Goal: Communication & Community: Share content

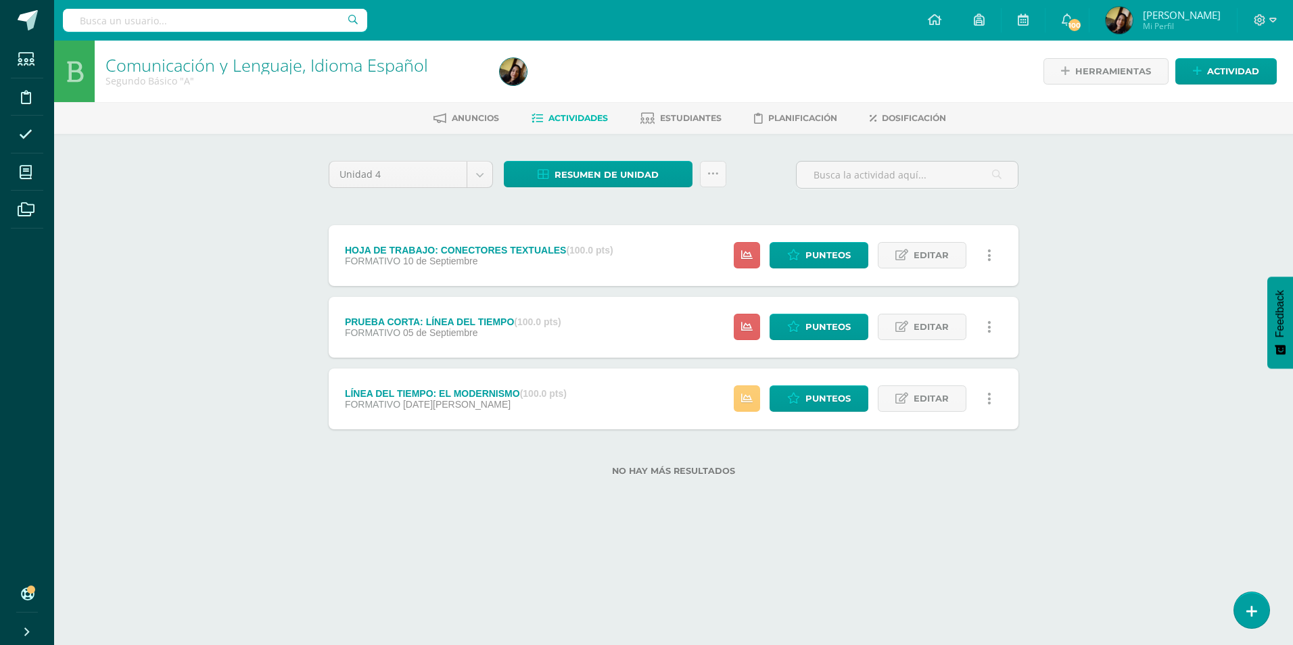
click at [631, 54] on div "Herramientas Detalle de asistencias Actividad" at bounding box center [1084, 72] width 383 height 62
click at [631, 69] on span "Actividad" at bounding box center [1233, 71] width 52 height 25
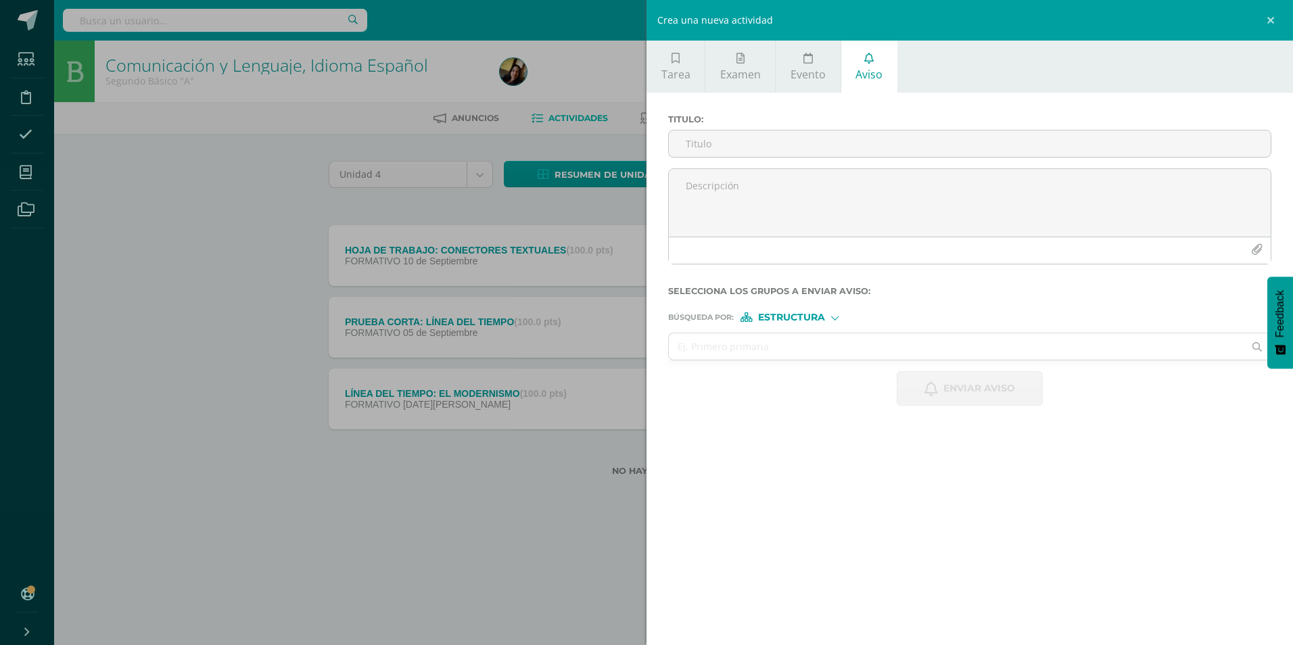
click at [631, 63] on icon at bounding box center [868, 58] width 9 height 11
paste textarea "Estimados padres de familia, se les informa que actualmente estamos trabajando …"
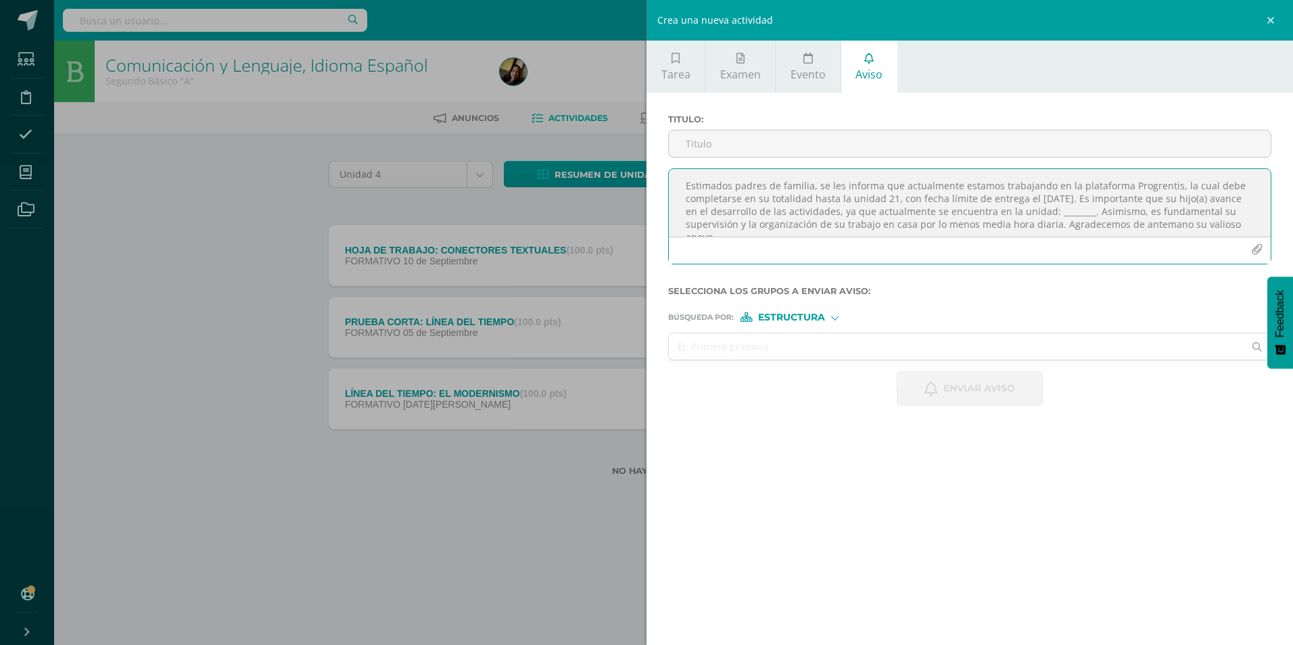
scroll to position [7, 0]
click at [631, 201] on textarea "Estimados padres de familia, se les informa que actualmente estamos trabajando …" at bounding box center [970, 203] width 602 height 68
type textarea "Estimados padres de familia, se les informa que actualmente estamos trabajando …"
click at [631, 270] on input "text" at bounding box center [956, 346] width 575 height 26
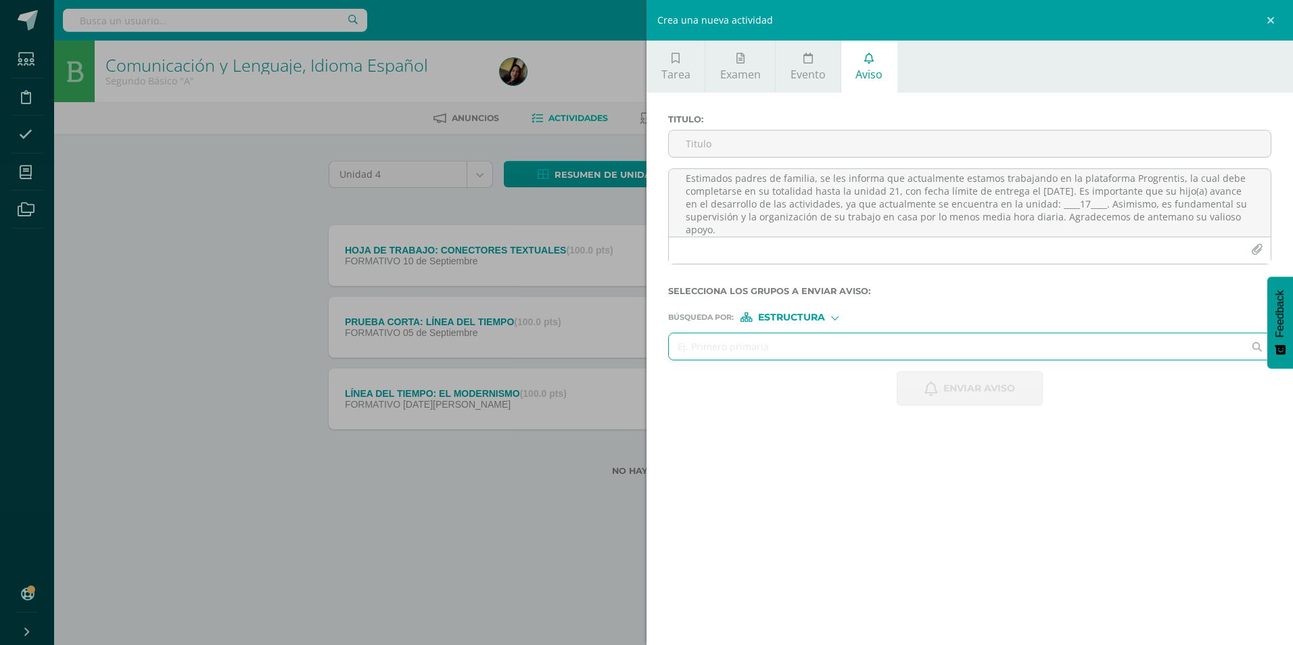
click at [631, 270] on span "Estructura" at bounding box center [791, 317] width 67 height 7
click at [631, 270] on span "Persona" at bounding box center [796, 352] width 49 height 7
click at [631, 270] on input "text" at bounding box center [956, 346] width 575 height 26
type input "[PERSON_NAME]"
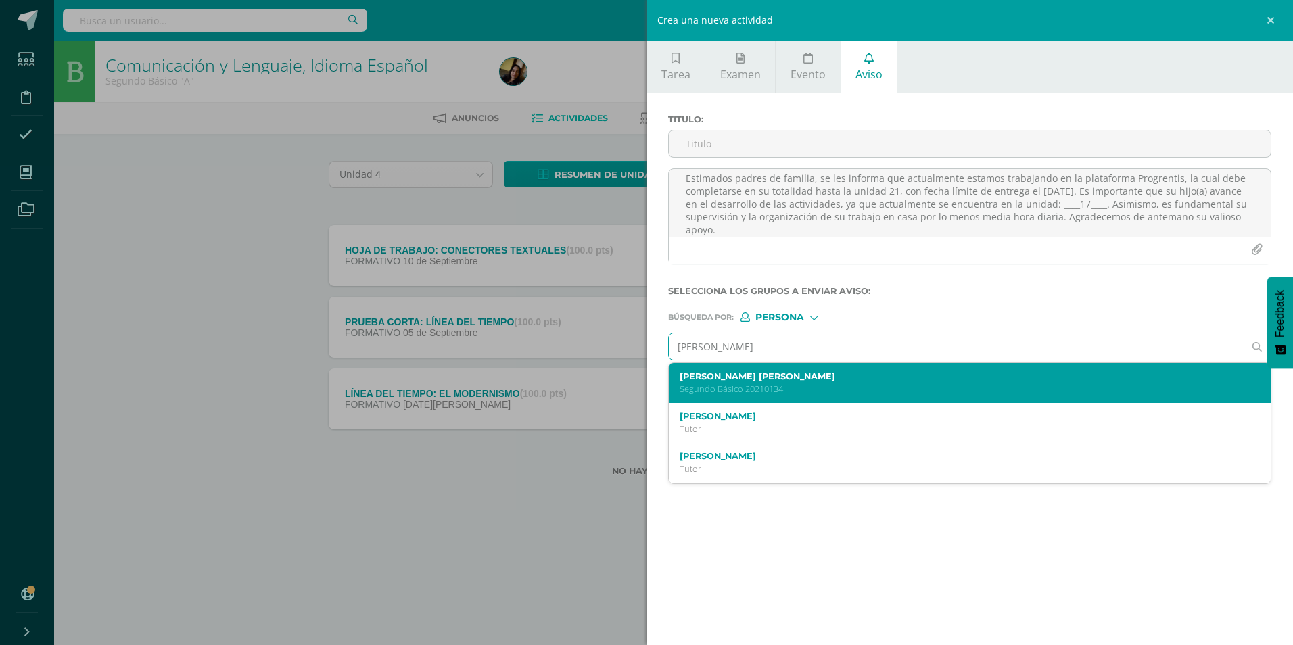
click at [631, 270] on label "[PERSON_NAME] [PERSON_NAME]" at bounding box center [956, 376] width 554 height 10
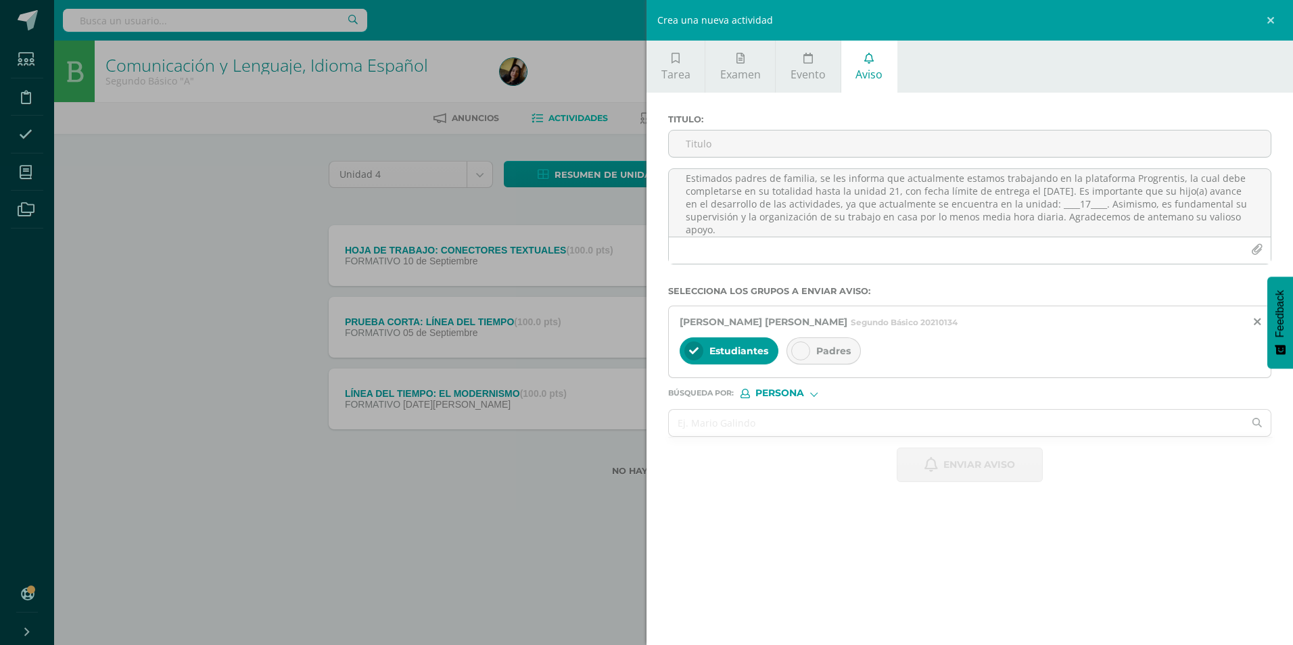
click at [631, 270] on icon at bounding box center [800, 350] width 9 height 9
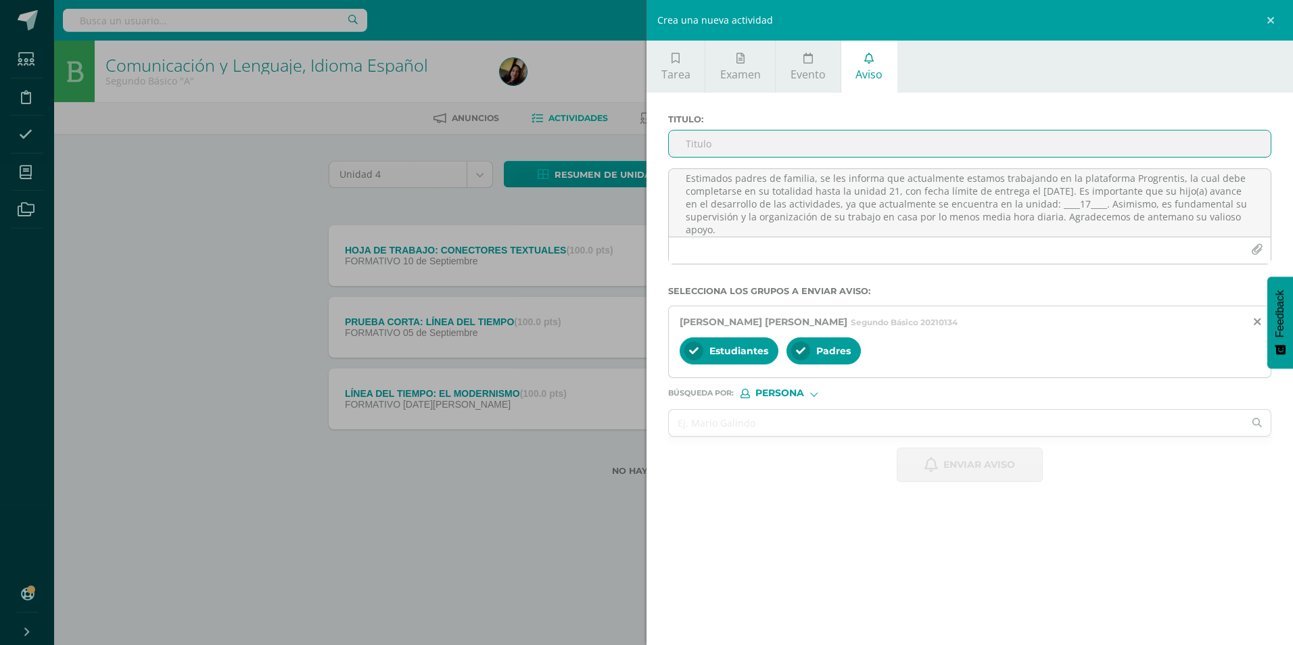
click at [631, 144] on input "Titulo :" at bounding box center [970, 143] width 602 height 26
type input "AVANCE EN PLATAFORMA PROGRENTIS"
click at [631, 270] on button "Enviar aviso" at bounding box center [969, 465] width 146 height 34
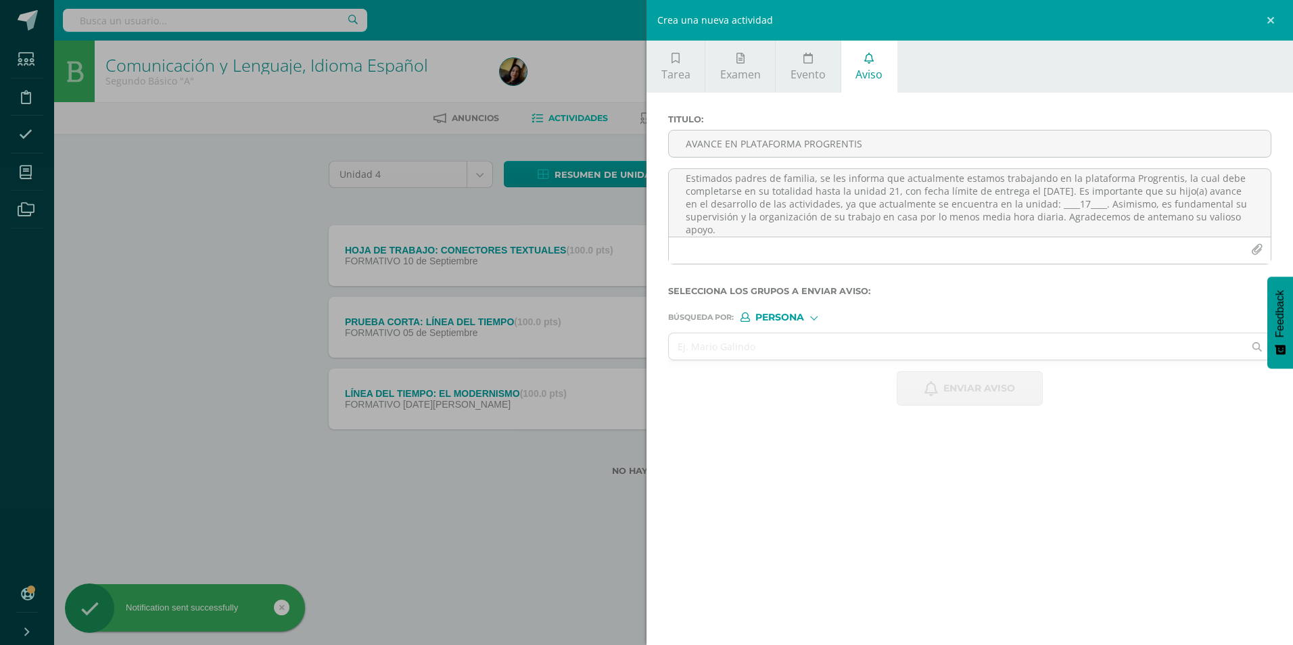
scroll to position [0, 0]
paste textarea
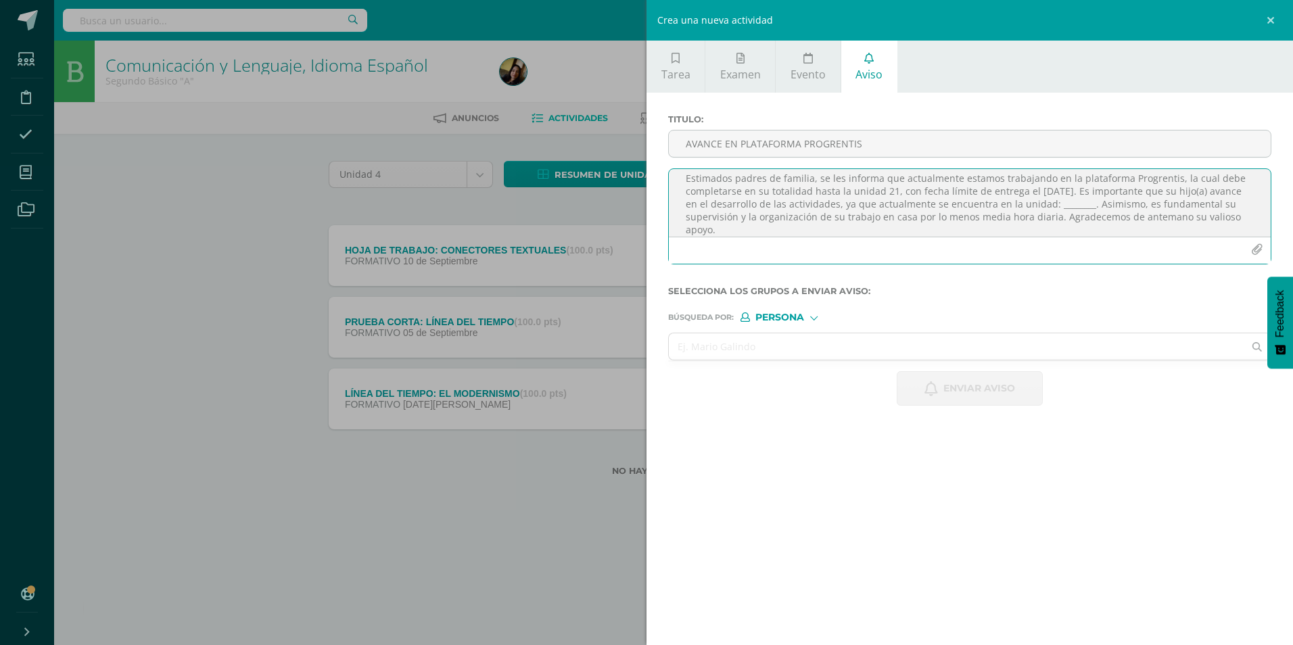
click at [631, 205] on textarea "Estimados padres de familia, se les informa que actualmente estamos trabajando …" at bounding box center [970, 203] width 602 height 68
type textarea "Estimados padres de familia, se les informa que actualmente estamos trabajando …"
click at [631, 270] on input "text" at bounding box center [956, 346] width 575 height 26
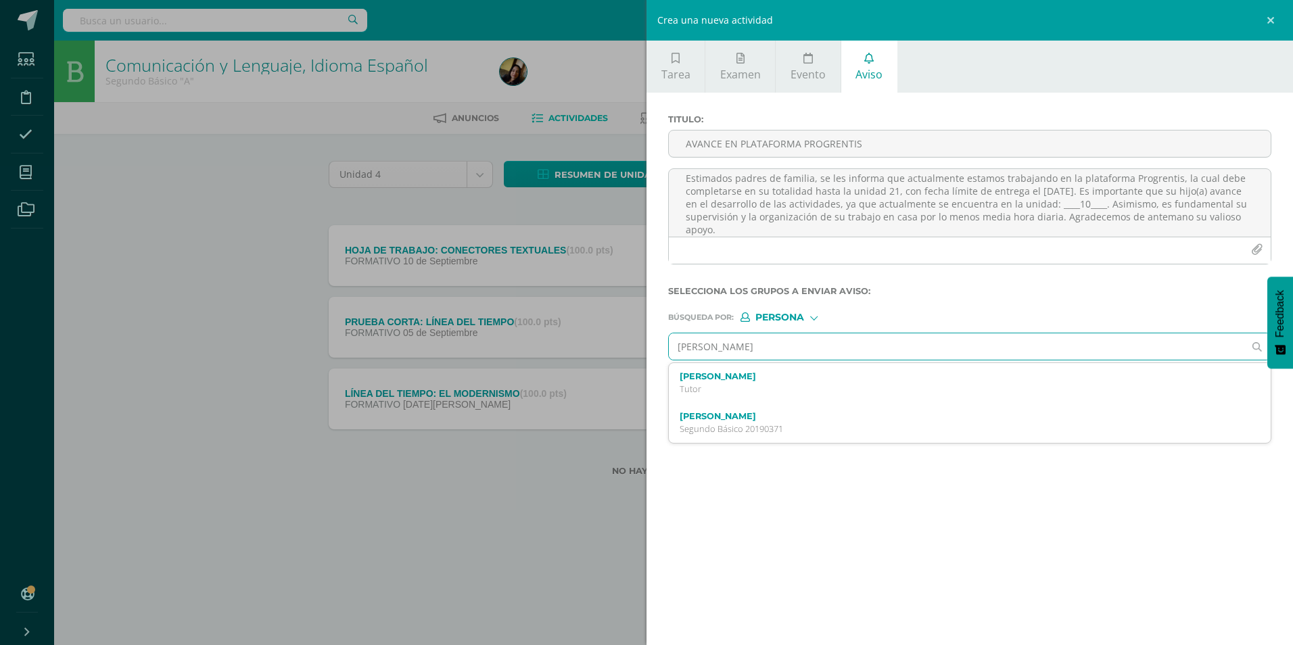
type input "[PERSON_NAME]"
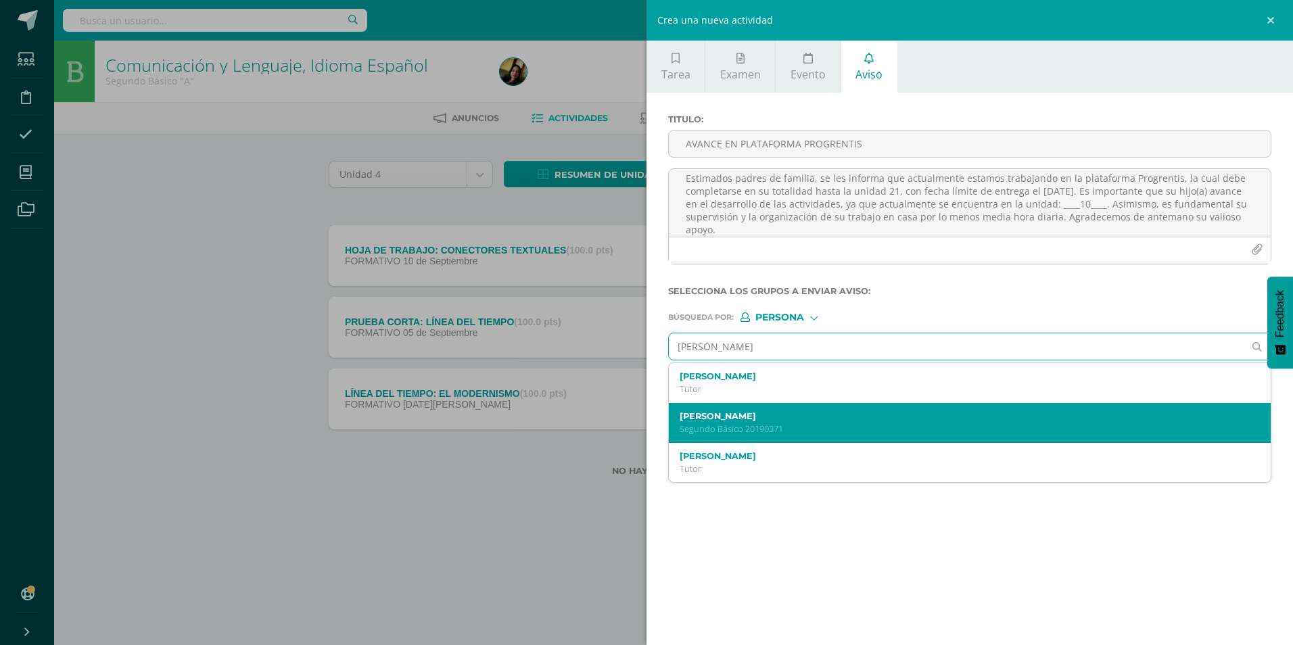
click at [631, 270] on p "Segundo Básico 20190371" at bounding box center [956, 428] width 554 height 11
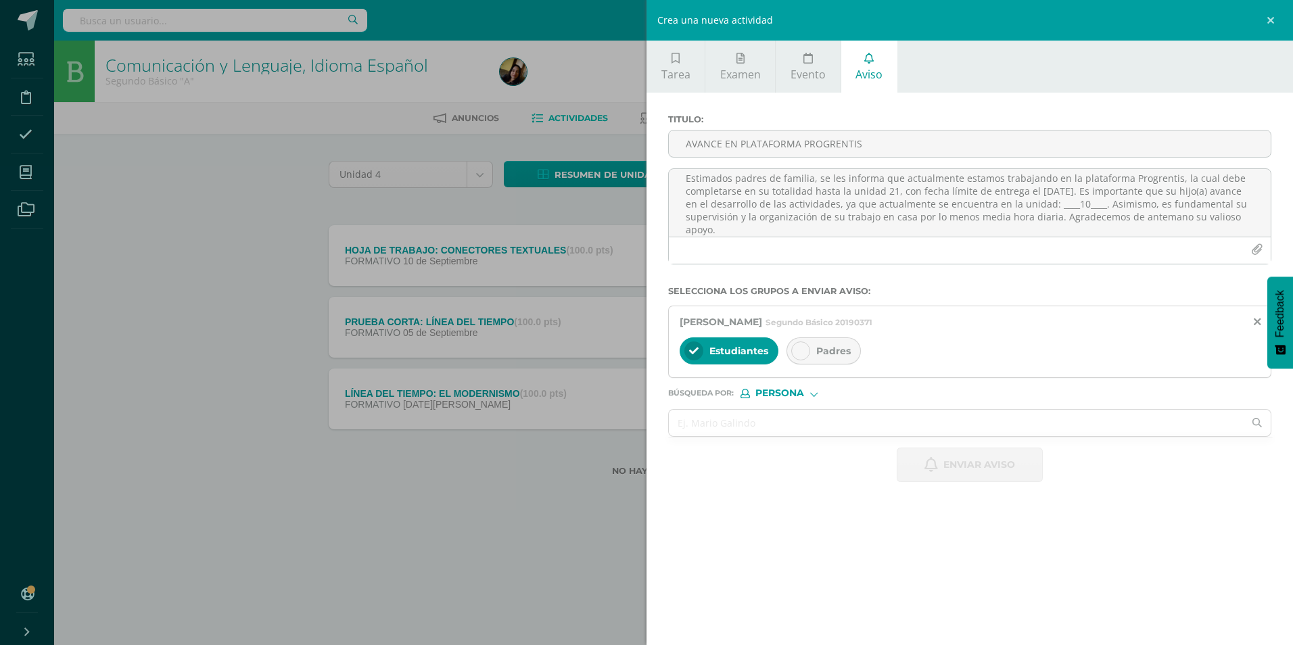
click at [631, 270] on div "Padres" at bounding box center [823, 350] width 74 height 27
click at [631, 149] on input "AVANCE EN PLATAFORMA PROGRENTIS" at bounding box center [970, 143] width 602 height 26
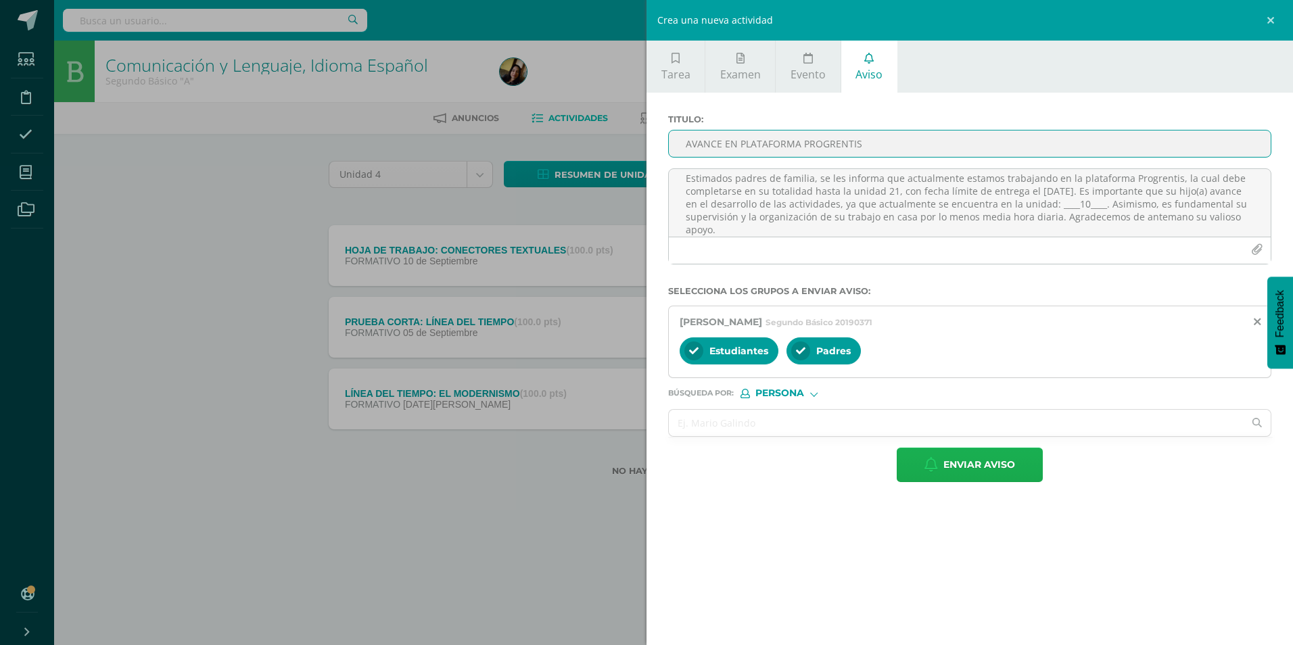
type input "AVANCE EN PLATAFORMA PROGRENTIS"
click at [631, 270] on span "Enviar aviso" at bounding box center [979, 464] width 72 height 33
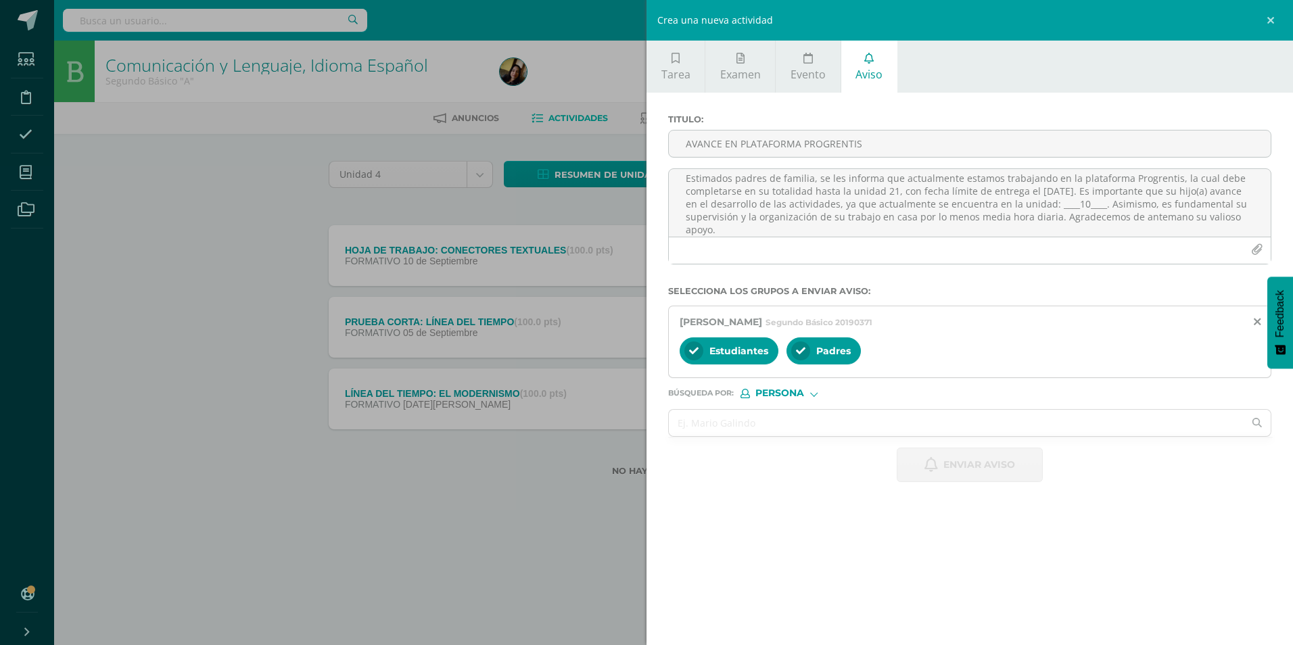
scroll to position [0, 0]
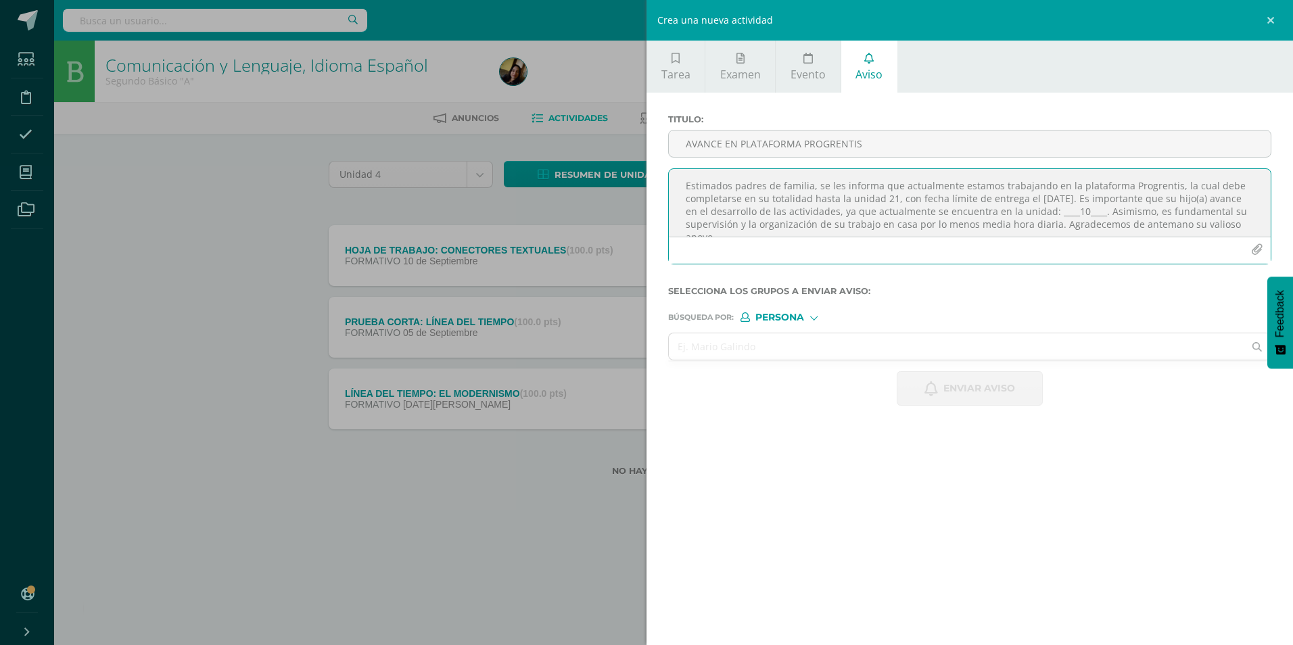
paste textarea
click at [631, 209] on textarea "Estimados padres de familia, se les informa que actualmente estamos trabajando …" at bounding box center [970, 203] width 602 height 68
type textarea "Estimados padres de familia, se les informa que actualmente estamos trabajando …"
click at [631, 270] on input "text" at bounding box center [956, 346] width 575 height 26
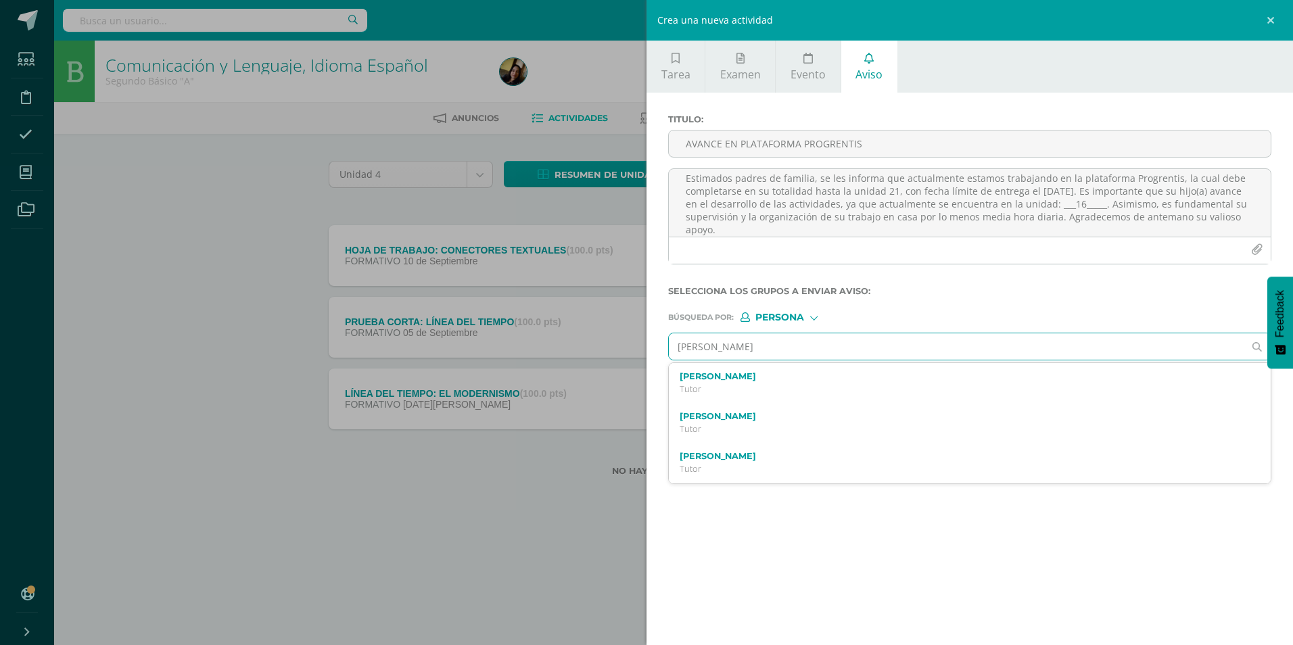
type input "[PERSON_NAME]"
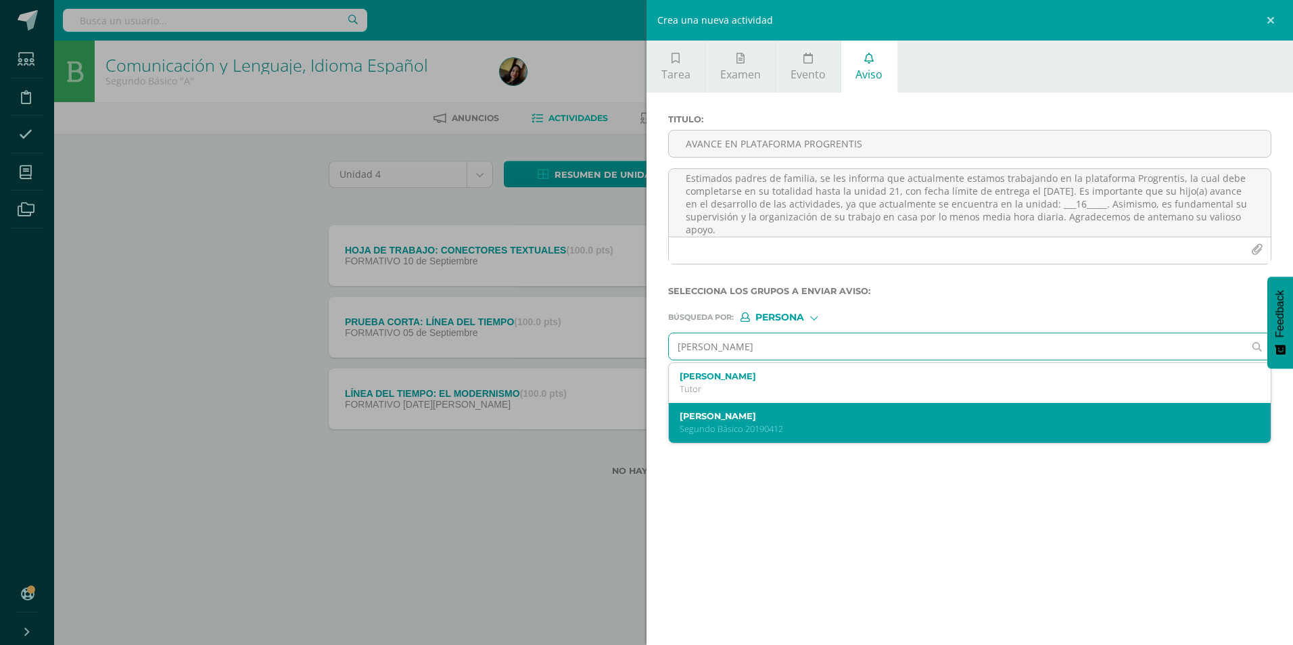
click at [631, 270] on label "[PERSON_NAME]" at bounding box center [956, 416] width 554 height 10
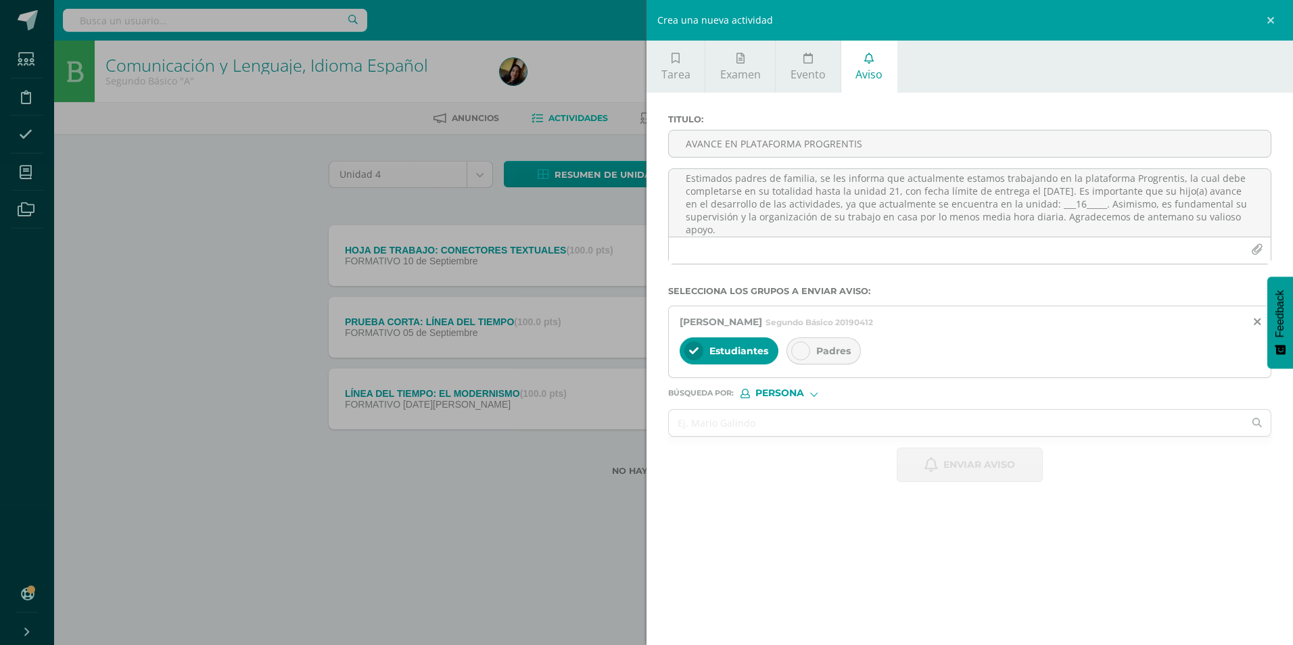
click at [631, 270] on span "Padres" at bounding box center [833, 351] width 34 height 12
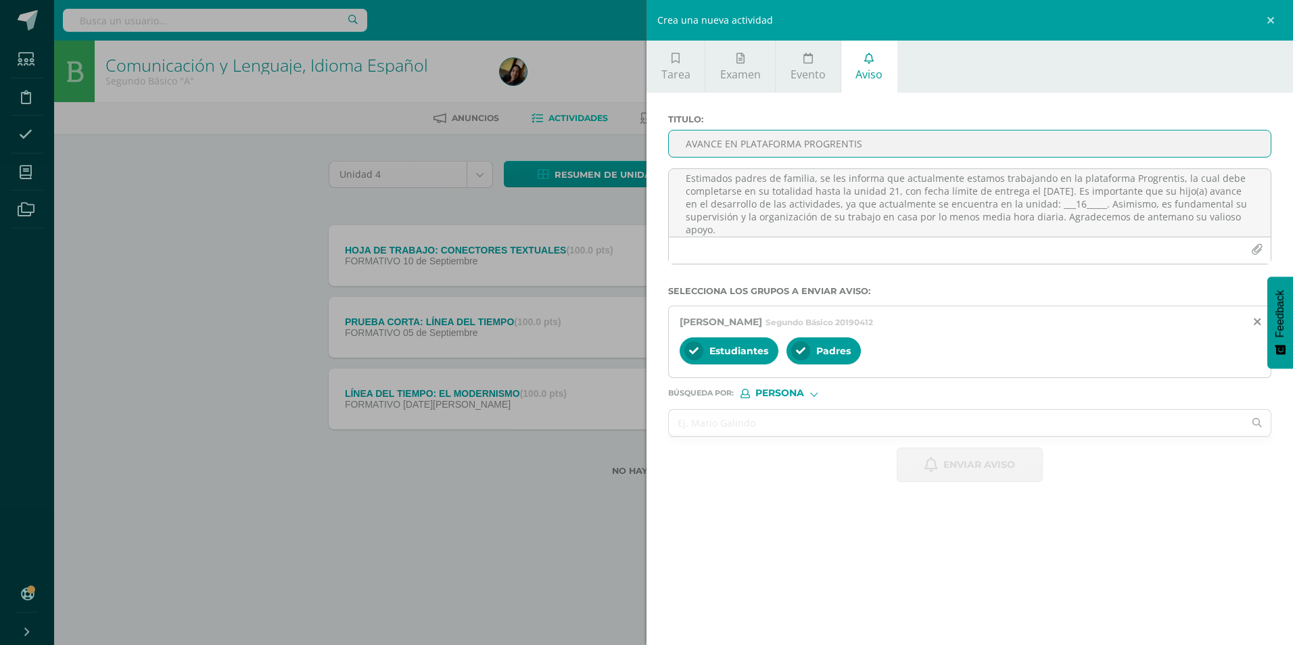
click at [631, 137] on input "AVANCE EN PLATAFORMA PROGRENTIS" at bounding box center [970, 143] width 602 height 26
type input "AVANCE EN PLATAFORMA PROGRENTIS"
click at [631, 270] on span "Enviar aviso" at bounding box center [979, 464] width 72 height 33
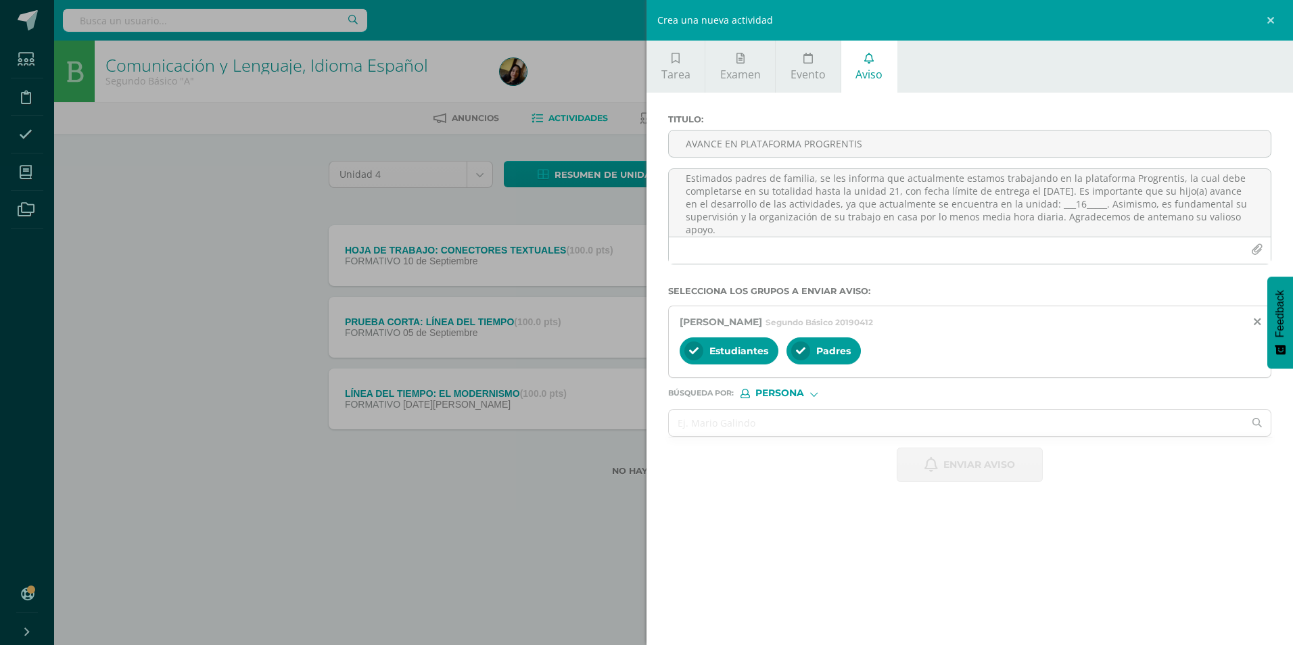
scroll to position [0, 0]
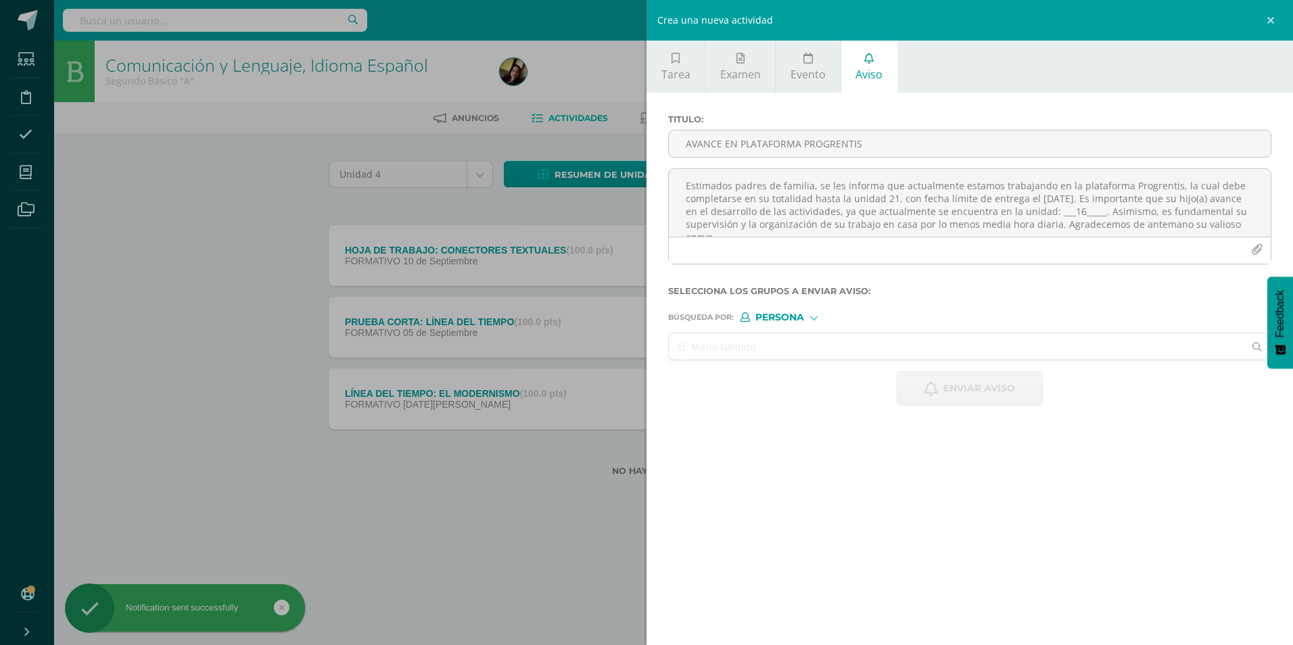
click at [631, 270] on input "text" at bounding box center [956, 346] width 575 height 26
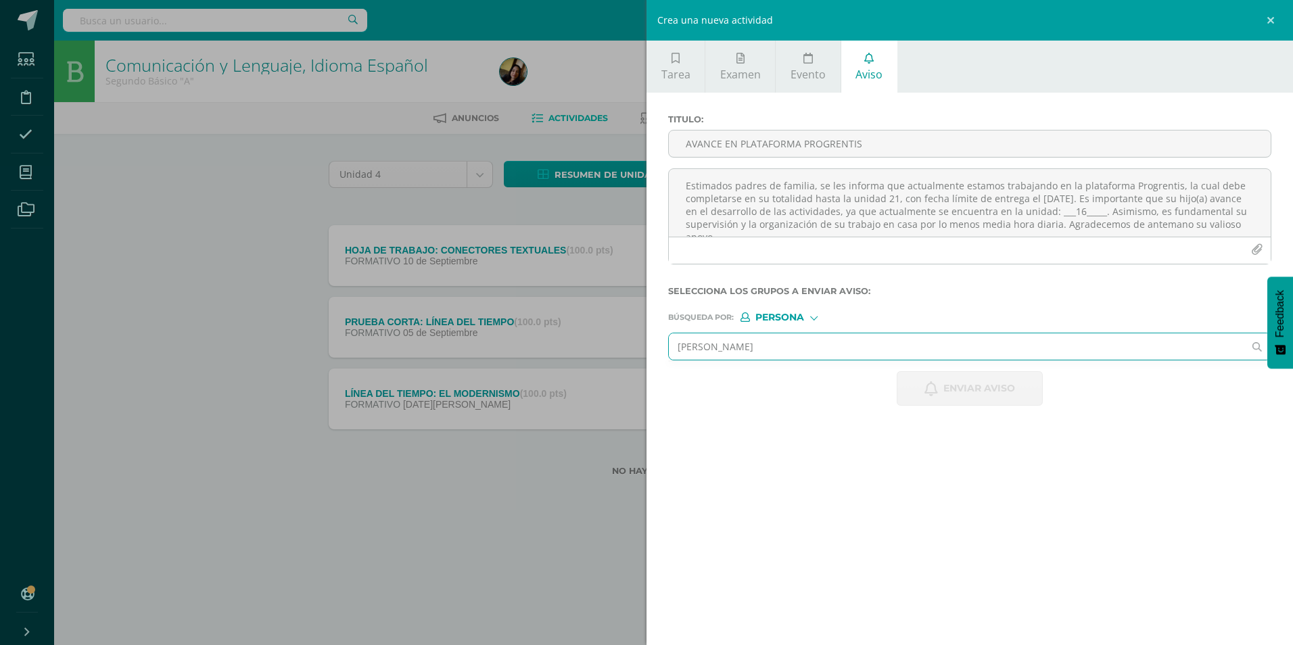
type input "[PERSON_NAME]"
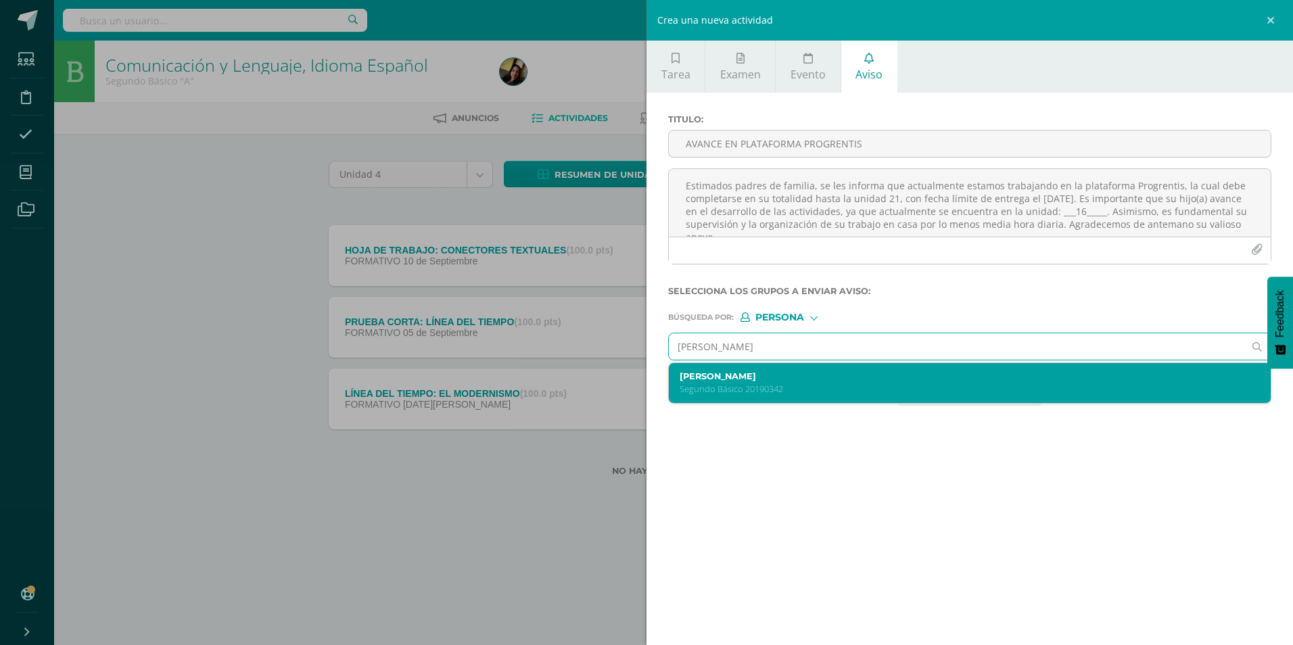
click at [631, 270] on p "Segundo Básico 20190342" at bounding box center [956, 388] width 554 height 11
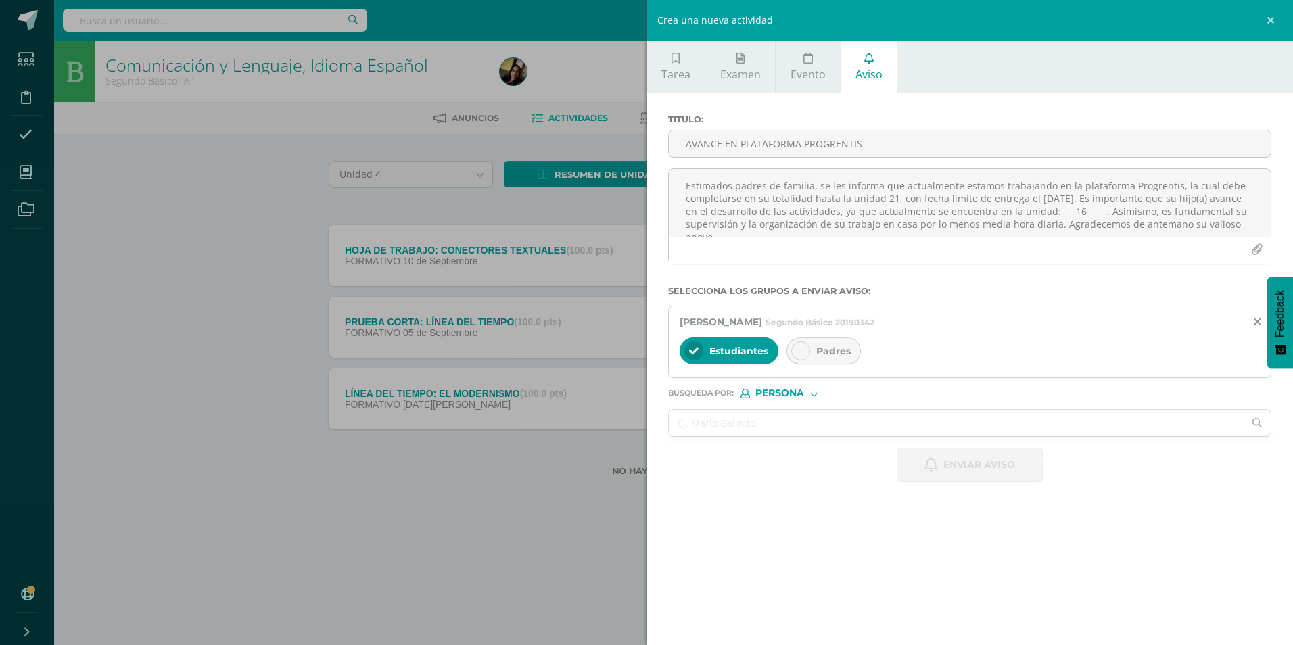
click at [631, 270] on div "Padres" at bounding box center [823, 350] width 74 height 27
click at [631, 216] on textarea "Estimados padres de familia, se les informa que actualmente estamos trabajando …" at bounding box center [970, 203] width 602 height 68
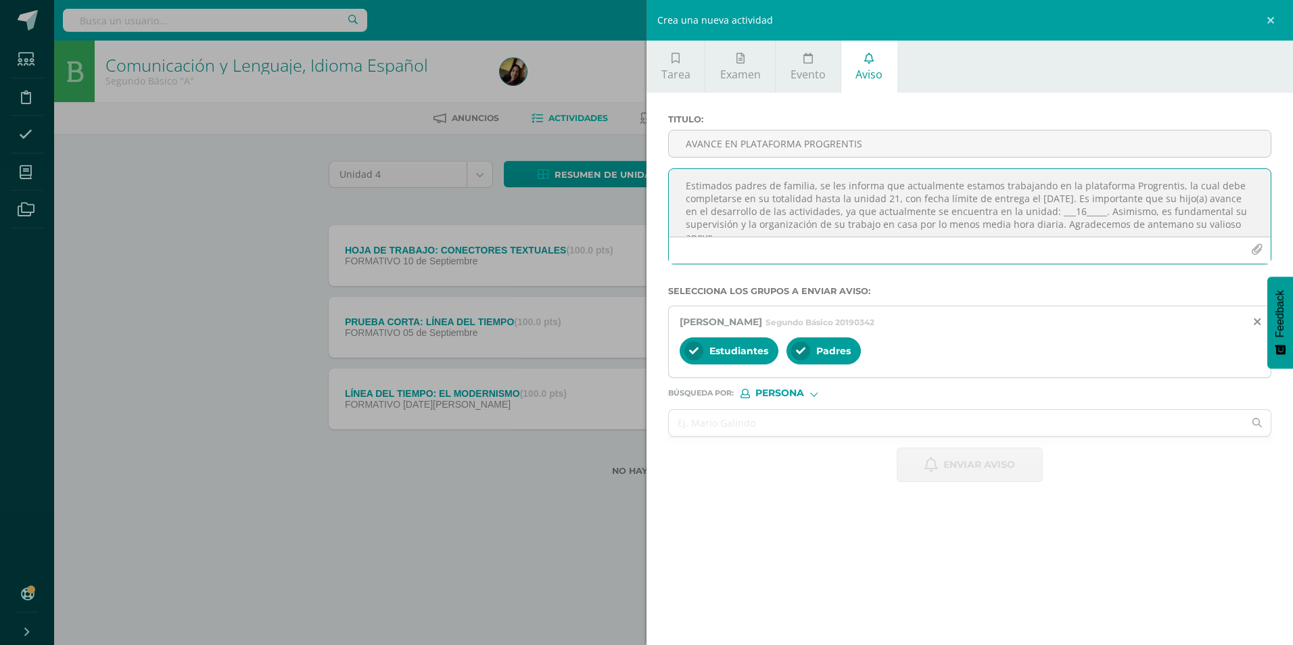
paste textarea
click at [631, 207] on textarea "Estimados padres de familia, se les informa que actualmente estamos trabajando …" at bounding box center [970, 203] width 602 height 68
type textarea "Estimados padres de familia, se les informa que actualmente estamos trabajando …"
click at [631, 137] on input "AVANCE EN PLATAFORMA PROGRENTIS" at bounding box center [970, 143] width 602 height 26
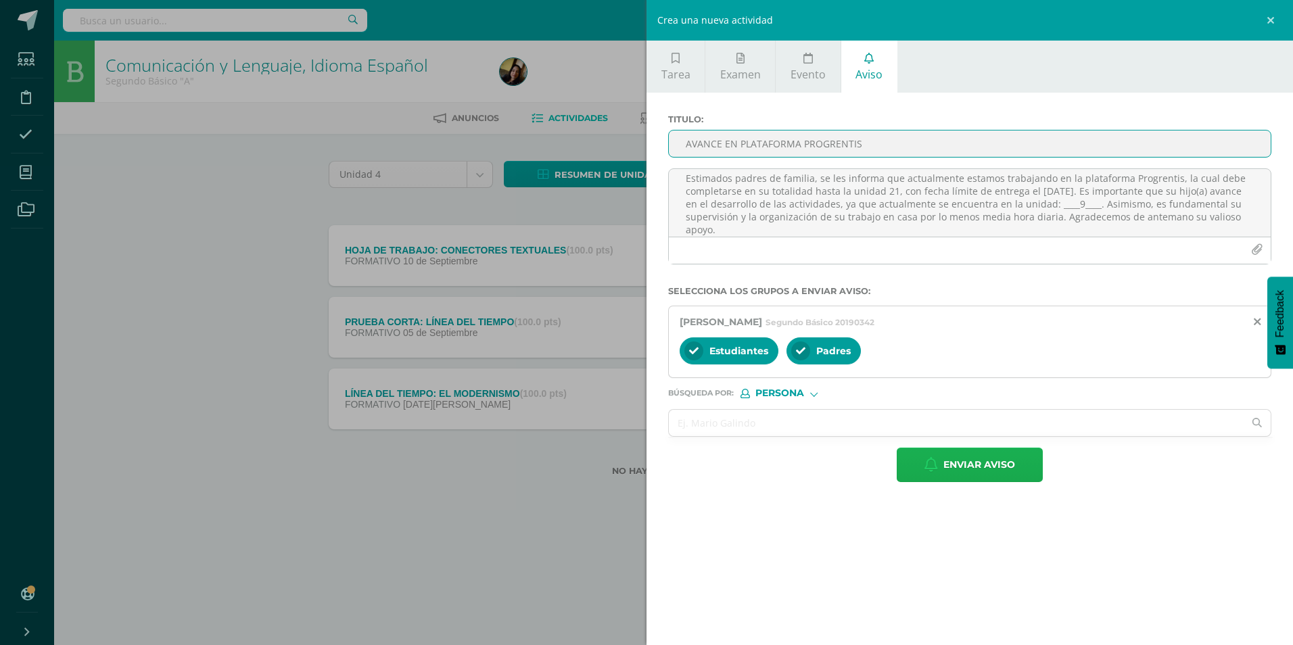
type input "AVANCE EN PLATAFORMA PROGRENTIS"
click at [631, 270] on span "Enviar aviso" at bounding box center [979, 464] width 72 height 33
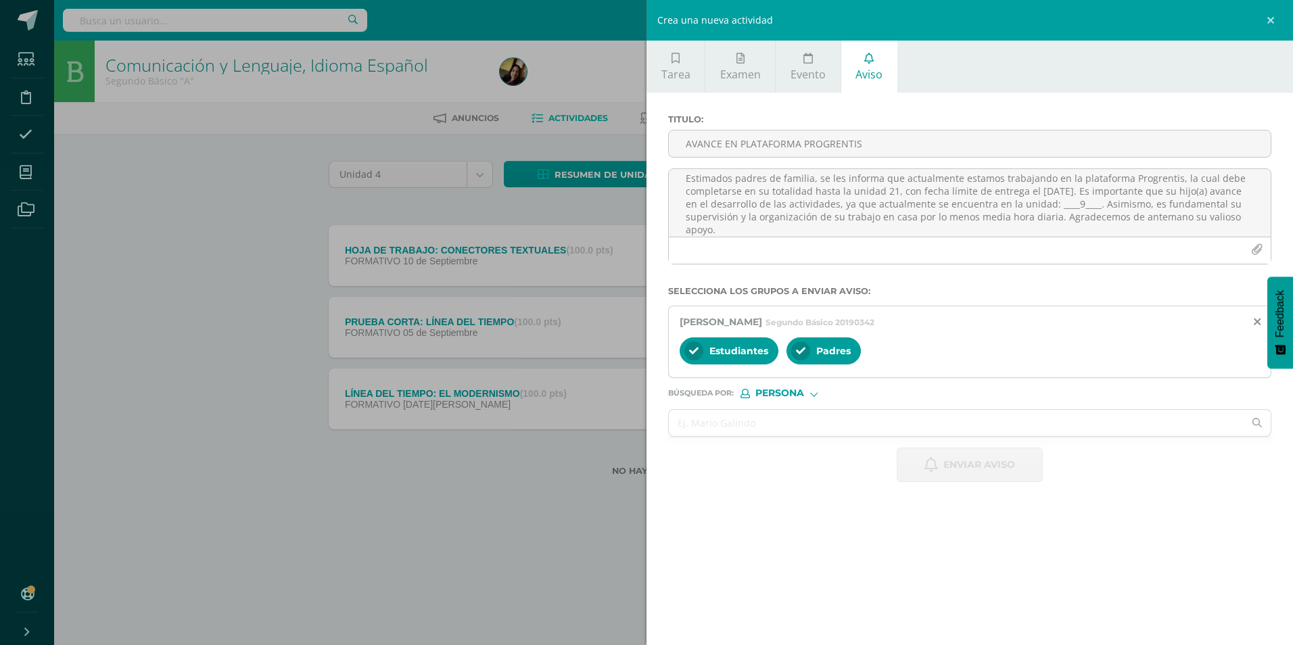
scroll to position [0, 0]
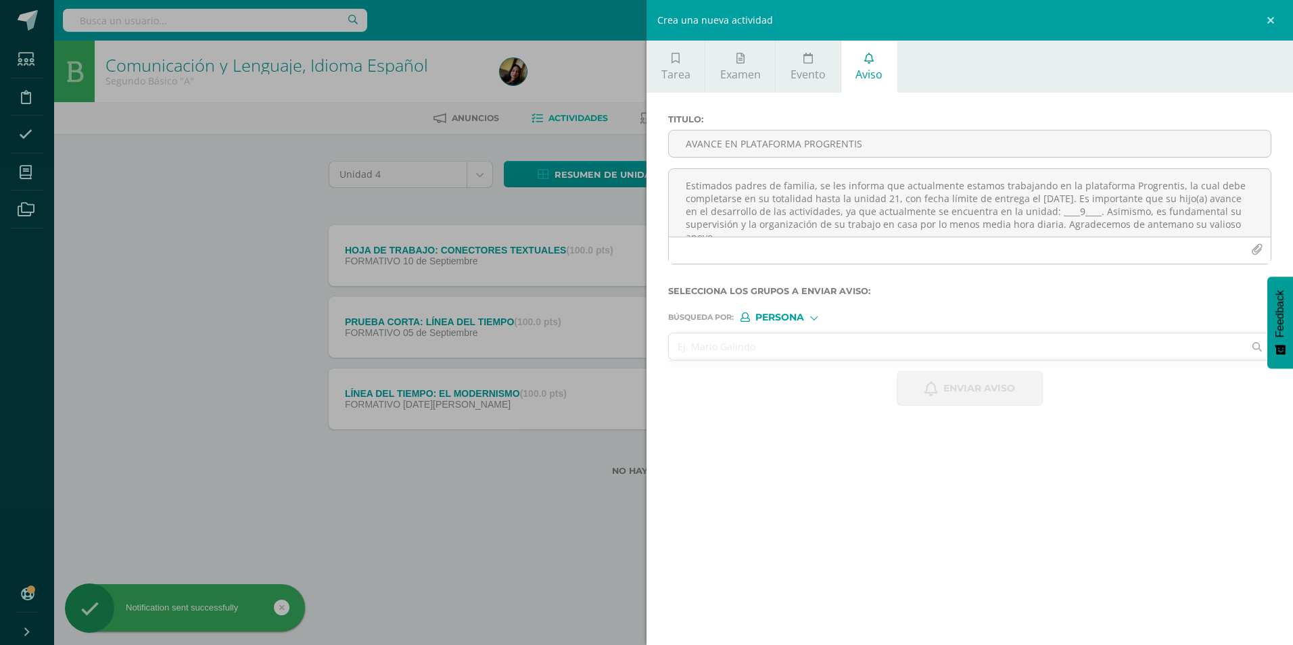
click at [631, 270] on input "text" at bounding box center [956, 346] width 575 height 26
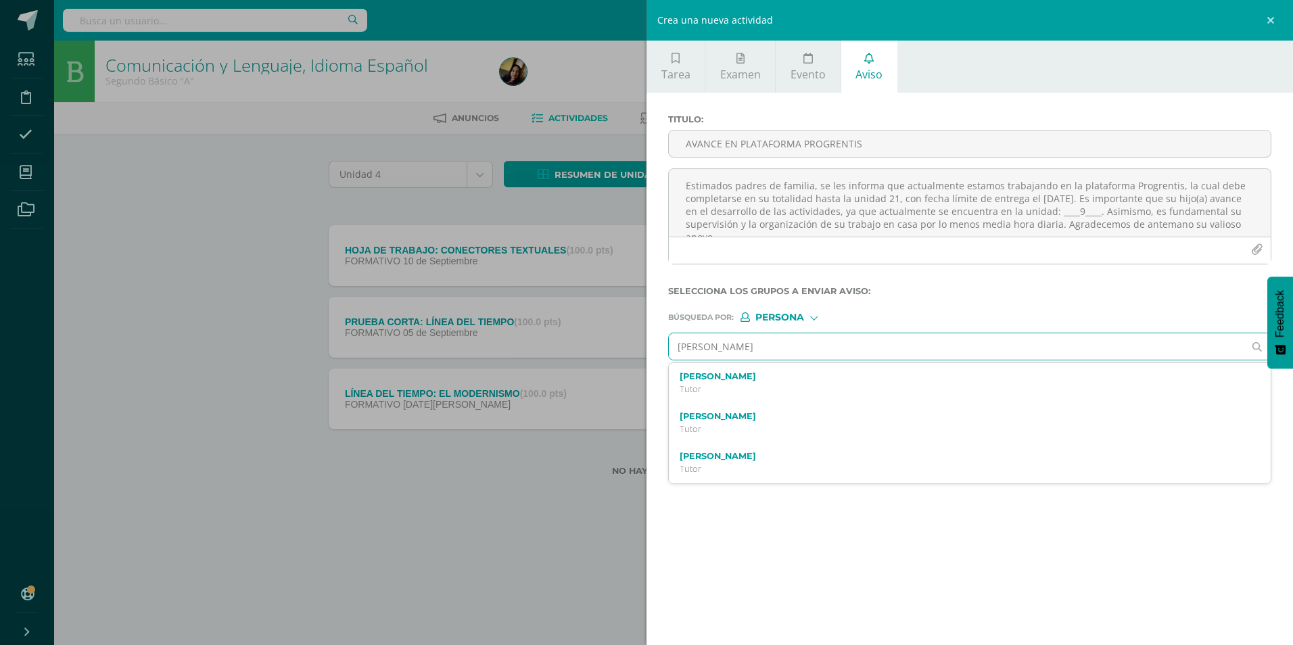
type input "[PERSON_NAME]"
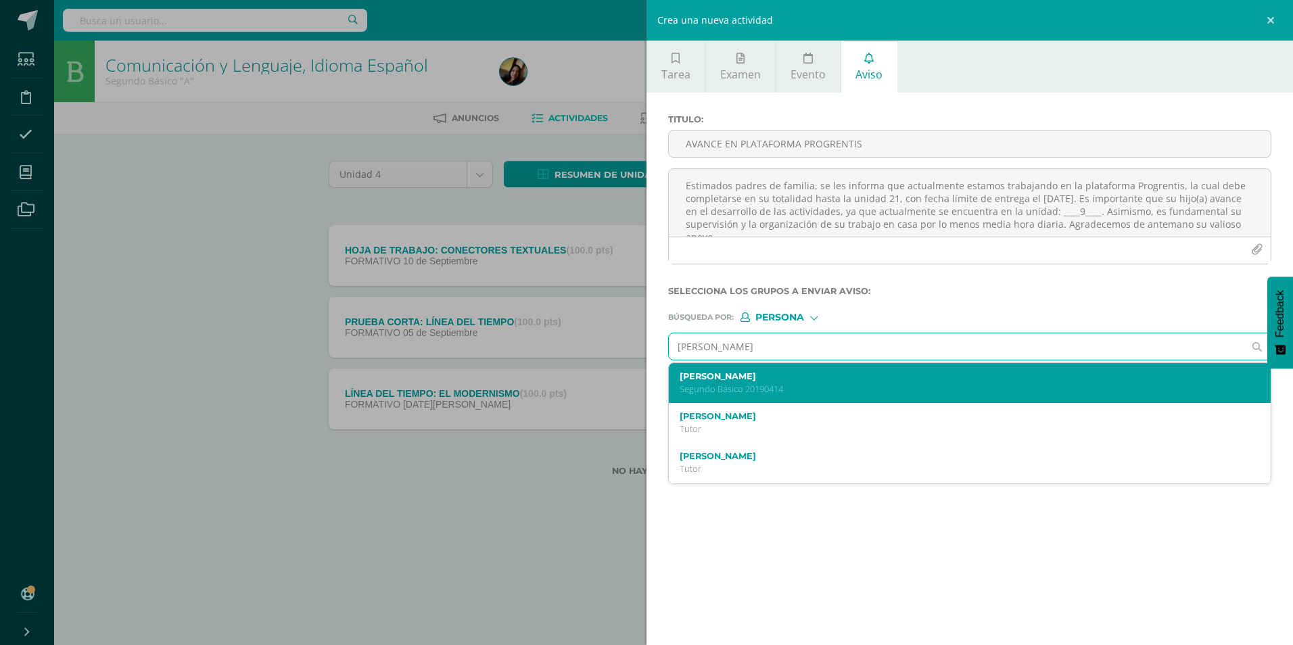
click at [631, 270] on label "[PERSON_NAME]" at bounding box center [956, 376] width 554 height 10
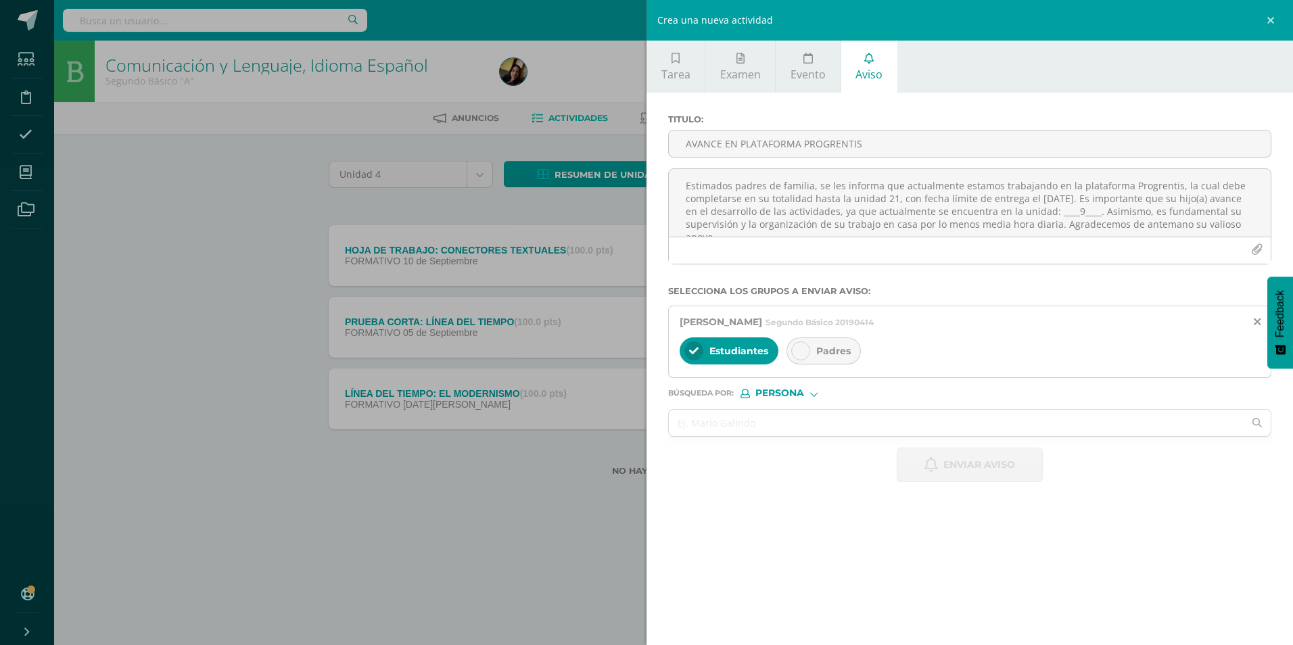
click at [631, 270] on div "Padres" at bounding box center [823, 350] width 74 height 27
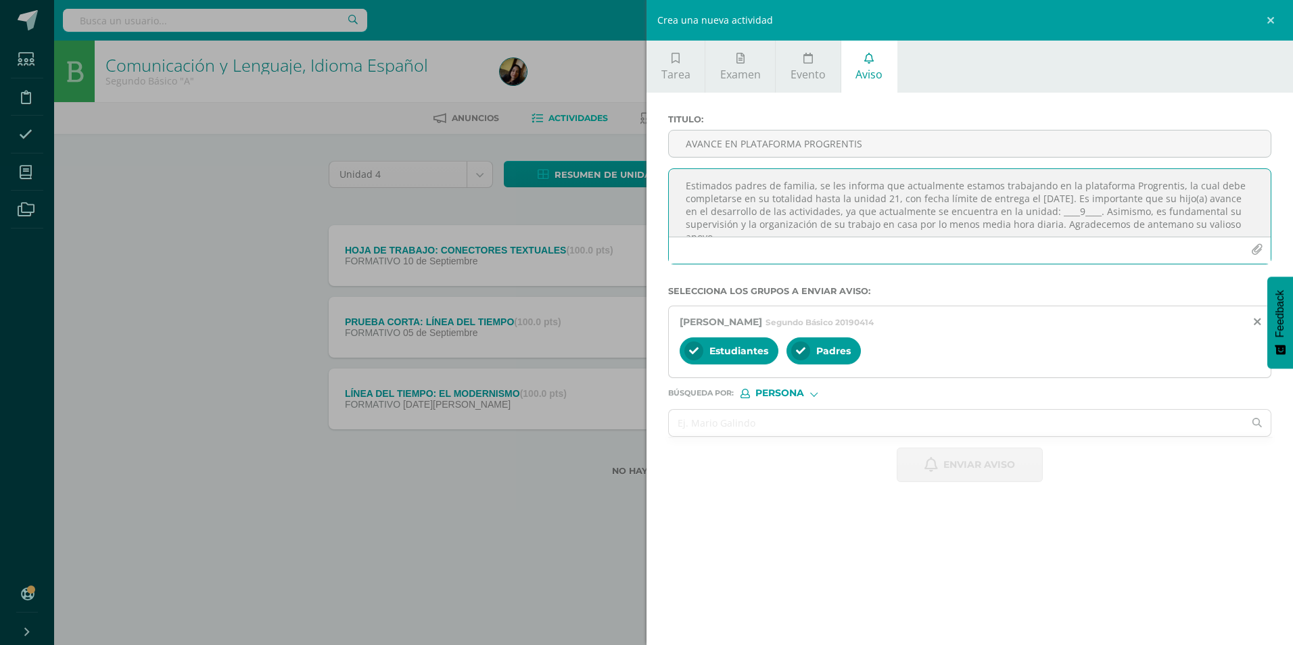
click at [631, 197] on textarea "Estimados padres de familia, se les informa que actualmente estamos trabajando …" at bounding box center [970, 203] width 602 height 68
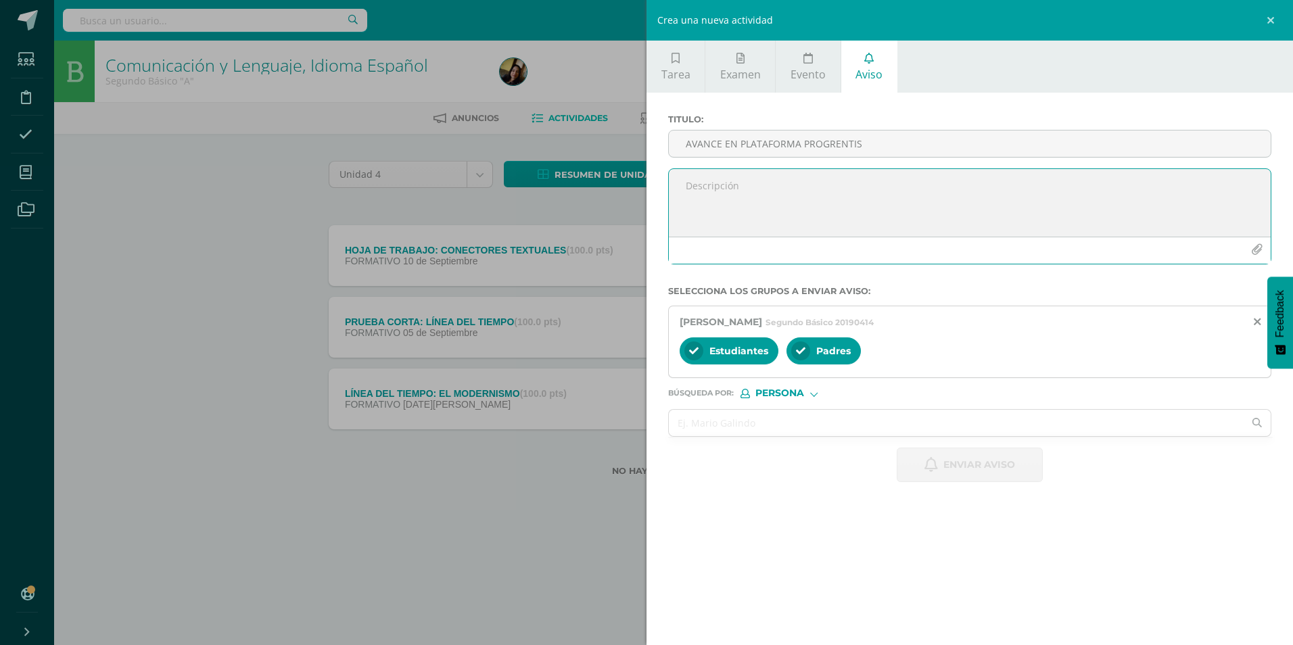
paste textarea "Estimados padres de familia, se les informa que actualmente estamos trabajando …"
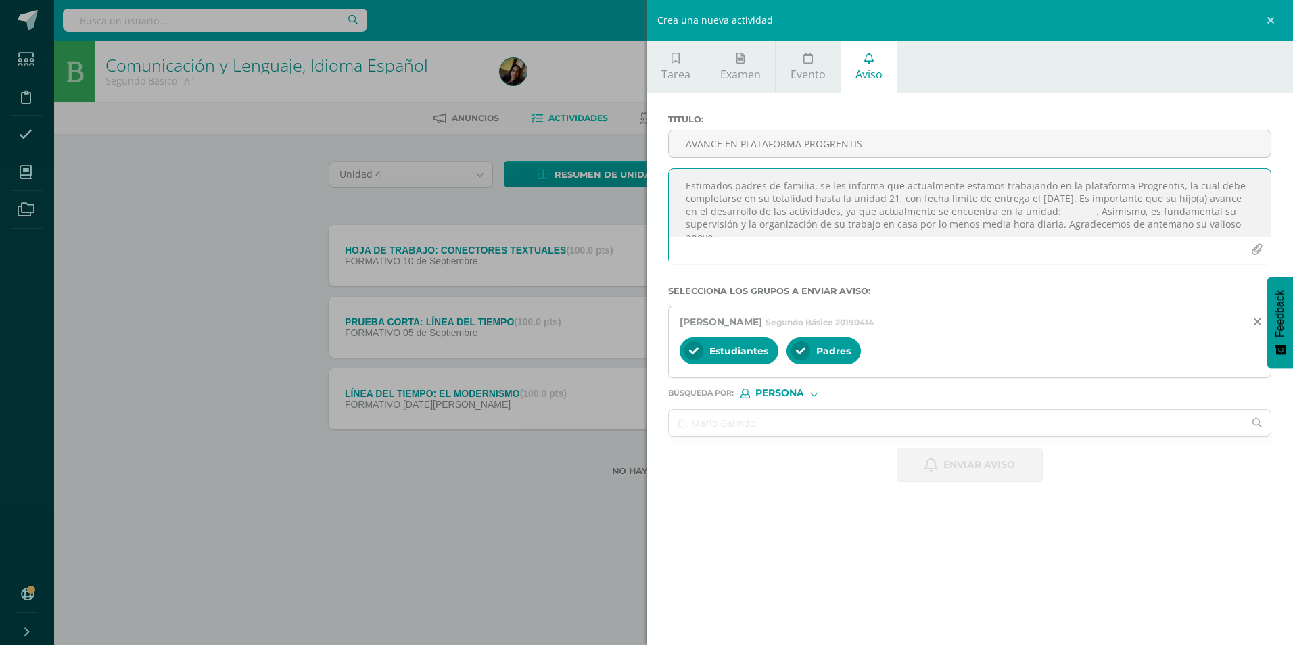
scroll to position [7, 0]
click at [631, 204] on textarea "Estimados padres de familia, se les informa que actualmente estamos trabajando …" at bounding box center [970, 203] width 602 height 68
type textarea "Estimados padres de familia, se les informa que actualmente estamos trabajando …"
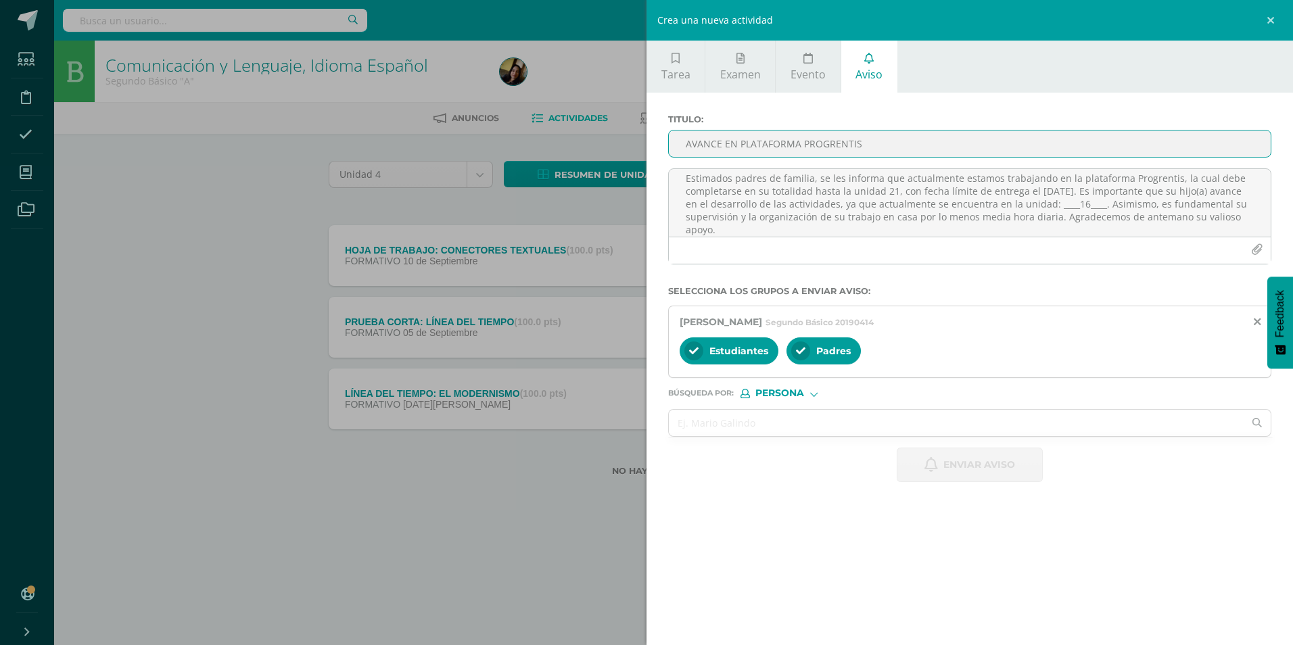
click at [631, 145] on input "AVANCE EN PLATAFORMA PROGRENTIS" at bounding box center [970, 143] width 602 height 26
type input "AVANCE EN PLATAFORMA PROGRENTIS"
click at [631, 270] on div "Titulo : AVANCE EN PLATAFORMA PROGRENTIS Estimados padres de familia, se les in…" at bounding box center [969, 298] width 646 height 411
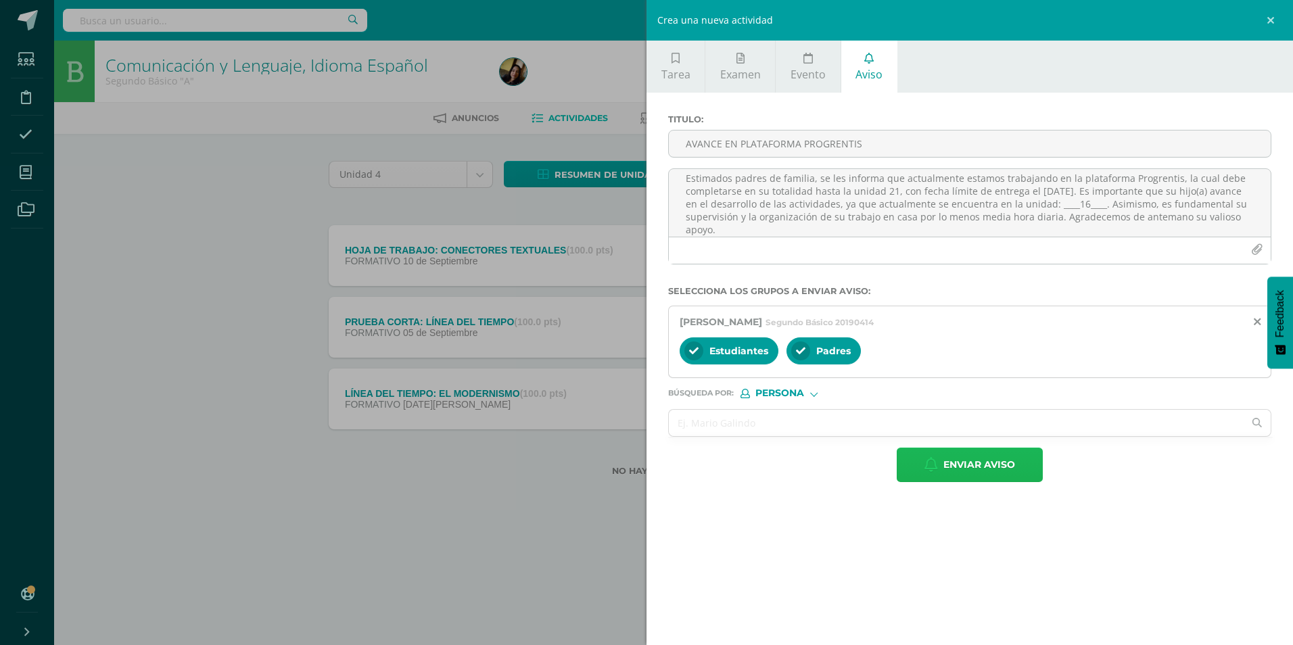
click at [631, 270] on span "Enviar aviso" at bounding box center [979, 464] width 72 height 33
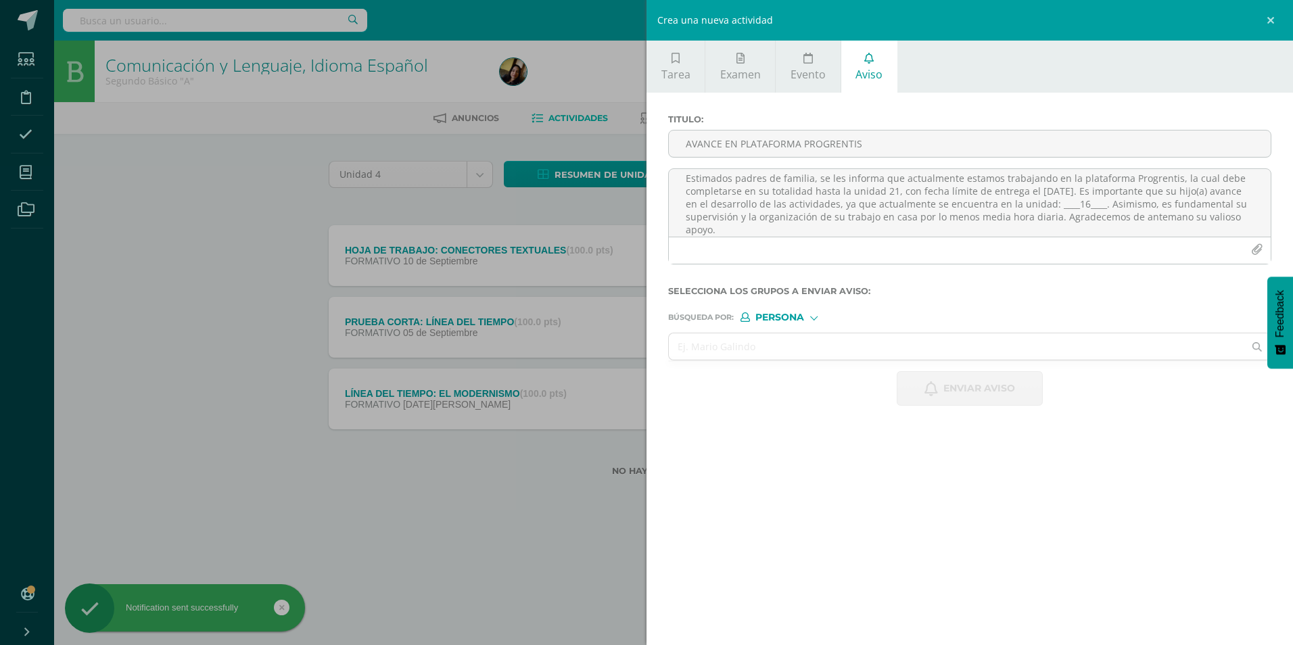
scroll to position [0, 0]
click at [631, 270] on input "text" at bounding box center [956, 346] width 575 height 26
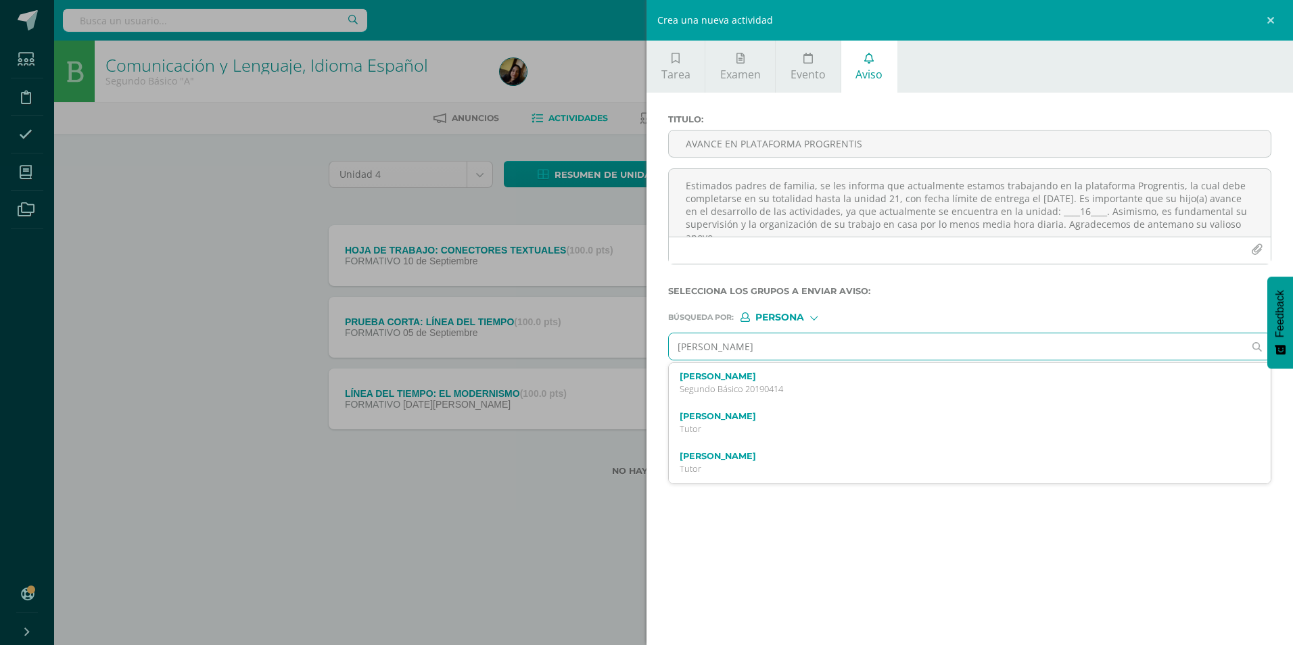
type input "[PERSON_NAME]"
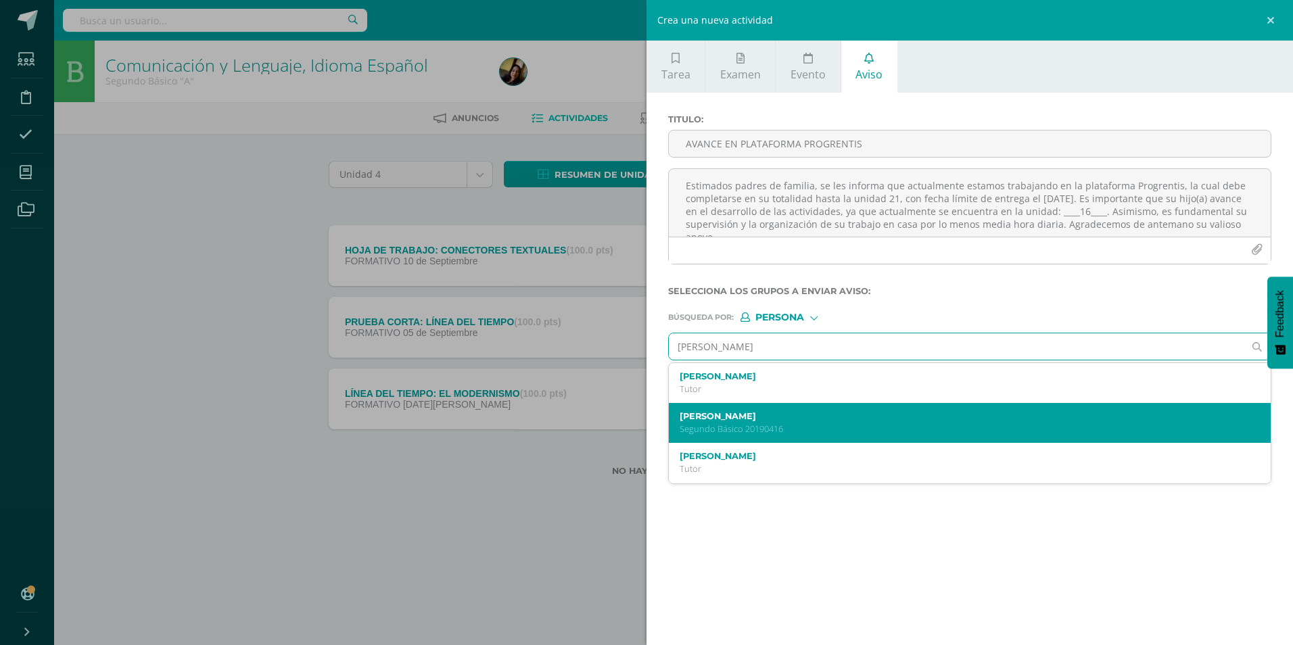
click at [631, 270] on label "[PERSON_NAME]" at bounding box center [956, 416] width 554 height 10
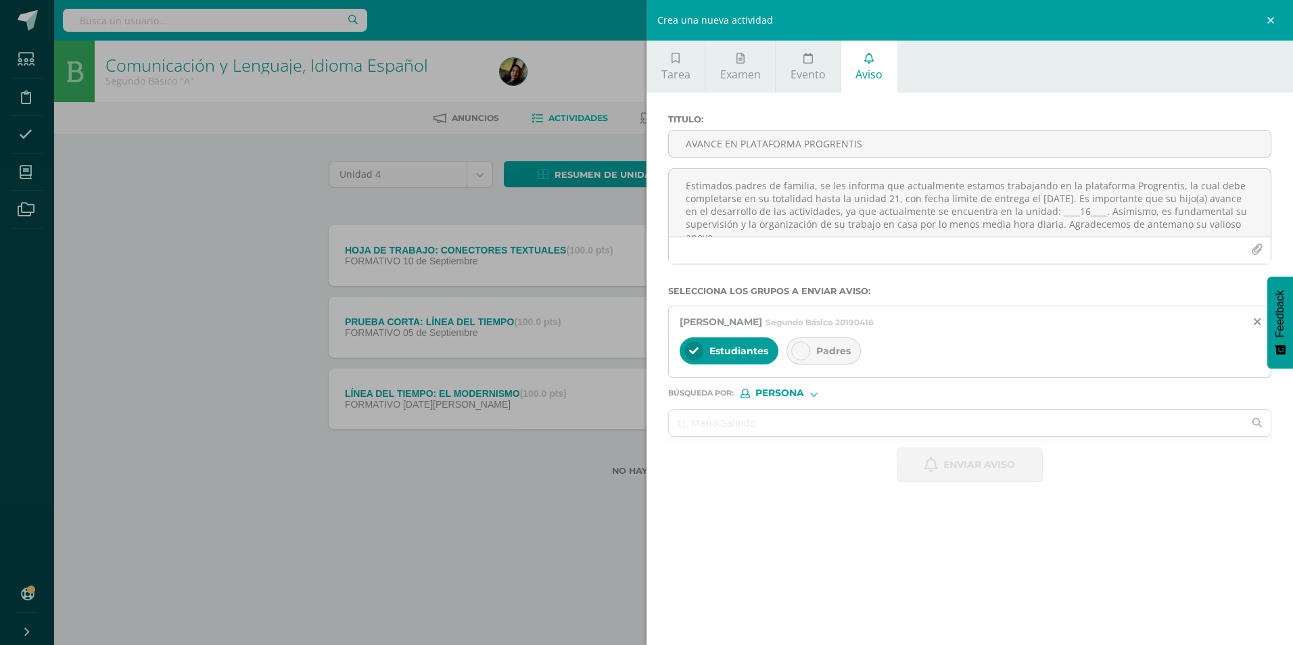
click at [631, 270] on icon at bounding box center [800, 350] width 9 height 9
click at [631, 214] on textarea "Estimados padres de familia, se les informa que actualmente estamos trabajando …" at bounding box center [970, 203] width 602 height 68
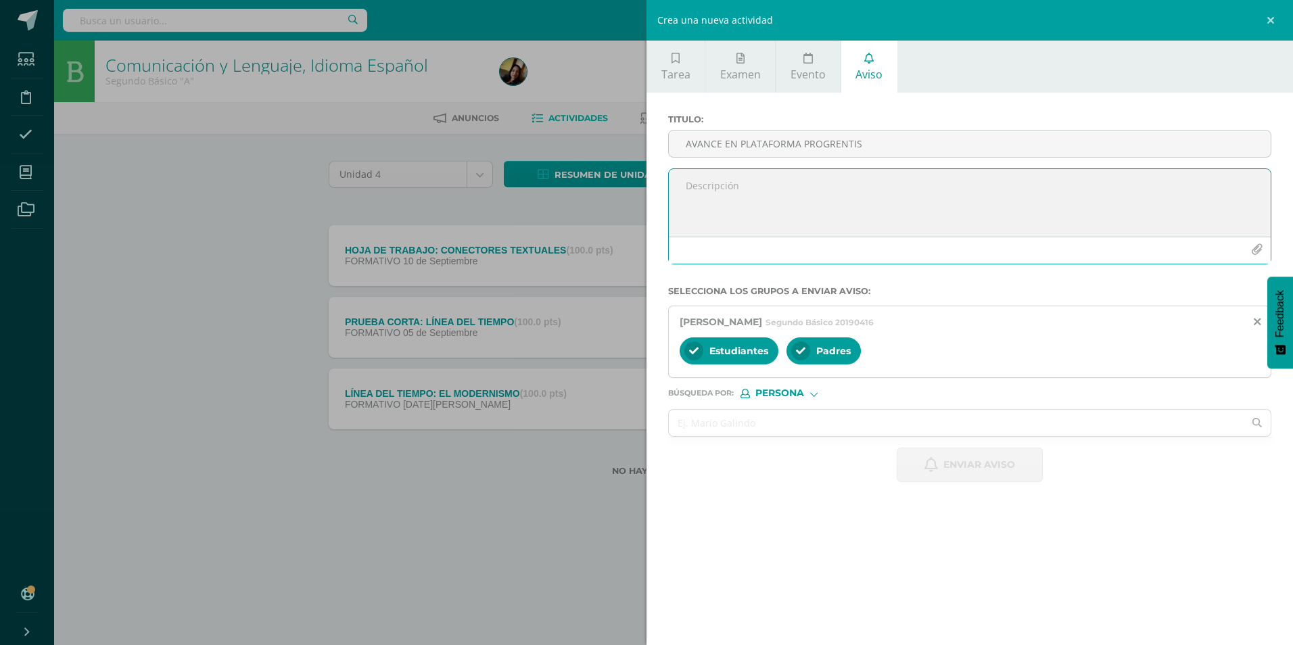
paste textarea "Estimados padres de familia, se les informa que actualmente estamos trabajando …"
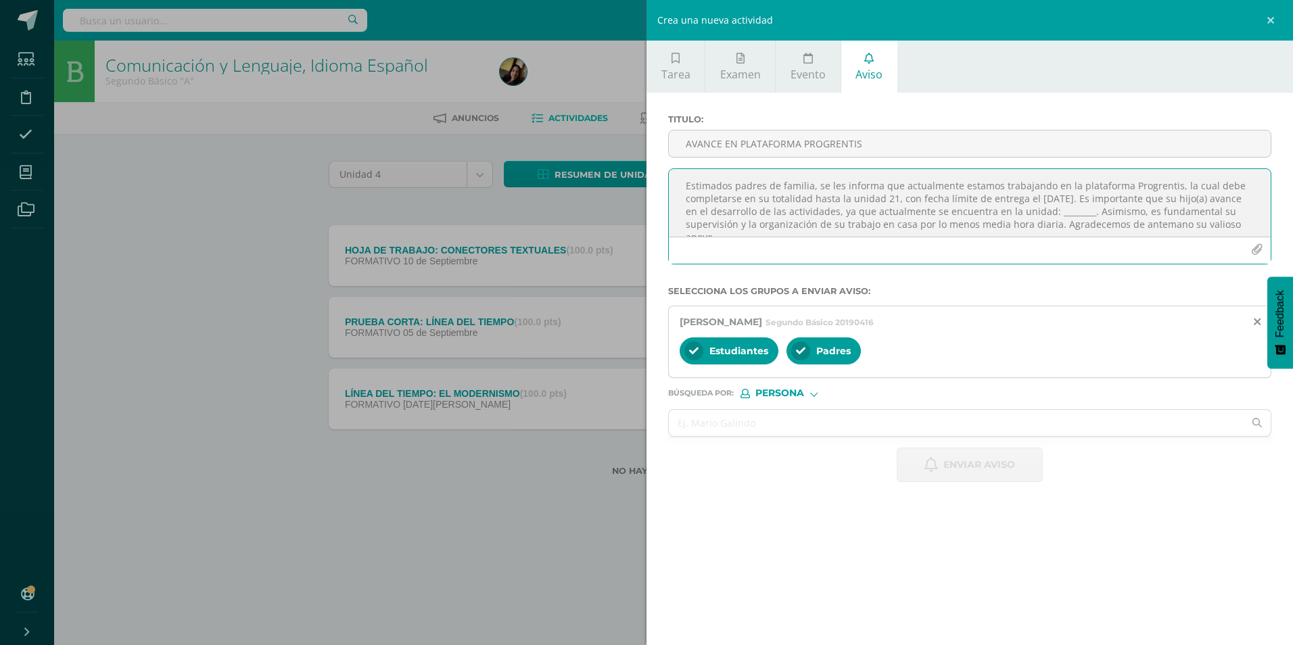
scroll to position [7, 0]
click at [631, 203] on textarea "Estimados padres de familia, se les informa que actualmente estamos trabajando …" at bounding box center [970, 203] width 602 height 68
type textarea "Estimados padres de familia, se les informa que actualmente estamos trabajando …"
click at [631, 145] on input "AVANCE EN PLATAFORMA PROGRENTIS" at bounding box center [970, 143] width 602 height 26
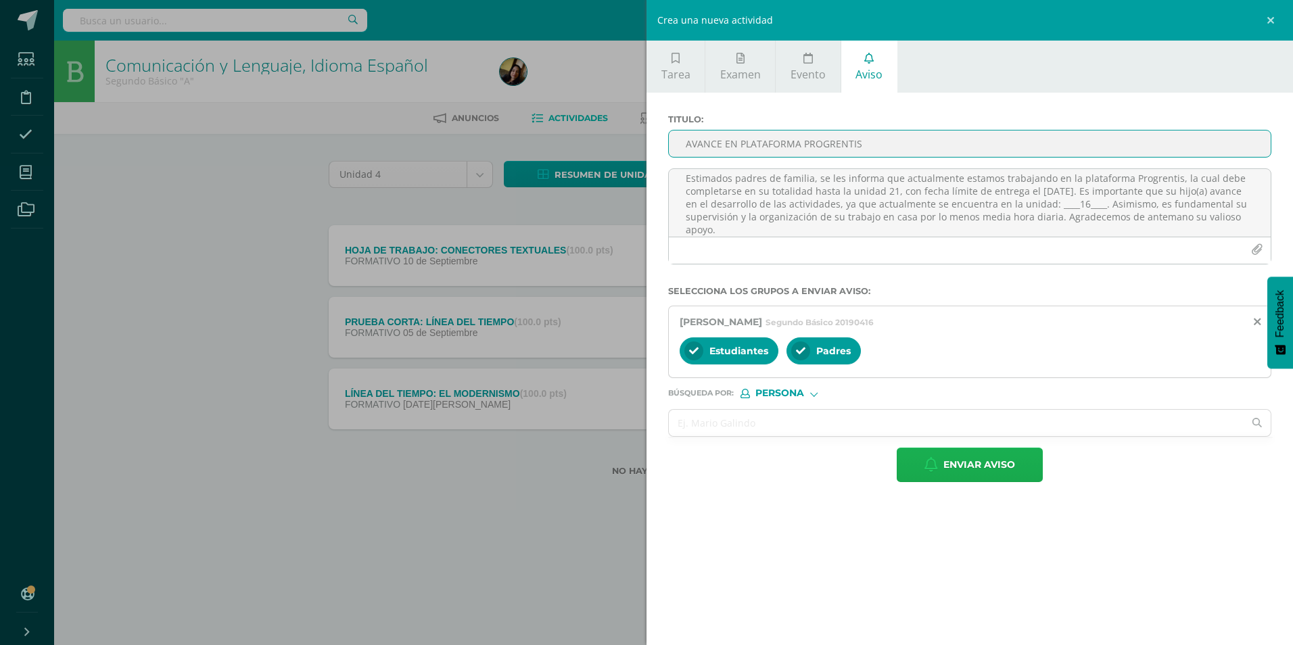
type input "AVANCE EN PLATAFORMA PROGRENTIS"
click at [631, 270] on span "Enviar aviso" at bounding box center [979, 464] width 72 height 33
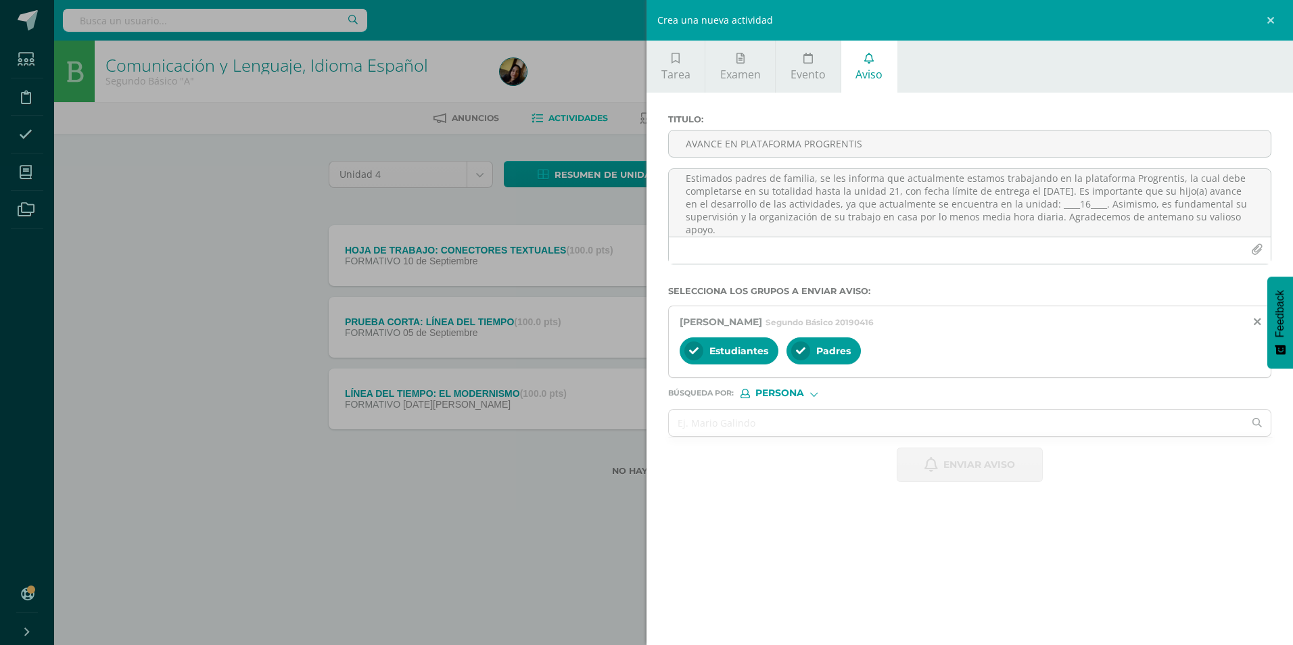
scroll to position [0, 0]
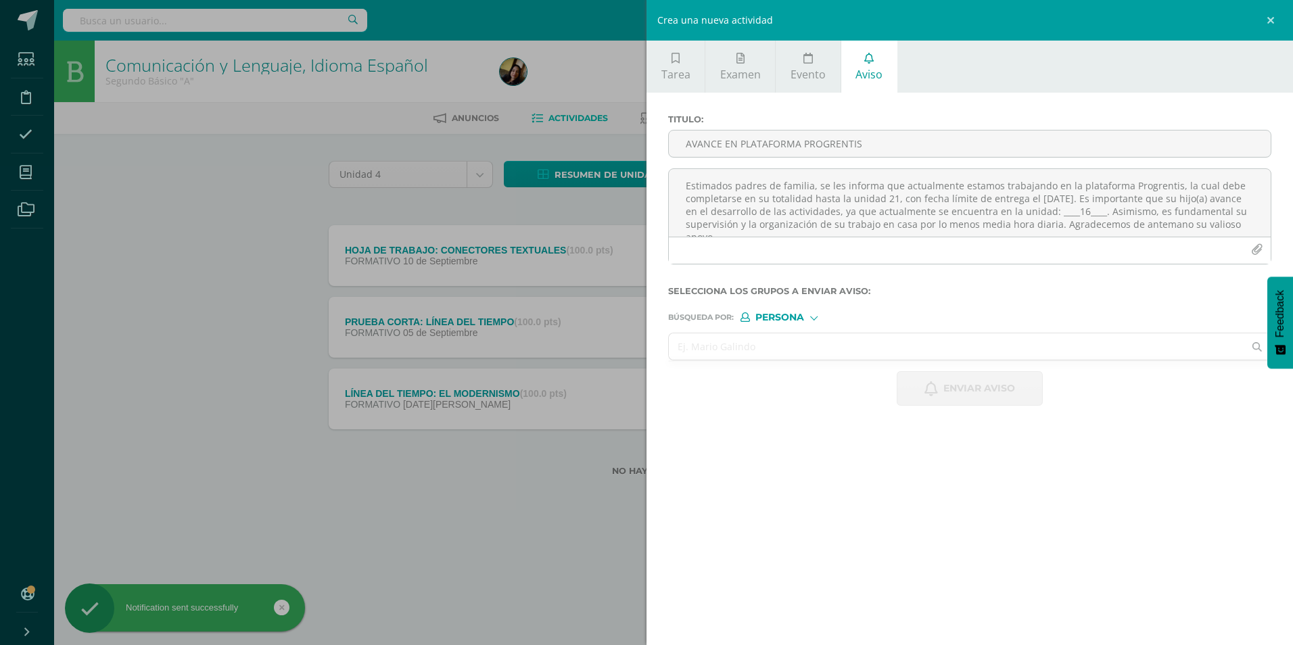
click at [631, 270] on input "text" at bounding box center [956, 346] width 575 height 26
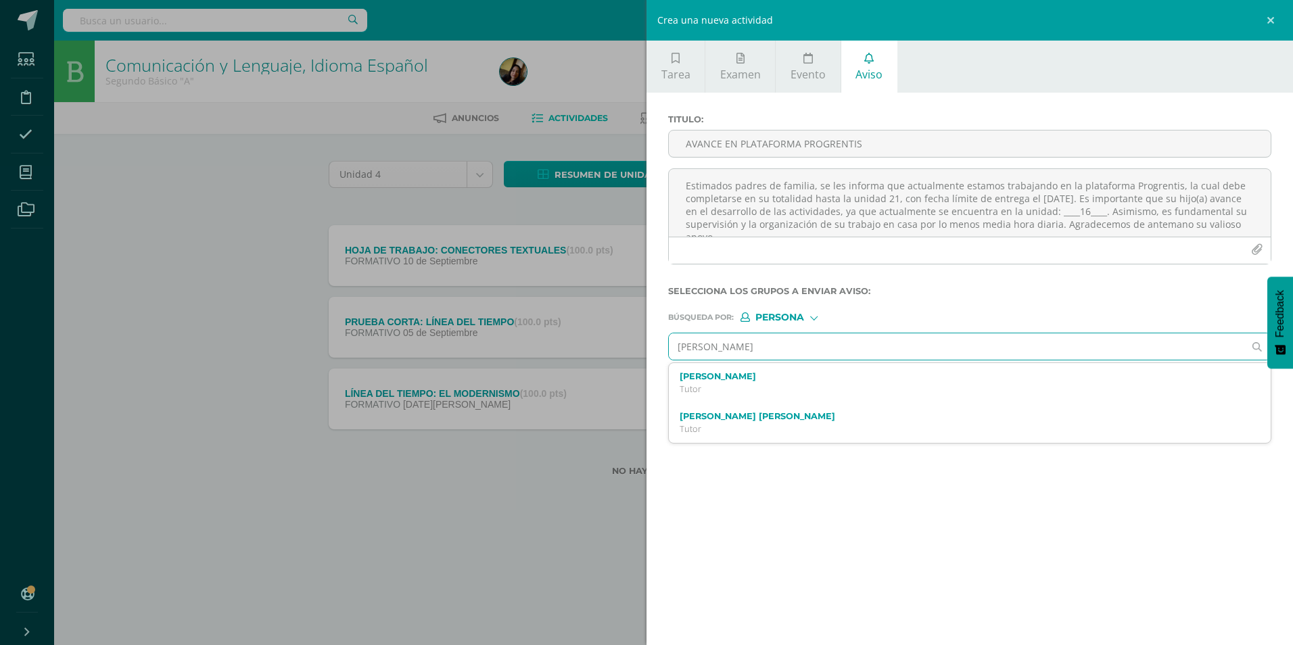
type input "[PERSON_NAME]"
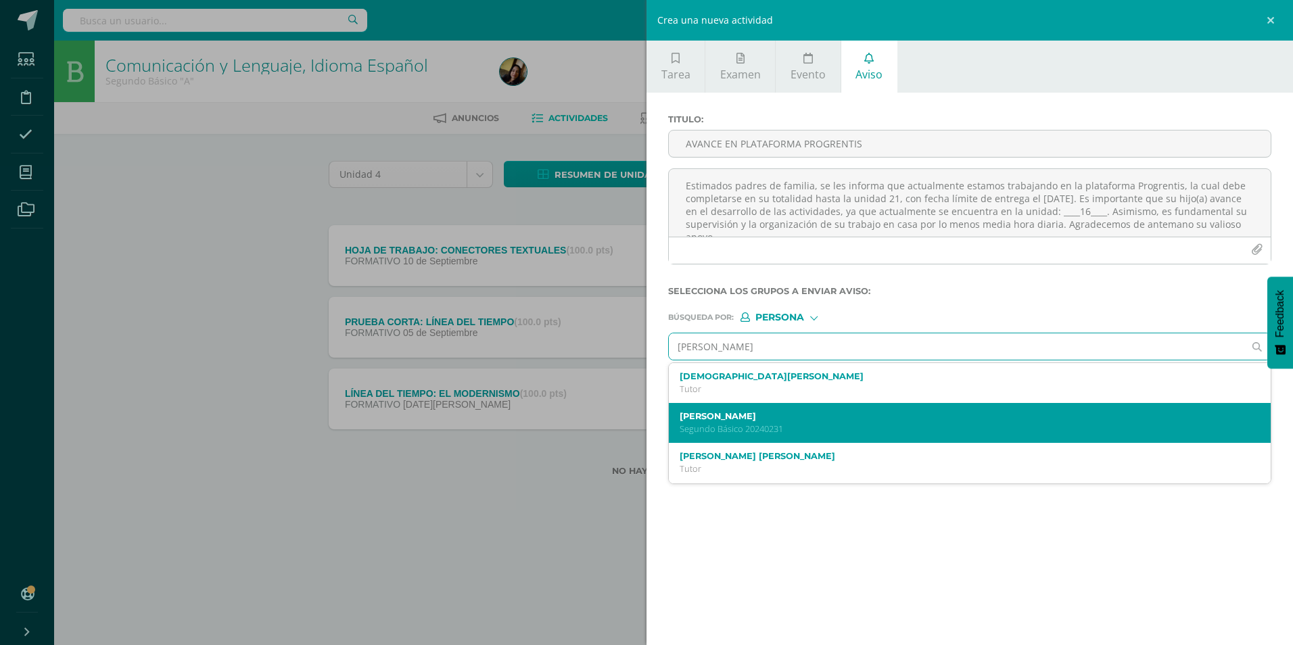
click at [631, 270] on p "Segundo Básico 20240231" at bounding box center [956, 428] width 554 height 11
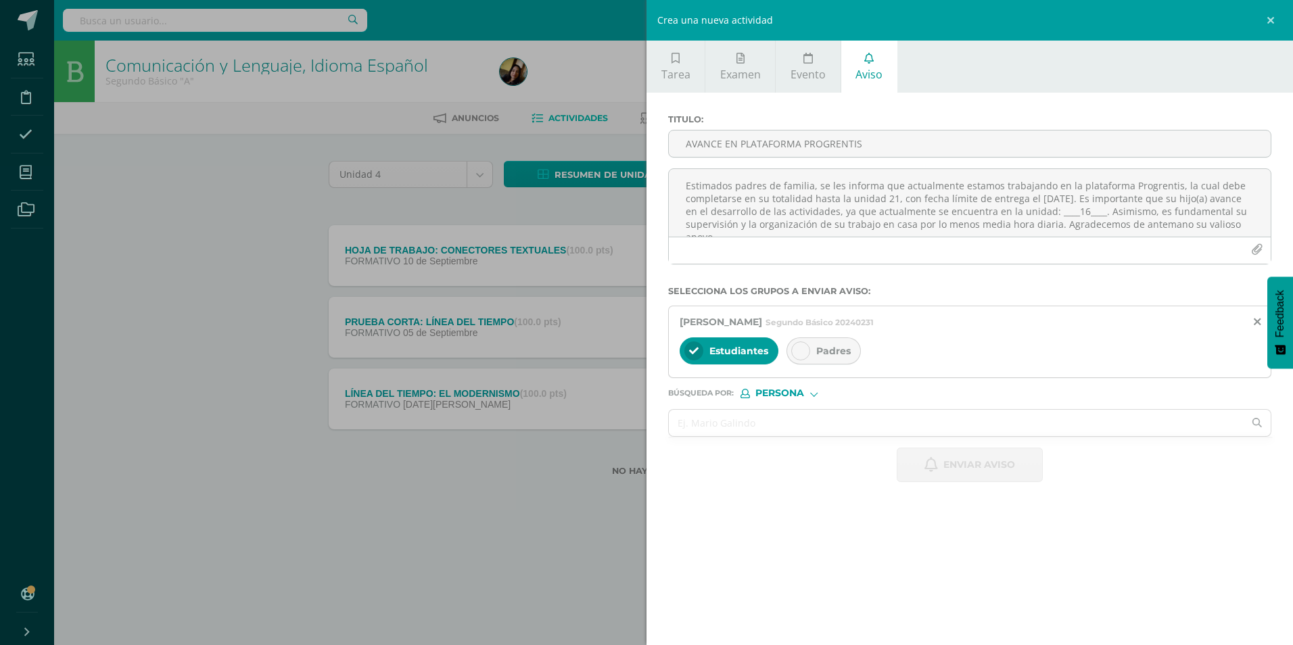
click at [631, 270] on div "Padres" at bounding box center [823, 350] width 74 height 27
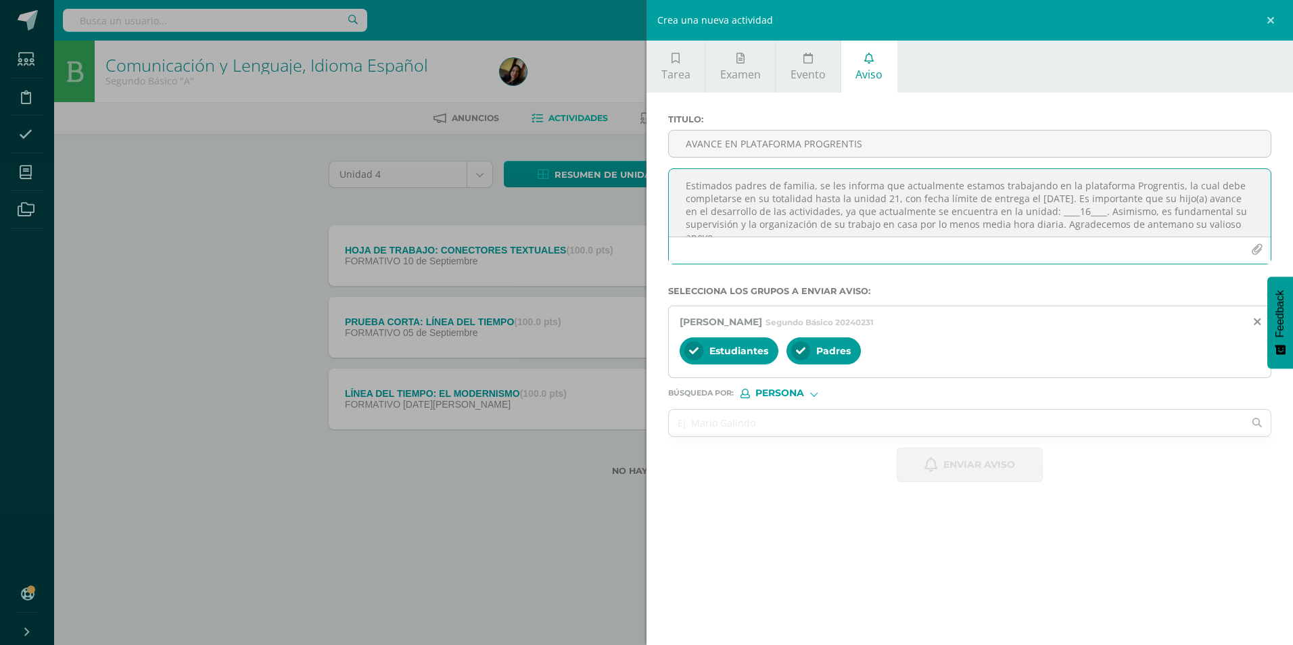
click at [631, 208] on textarea "Estimados padres de familia, se les informa que actualmente estamos trabajando …" at bounding box center [970, 203] width 602 height 68
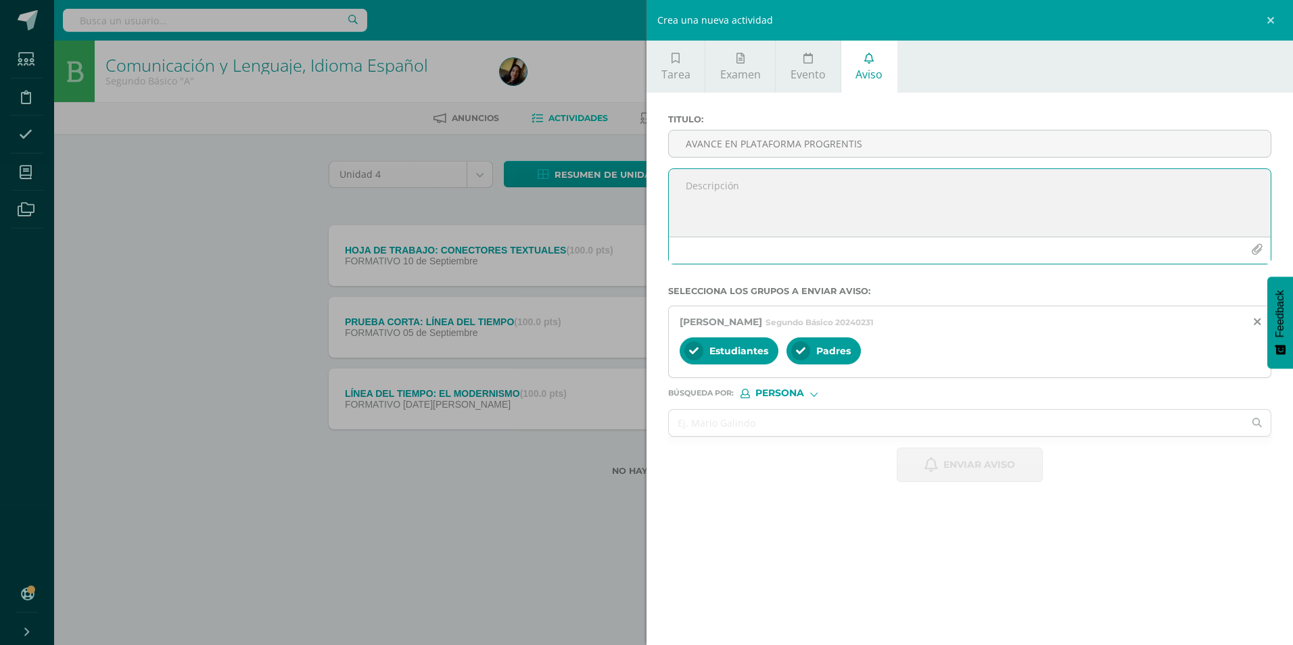
paste textarea "Estimados padres de familia, se les informa que actualmente estamos trabajando …"
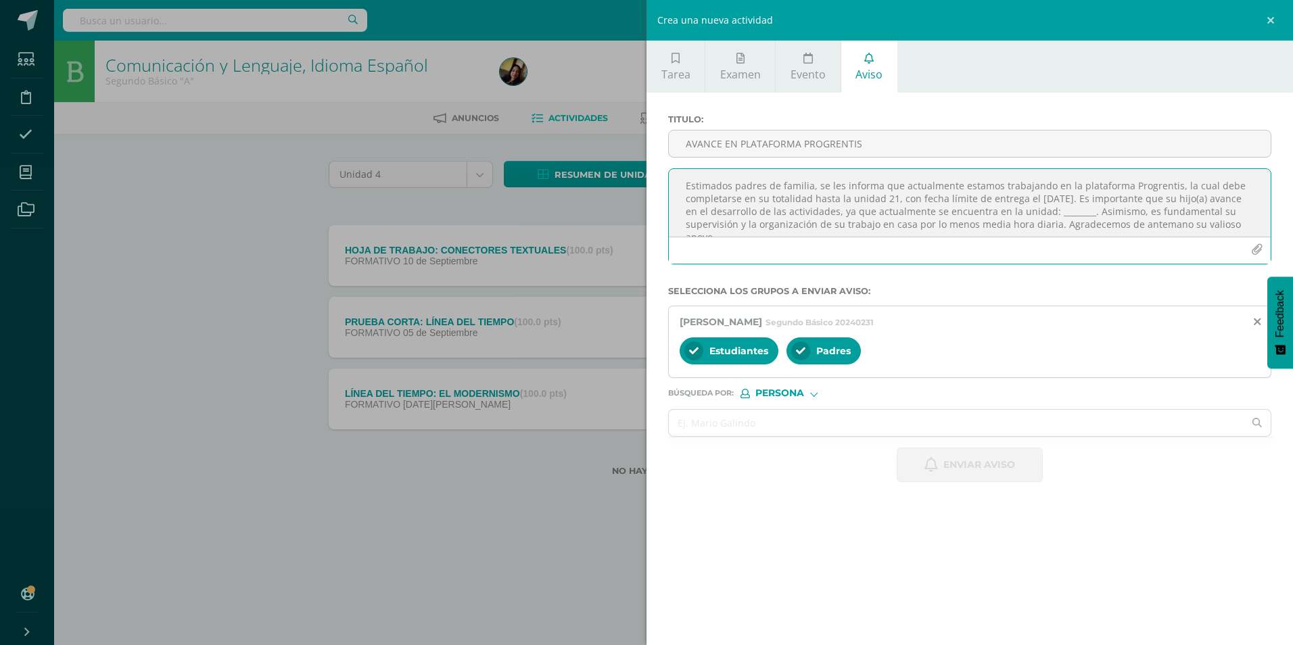
scroll to position [7, 0]
click at [631, 208] on textarea "Estimados padres de familia, se les informa que actualmente estamos trabajando …" at bounding box center [970, 203] width 602 height 68
type textarea "Estimados padres de familia, se les informa que actualmente estamos trabajando …"
click at [631, 147] on input "AVANCE EN PLATAFORMA PROGRENTIS" at bounding box center [970, 143] width 602 height 26
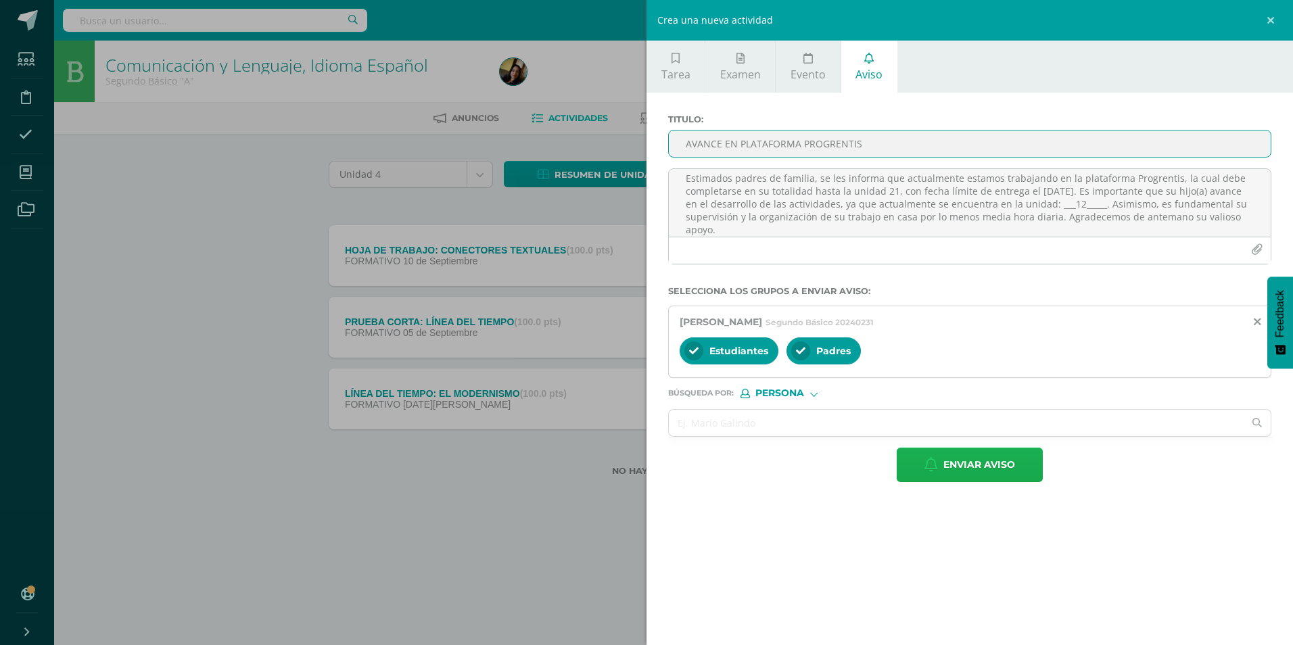
type input "AVANCE EN PLATAFORMA PROGRENTIS"
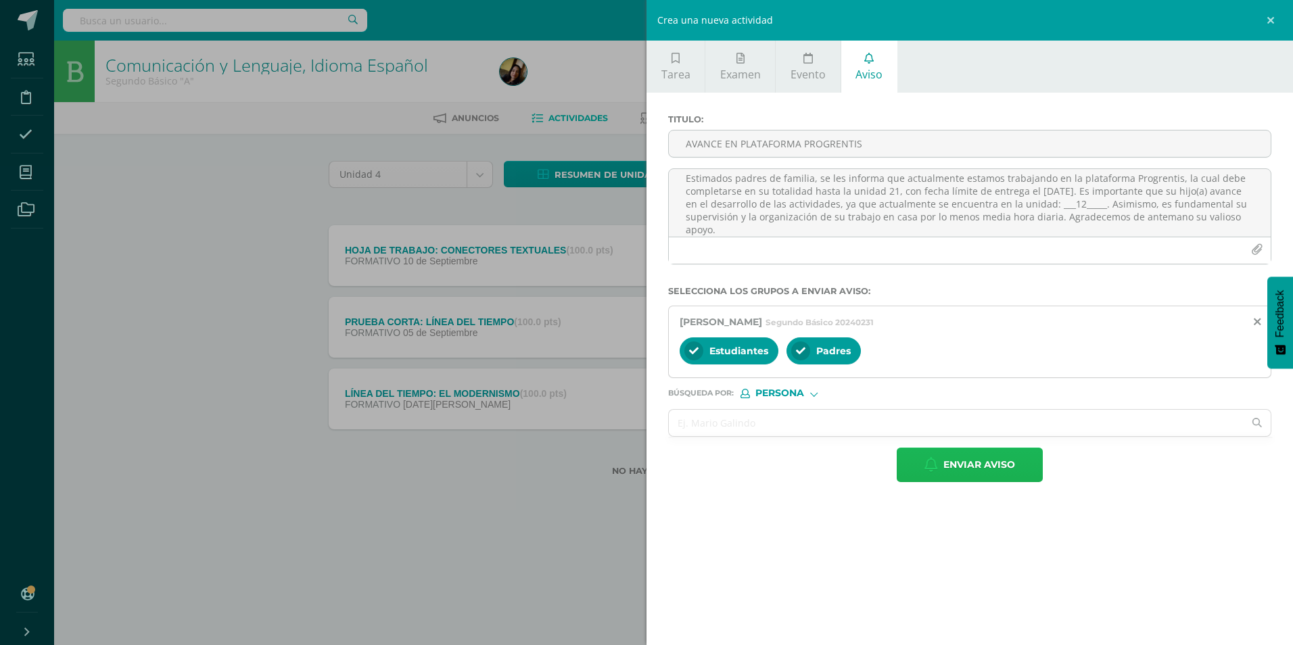
click at [631, 270] on span "Enviar aviso" at bounding box center [979, 464] width 72 height 33
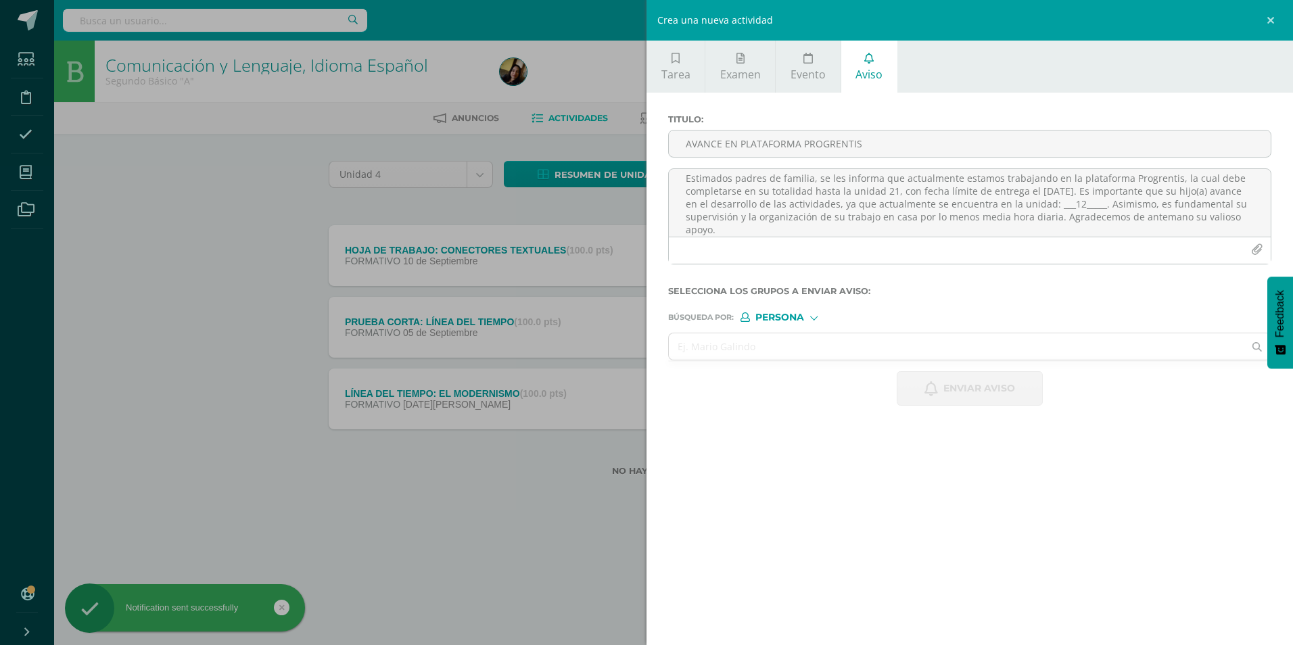
scroll to position [0, 0]
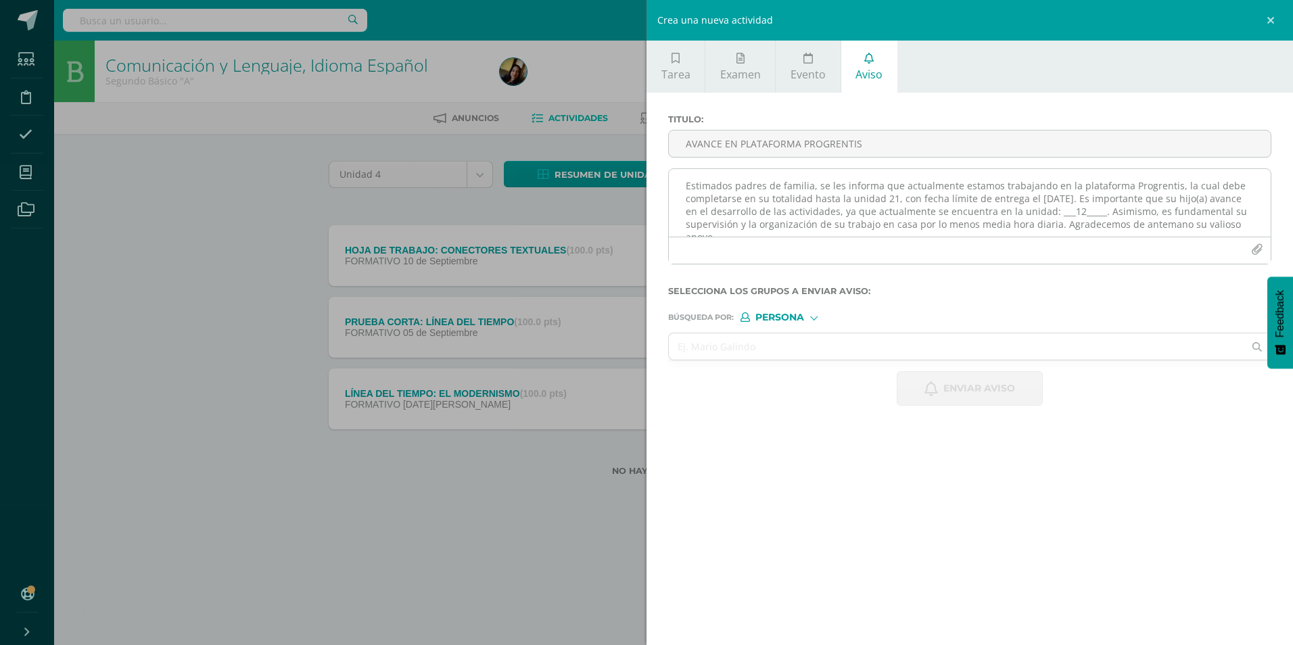
click at [631, 220] on textarea "Estimados padres de familia, se les informa que actualmente estamos trabajando …" at bounding box center [970, 203] width 602 height 68
paste textarea "Estimados padres de familia, se les informa que actualmente estamos trabajando …"
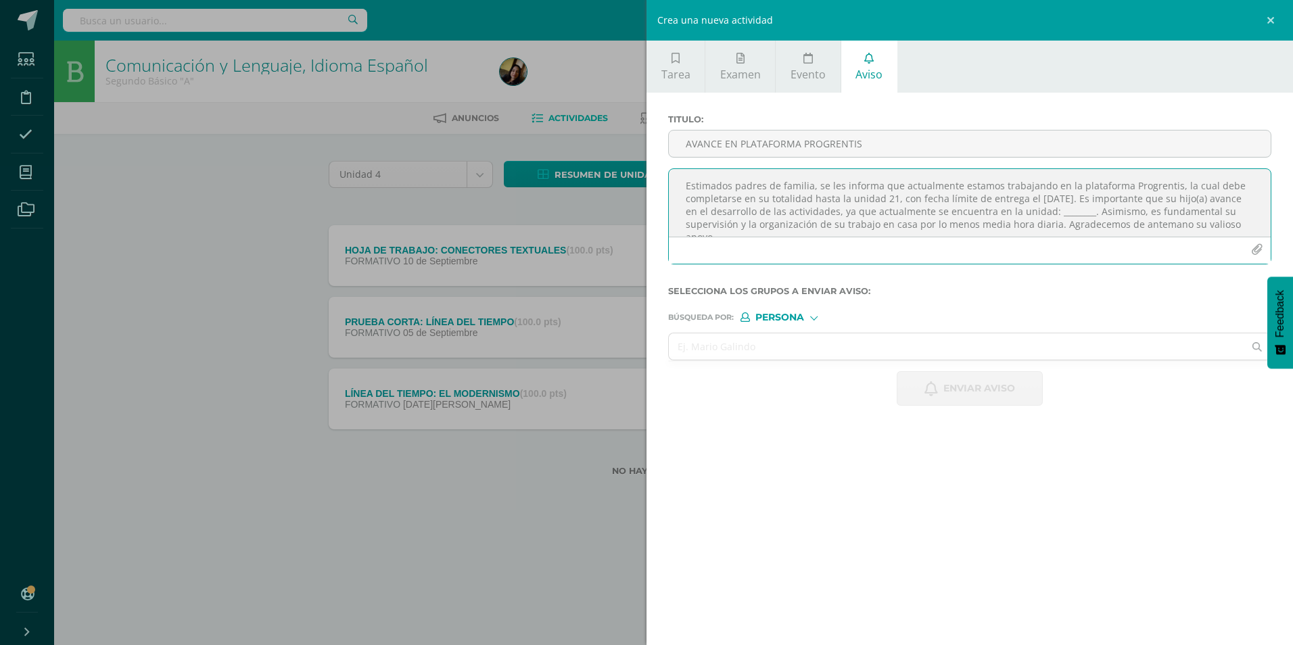
scroll to position [7, 0]
click at [631, 206] on textarea "Estimados padres de familia, se les informa que actualmente estamos trabajando …" at bounding box center [970, 203] width 602 height 68
type textarea "Estimados padres de familia, se les informa que actualmente estamos trabajando …"
click at [631, 270] on input "text" at bounding box center [956, 346] width 575 height 26
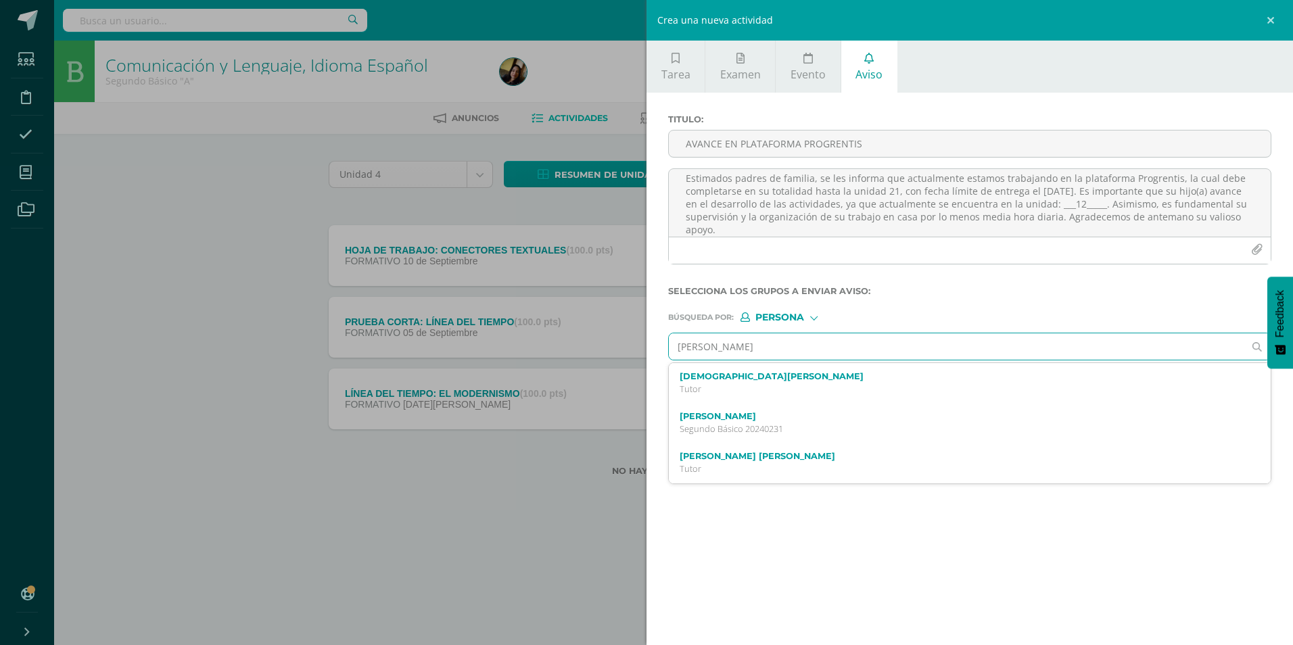
type input "[PERSON_NAME]"
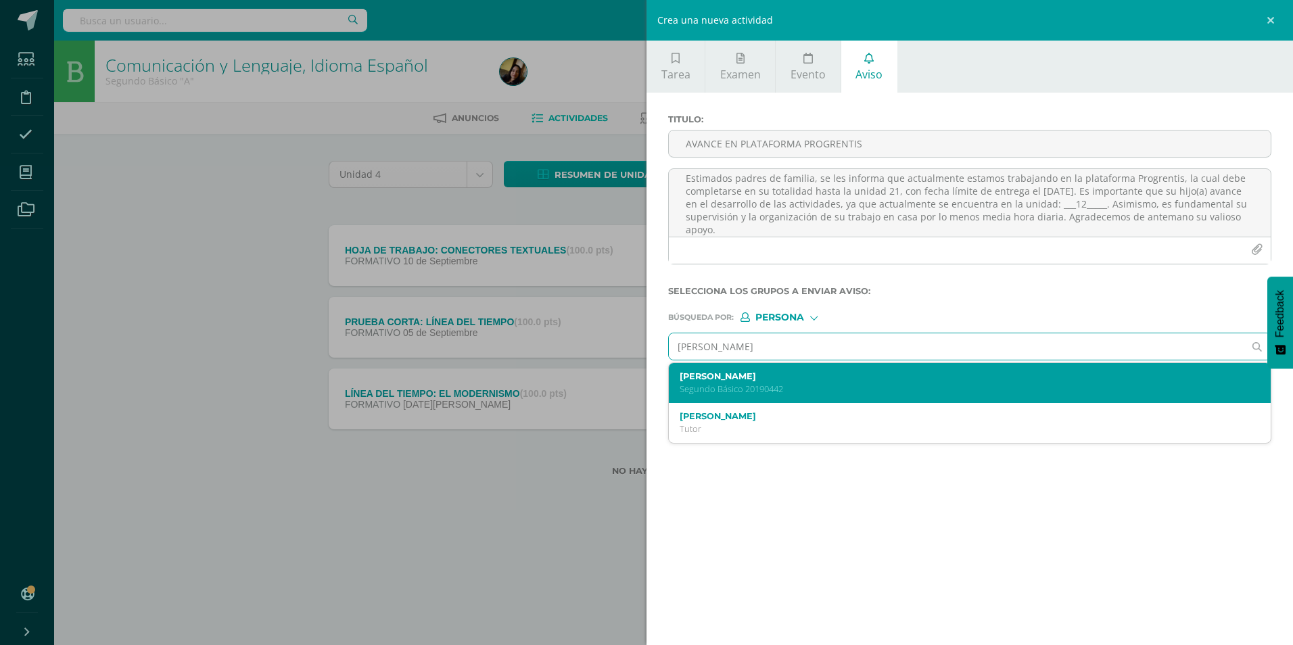
click at [631, 270] on p "Segundo Básico 20190442" at bounding box center [956, 388] width 554 height 11
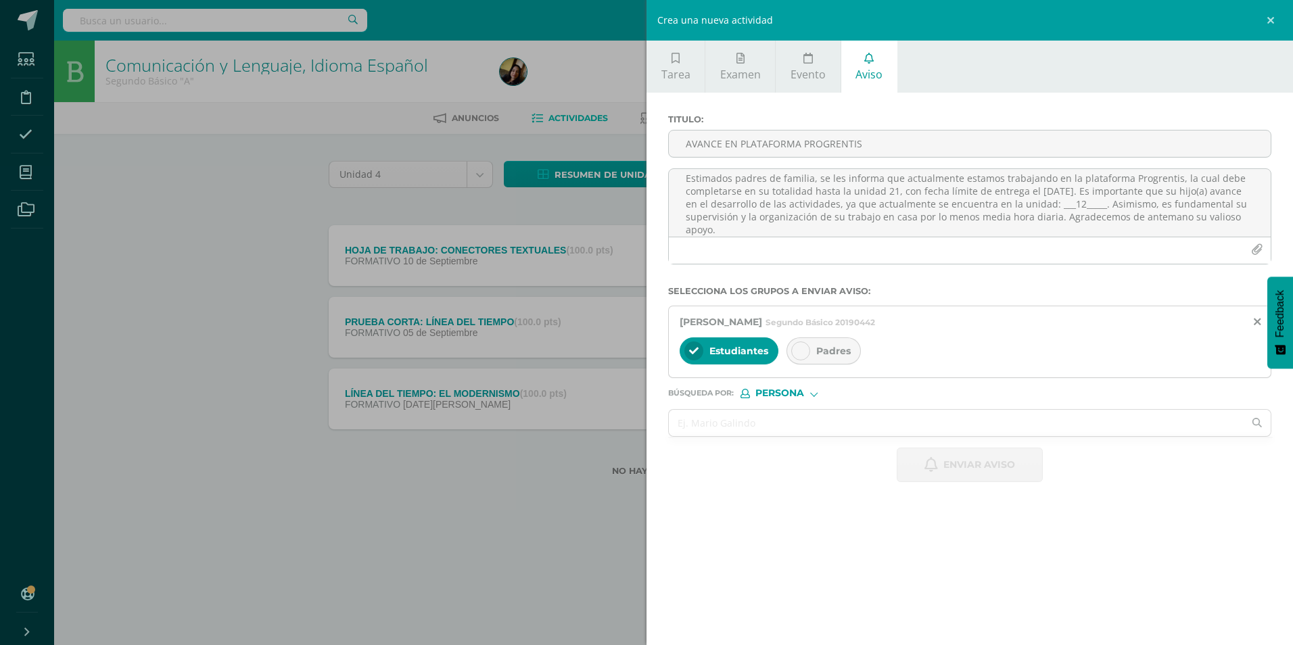
drag, startPoint x: 819, startPoint y: 352, endPoint x: 825, endPoint y: 322, distance: 30.4
click at [631, 270] on span "Padres" at bounding box center [833, 351] width 34 height 12
click at [631, 153] on input "AVANCE EN PLATAFORMA PROGRENTIS" at bounding box center [970, 143] width 602 height 26
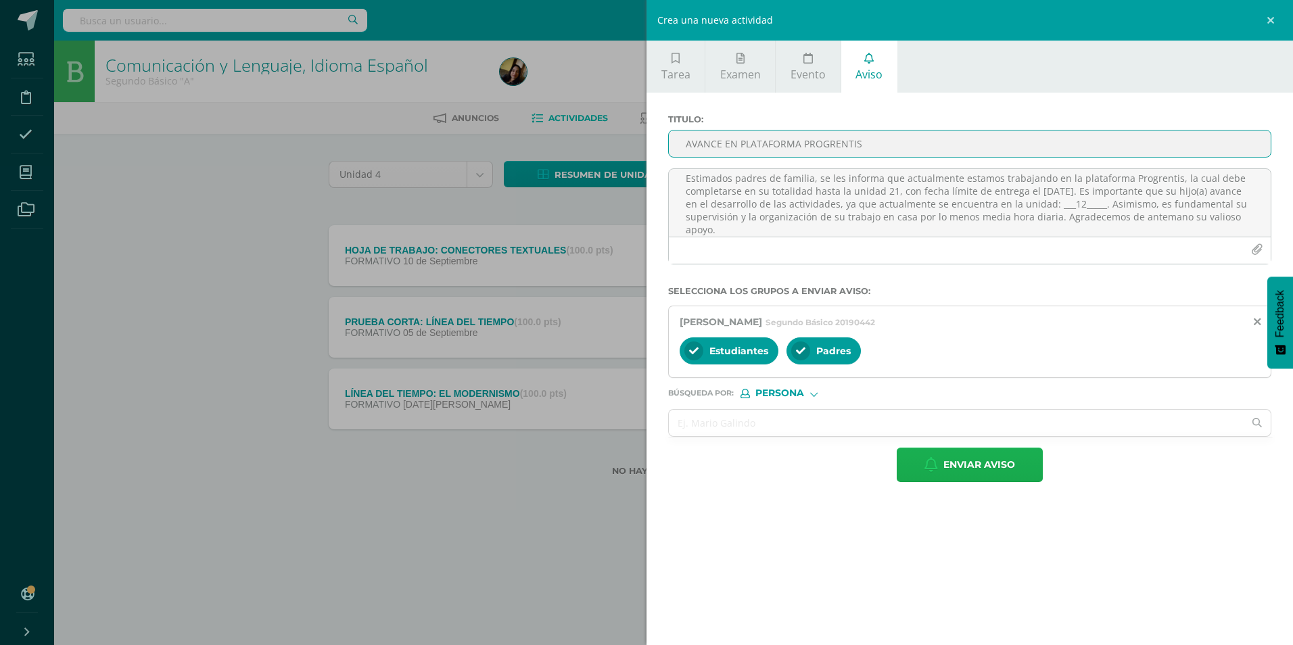
type input "AVANCE EN PLATAFORMA PROGRENTIS"
click at [631, 270] on button "Enviar aviso" at bounding box center [969, 465] width 146 height 34
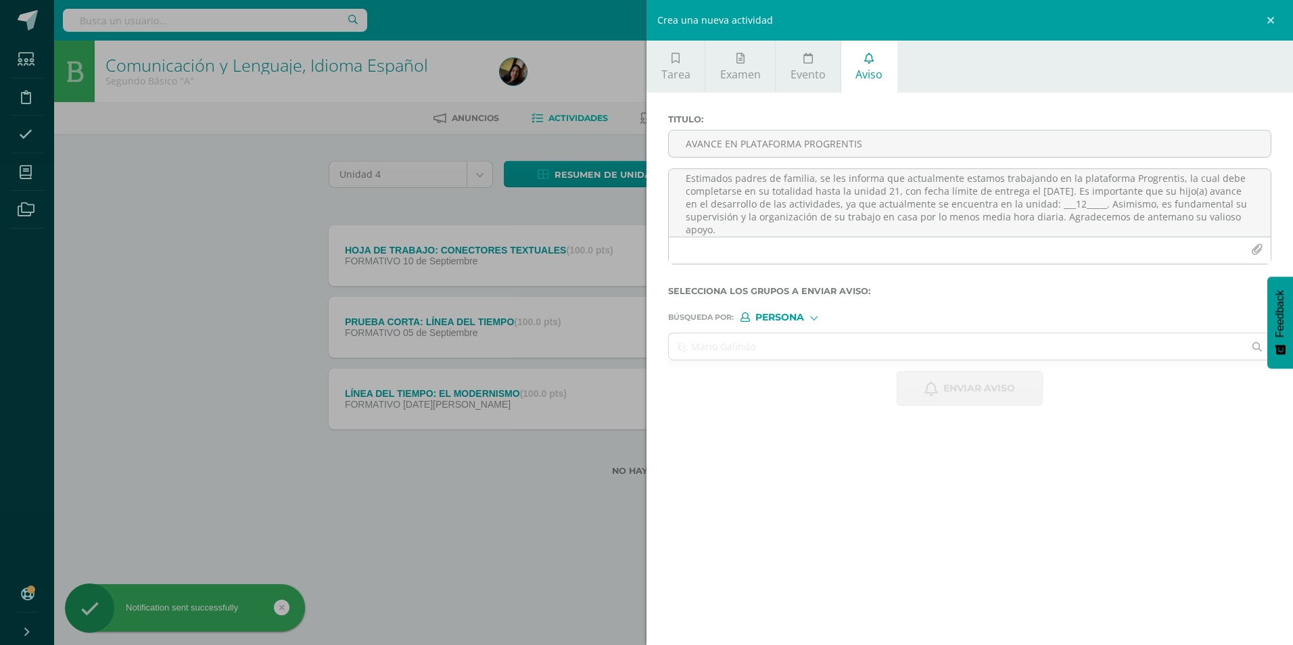
scroll to position [0, 0]
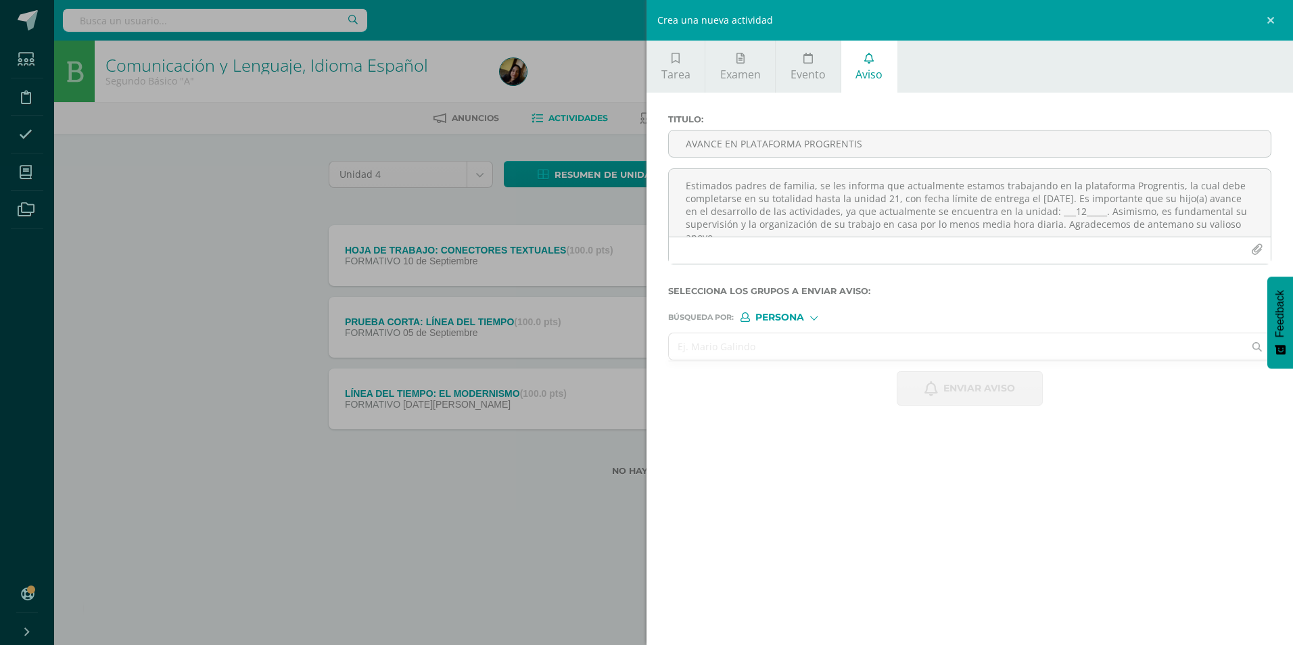
click at [631, 270] on input "text" at bounding box center [956, 346] width 575 height 26
type input "[PERSON_NAME]"
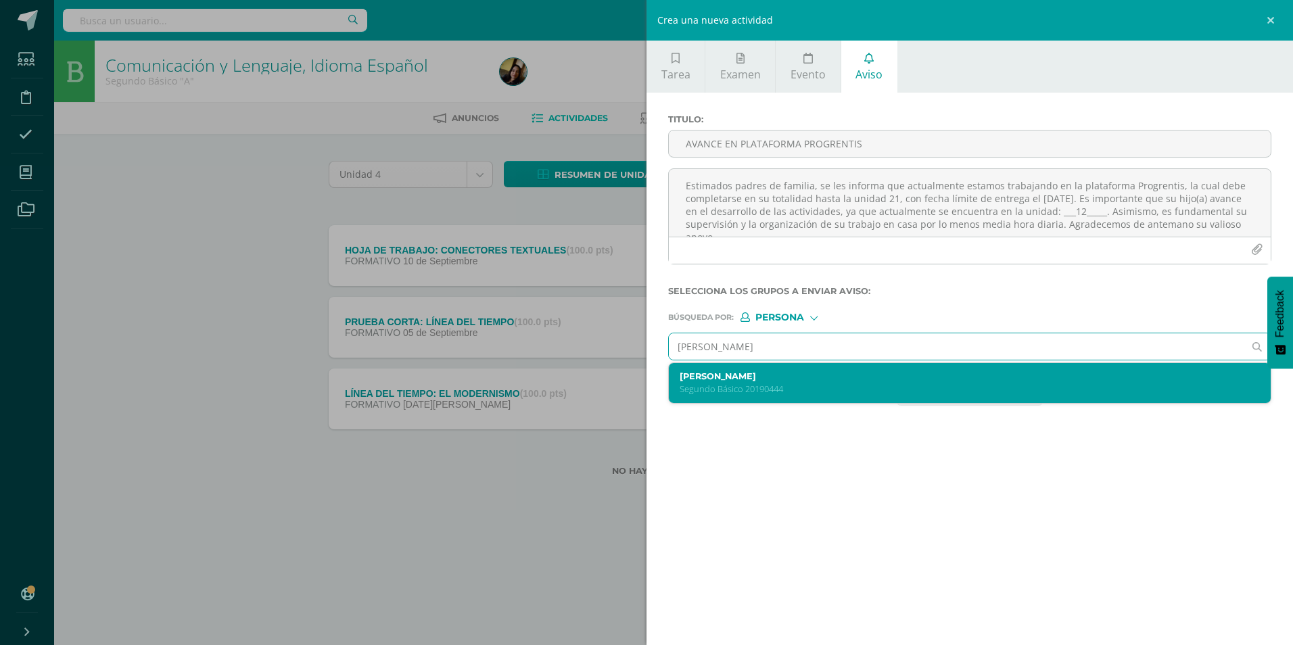
click at [631, 270] on p "Segundo Básico 20190444" at bounding box center [956, 388] width 554 height 11
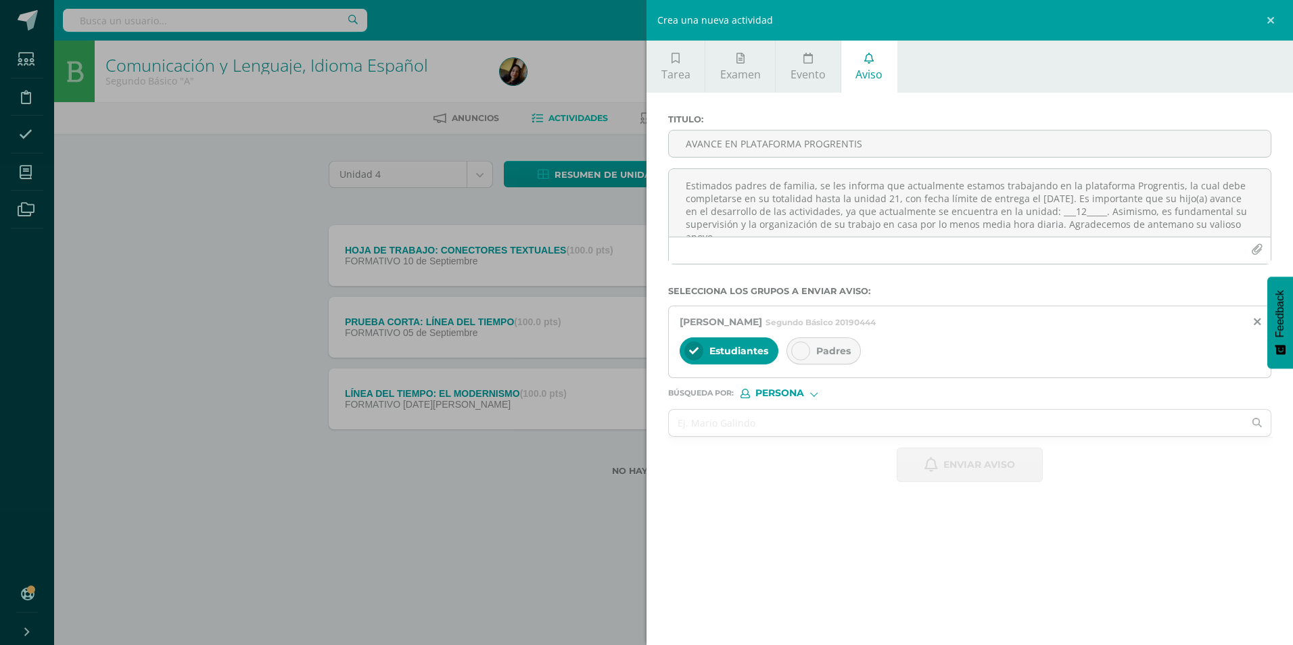
click at [631, 270] on div at bounding box center [800, 350] width 19 height 19
click at [631, 195] on textarea "Estimados padres de familia, se les informa que actualmente estamos trabajando …" at bounding box center [970, 203] width 602 height 68
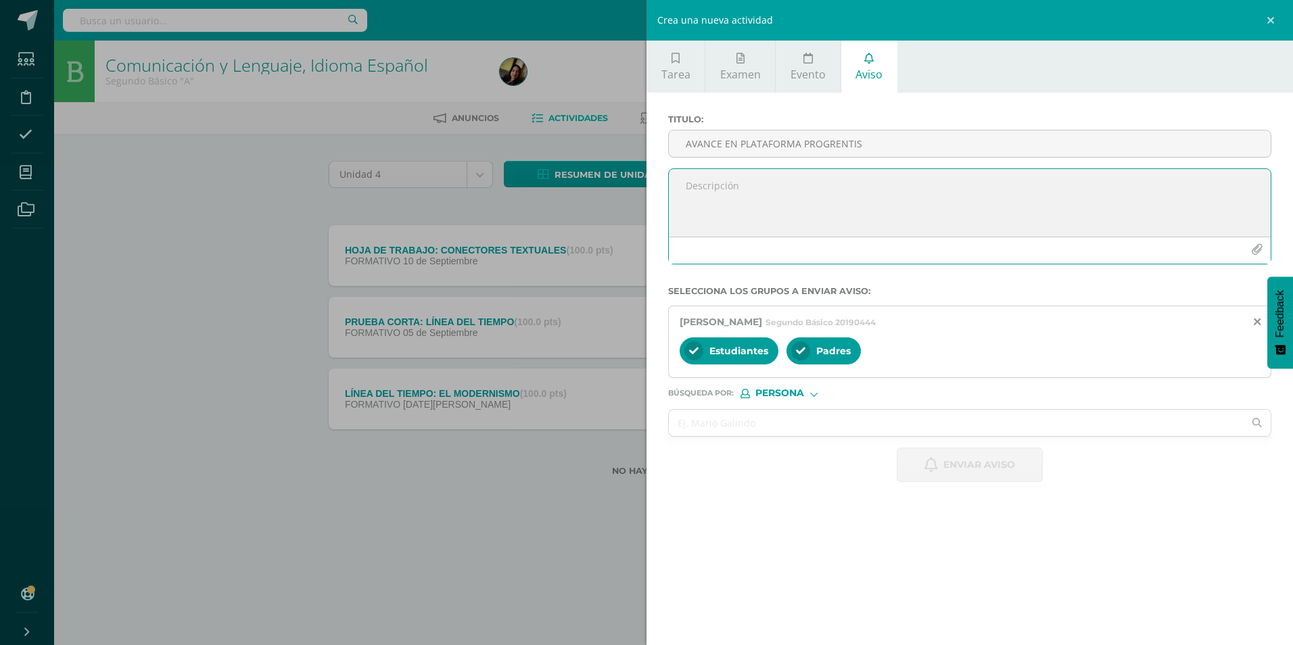
paste textarea "Estimados padres de familia, se les informa que actualmente estamos trabajando …"
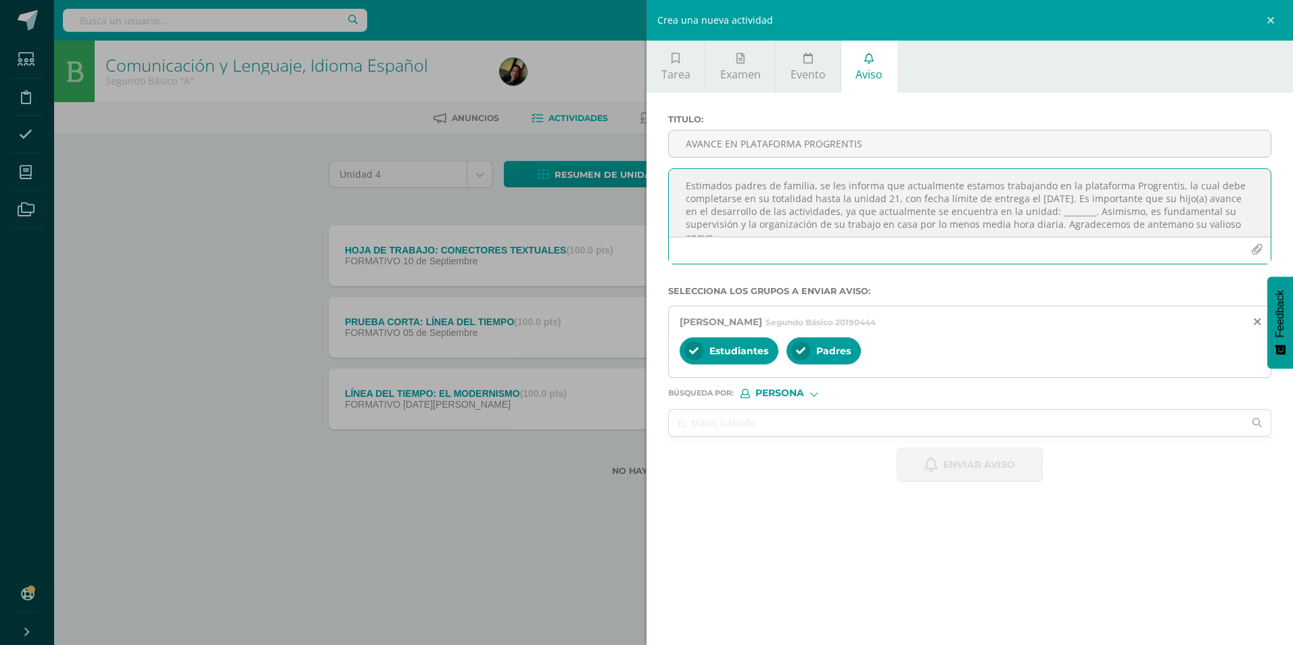
scroll to position [7, 0]
click at [631, 208] on textarea "Estimados padres de familia, se les informa que actualmente estamos trabajando …" at bounding box center [970, 203] width 602 height 68
type textarea "Estimados padres de familia, se les informa que actualmente estamos trabajando …"
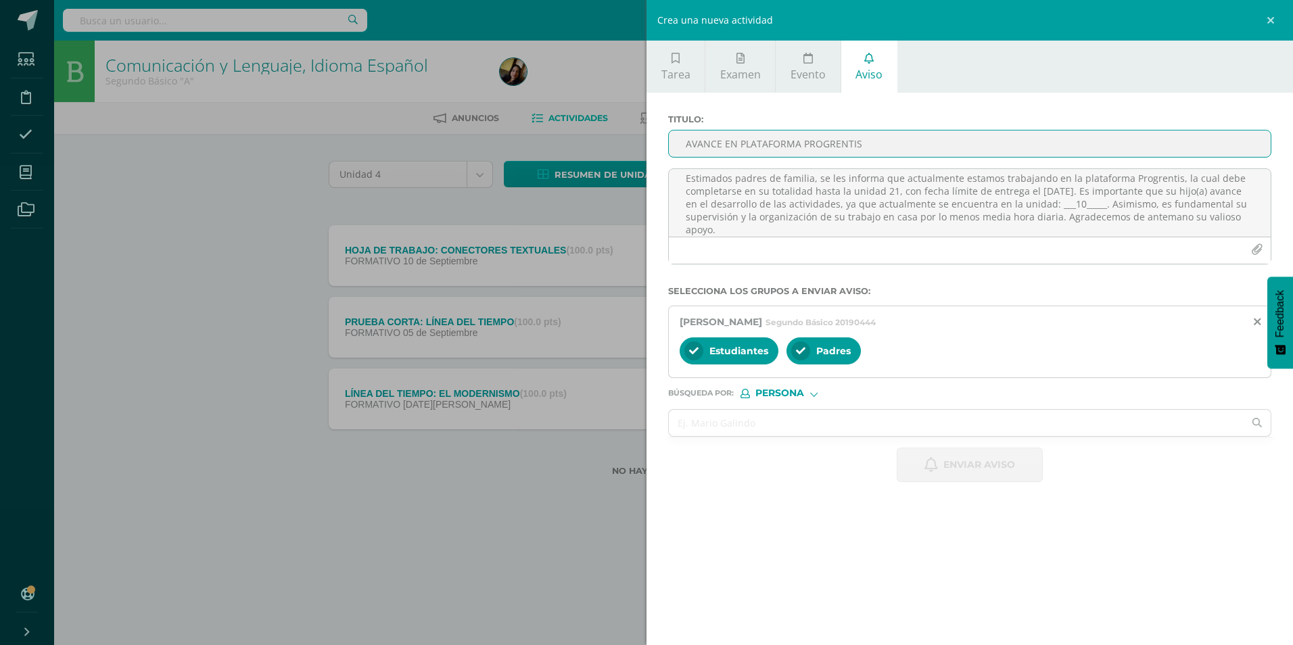
click at [631, 139] on input "AVANCE EN PLATAFORMA PROGRENTIS" at bounding box center [970, 143] width 602 height 26
type input "AVANCE EN PLATAFORMA PROGRENTIS"
click at [631, 270] on span "Enviar aviso" at bounding box center [979, 464] width 72 height 33
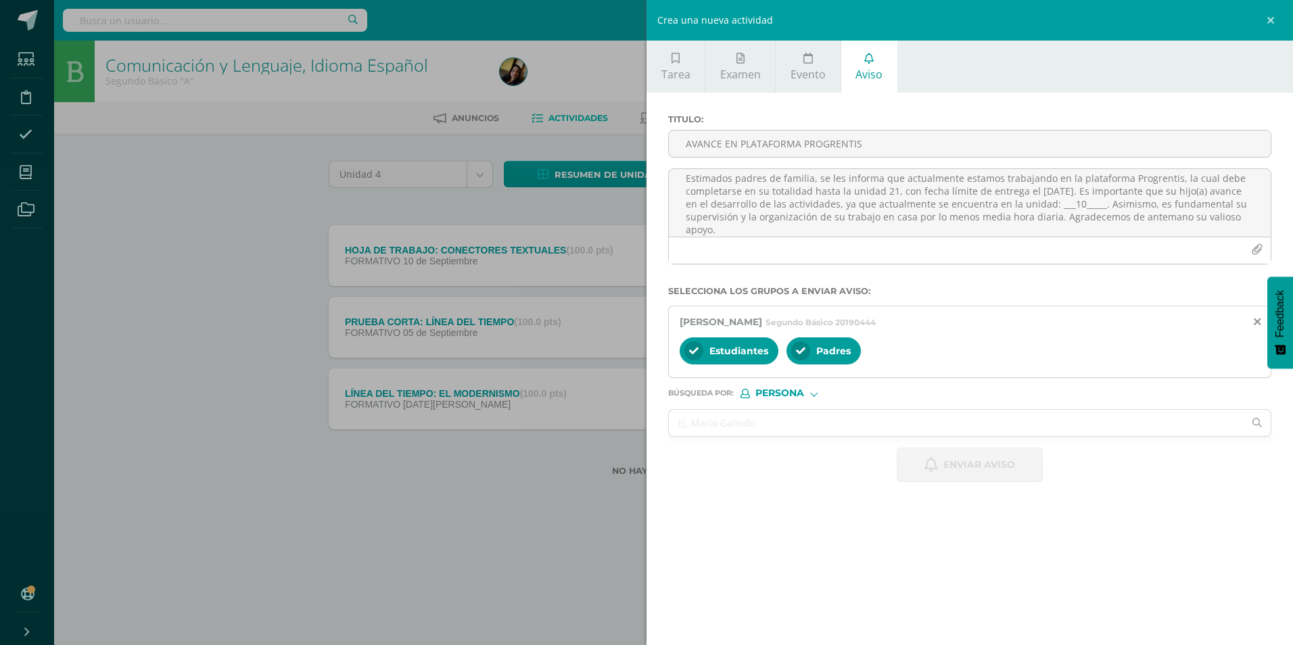
scroll to position [0, 0]
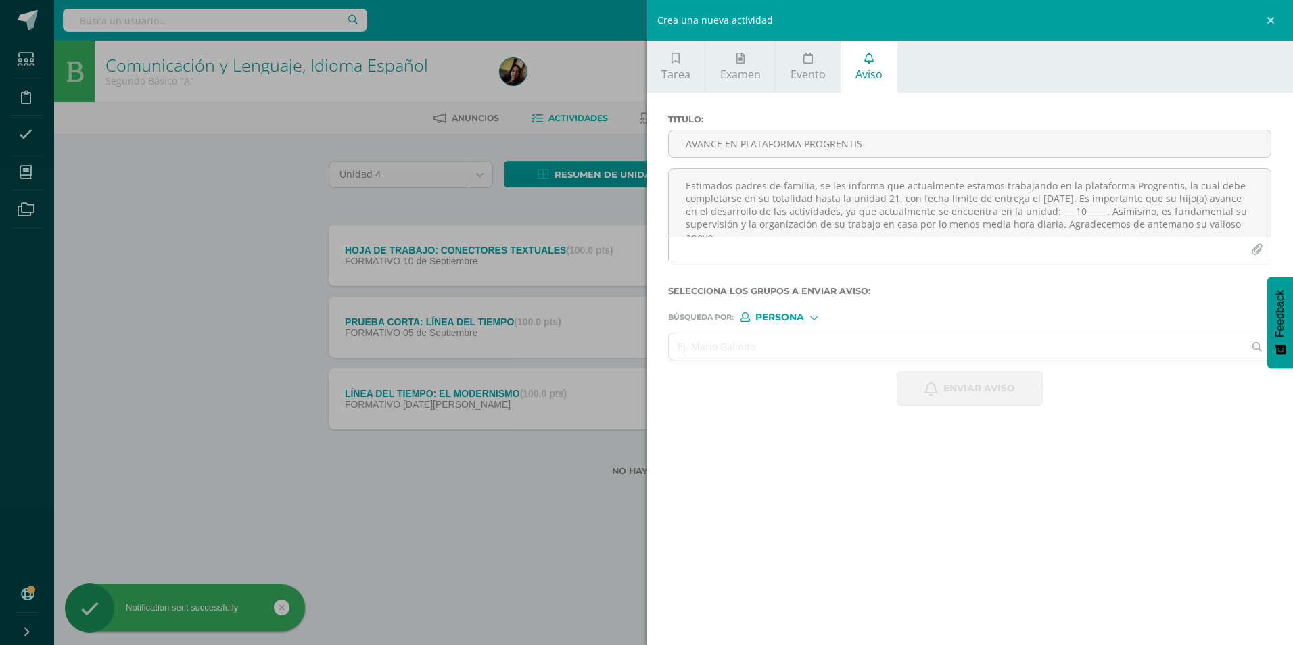
click at [631, 270] on input "text" at bounding box center [956, 346] width 575 height 26
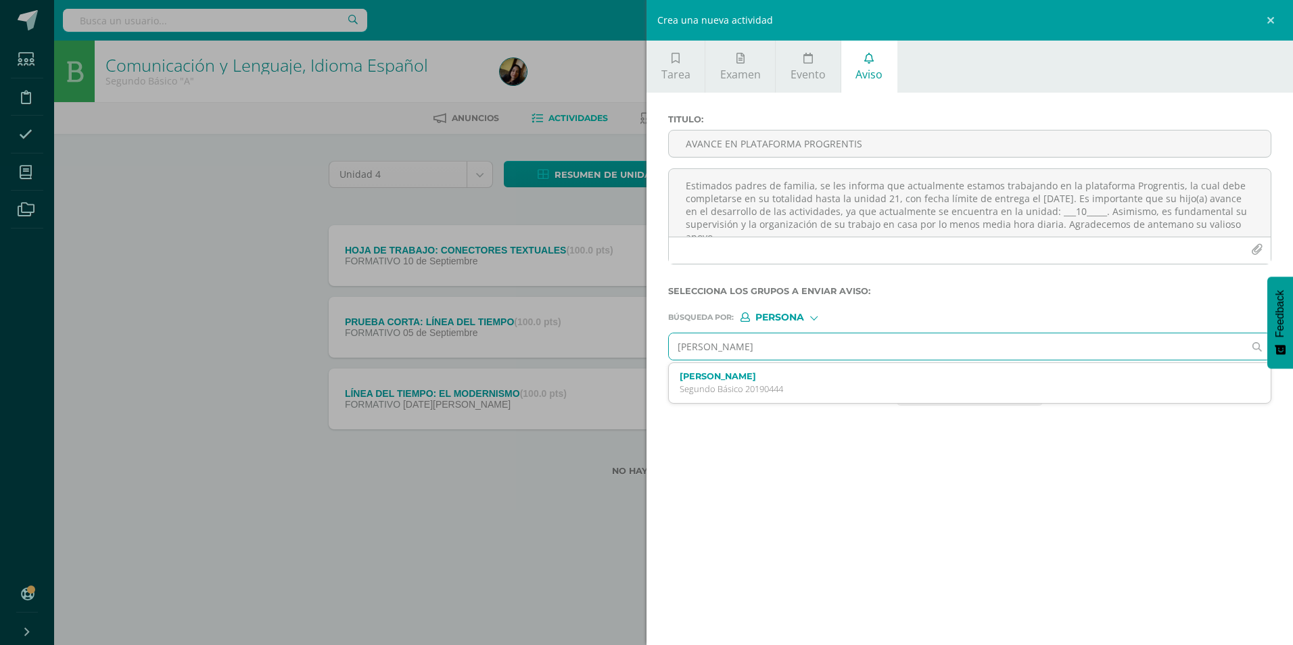
type input "[PERSON_NAME]"
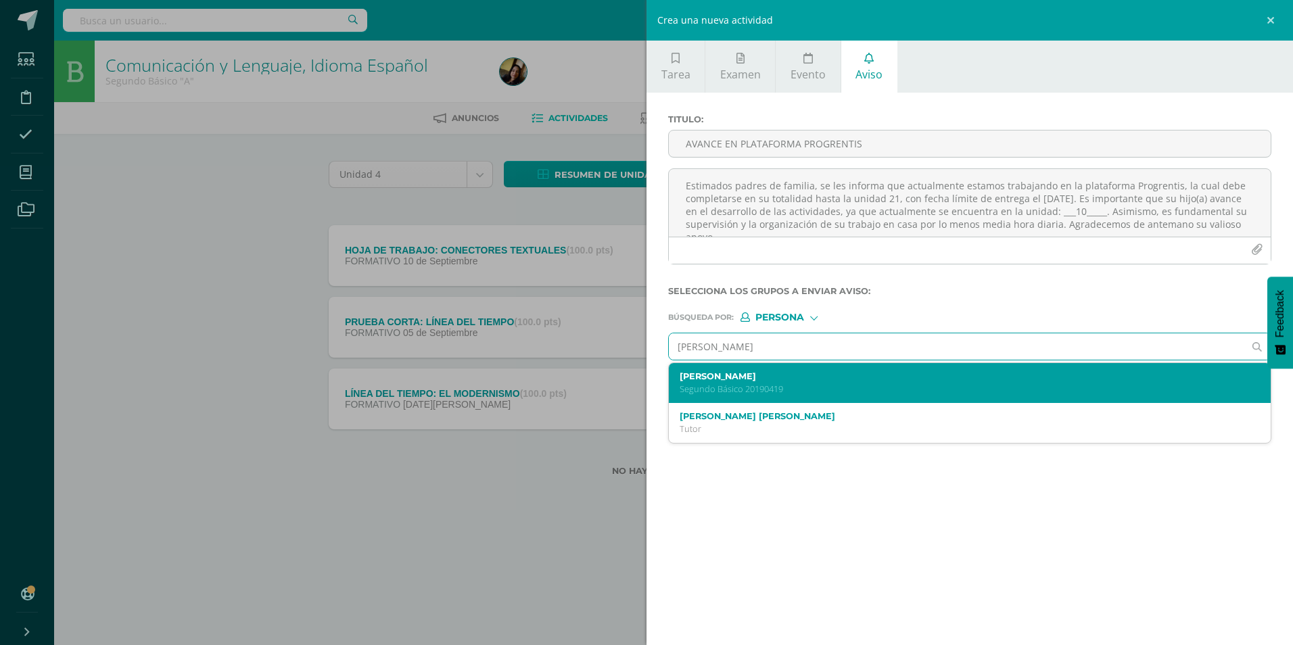
click at [631, 270] on p "Segundo Básico 20190419" at bounding box center [956, 388] width 554 height 11
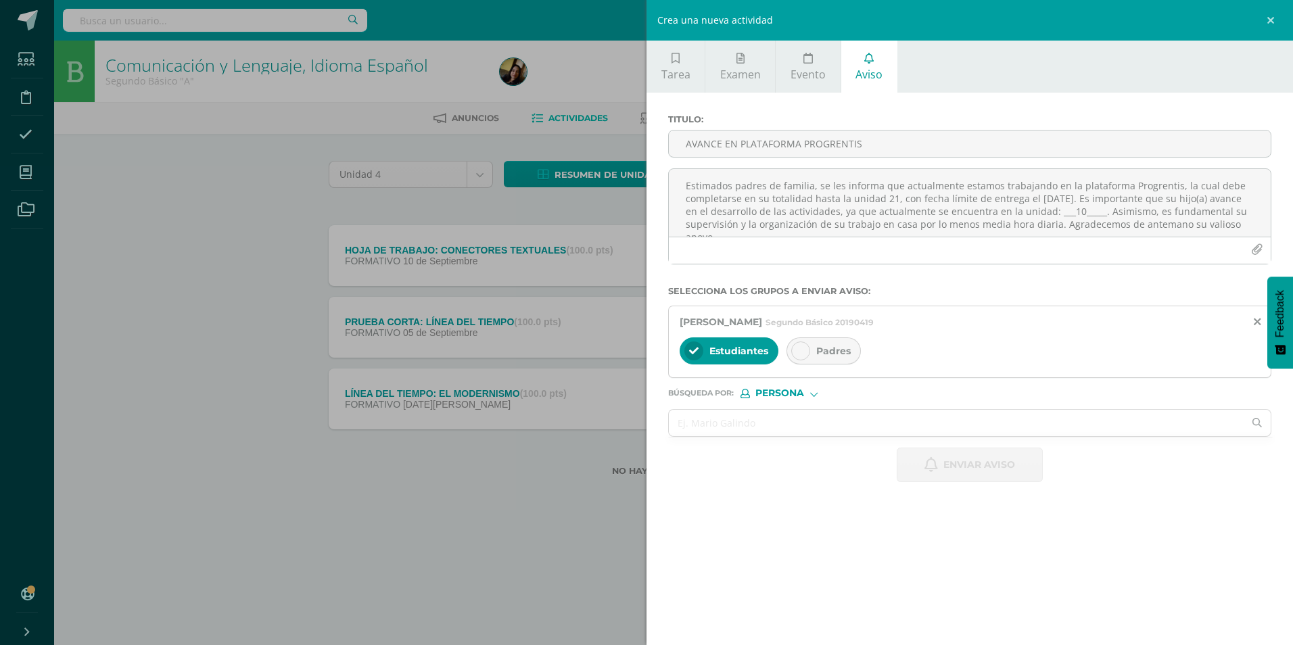
click at [631, 270] on icon at bounding box center [800, 350] width 9 height 9
click at [631, 220] on textarea "Estimados padres de familia, se les informa que actualmente estamos trabajando …" at bounding box center [970, 203] width 602 height 68
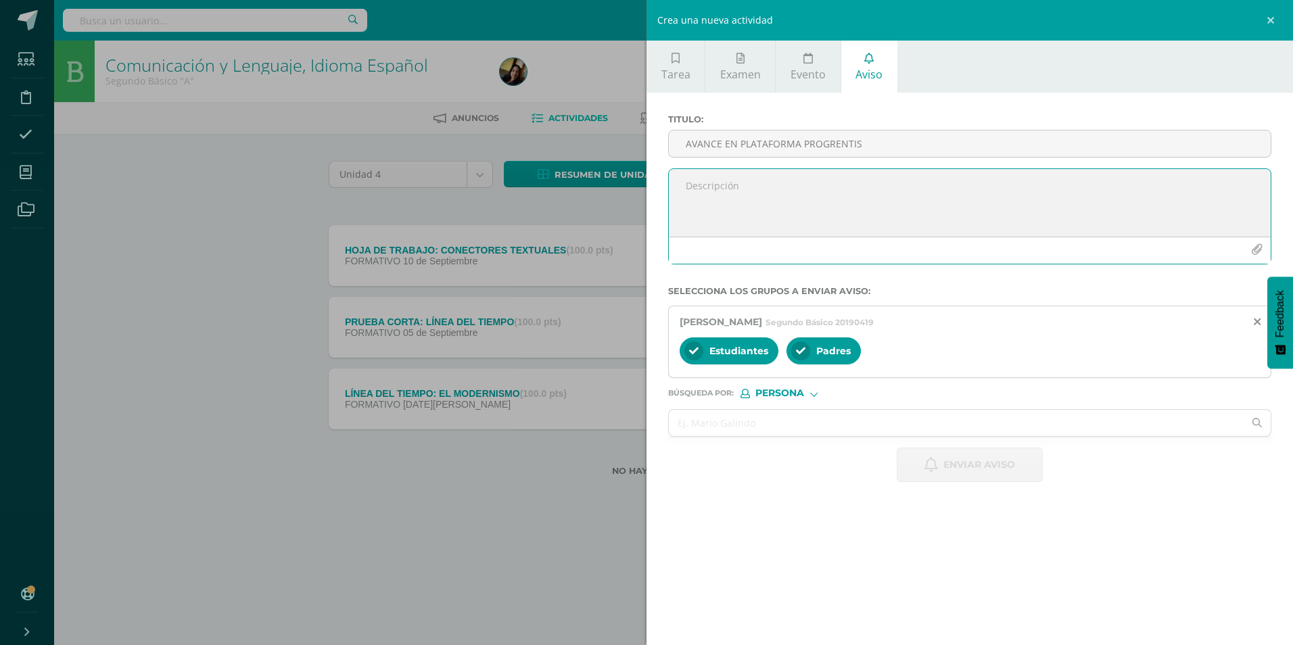
paste textarea "Estimados padres de familia, se les informa que actualmente estamos trabajando …"
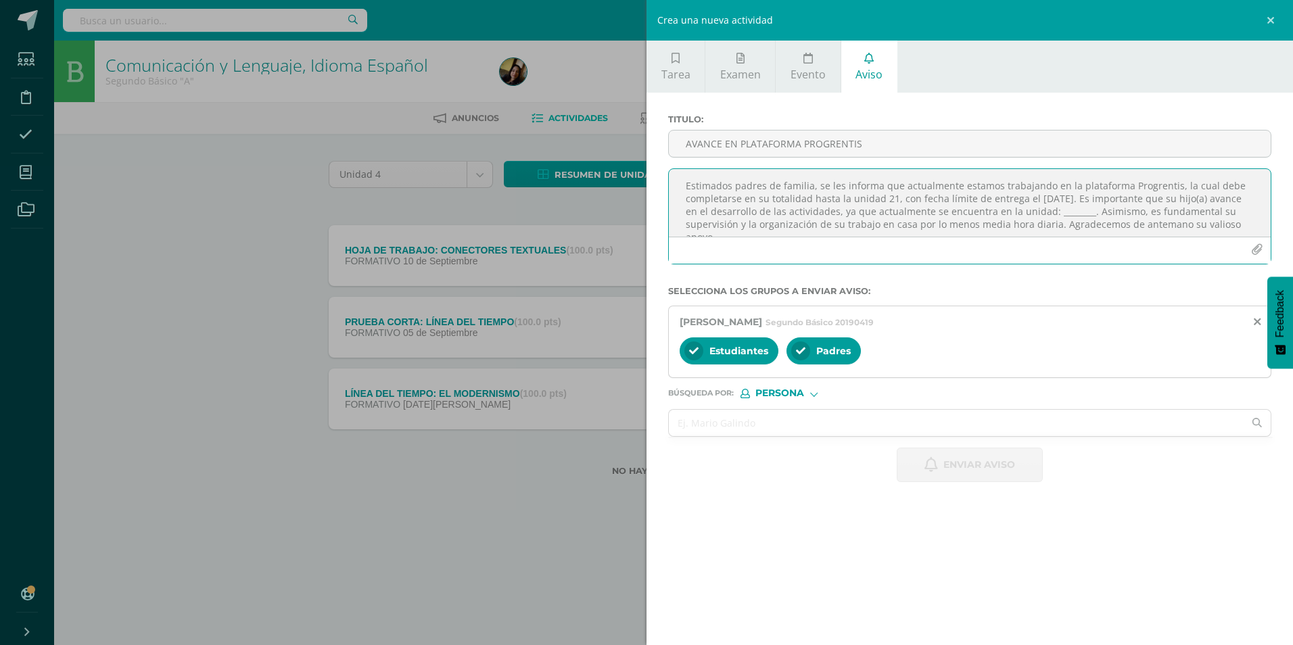
scroll to position [7, 0]
click at [631, 204] on textarea "Estimados padres de familia, se les informa que actualmente estamos trabajando …" at bounding box center [970, 203] width 602 height 68
type textarea "Estimados padres de familia, se les informa que actualmente estamos trabajando …"
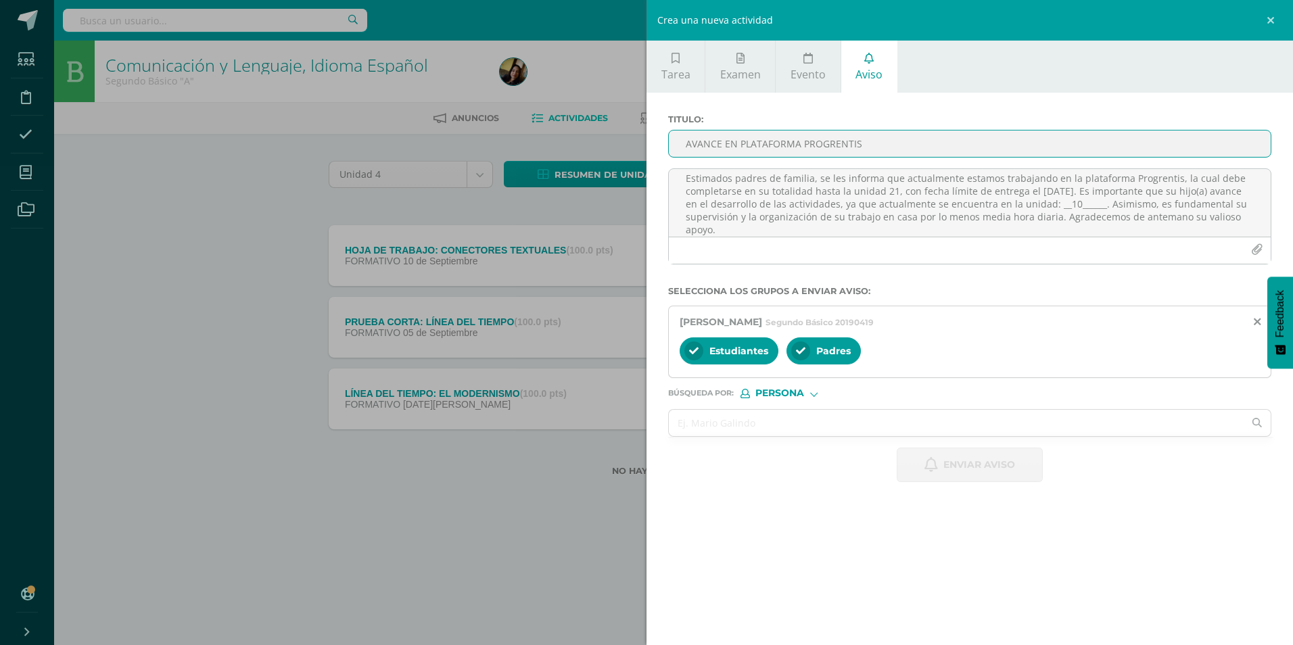
click at [631, 154] on input "AVANCE EN PLATAFORMA PROGRENTIS" at bounding box center [970, 143] width 602 height 26
type input "AVANCE EN PLATAFORMA PROGRENTIS"
click at [631, 270] on span "Enviar aviso" at bounding box center [979, 464] width 72 height 33
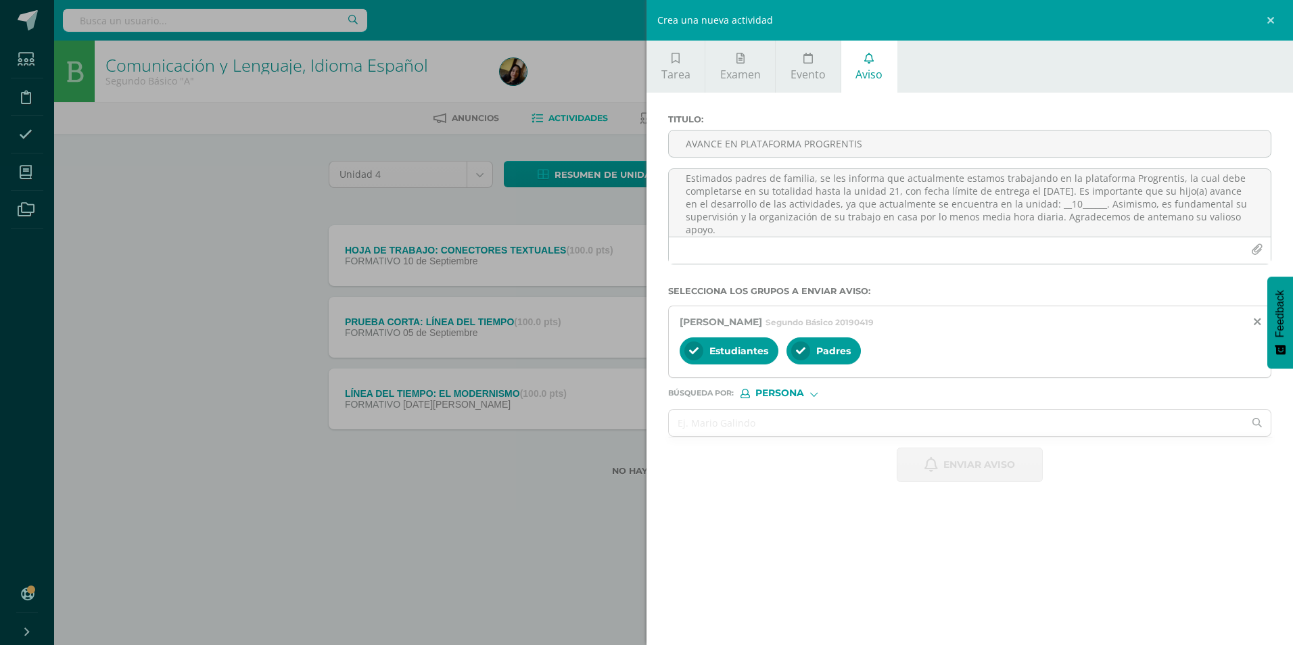
scroll to position [0, 0]
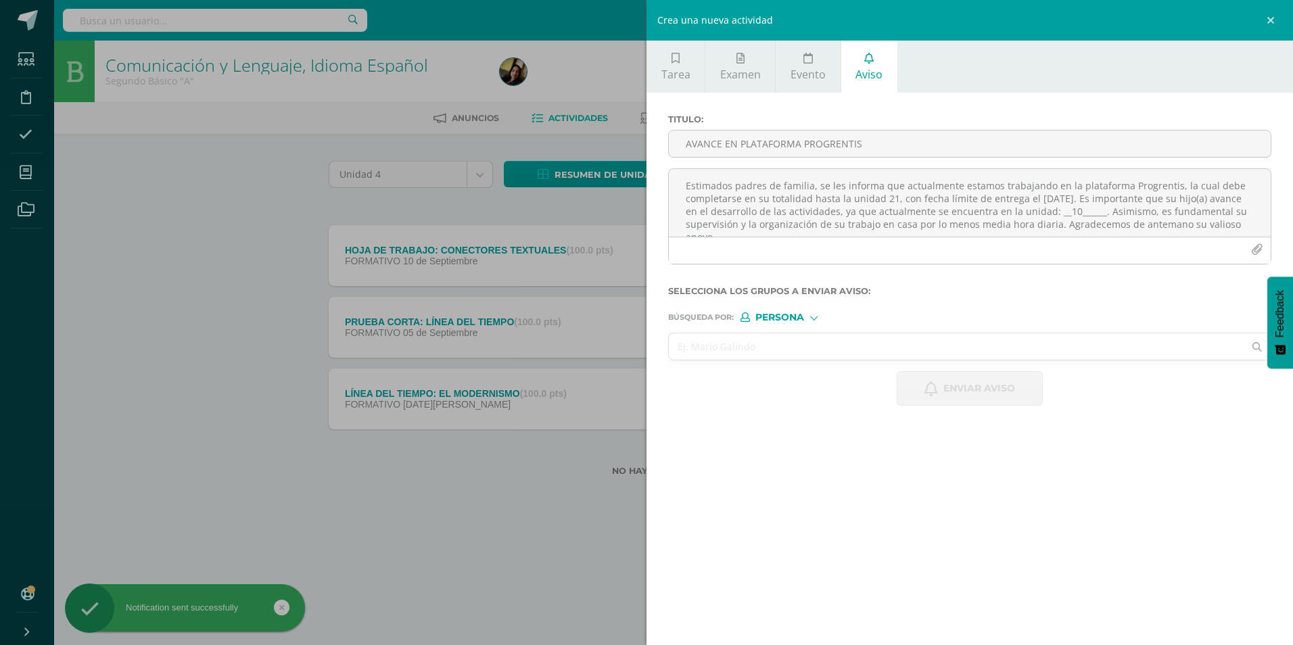
click at [631, 270] on input "text" at bounding box center [956, 346] width 575 height 26
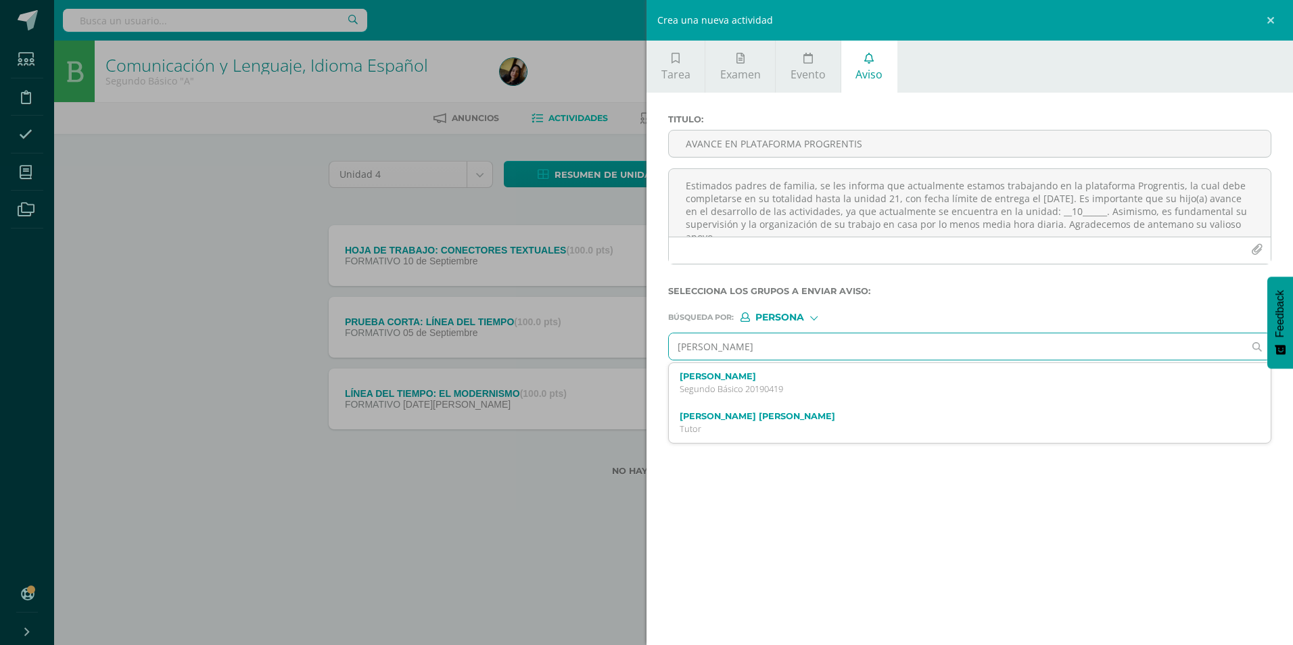
type input "[PERSON_NAME]"
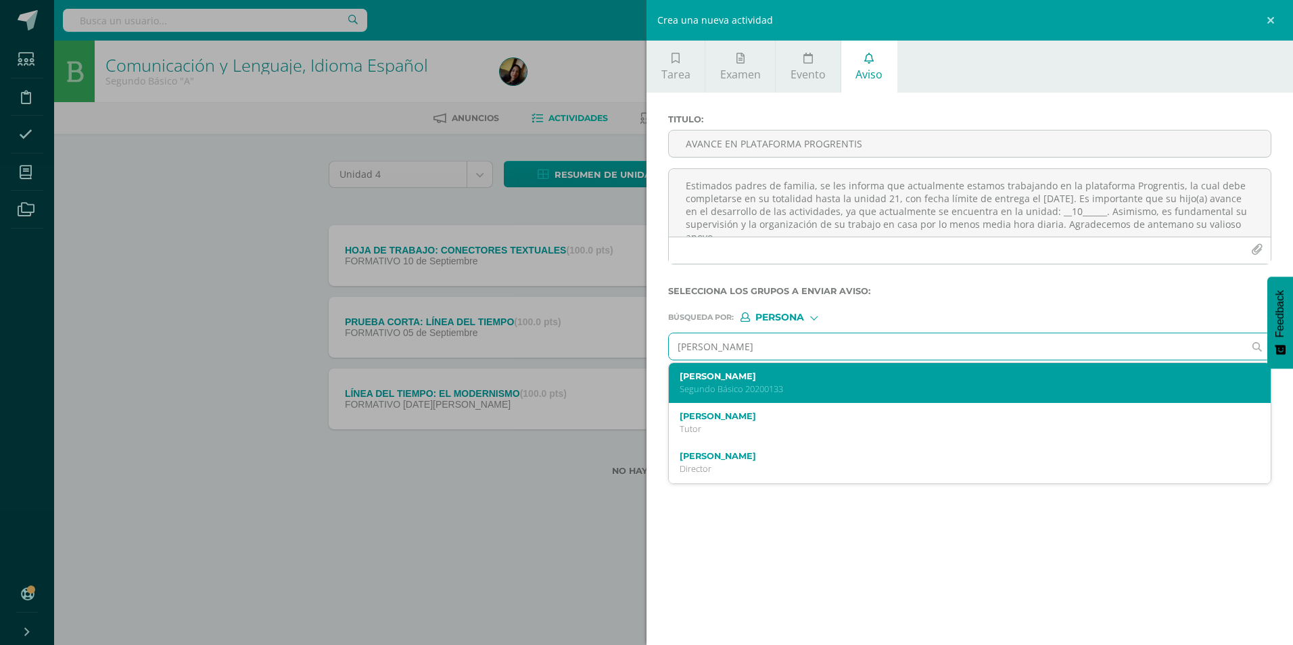
click at [631, 270] on label "[PERSON_NAME]" at bounding box center [956, 376] width 554 height 10
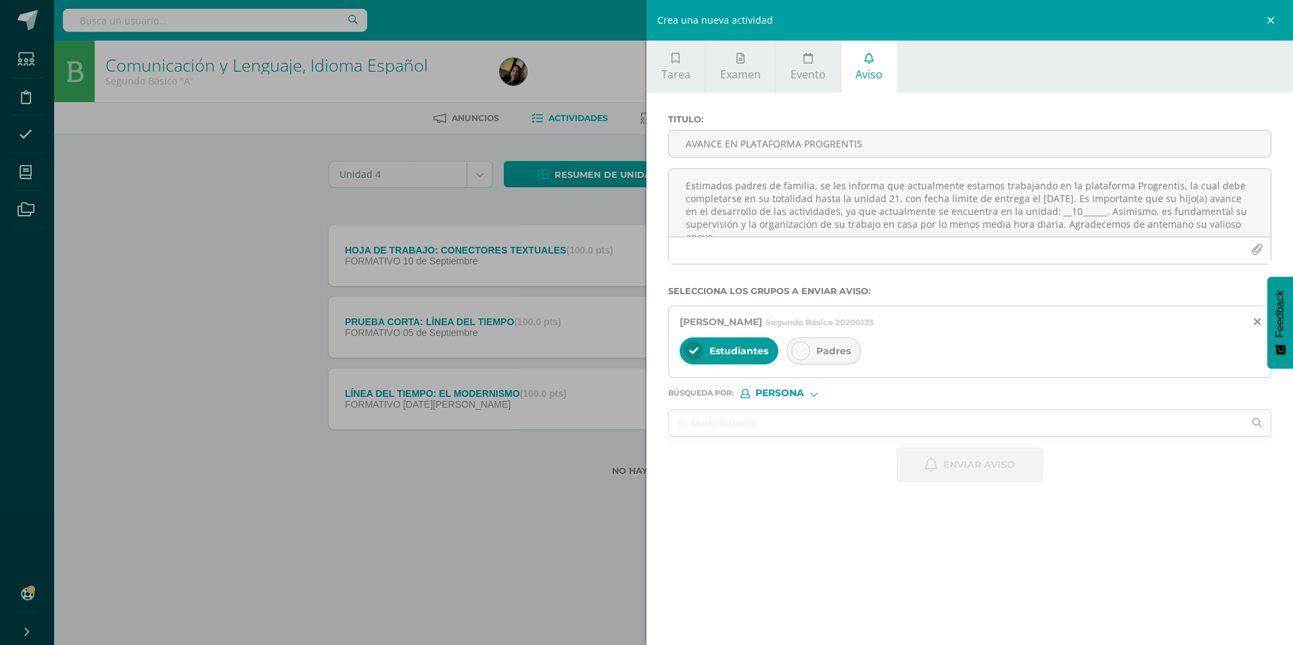
click at [631, 270] on div "Padres" at bounding box center [823, 350] width 74 height 27
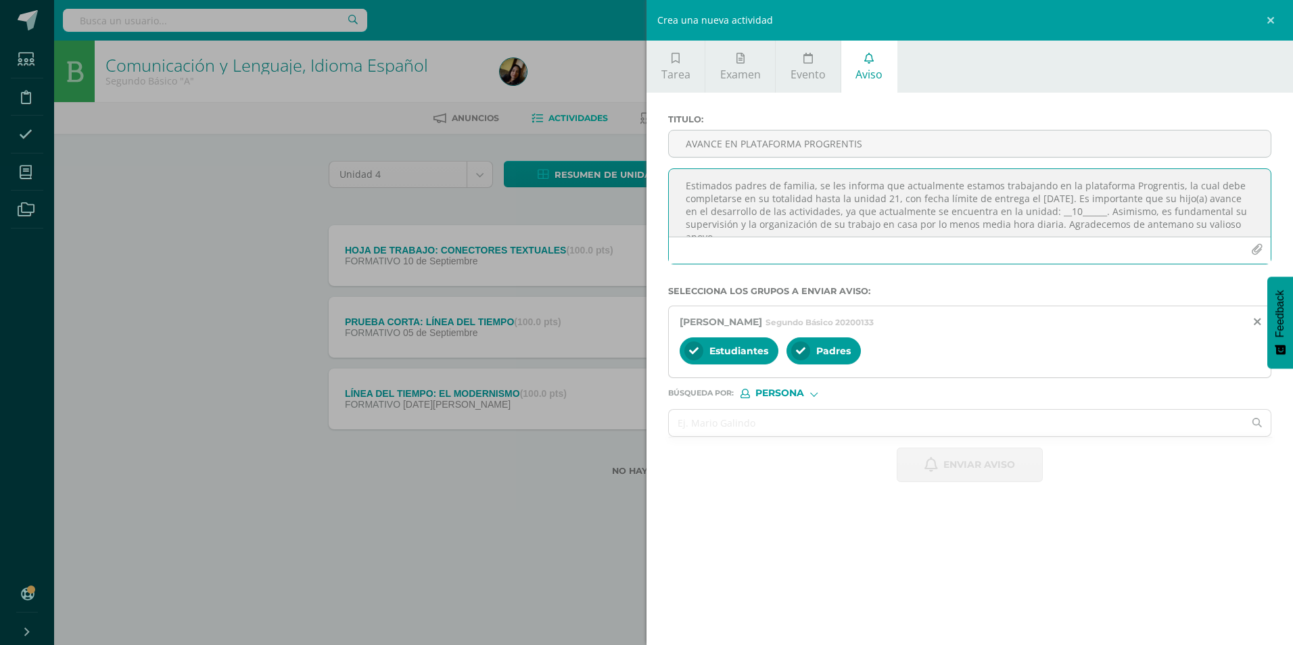
click at [631, 199] on textarea "Estimados padres de familia, se les informa que actualmente estamos trabajando …" at bounding box center [970, 203] width 602 height 68
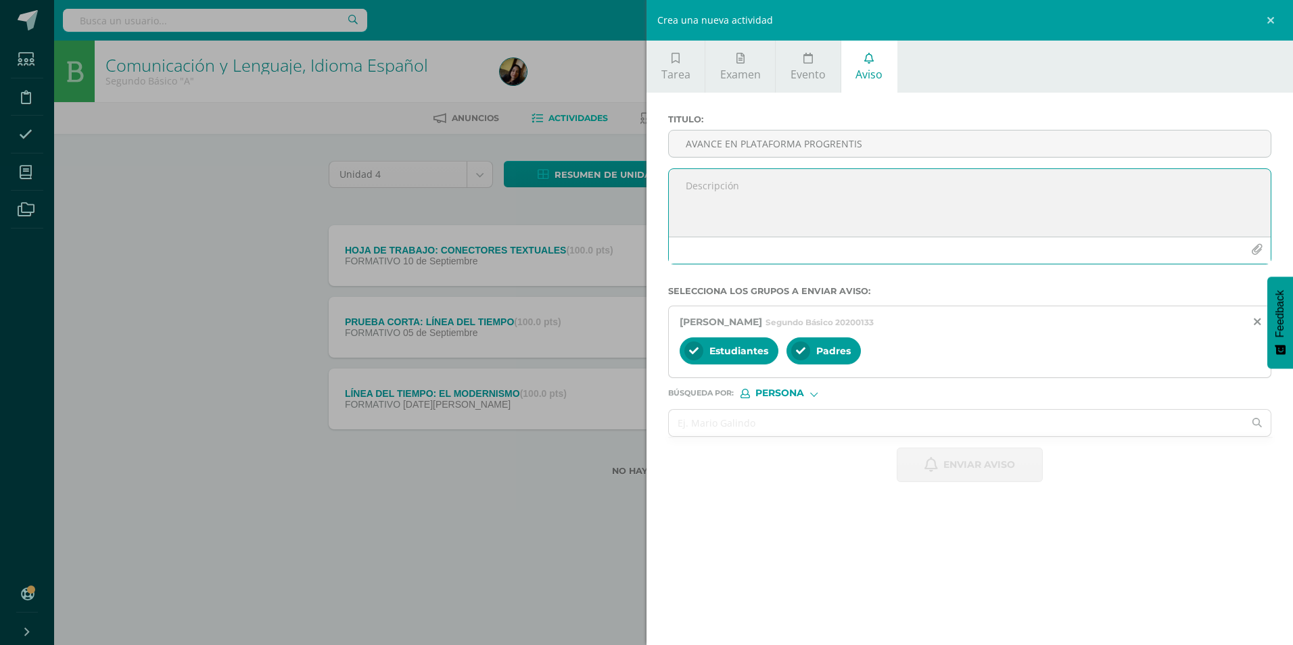
paste textarea "Estimados padres de familia, se les informa que actualmente estamos trabajando …"
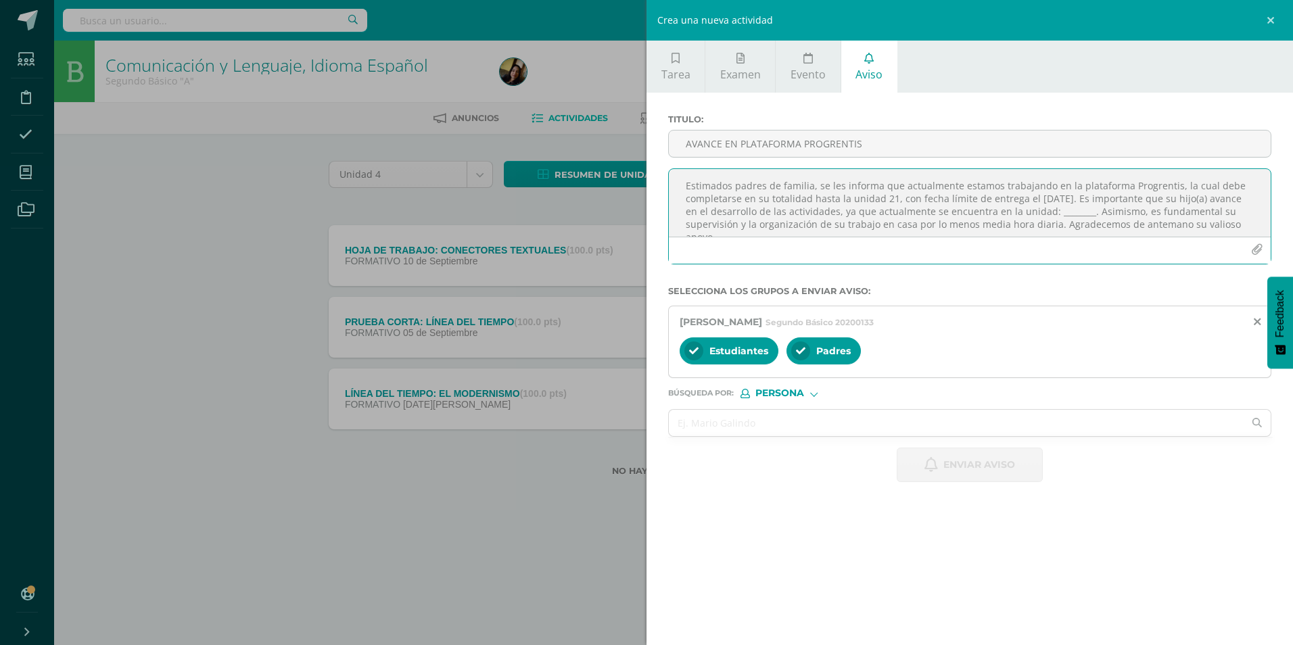
scroll to position [7, 0]
click at [631, 206] on textarea "Estimados padres de familia, se les informa que actualmente estamos trabajando …" at bounding box center [970, 203] width 602 height 68
type textarea "Estimados padres de familia, se les informa que actualmente estamos trabajando …"
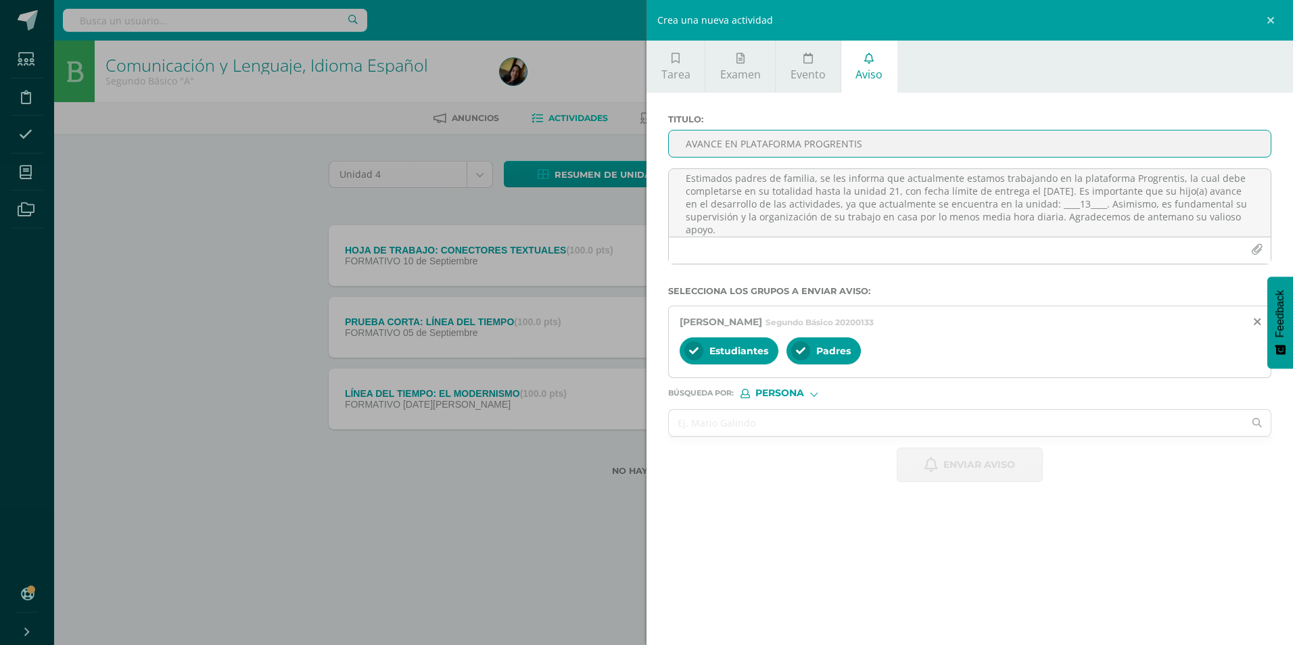
click at [631, 149] on input "AVANCE EN PLATAFORMA PROGRENTIS" at bounding box center [970, 143] width 602 height 26
type input "AVANCE EN PLATAFORMA PROGRENTIS"
click at [631, 270] on span "Enviar aviso" at bounding box center [979, 464] width 72 height 33
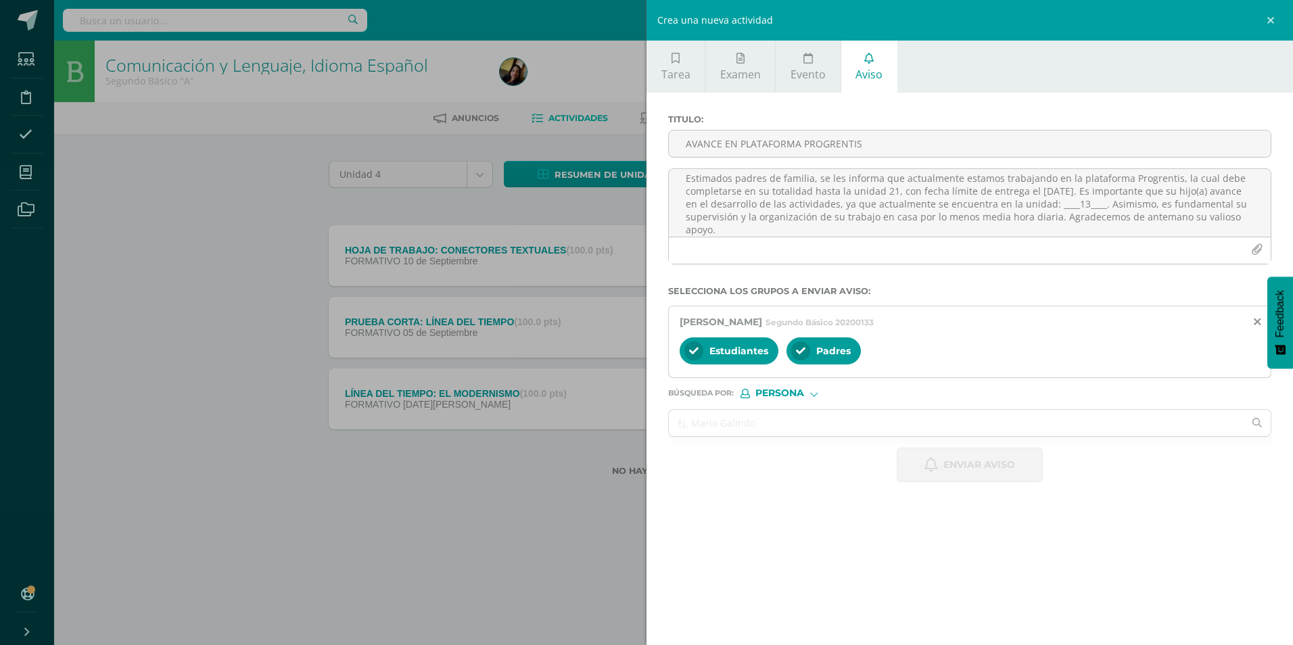
scroll to position [0, 0]
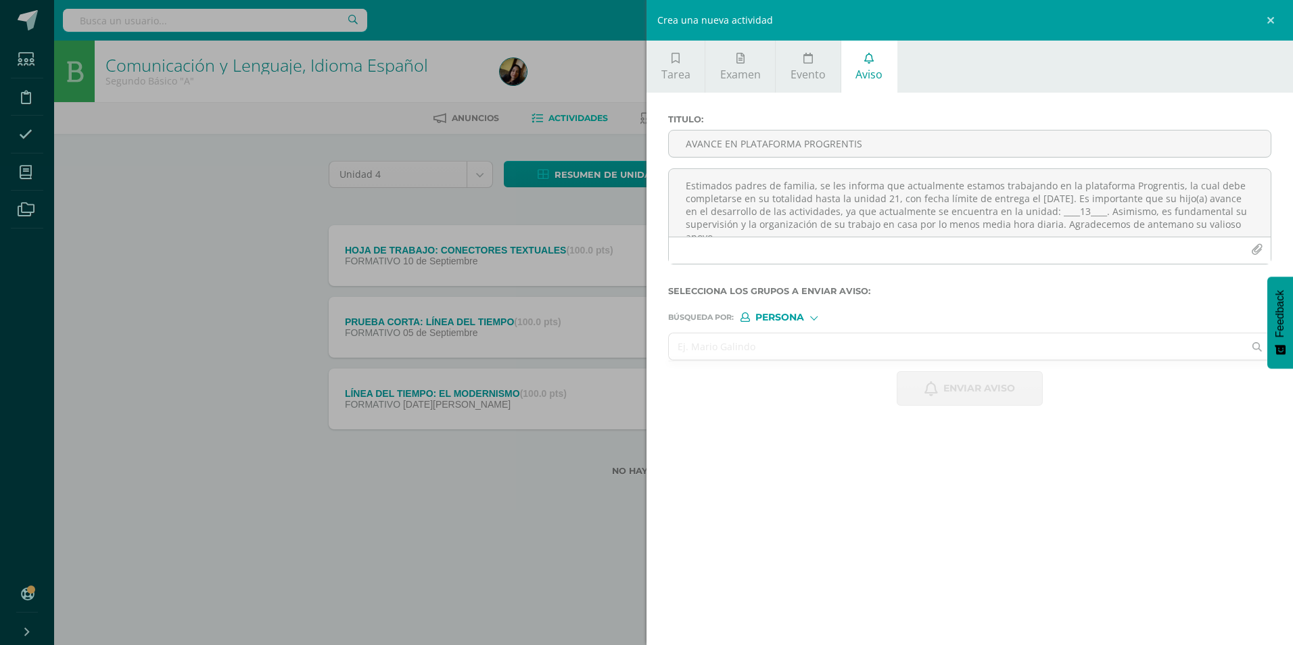
click at [631, 270] on input "text" at bounding box center [956, 346] width 575 height 26
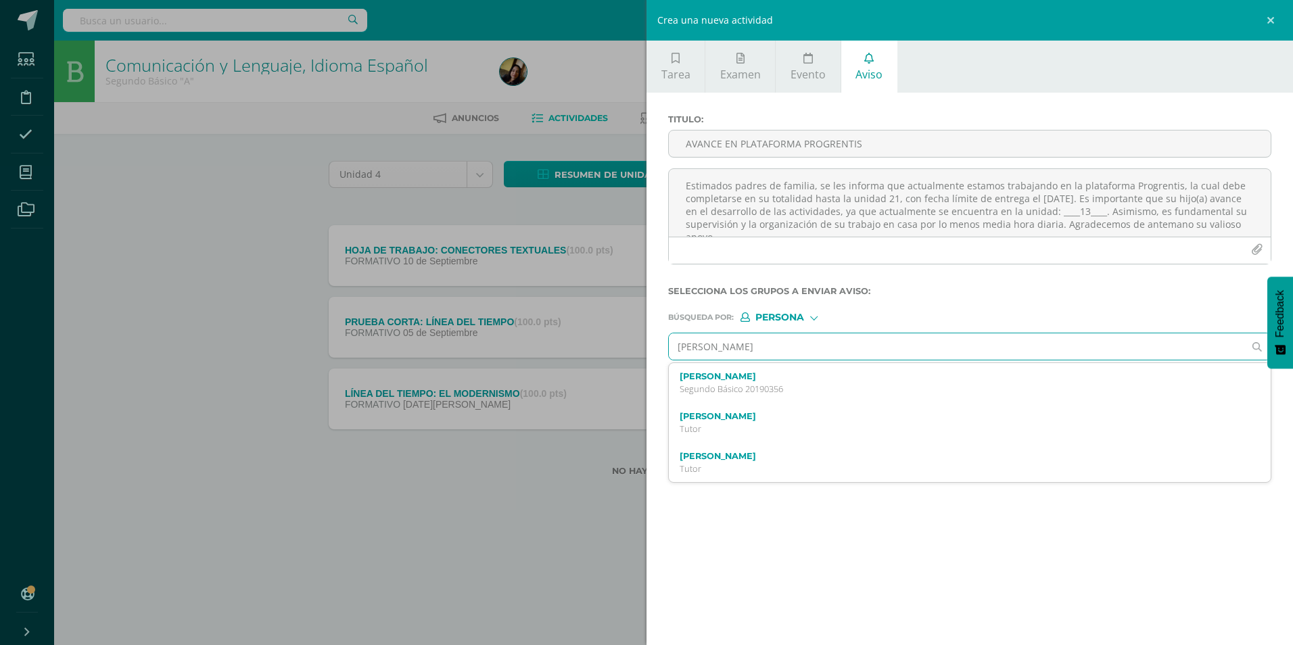
type input "[PERSON_NAME]"
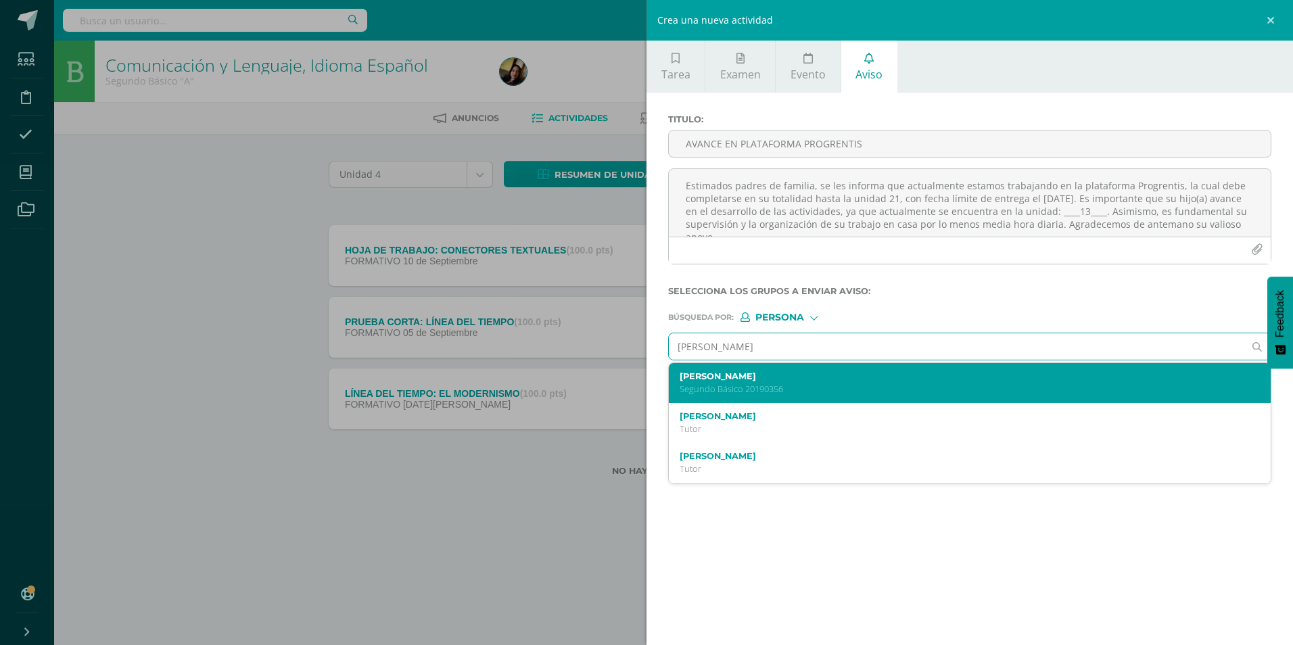
click at [631, 270] on div "[PERSON_NAME] 20190356" at bounding box center [970, 383] width 602 height 40
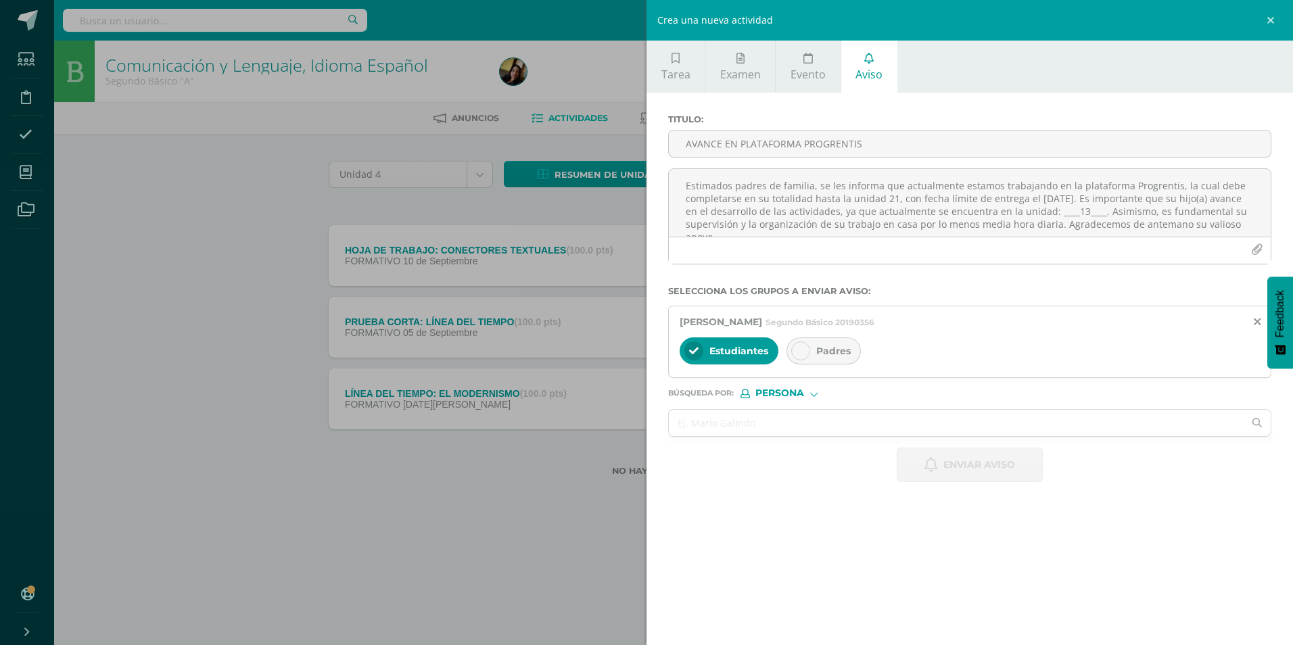
click at [631, 270] on div at bounding box center [800, 350] width 19 height 19
click at [631, 216] on textarea "Estimados padres de familia, se les informa que actualmente estamos trabajando …" at bounding box center [970, 203] width 602 height 68
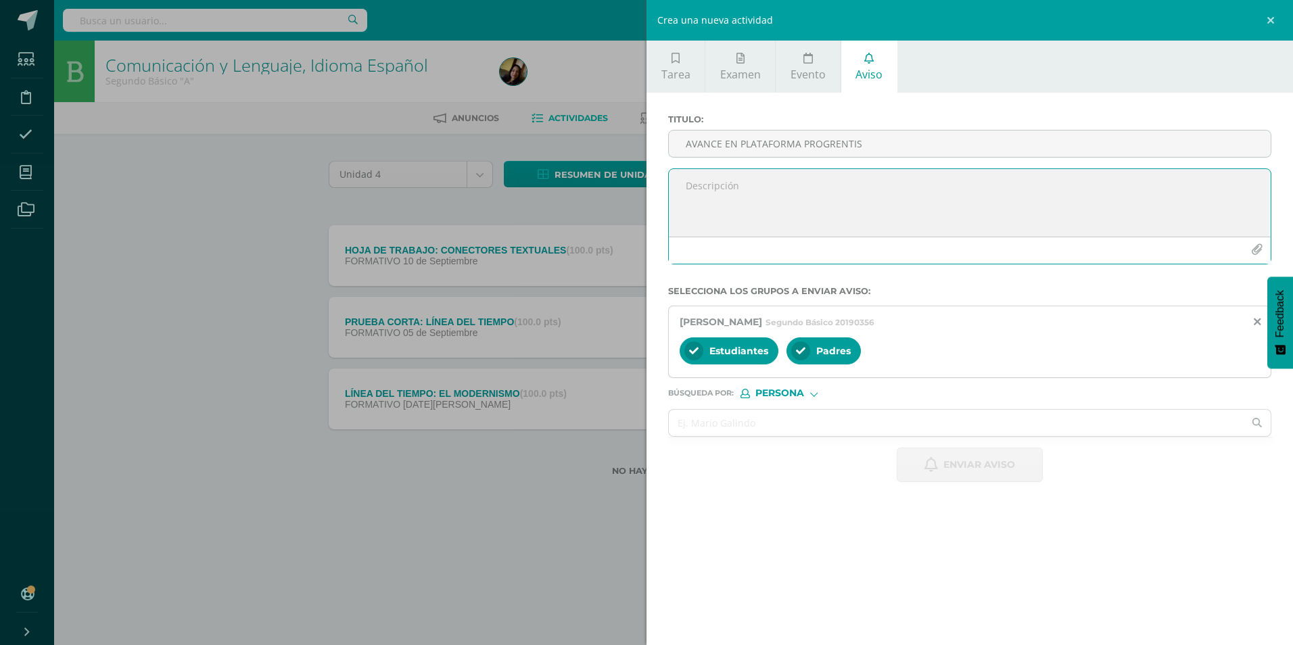
paste textarea "Estimados padres de familia, se les informa que actualmente estamos trabajando …"
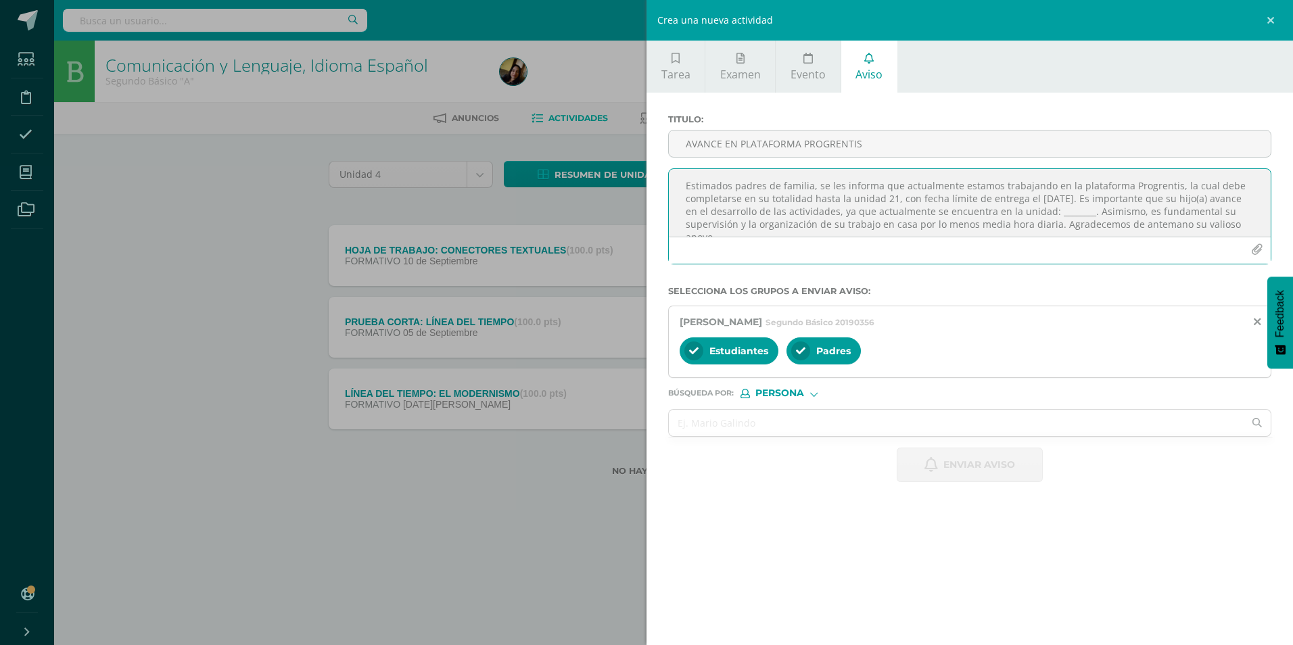
scroll to position [7, 0]
click at [631, 204] on textarea "Estimados padres de familia, se les informa que actualmente estamos trabajando …" at bounding box center [970, 203] width 602 height 68
type textarea "Estimados padres de familia, se les informa que actualmente estamos trabajando …"
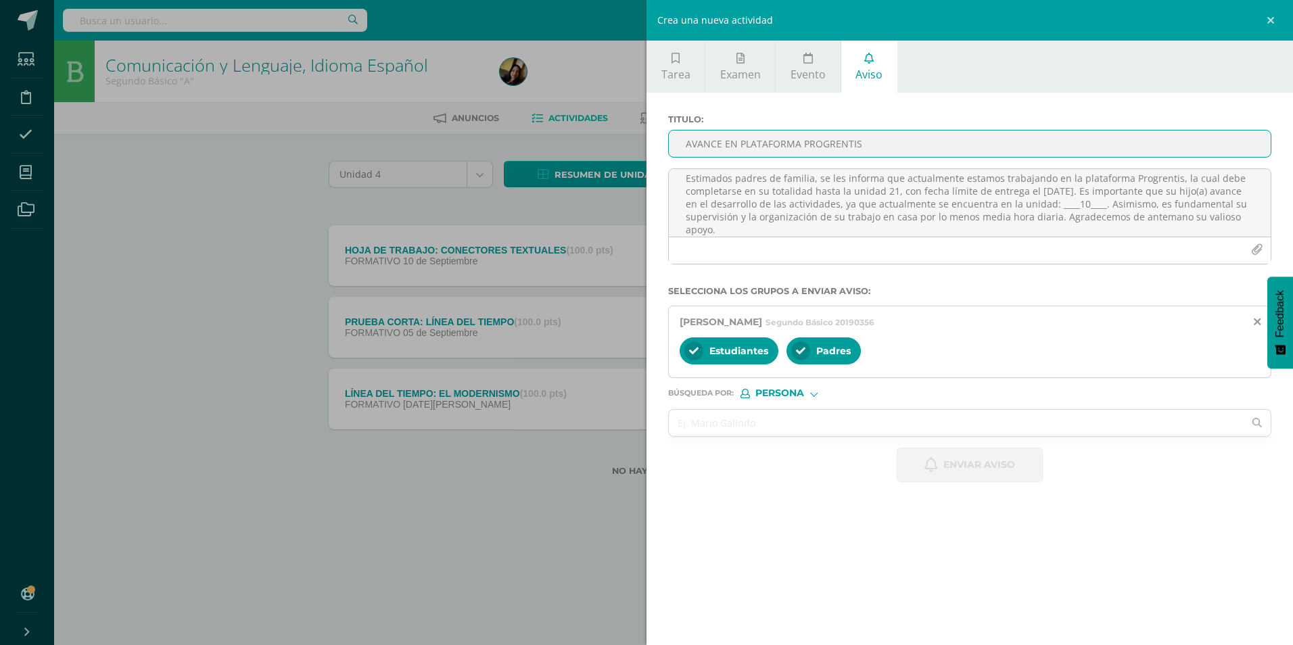
click at [631, 139] on input "AVANCE EN PLATAFORMA PROGRENTIS" at bounding box center [970, 143] width 602 height 26
type input "AVANCE EN PLATAFORMA PROGRENTIS"
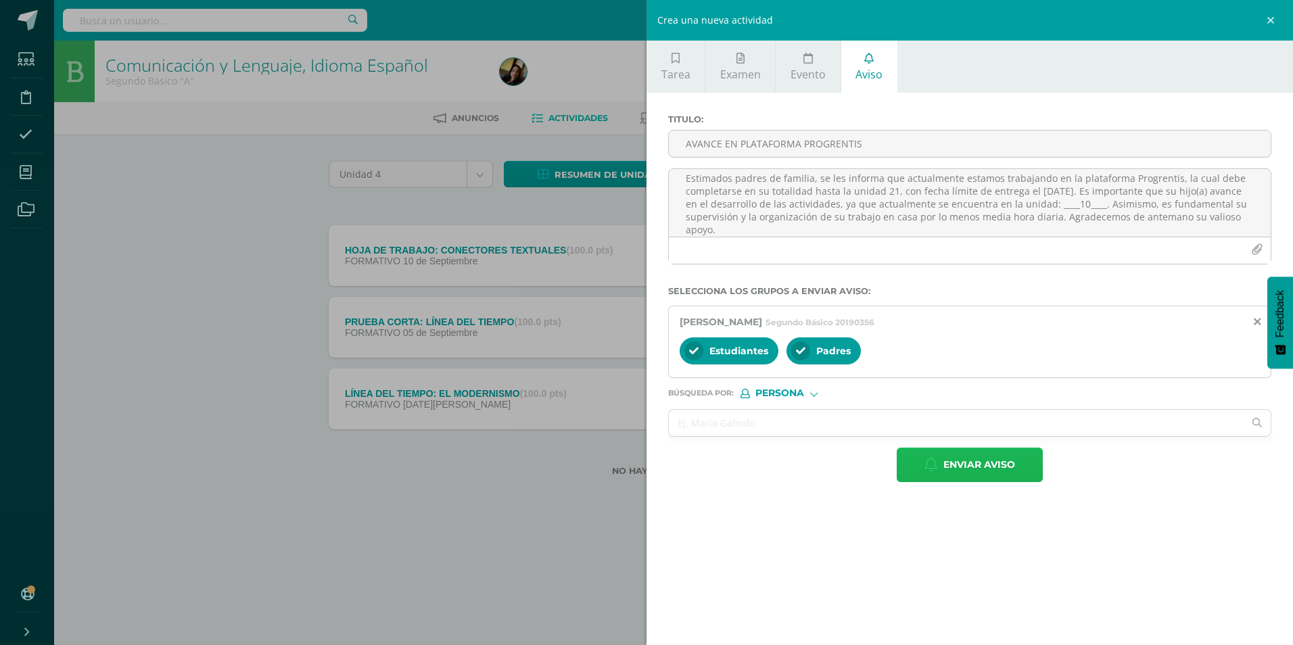
click at [631, 270] on span "Enviar aviso" at bounding box center [979, 464] width 72 height 33
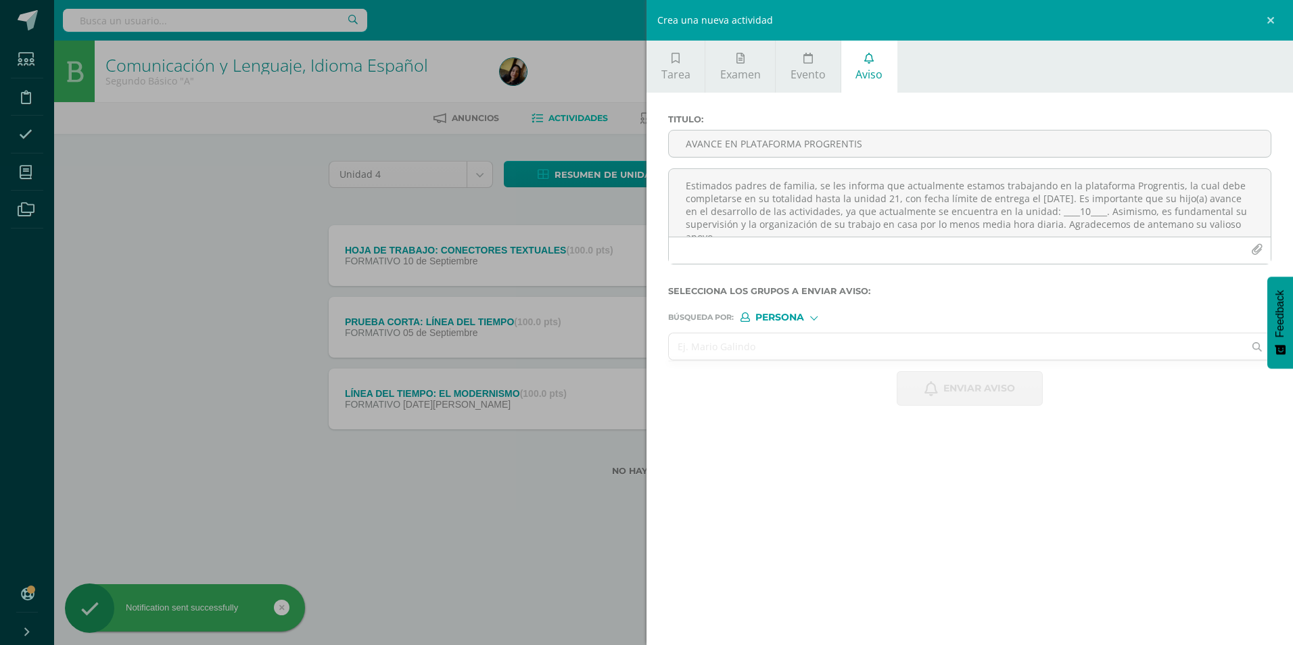
click at [631, 270] on input "text" at bounding box center [956, 346] width 575 height 26
type input "D"
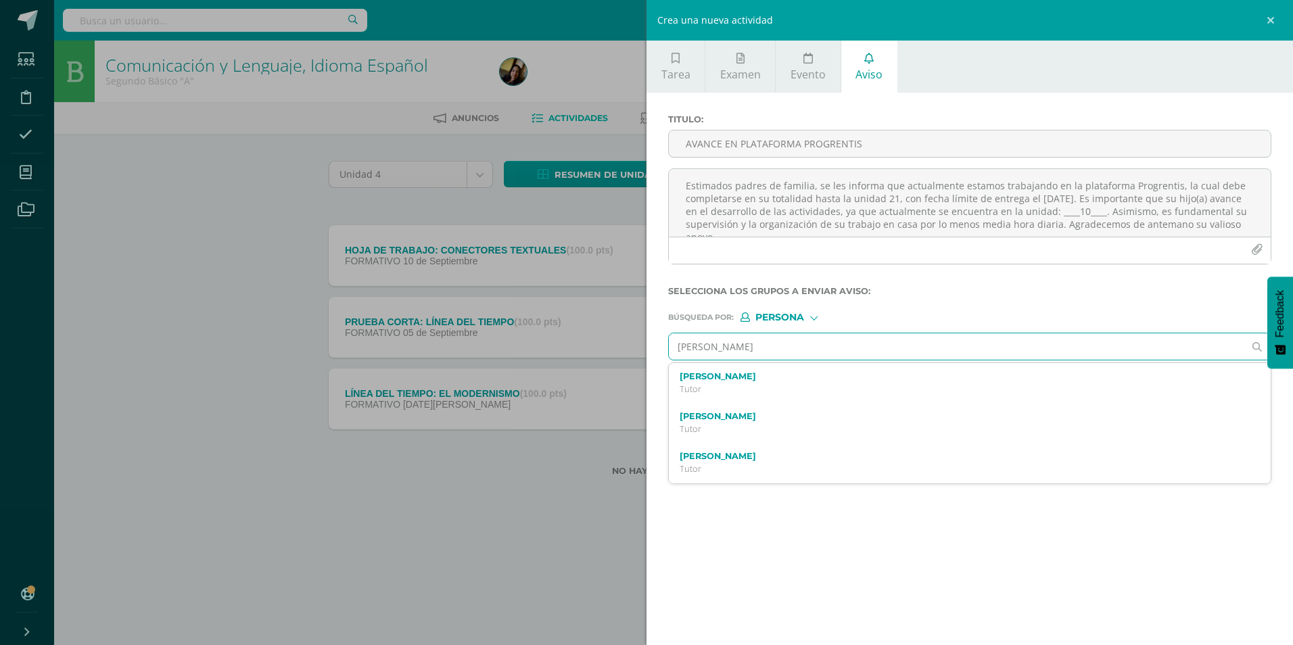
type input "[PERSON_NAME]"
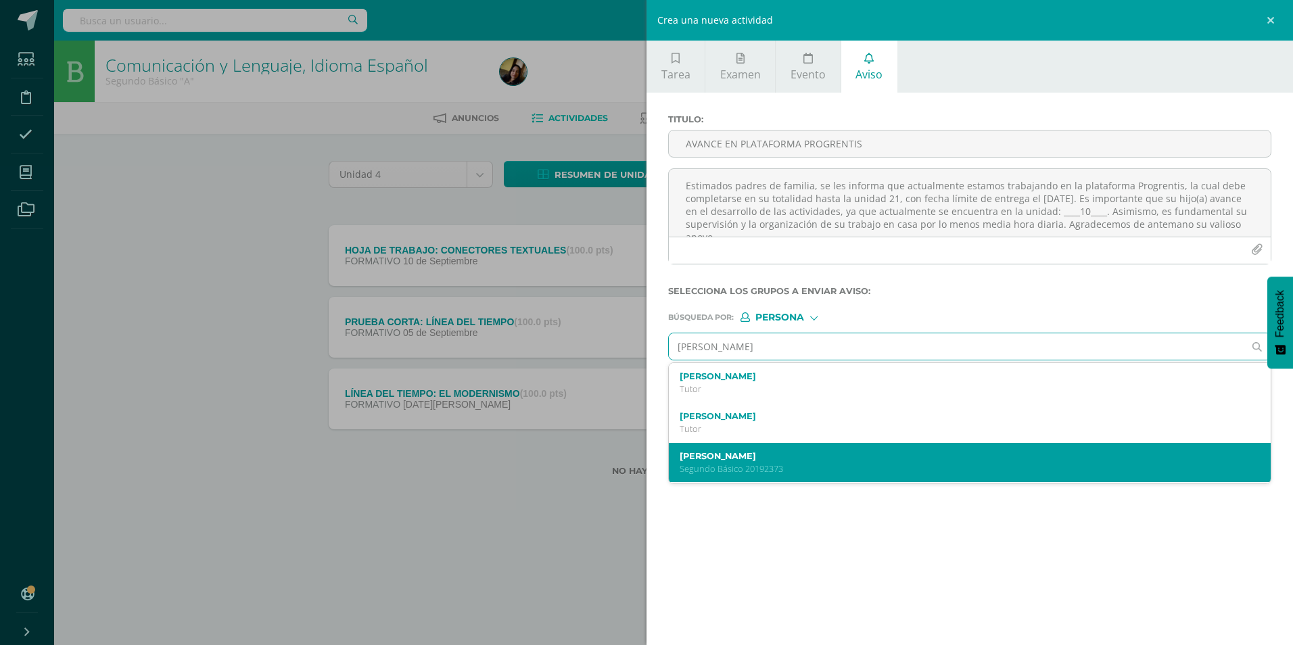
click at [631, 270] on div "[PERSON_NAME] Segundo Básico 20192373" at bounding box center [970, 463] width 602 height 40
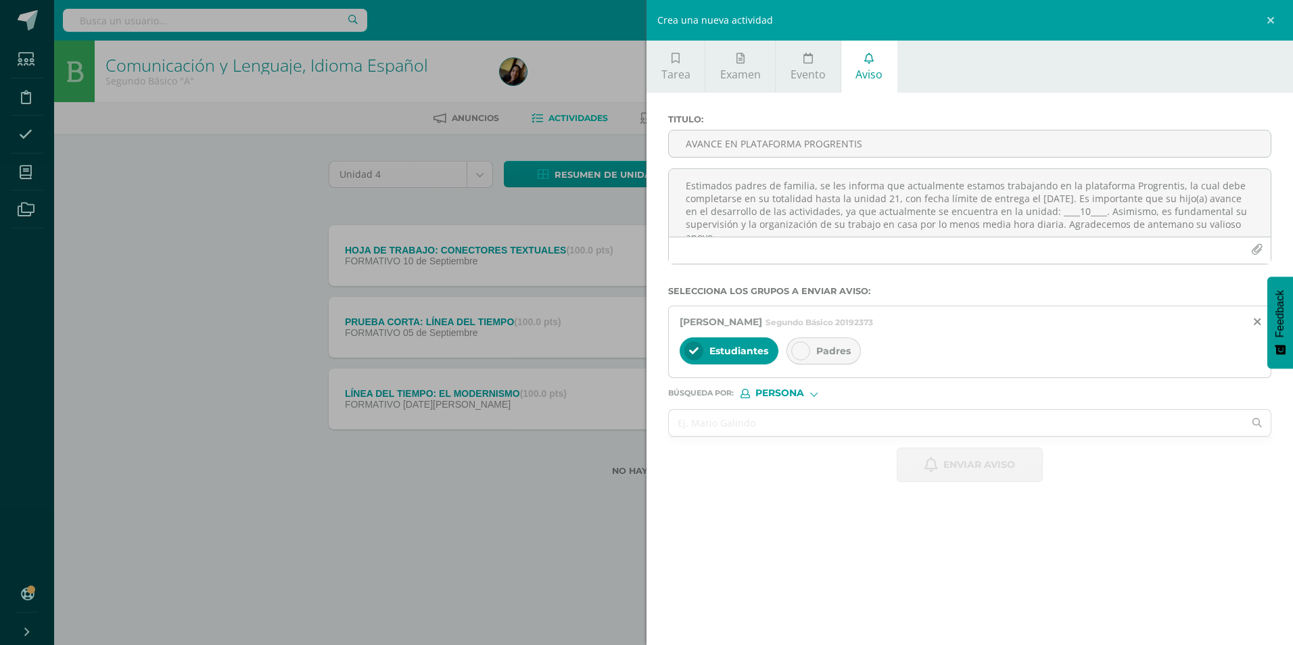
click at [631, 270] on div "Padres" at bounding box center [823, 350] width 74 height 27
click at [631, 214] on textarea "Estimados padres de familia, se les informa que actualmente estamos trabajando …" at bounding box center [970, 203] width 602 height 68
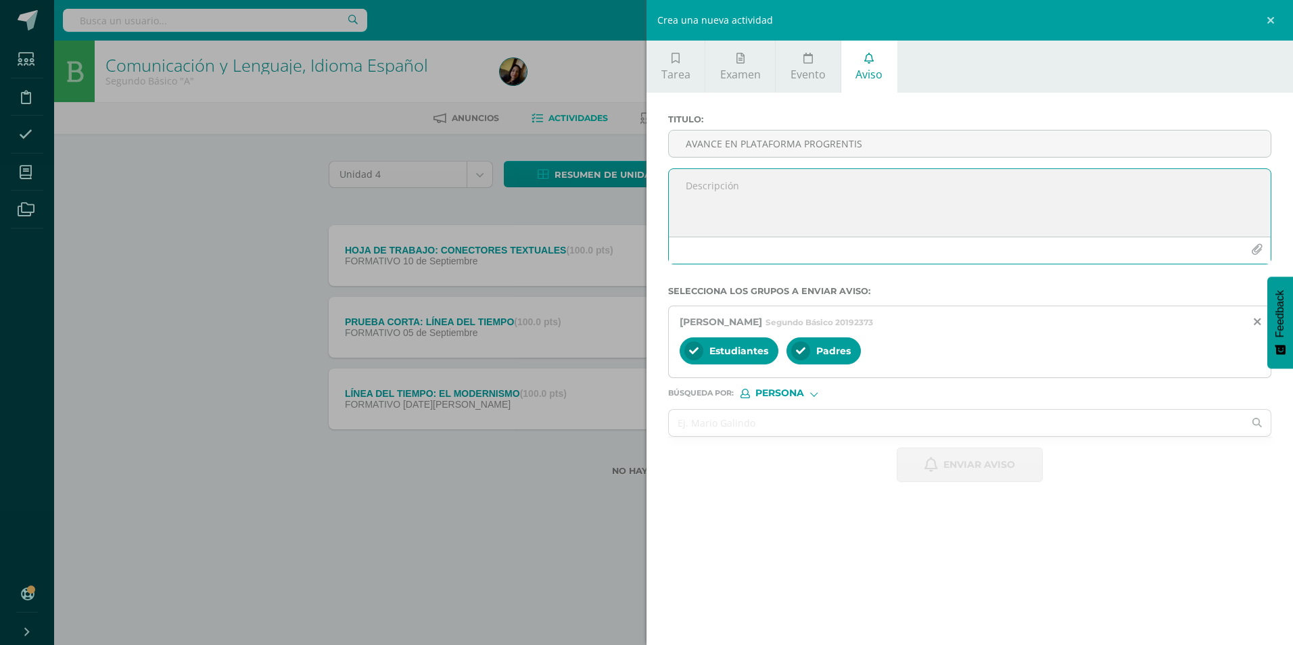
paste textarea "Estimados padres de familia, se les informa que actualmente estamos trabajando …"
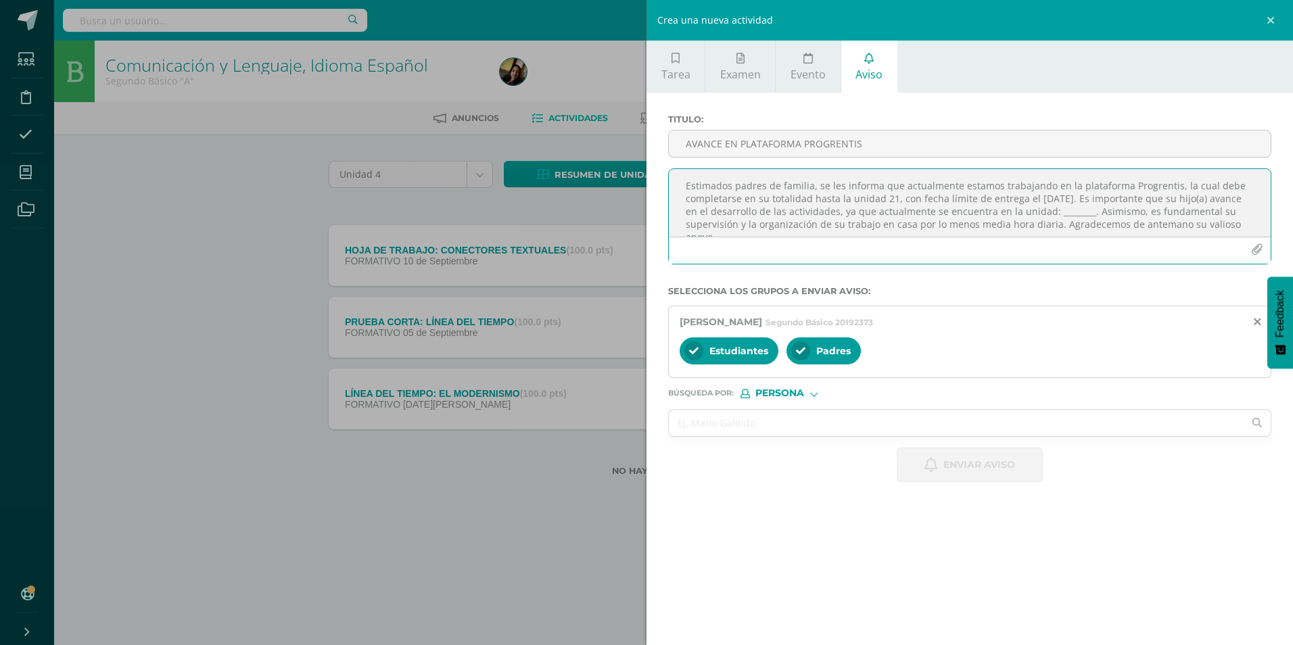
scroll to position [7, 0]
click at [631, 205] on textarea "Estimados padres de familia, se les informa que actualmente estamos trabajando …" at bounding box center [970, 203] width 602 height 68
type textarea "Estimados padres de familia, se les informa que actualmente estamos trabajando …"
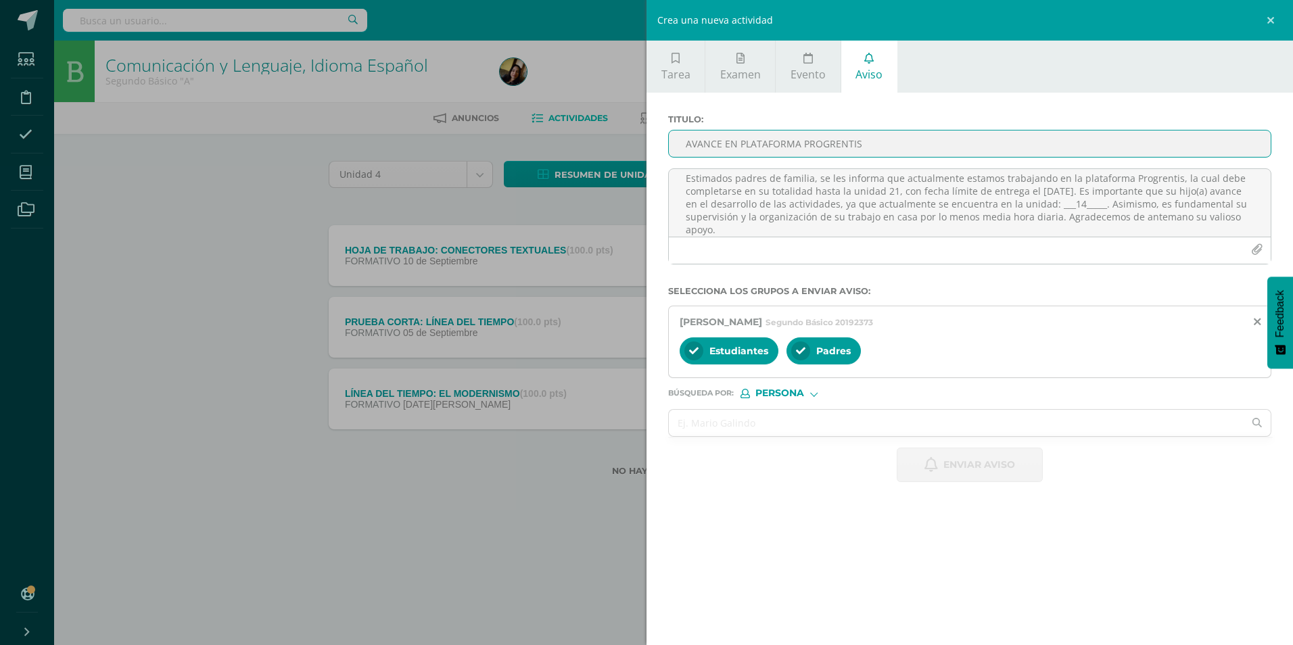
click at [631, 132] on input "AVANCE EN PLATAFORMA PROGRENTIS" at bounding box center [970, 143] width 602 height 26
type input "AVANCE EN PLATAFORMA PROGRENTIS"
click at [631, 270] on span "Enviar aviso" at bounding box center [979, 464] width 72 height 33
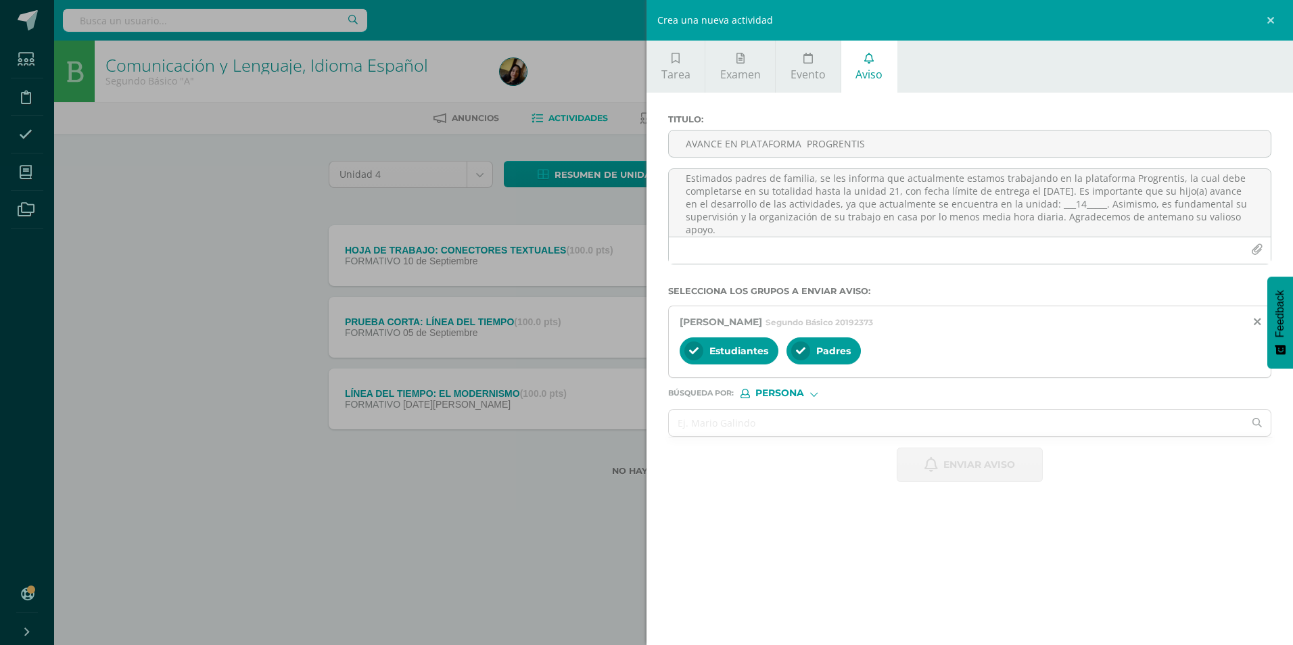
scroll to position [0, 0]
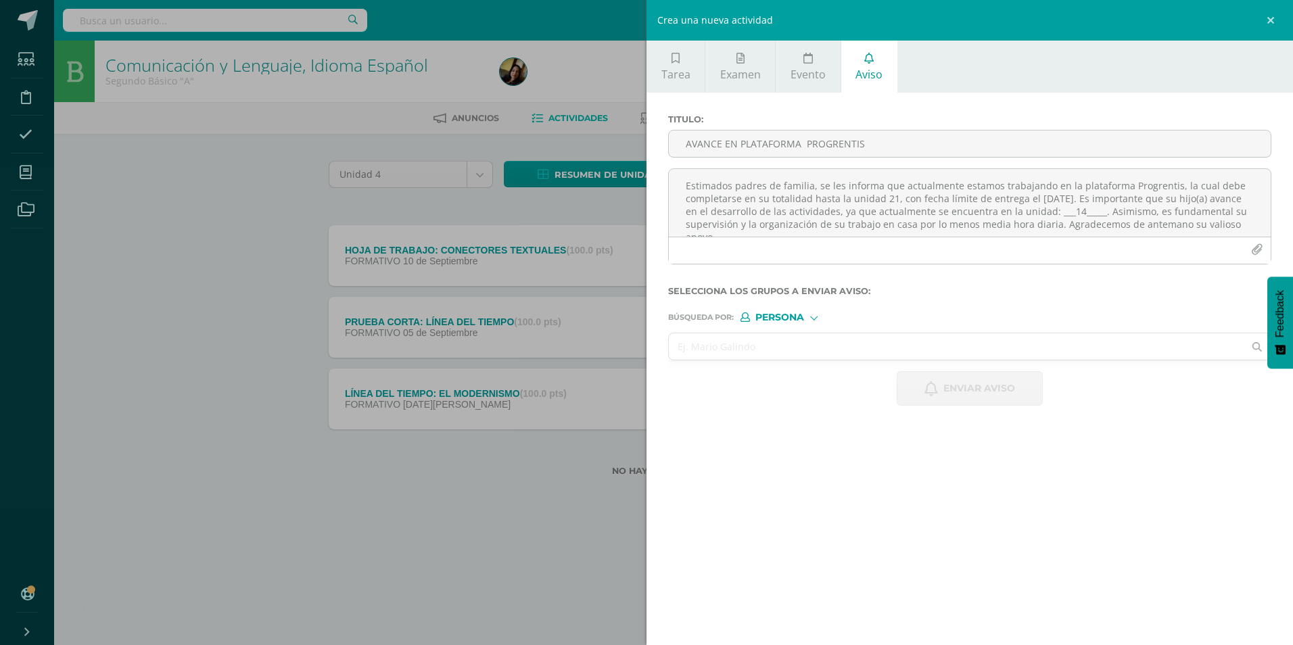
click at [631, 270] on input "text" at bounding box center [956, 346] width 575 height 26
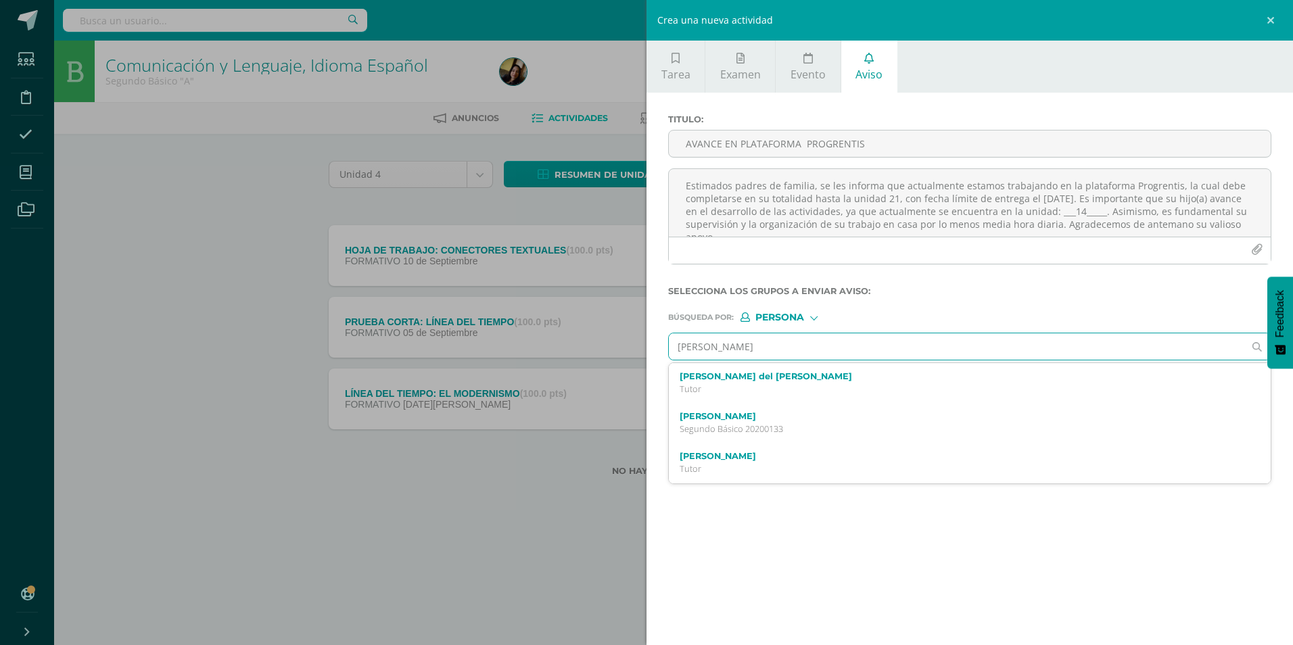
type input "[PERSON_NAME]"
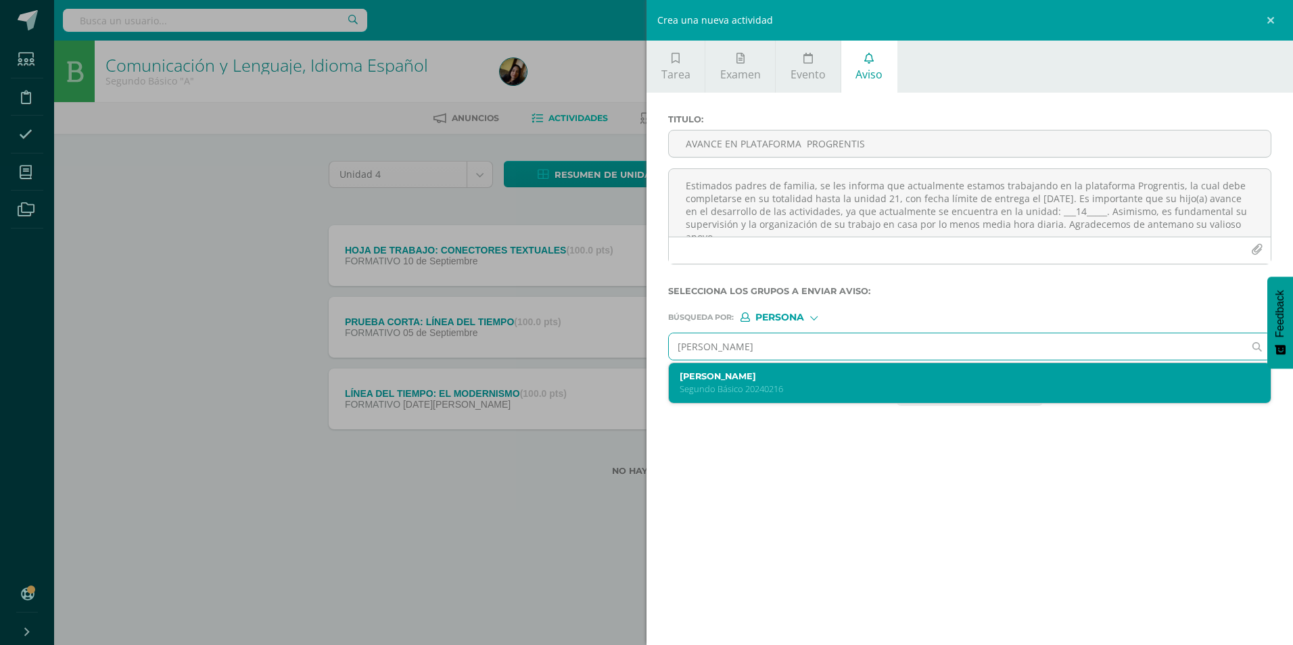
click at [631, 270] on label "[PERSON_NAME]" at bounding box center [956, 376] width 554 height 10
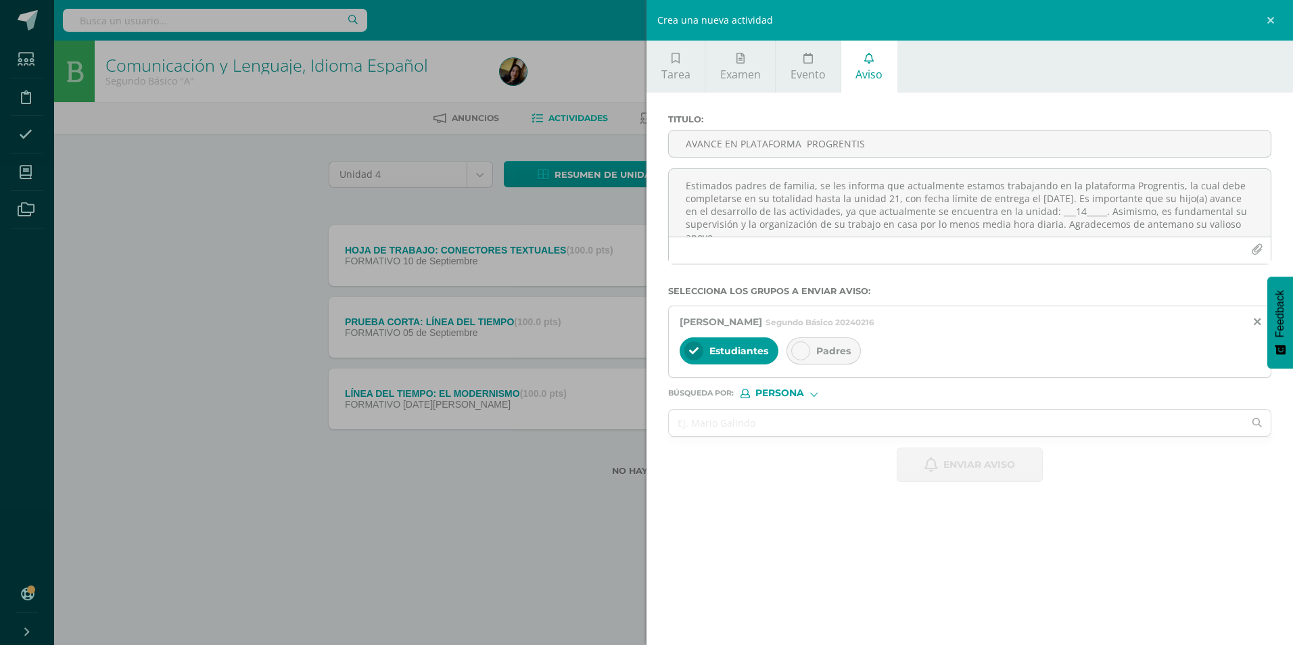
click at [631, 270] on div "Padres" at bounding box center [823, 350] width 74 height 27
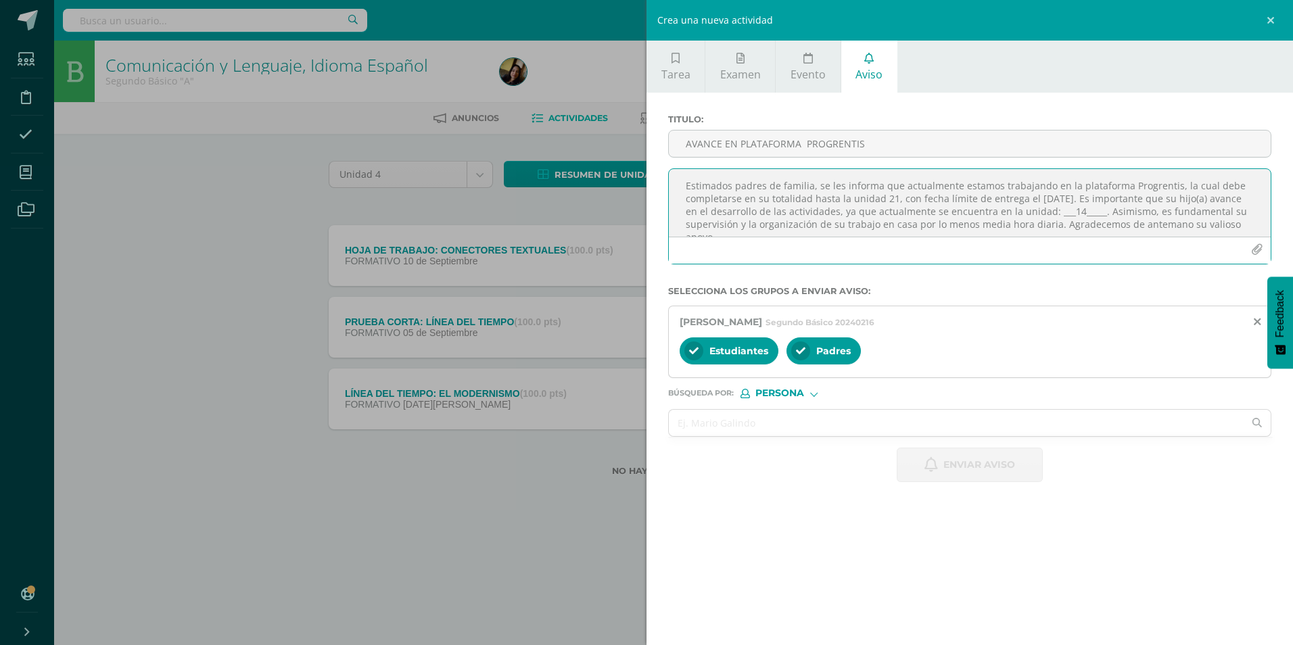
click at [631, 214] on textarea "Estimados padres de familia, se les informa que actualmente estamos trabajando …" at bounding box center [970, 203] width 602 height 68
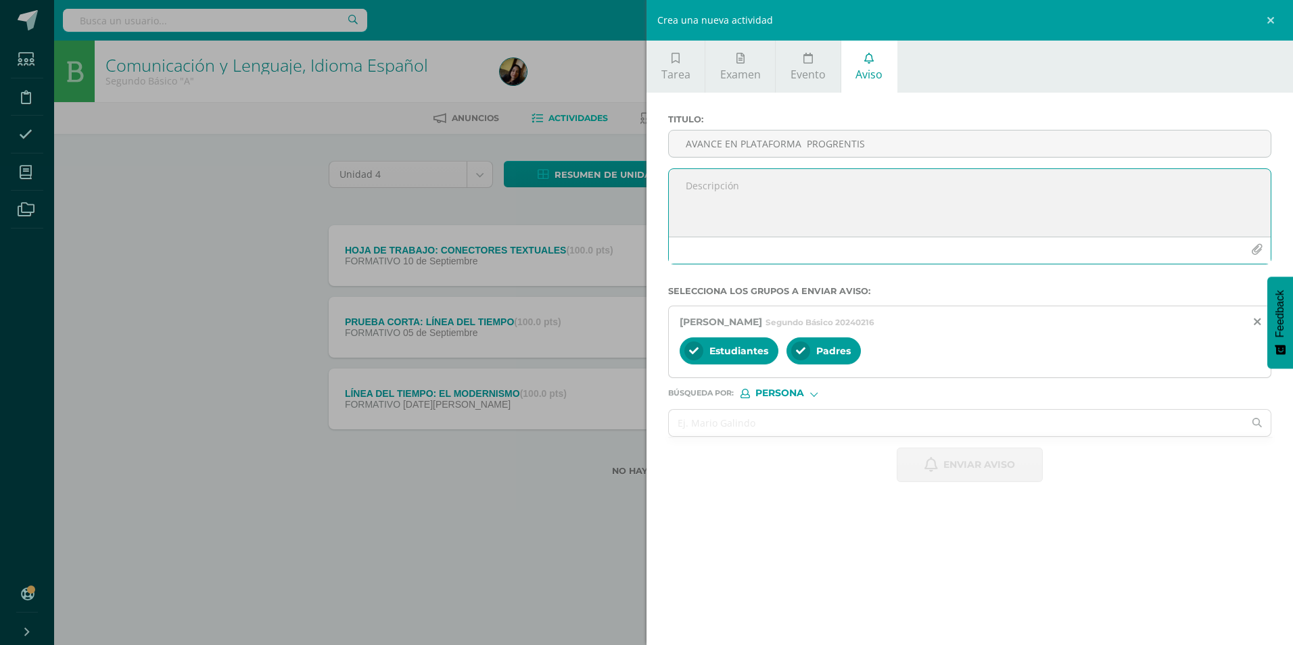
paste textarea "Estimados padres de familia, se les informa que actualmente estamos trabajando …"
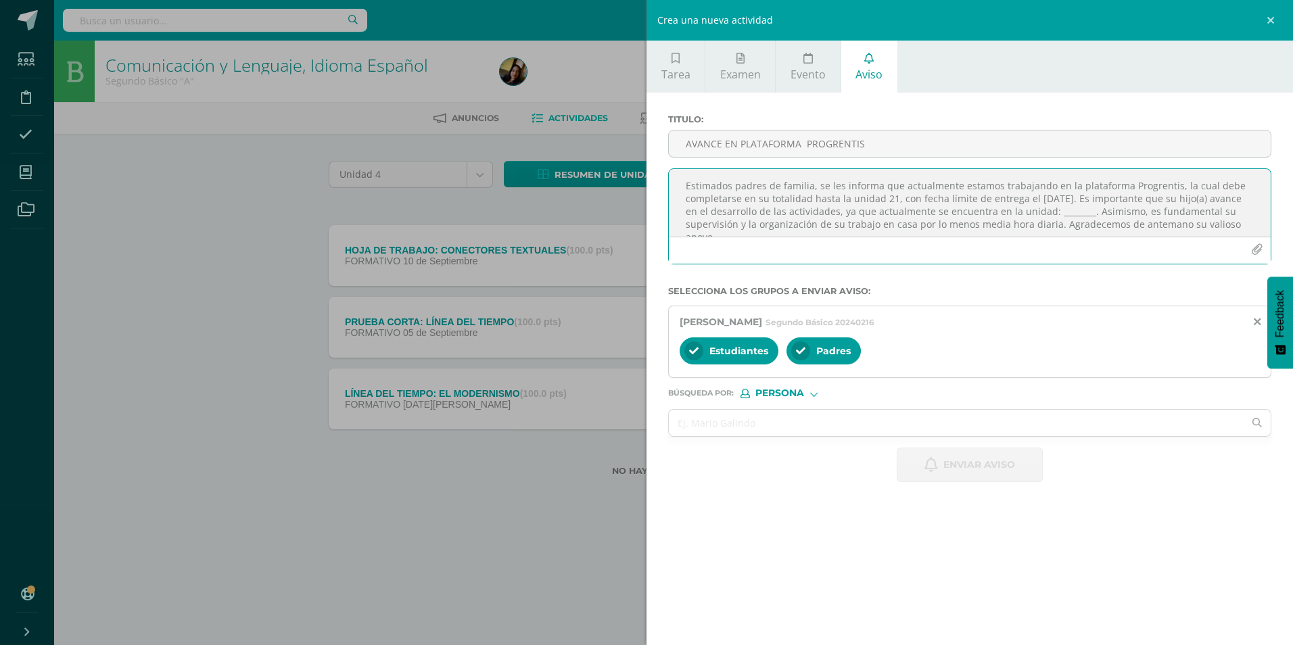
scroll to position [7, 0]
click at [631, 209] on textarea "Estimados padres de familia, se les informa que actualmente estamos trabajando …" at bounding box center [970, 203] width 602 height 68
type textarea "Estimados padres de familia, se les informa que actualmente estamos trabajando …"
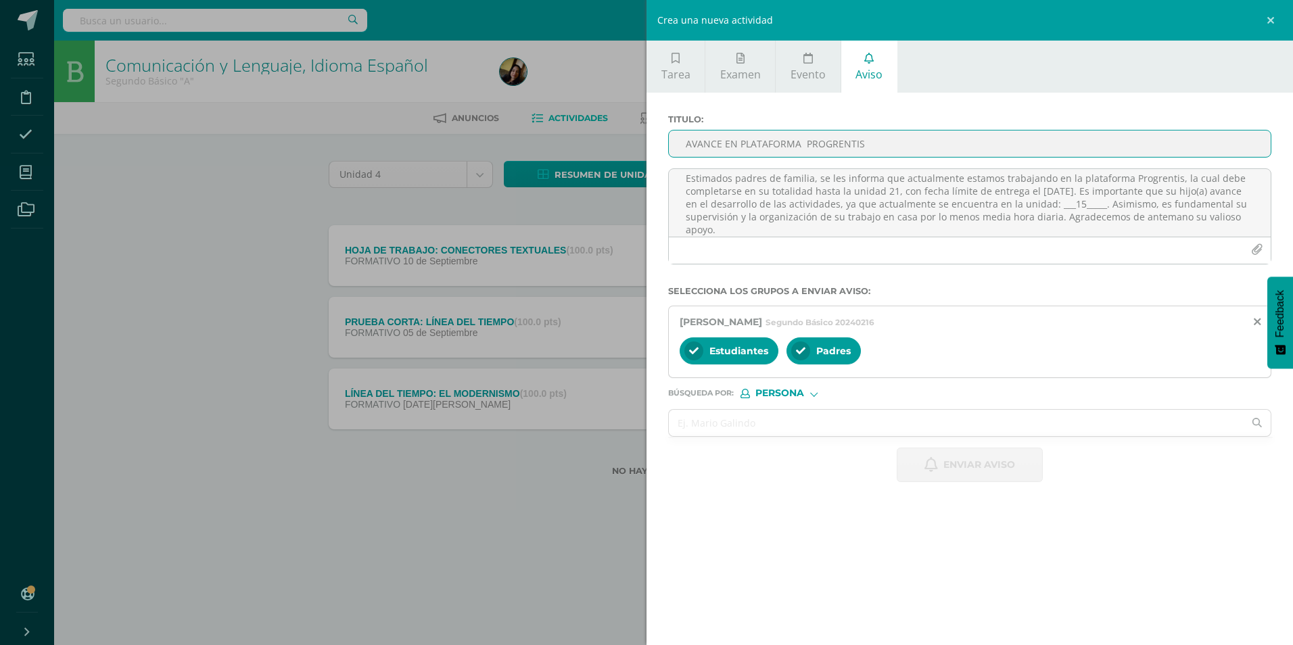
click at [631, 148] on input "AVANCE EN PLATAFORMA PROGRENTIS" at bounding box center [970, 143] width 602 height 26
type input "AVANCE EN PLATAFORMA PROGRENTIS"
click at [631, 270] on button "Enviar aviso" at bounding box center [969, 465] width 146 height 34
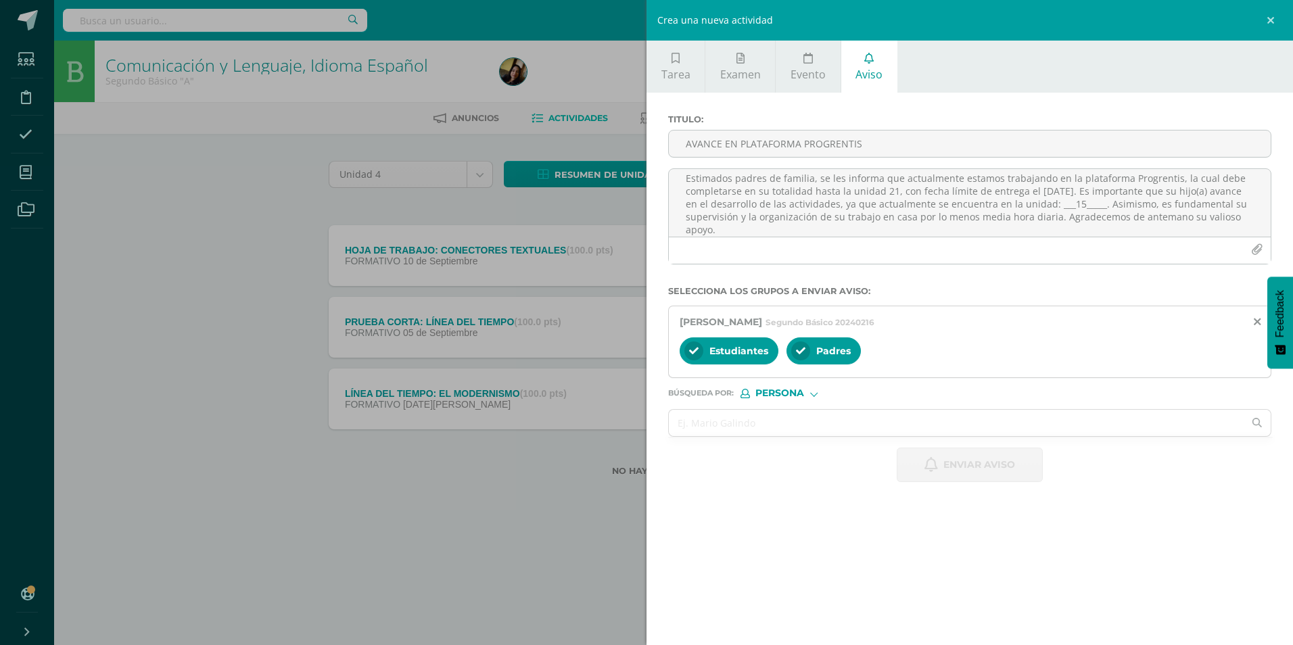
scroll to position [0, 0]
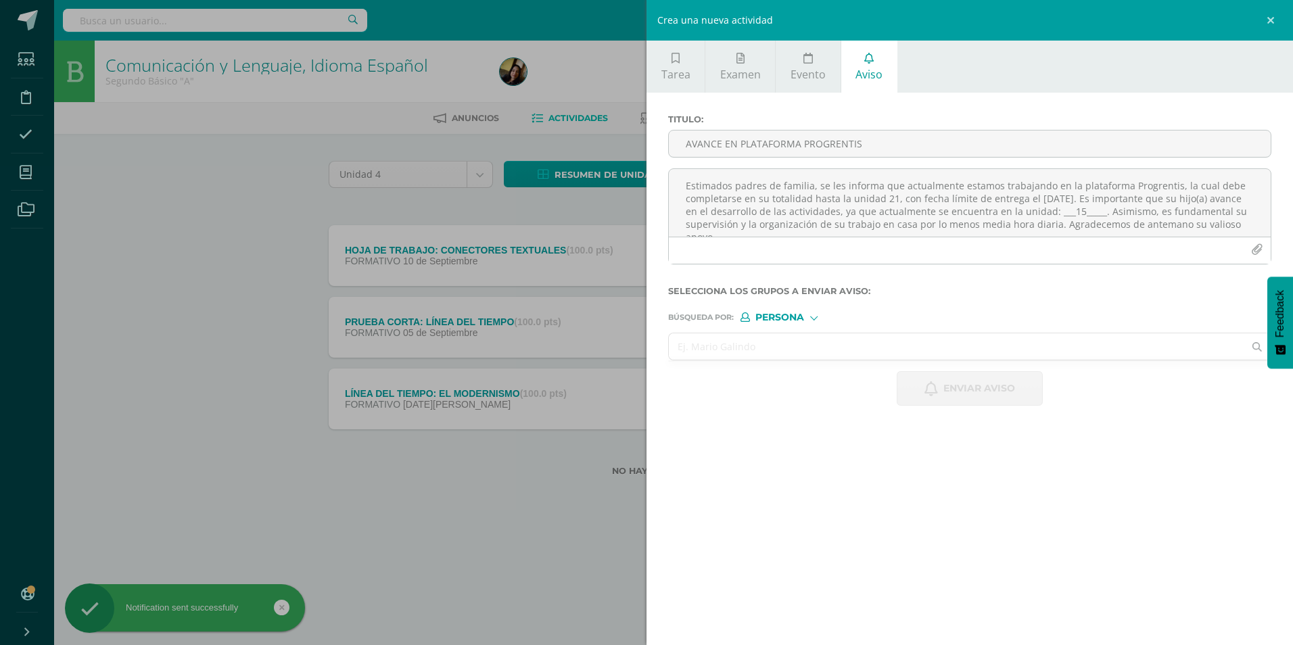
click at [631, 270] on input "text" at bounding box center [956, 346] width 575 height 26
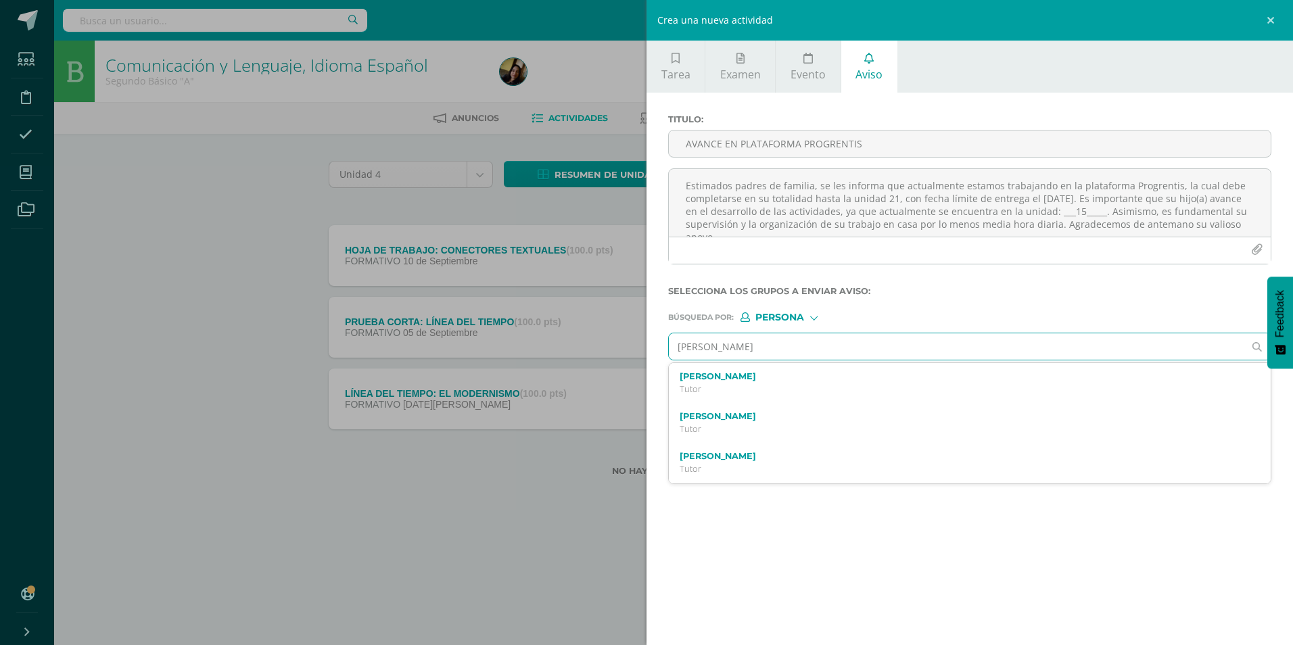
type input "[PERSON_NAME]"
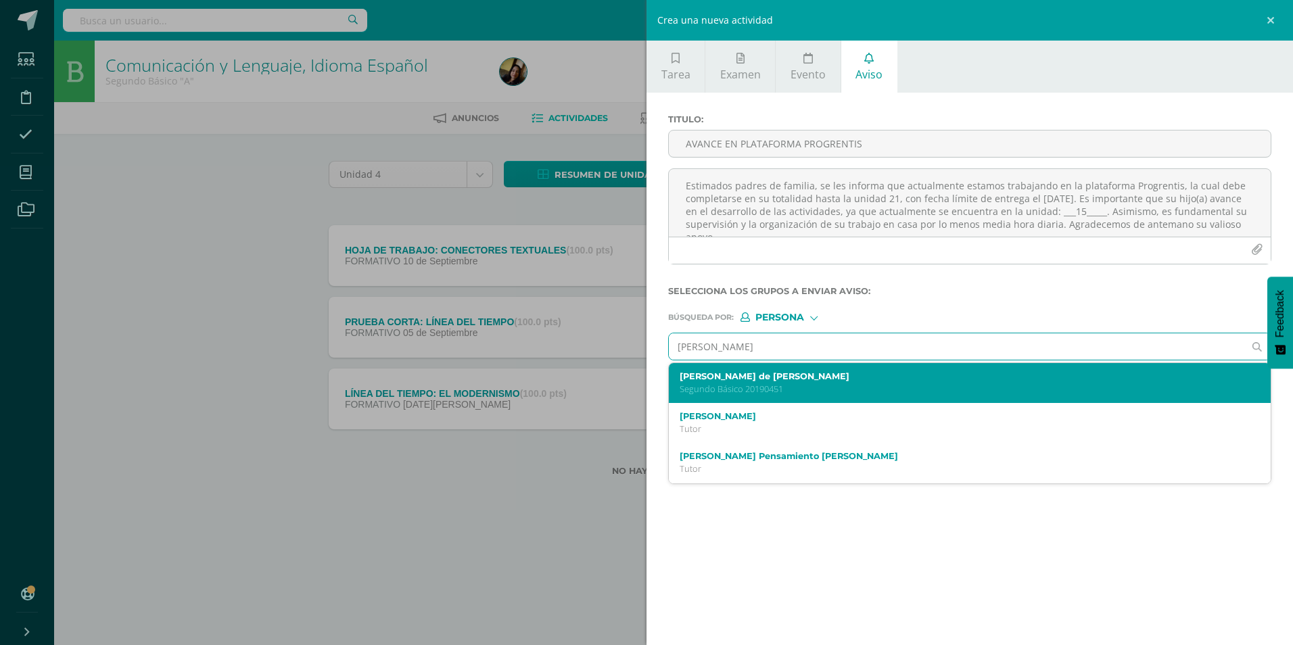
click at [631, 270] on label "[PERSON_NAME] de [PERSON_NAME]" at bounding box center [956, 376] width 554 height 10
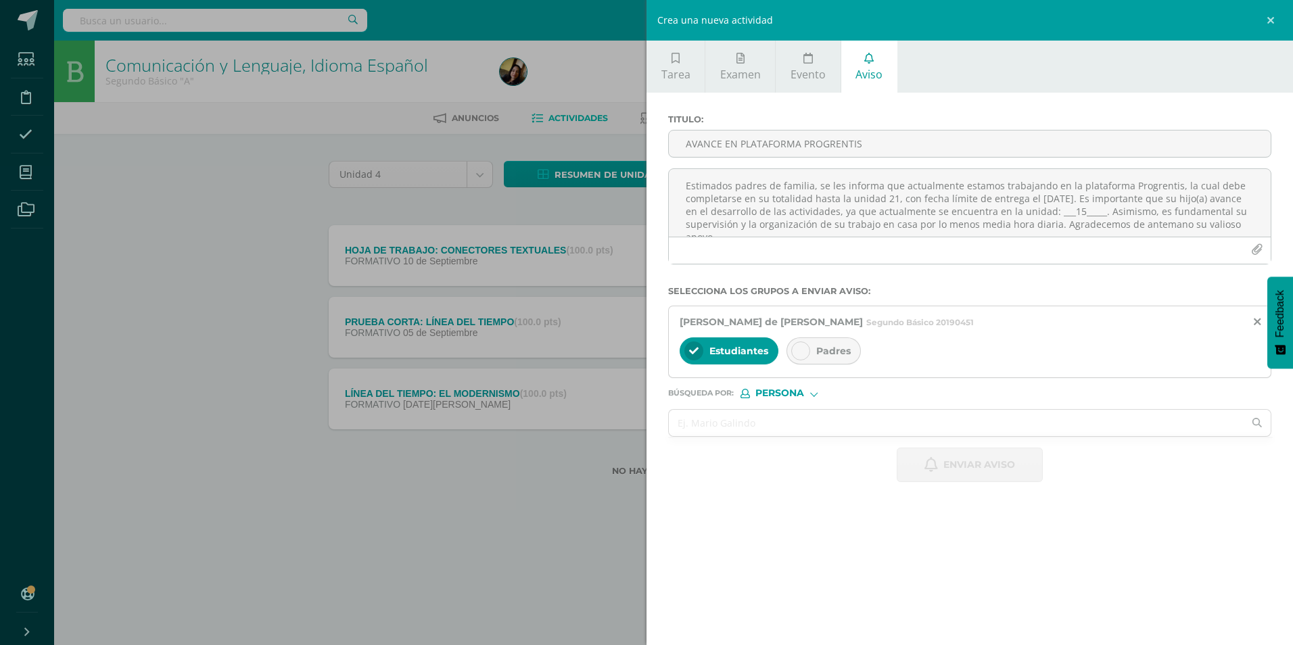
click at [631, 270] on span "Padres" at bounding box center [833, 351] width 34 height 12
click at [631, 220] on textarea "Estimados padres de familia, se les informa que actualmente estamos trabajando …" at bounding box center [970, 203] width 602 height 68
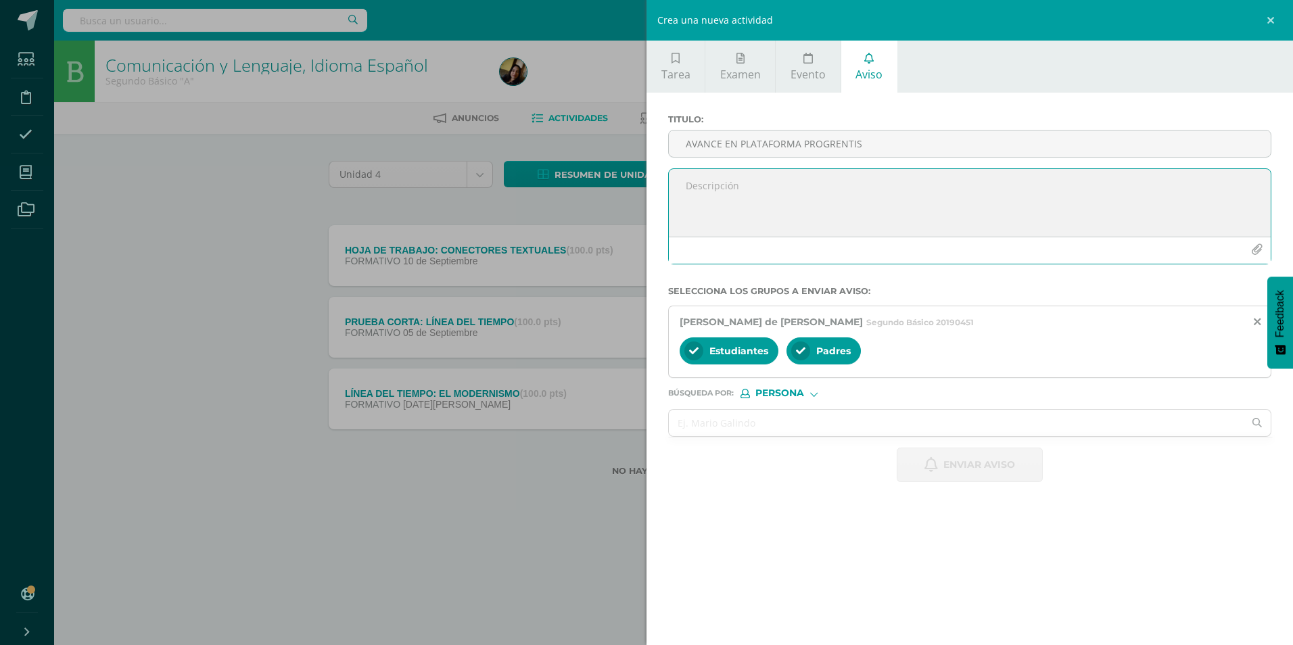
paste textarea "Estimados padres de familia, se les informa que actualmente estamos trabajando …"
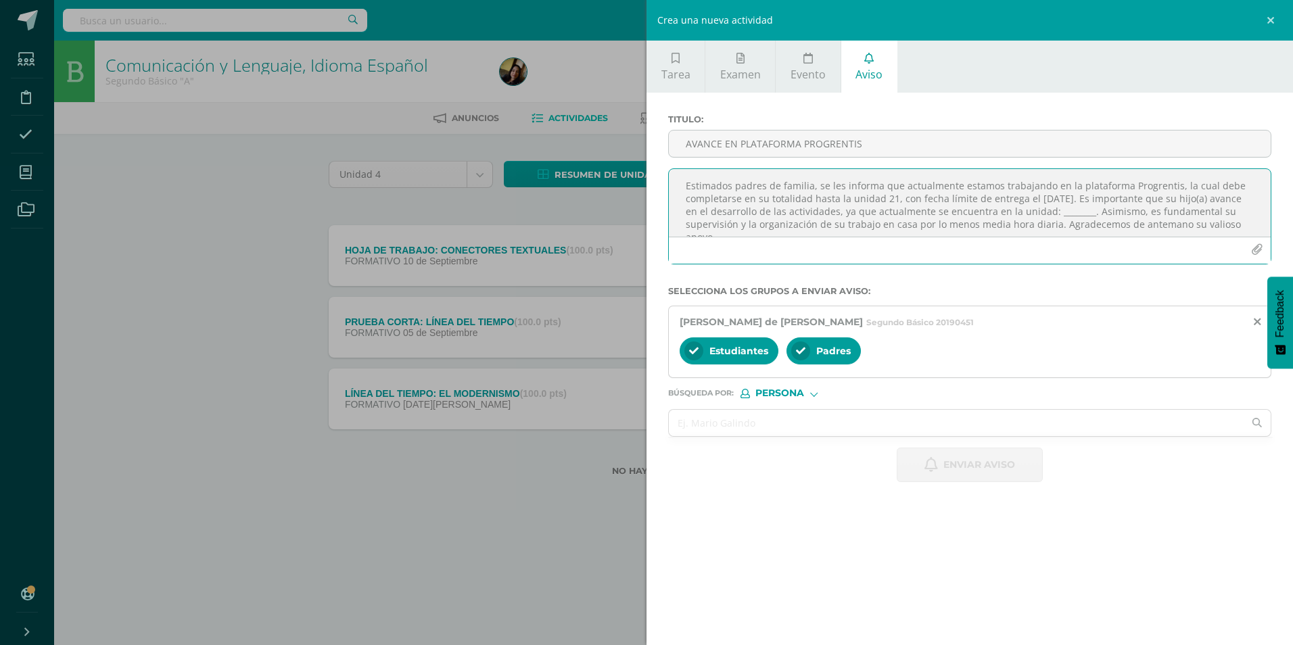
scroll to position [7, 0]
click at [631, 202] on textarea "Estimados padres de familia, se les informa que actualmente estamos trabajando …" at bounding box center [970, 203] width 602 height 68
type textarea "Estimados padres de familia, se les informa que actualmente estamos trabajando …"
click at [631, 139] on input "AVANCE EN PLATAFORMA PROGRENTIS" at bounding box center [970, 143] width 602 height 26
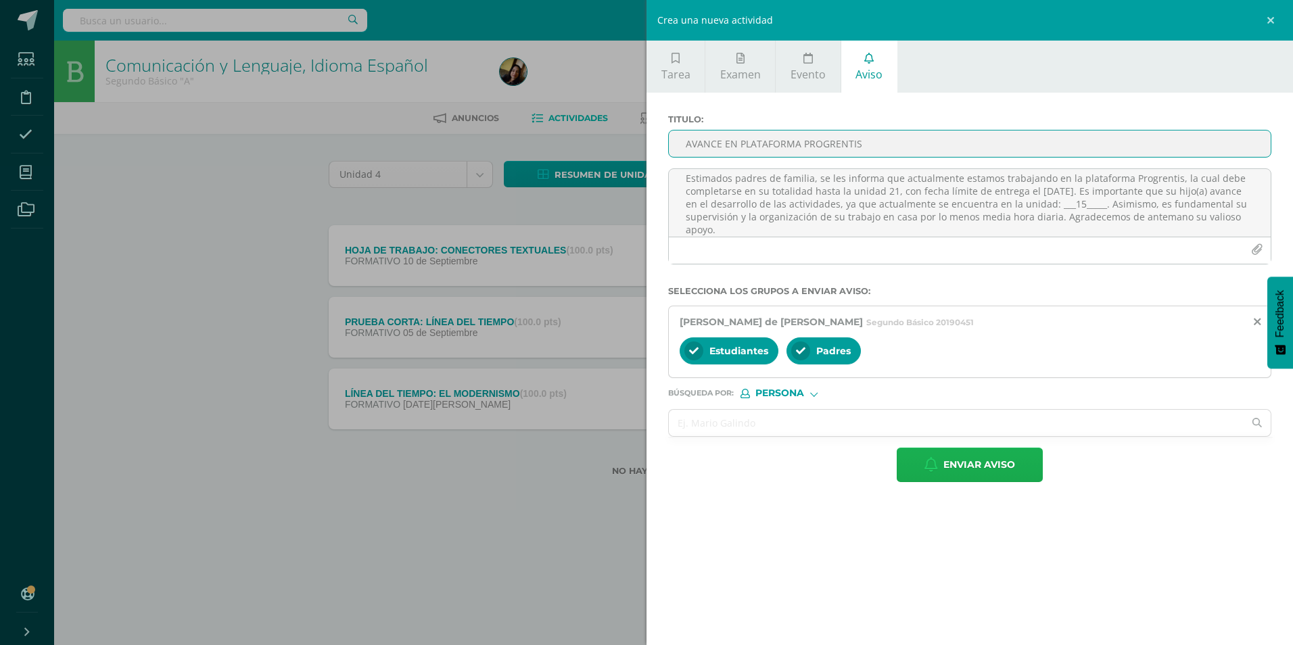
type input "AVANCE EN PLATAFORMA PROGRENTIS"
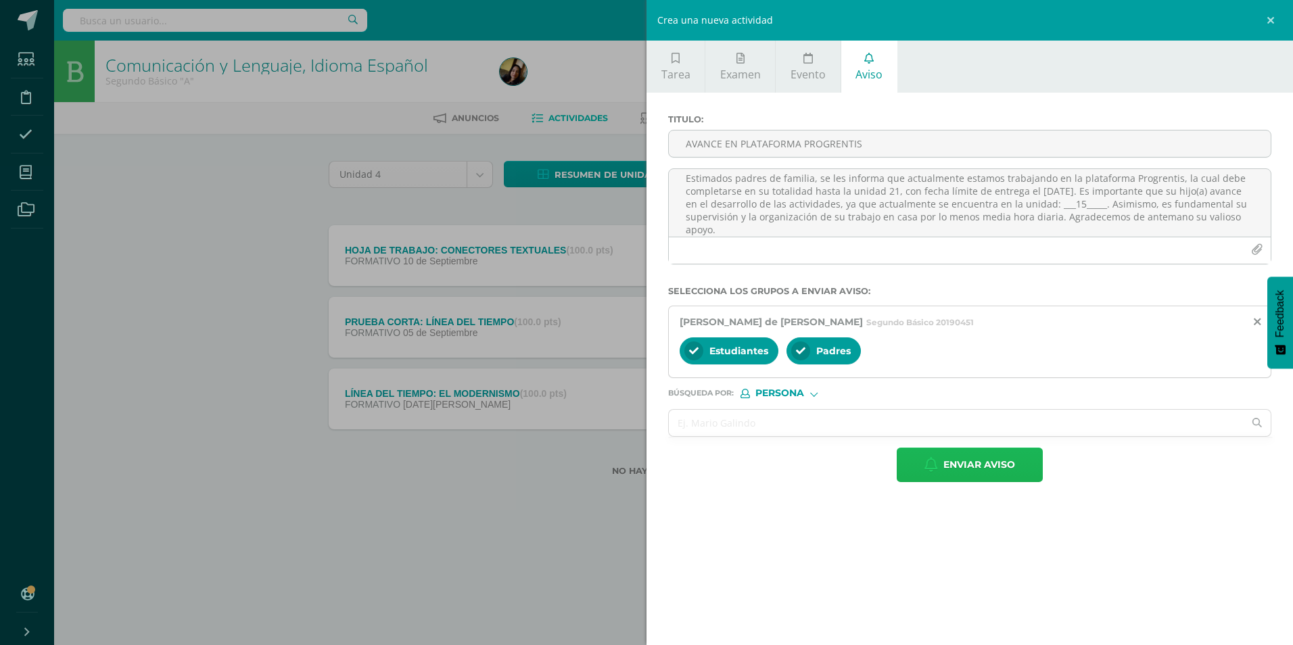
click at [631, 270] on span "Enviar aviso" at bounding box center [979, 464] width 72 height 33
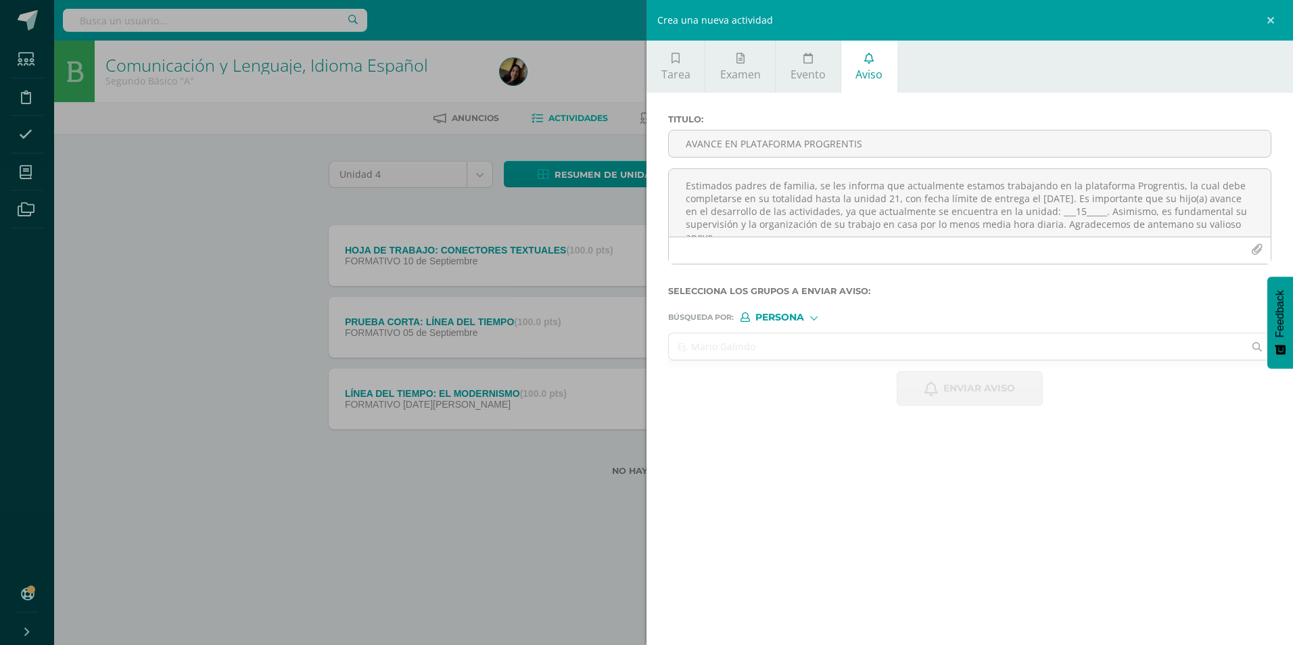
click at [631, 270] on input "text" at bounding box center [956, 346] width 575 height 26
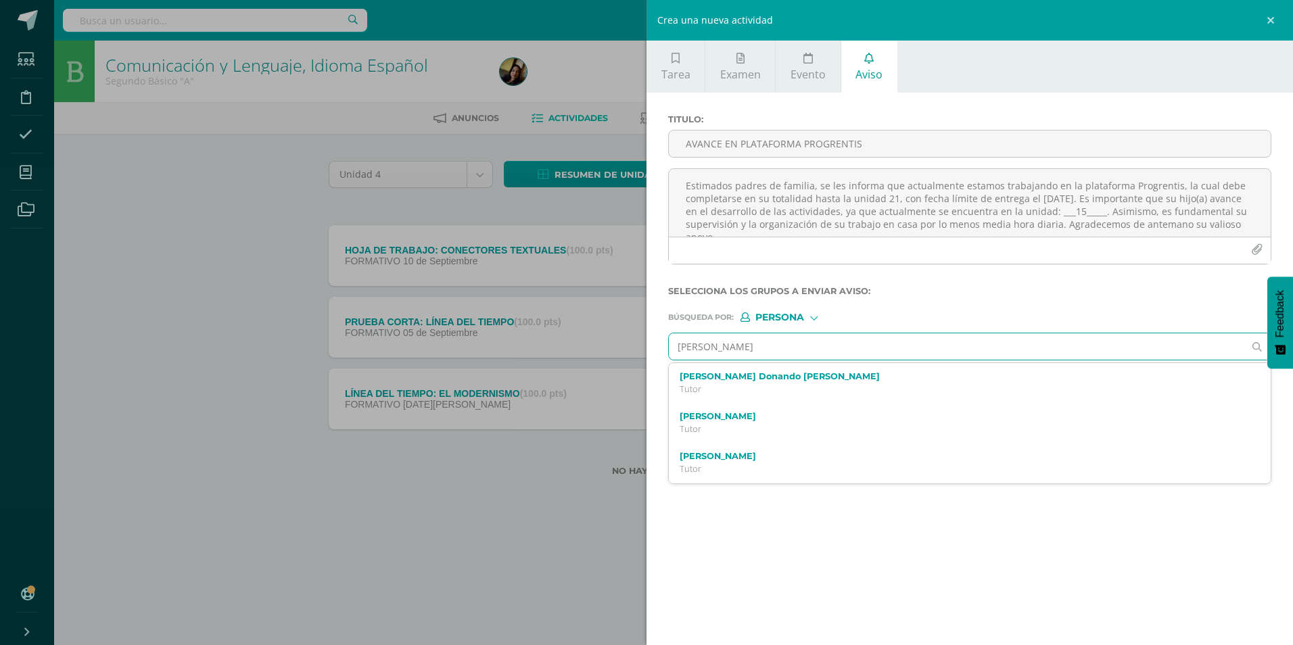
type input "[PERSON_NAME]"
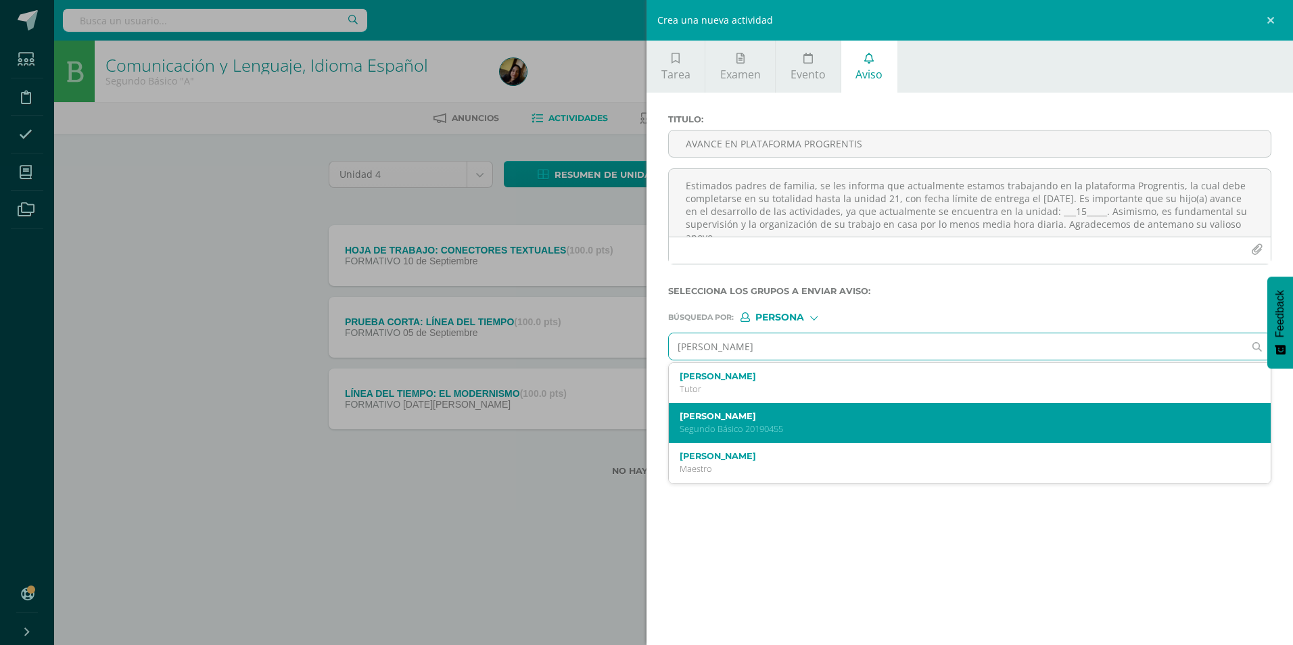
click at [631, 270] on label "[PERSON_NAME]" at bounding box center [956, 416] width 554 height 10
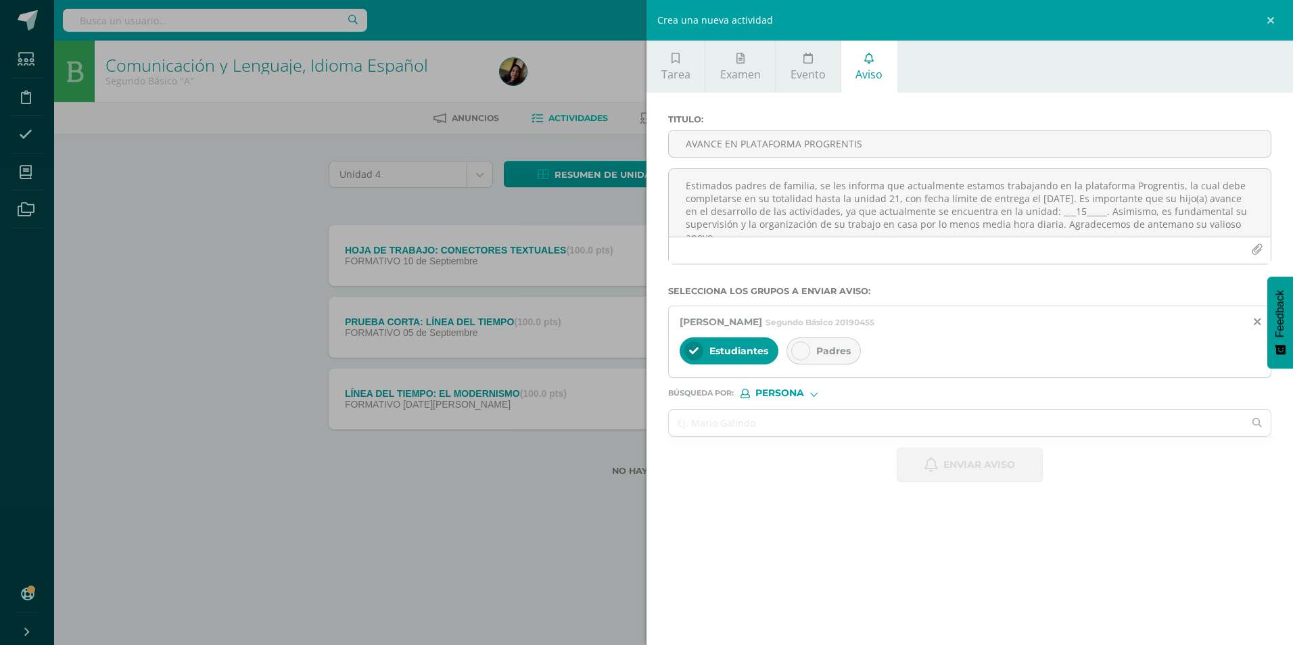
click at [631, 270] on span "Padres" at bounding box center [833, 351] width 34 height 12
click at [631, 210] on textarea "Estimados padres de familia, se les informa que actualmente estamos trabajando …" at bounding box center [970, 203] width 602 height 68
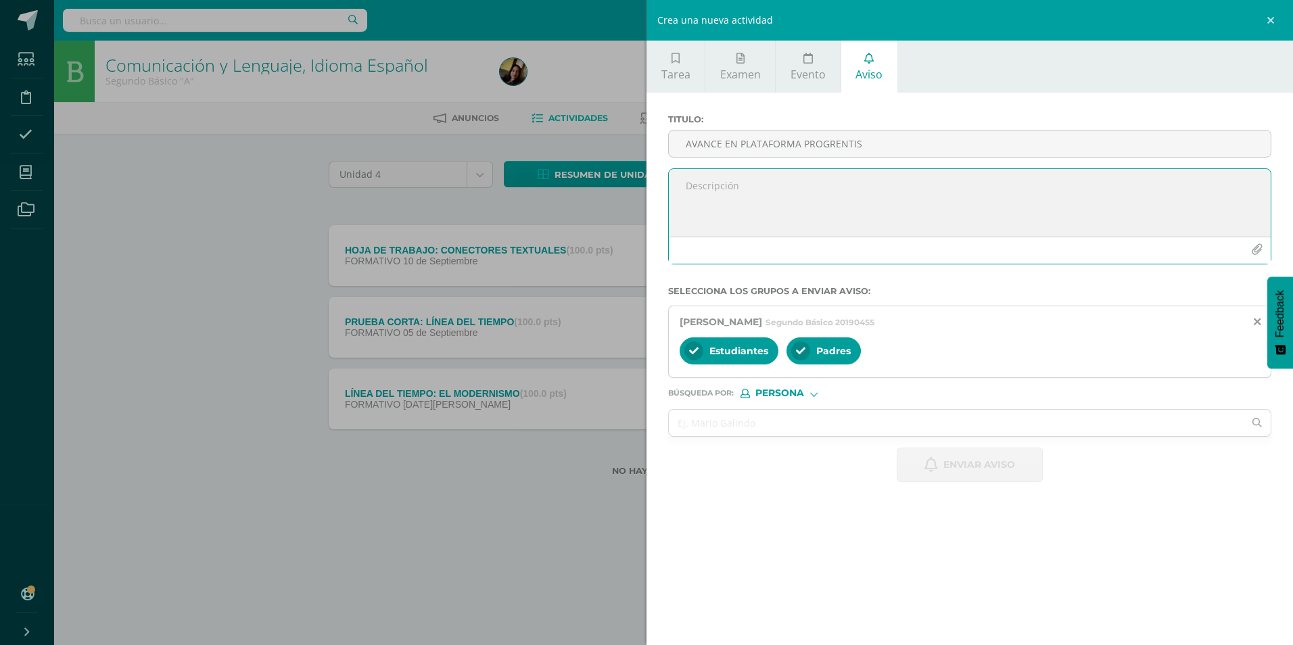
paste textarea "Estimados padres de familia, se les informa que actualmente estamos trabajando …"
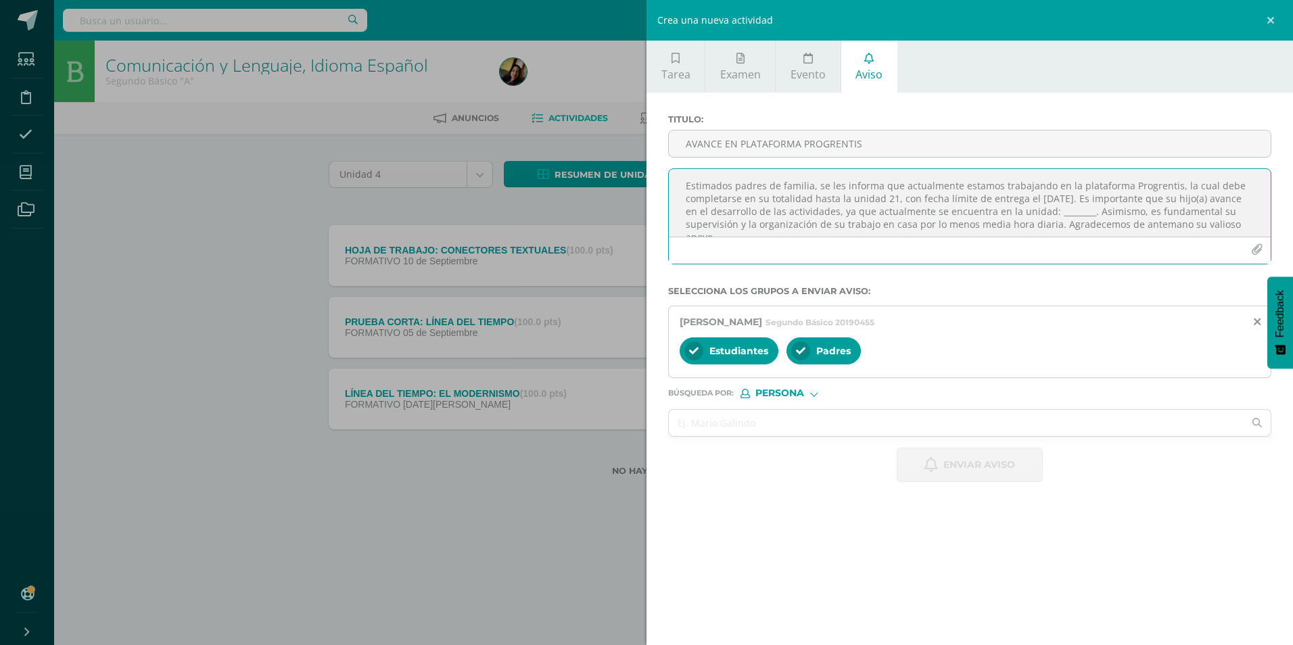
scroll to position [7, 0]
click at [631, 209] on textarea "Estimados padres de familia, se les informa que actualmente estamos trabajando …" at bounding box center [970, 203] width 602 height 68
type textarea "Estimados padres de familia, se les informa que actualmente estamos trabajando …"
click at [631, 126] on div "Titulo : AVANCE EN PLATAFORMA PROGRENTIS" at bounding box center [970, 141] width 614 height 54
click at [631, 135] on input "AVANCE EN PLATAFORMA PROGRENTIS" at bounding box center [970, 143] width 602 height 26
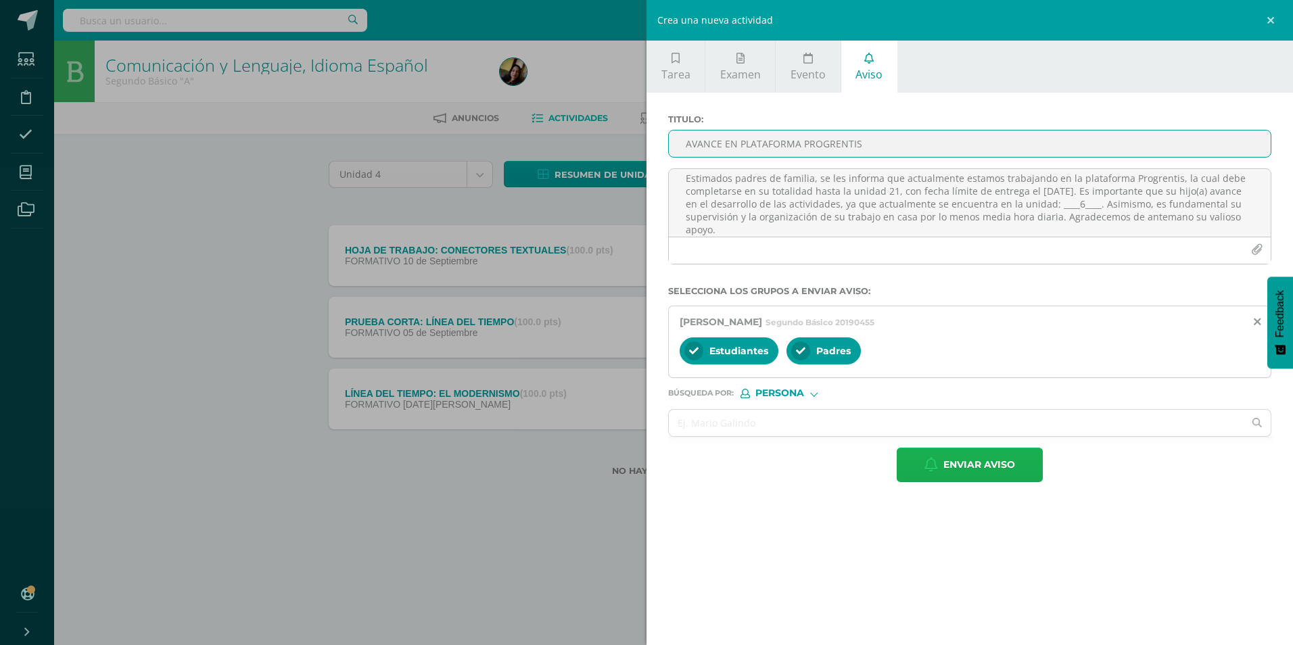
type input "AVANCE EN PLATAFORMA PROGRENTIS"
click at [631, 270] on icon "button" at bounding box center [931, 464] width 14 height 15
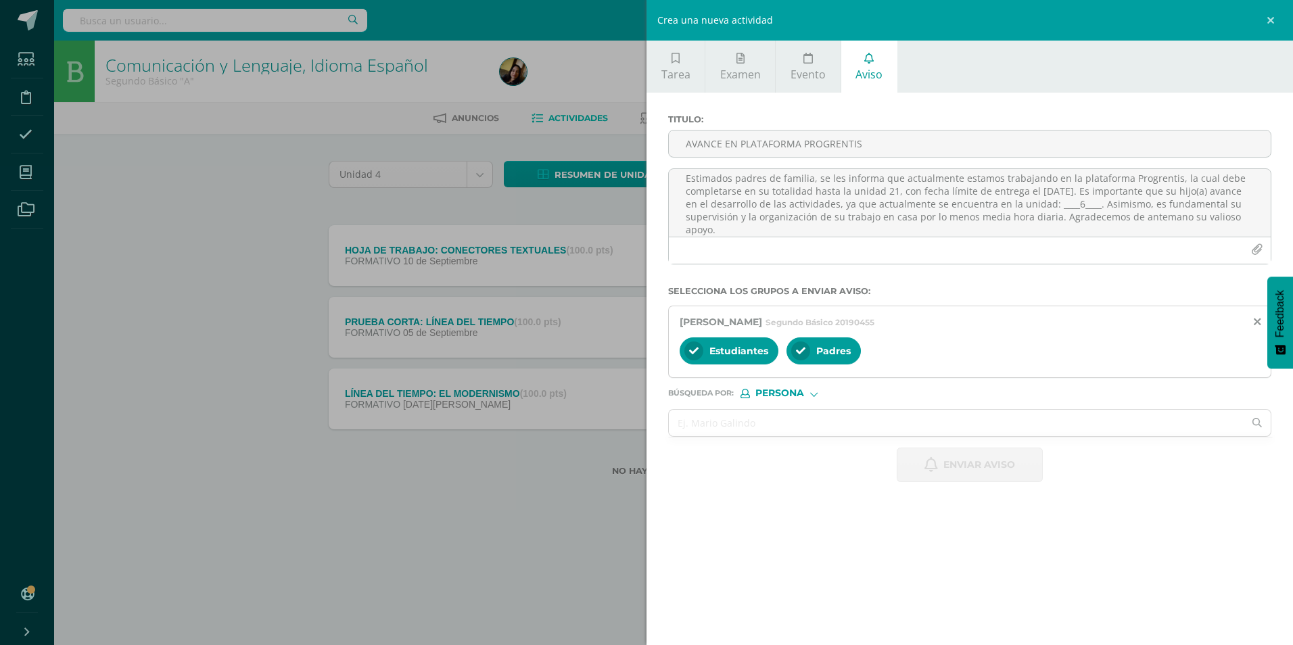
scroll to position [0, 0]
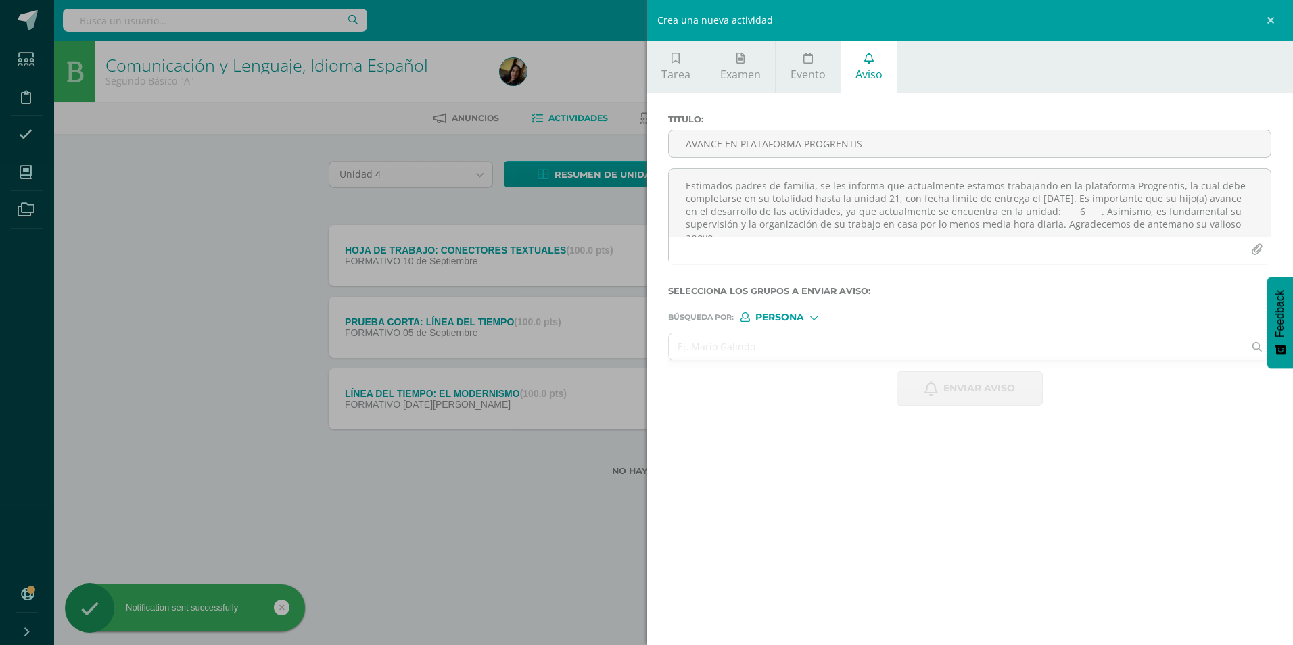
click at [631, 270] on input "text" at bounding box center [956, 346] width 575 height 26
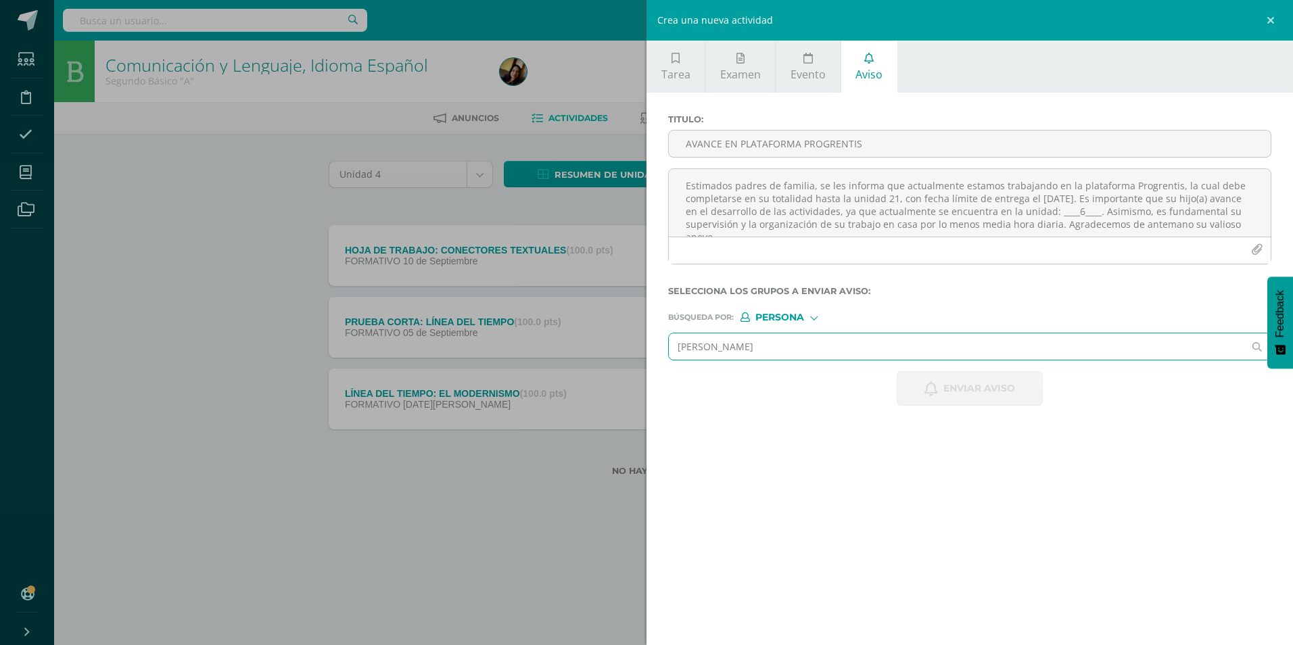
type input "[PERSON_NAME]"
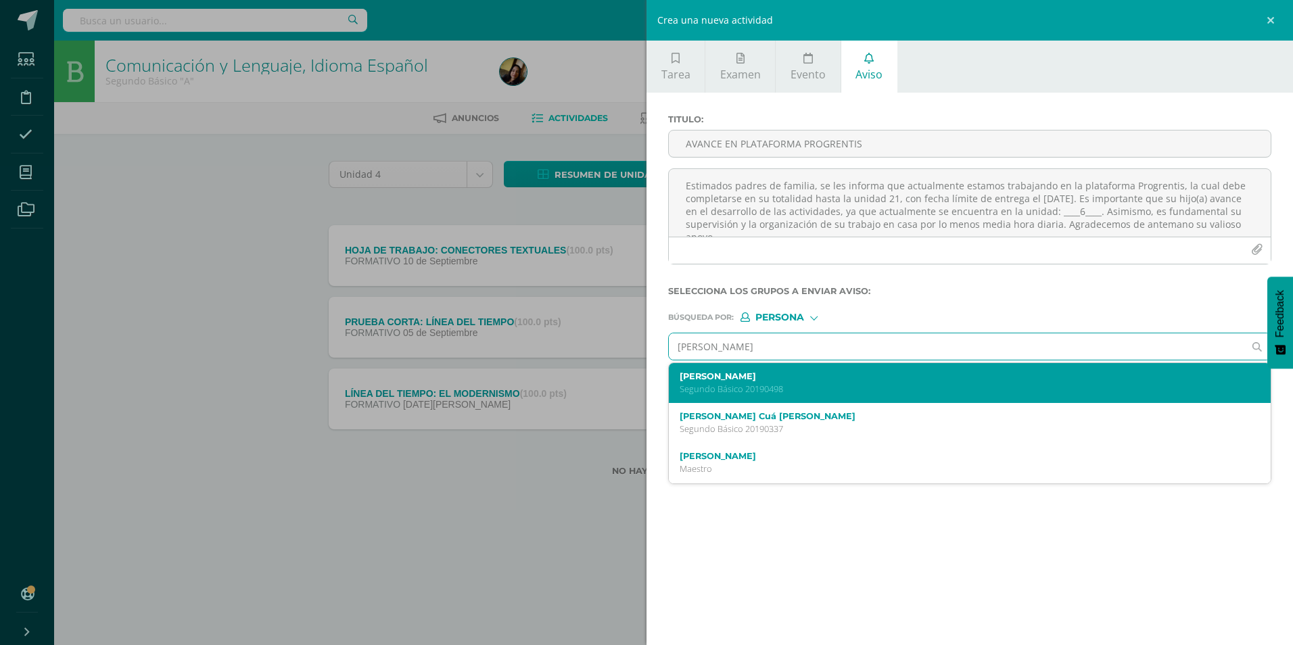
click at [631, 270] on p "Segundo Básico 20190498" at bounding box center [956, 388] width 554 height 11
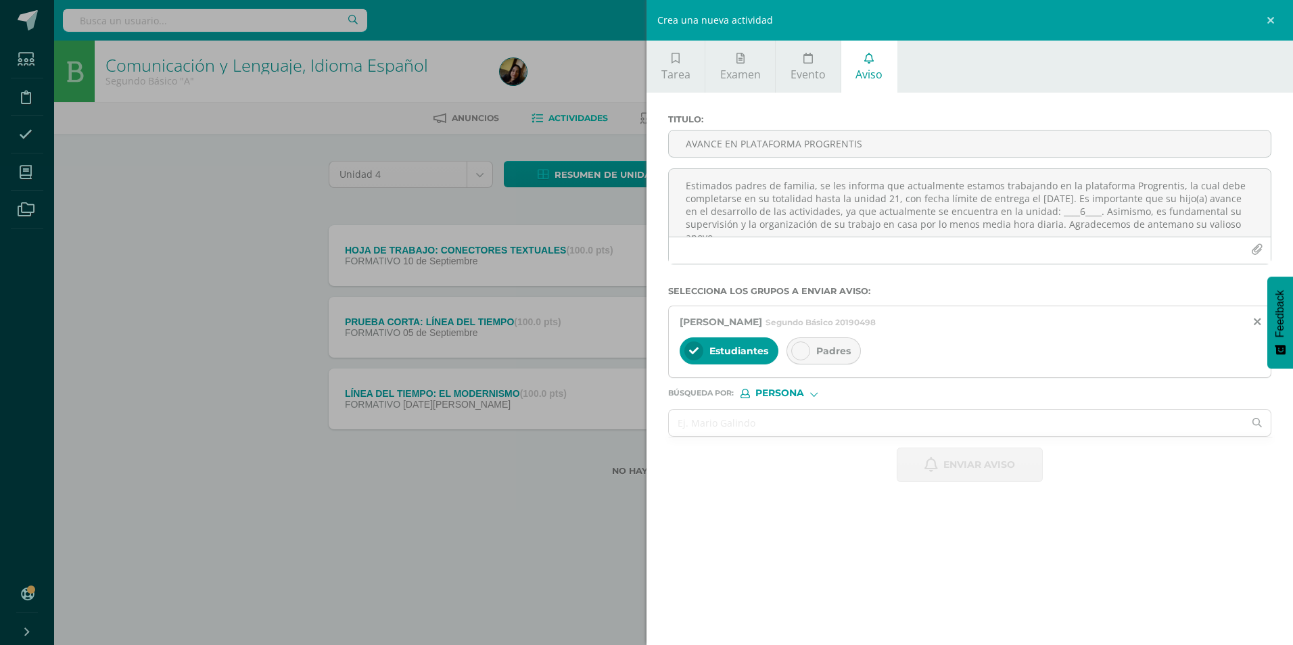
click at [631, 270] on div "Padres" at bounding box center [823, 350] width 74 height 27
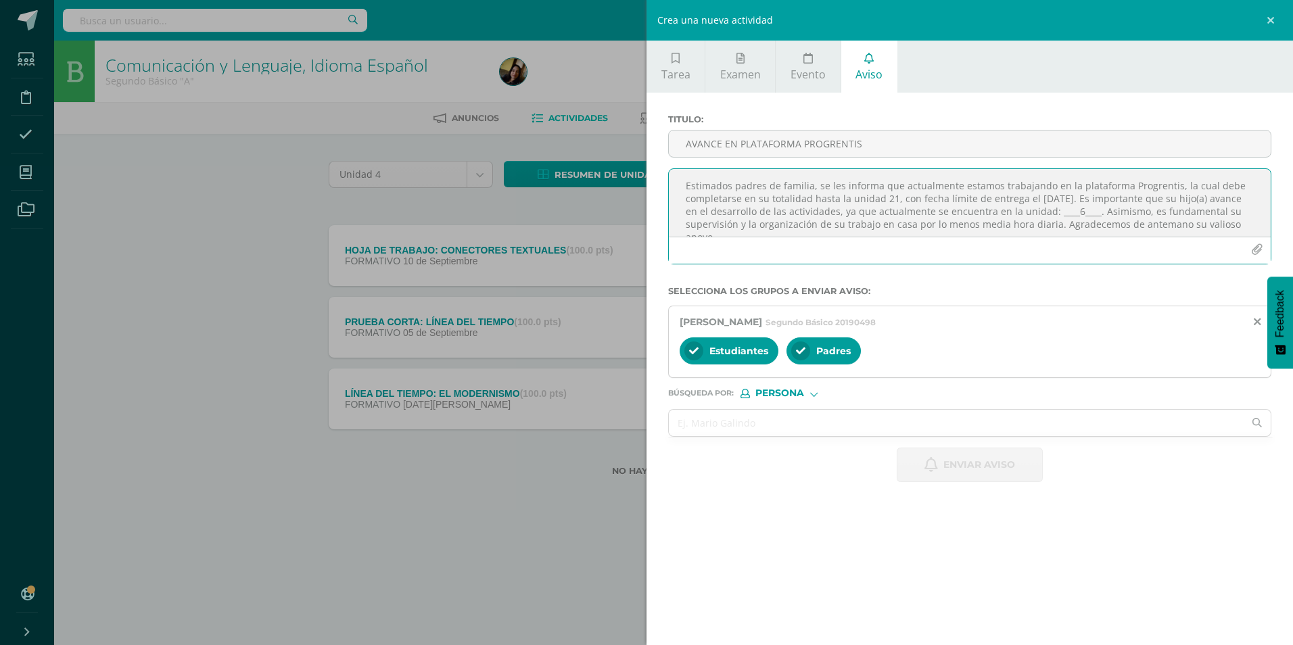
click at [631, 197] on textarea "Estimados padres de familia, se les informa que actualmente estamos trabajando …" at bounding box center [970, 203] width 602 height 68
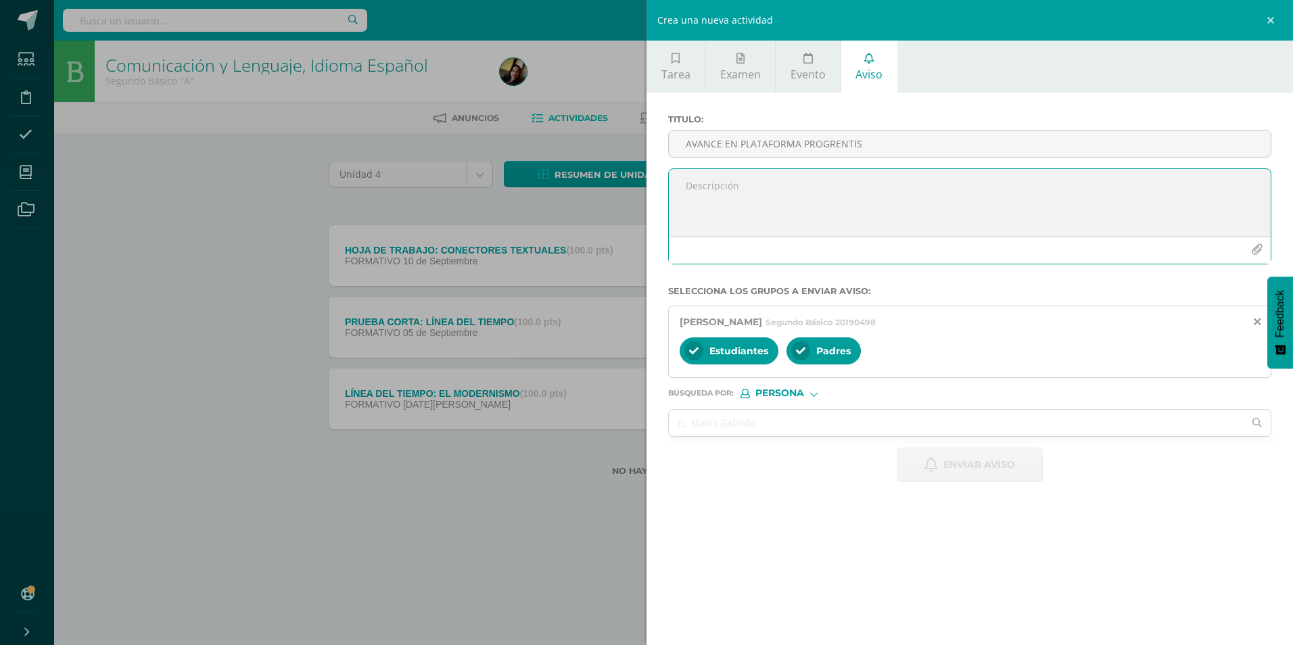
paste textarea "Estimados padres de familia, se les informa que actualmente estamos trabajando …"
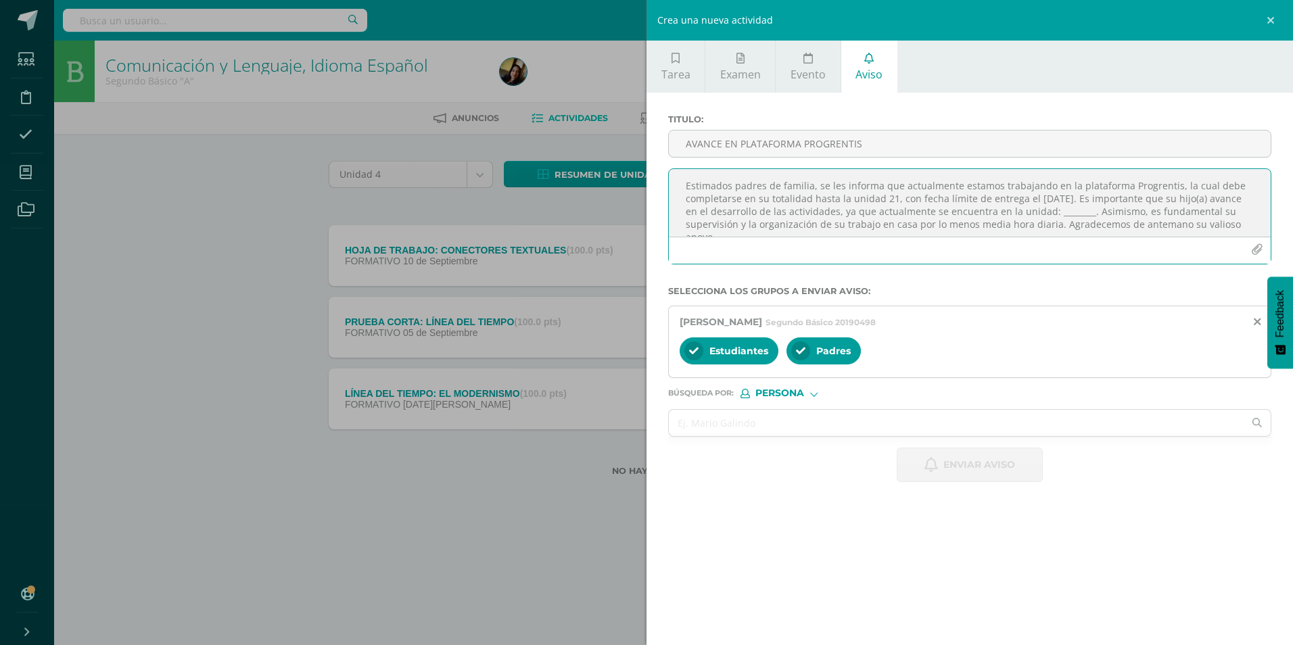
scroll to position [7, 0]
click at [631, 210] on textarea "Estimados padres de familia, se les informa que actualmente estamos trabajando …" at bounding box center [970, 203] width 602 height 68
type textarea "Estimados padres de familia, se les informa que actualmente estamos trabajando …"
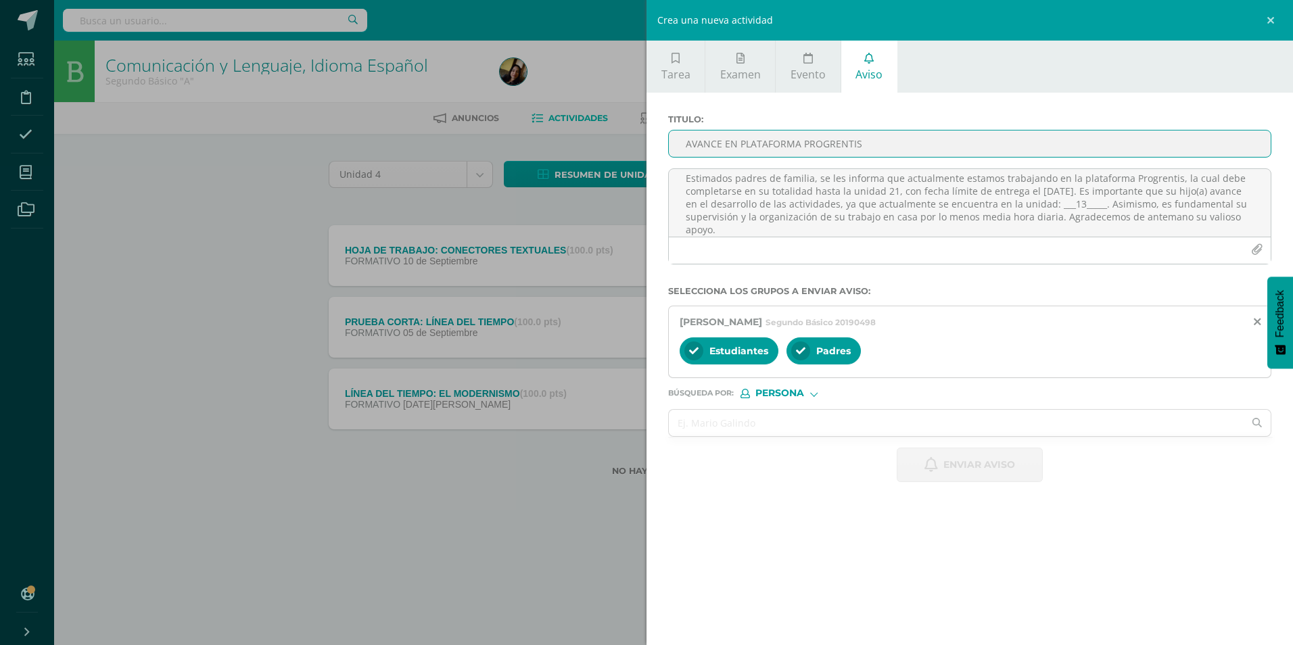
click at [631, 132] on input "AVANCE EN PLATAFORMA PROGRENTIS" at bounding box center [970, 143] width 602 height 26
type input "AVANCE EN PLATAFORMA PROGRENTIS"
click at [631, 270] on span "Enviar aviso" at bounding box center [979, 464] width 72 height 33
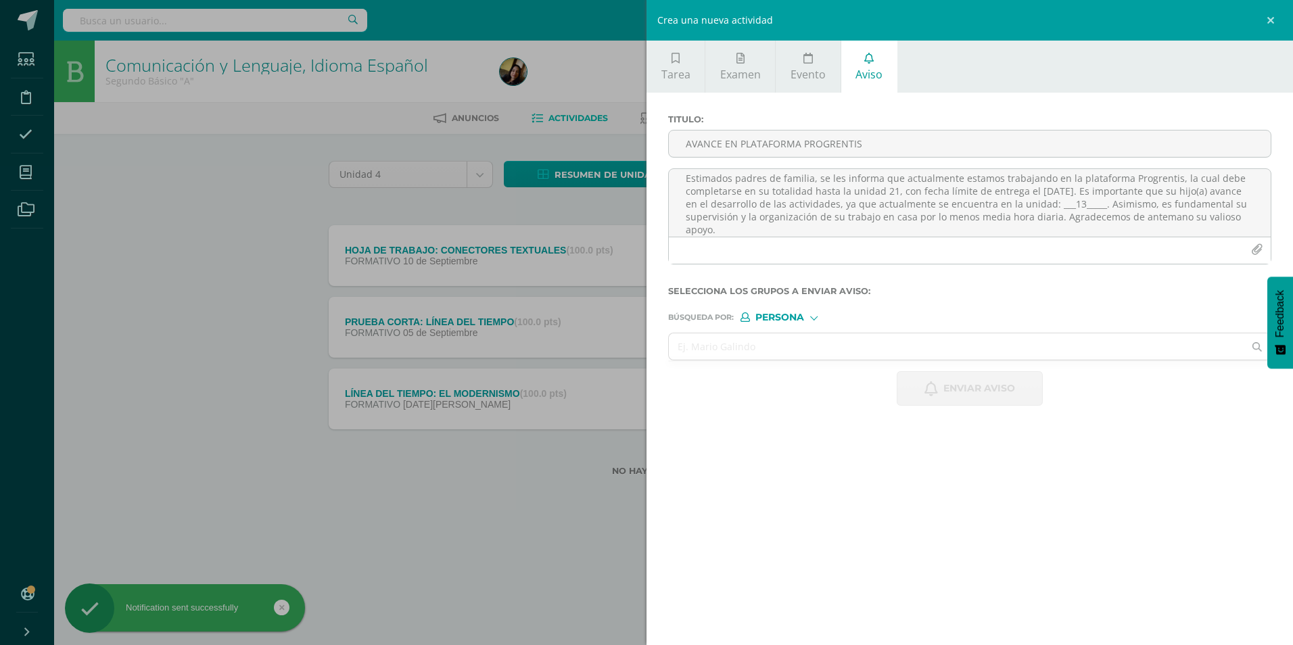
scroll to position [0, 0]
click at [631, 270] on input "text" at bounding box center [956, 346] width 575 height 26
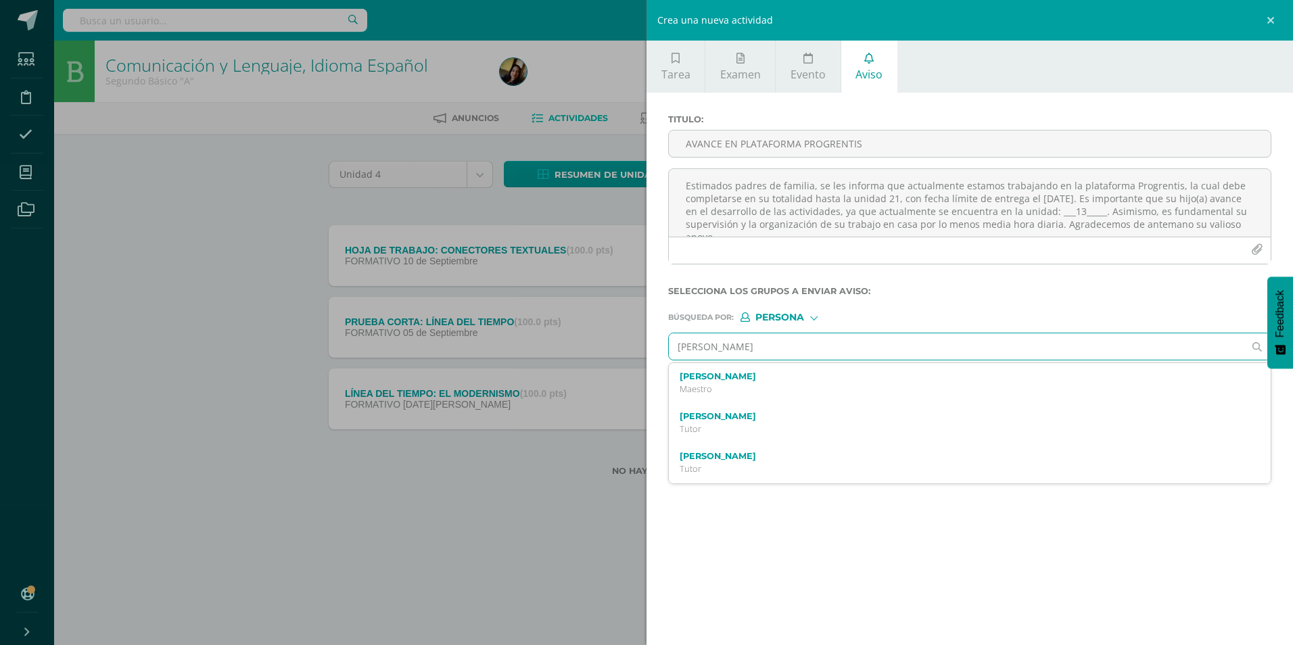
type input "[PERSON_NAME]"
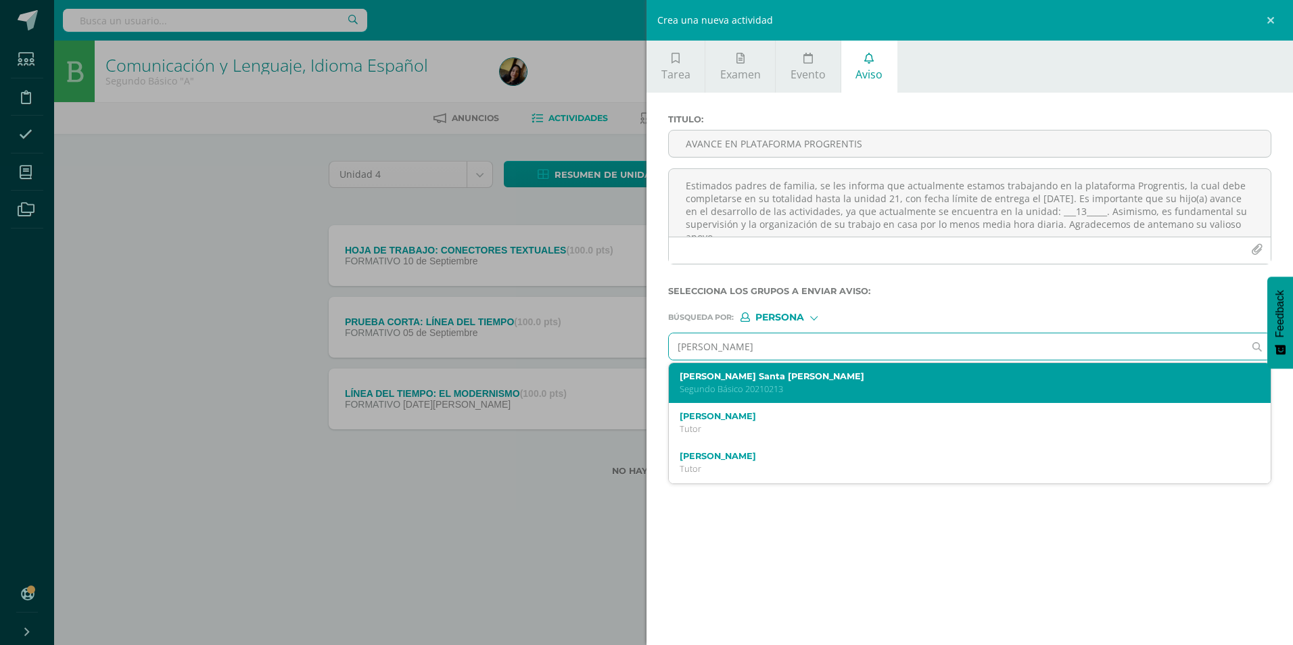
click at [631, 270] on label "[PERSON_NAME] Santa [PERSON_NAME]" at bounding box center [956, 376] width 554 height 10
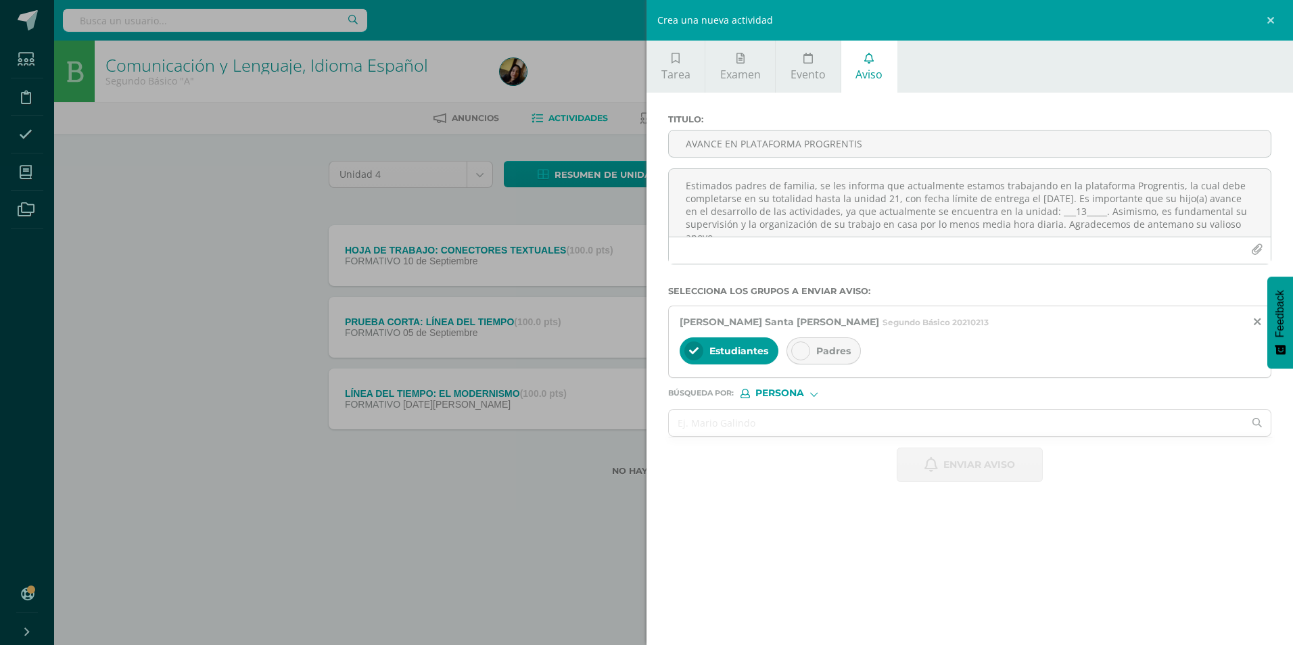
click at [631, 270] on div "Padres" at bounding box center [823, 350] width 74 height 27
click at [631, 221] on textarea "Estimados padres de familia, se les informa que actualmente estamos trabajando …" at bounding box center [970, 203] width 602 height 68
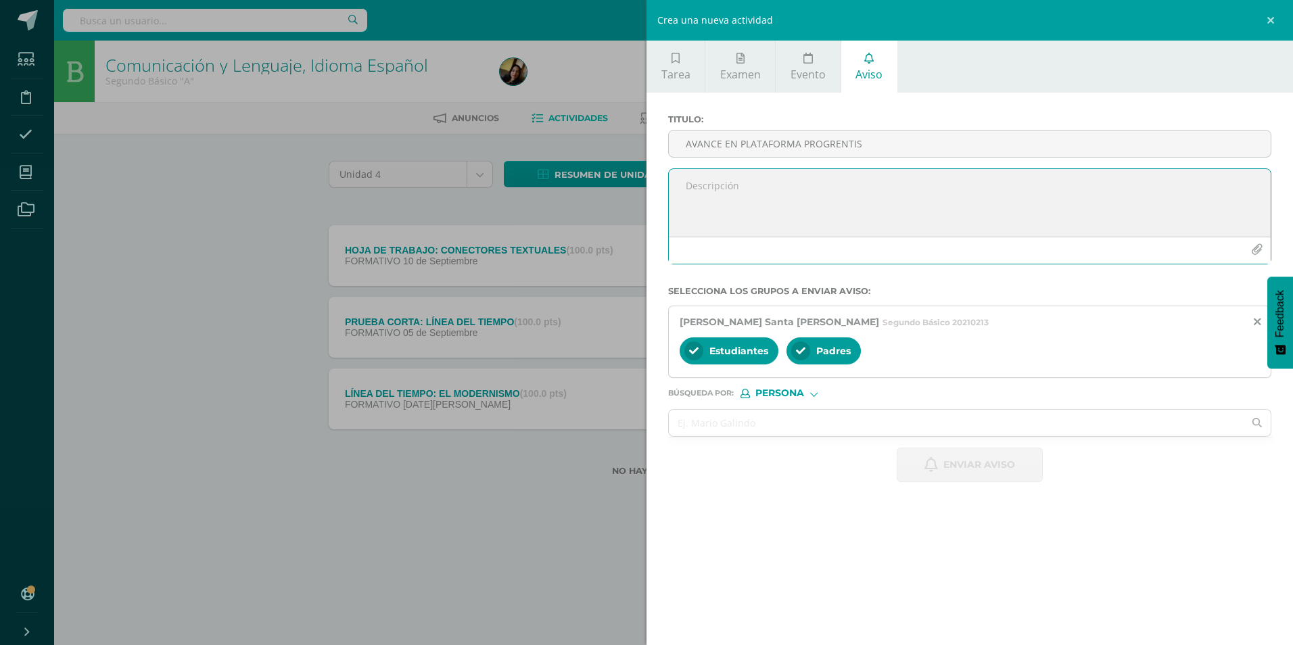
paste textarea "Estimados padres de familia, se les informa que actualmente estamos trabajando …"
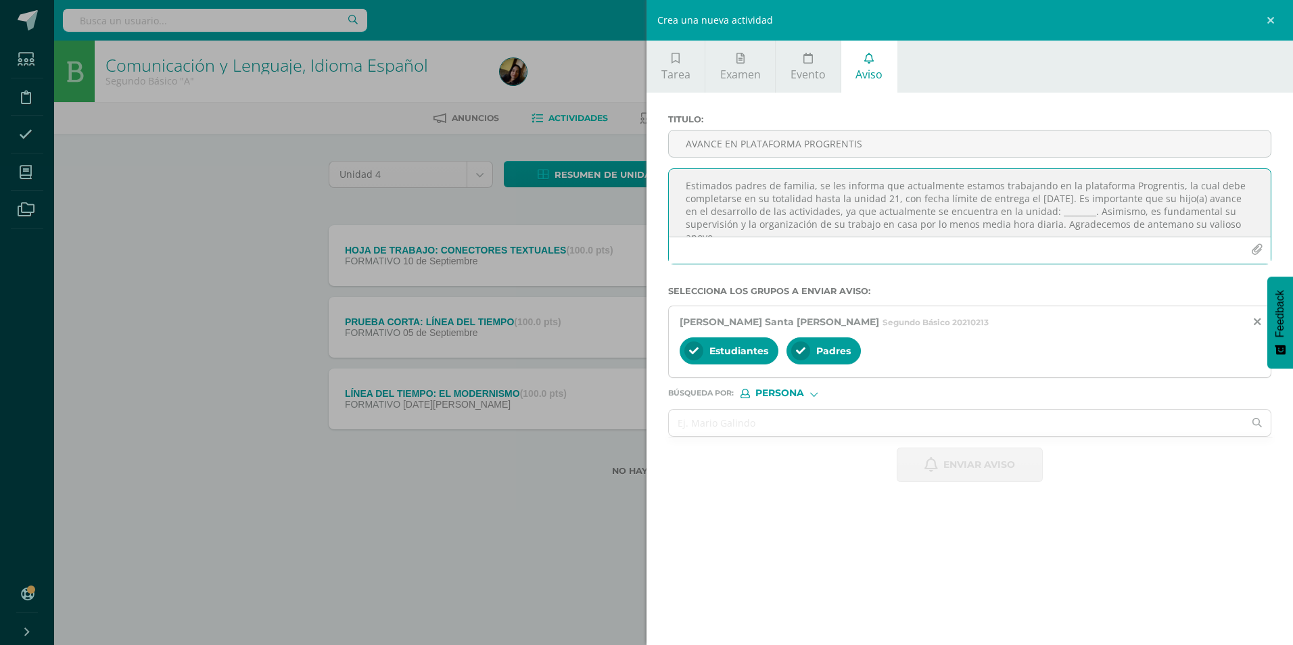
scroll to position [7, 0]
click at [631, 206] on textarea "Estimados padres de familia, se les informa que actualmente estamos trabajando …" at bounding box center [970, 203] width 602 height 68
type textarea "Estimados padres de familia, se les informa que actualmente estamos trabajando …"
click at [631, 140] on input "AVANCE EN PLATAFORMA PROGRENTIS" at bounding box center [970, 143] width 602 height 26
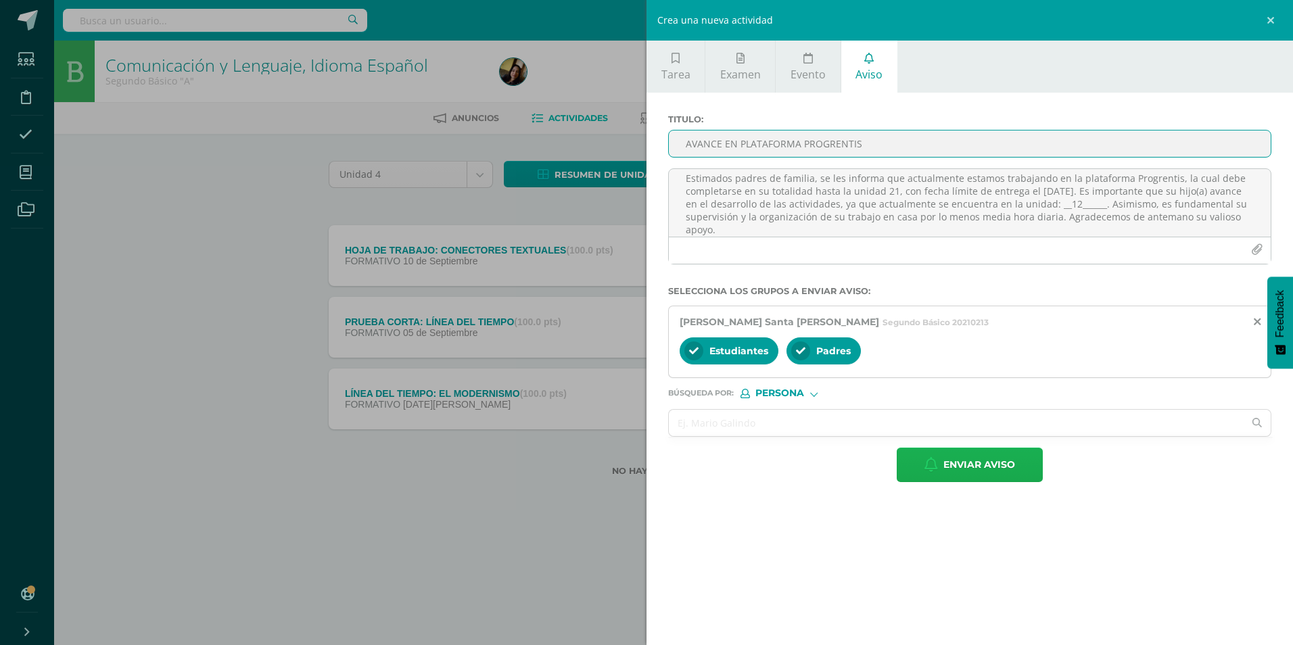
type input "AVANCE EN PLATAFORMA PROGRENTIS"
click at [631, 270] on icon "button" at bounding box center [931, 464] width 14 height 15
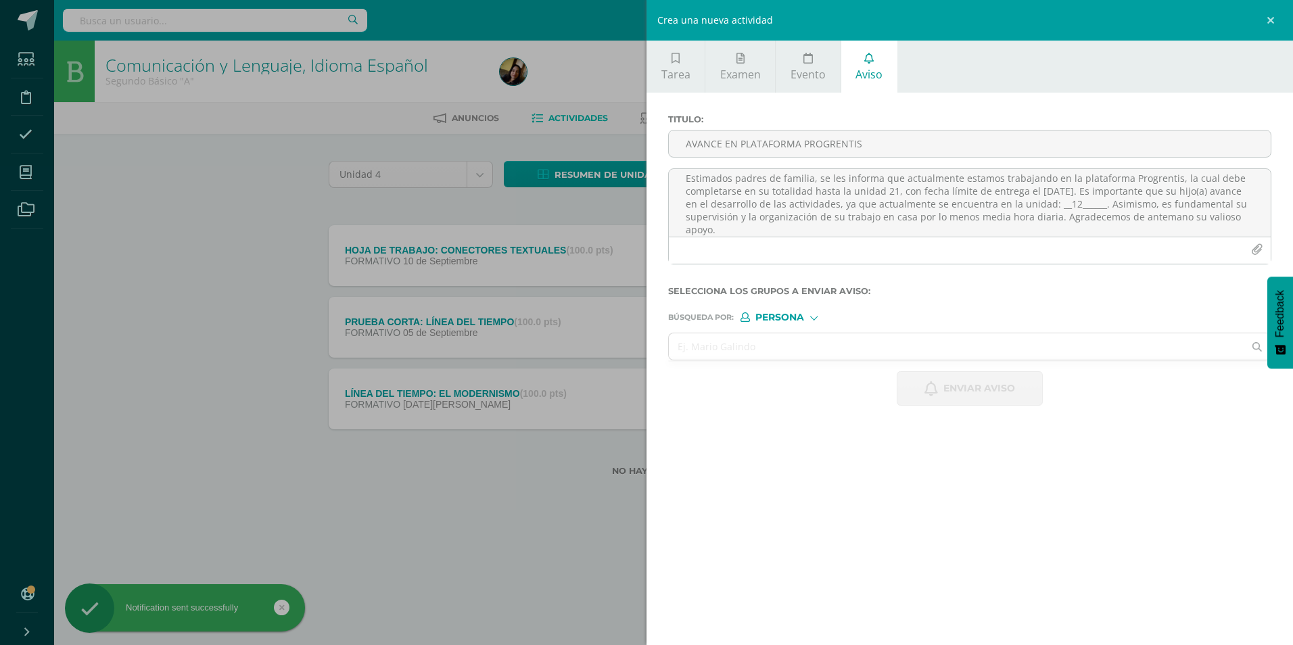
scroll to position [0, 0]
click at [631, 270] on input "text" at bounding box center [956, 346] width 575 height 26
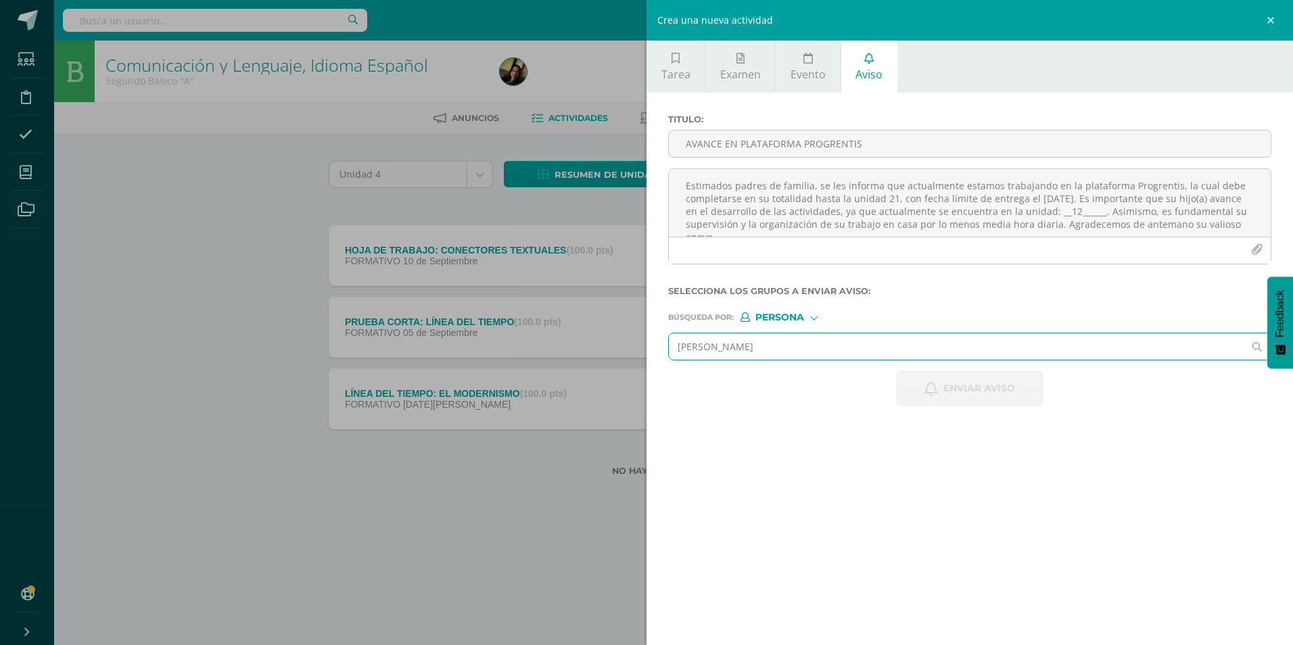
type input "[PERSON_NAME]"
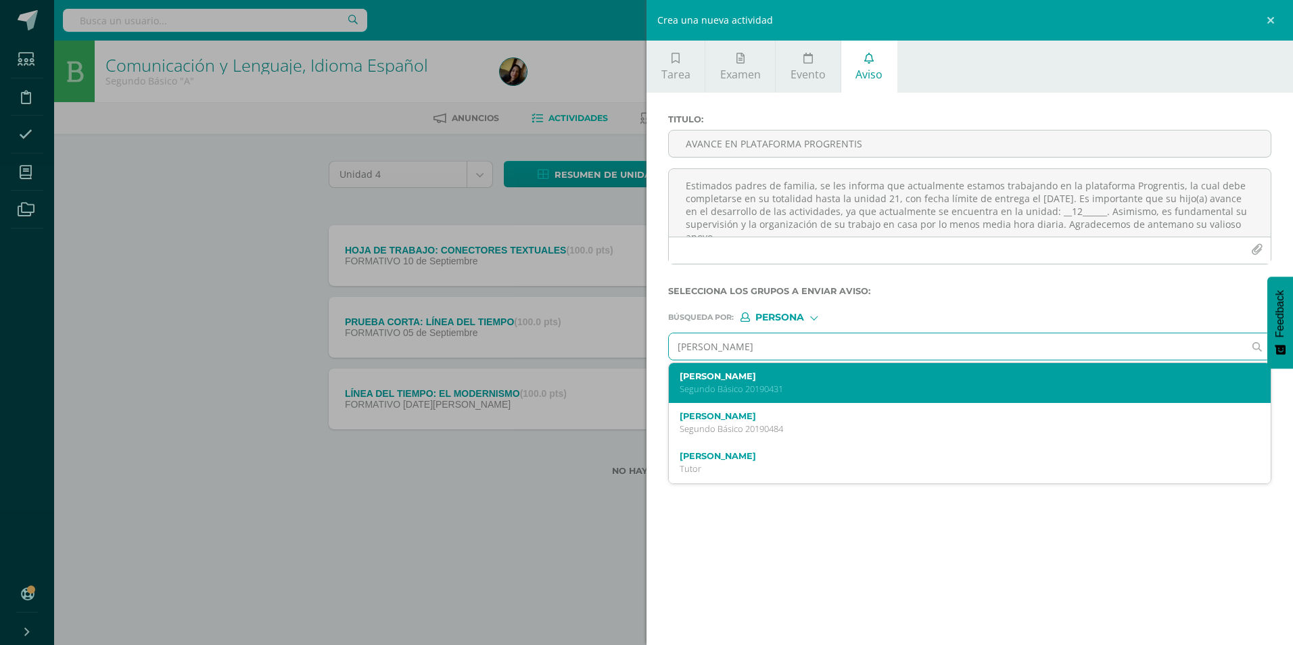
click at [631, 270] on label "[PERSON_NAME]" at bounding box center [956, 376] width 554 height 10
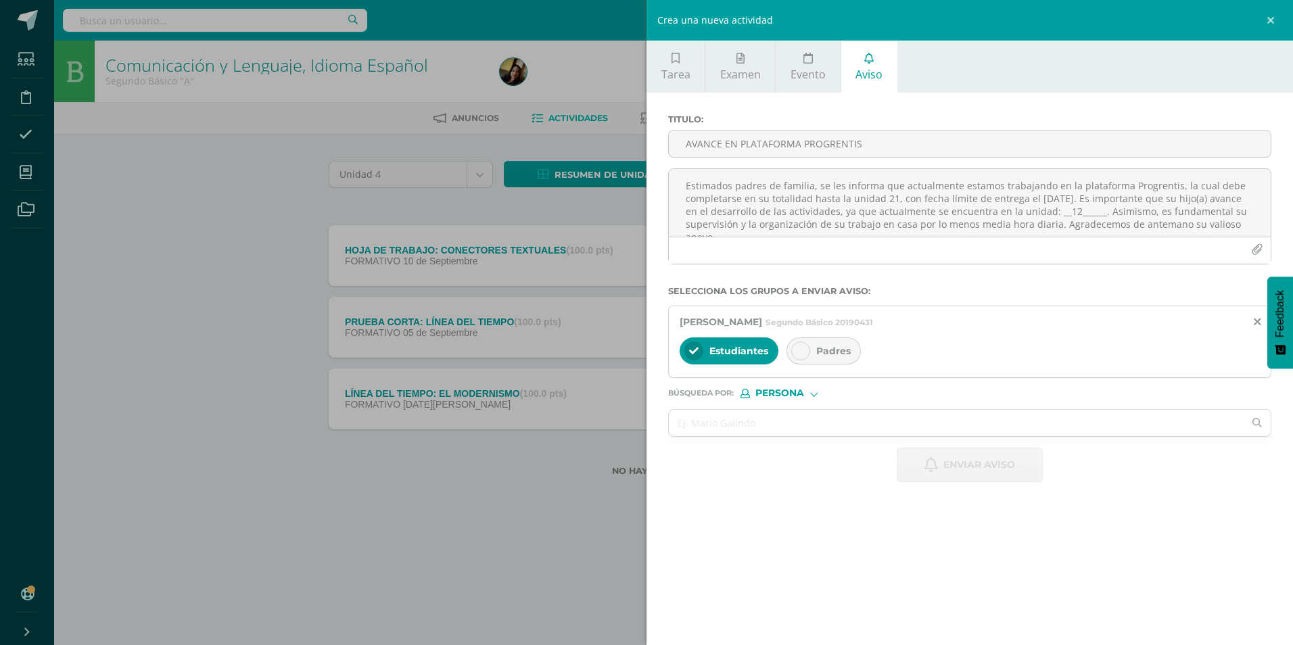
click at [631, 270] on div at bounding box center [800, 350] width 19 height 19
click at [631, 191] on textarea "Estimados padres de familia, se les informa que actualmente estamos trabajando …" at bounding box center [970, 203] width 602 height 68
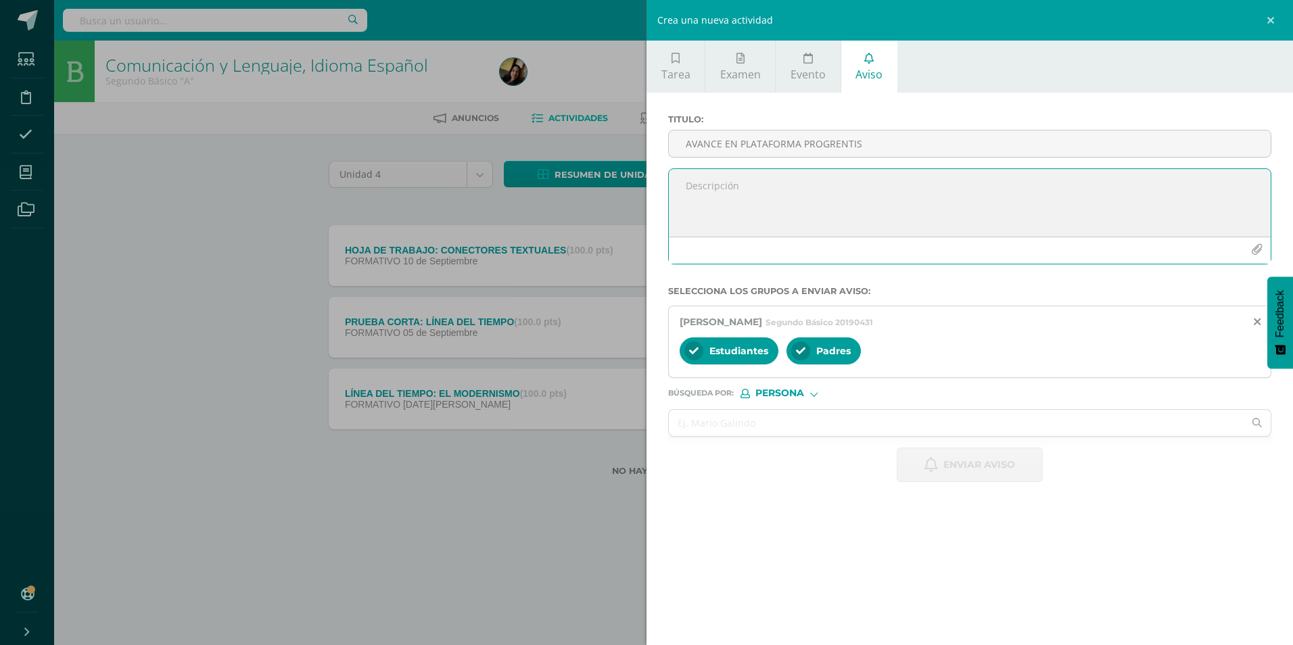
paste textarea "Estimados padres de familia, se les informa que actualmente estamos trabajando …"
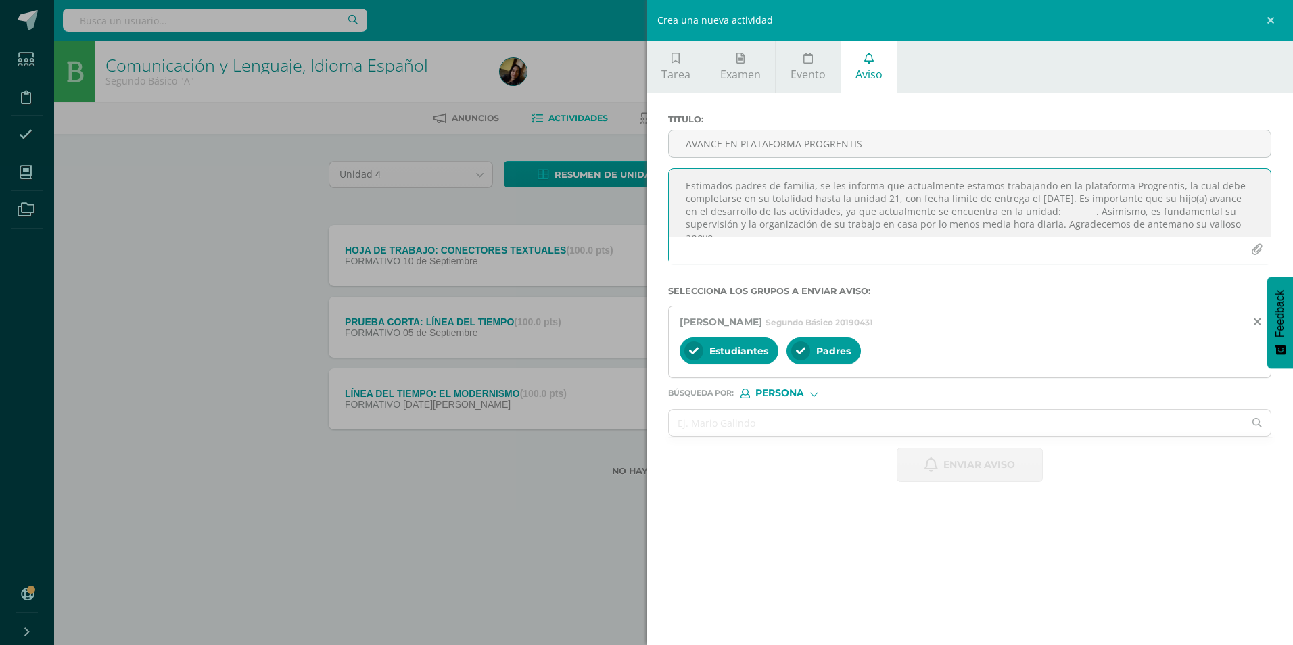
scroll to position [7, 0]
type textarea "Estimados padres de familia, se les informa que actualmente estamos trabajando …"
click at [631, 270] on icon at bounding box center [1256, 321] width 7 height 11
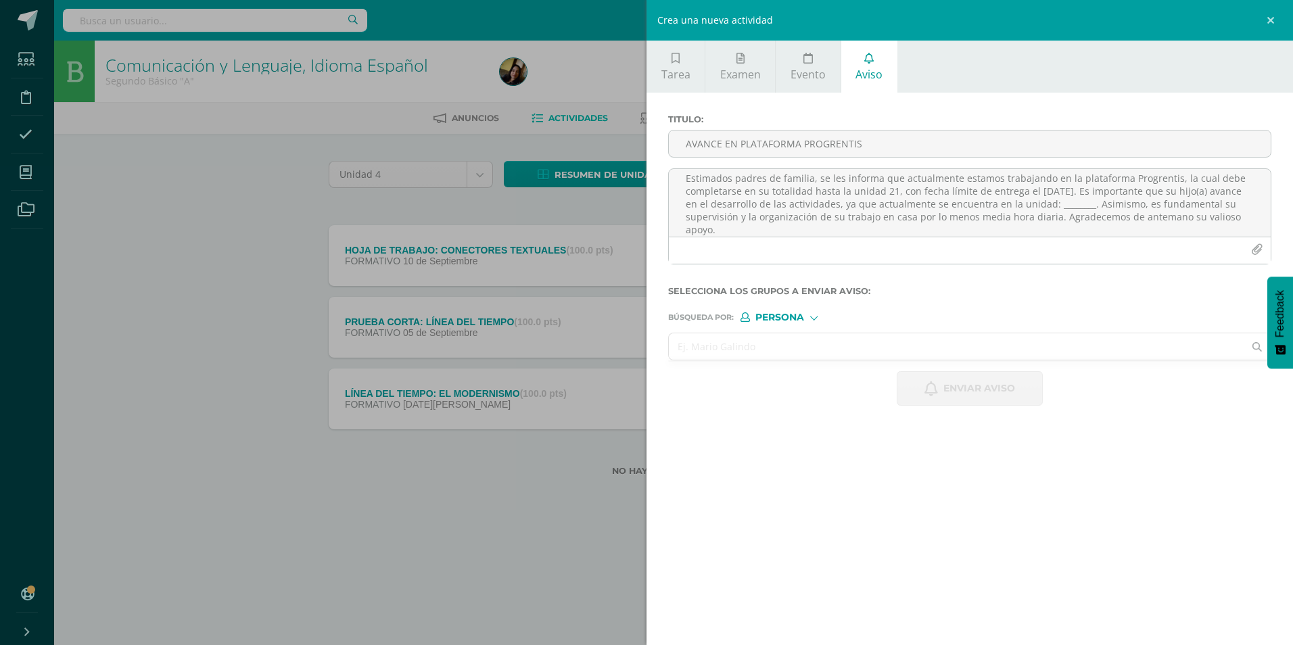
click at [631, 270] on input "text" at bounding box center [956, 346] width 575 height 26
type input "[PERSON_NAME]"
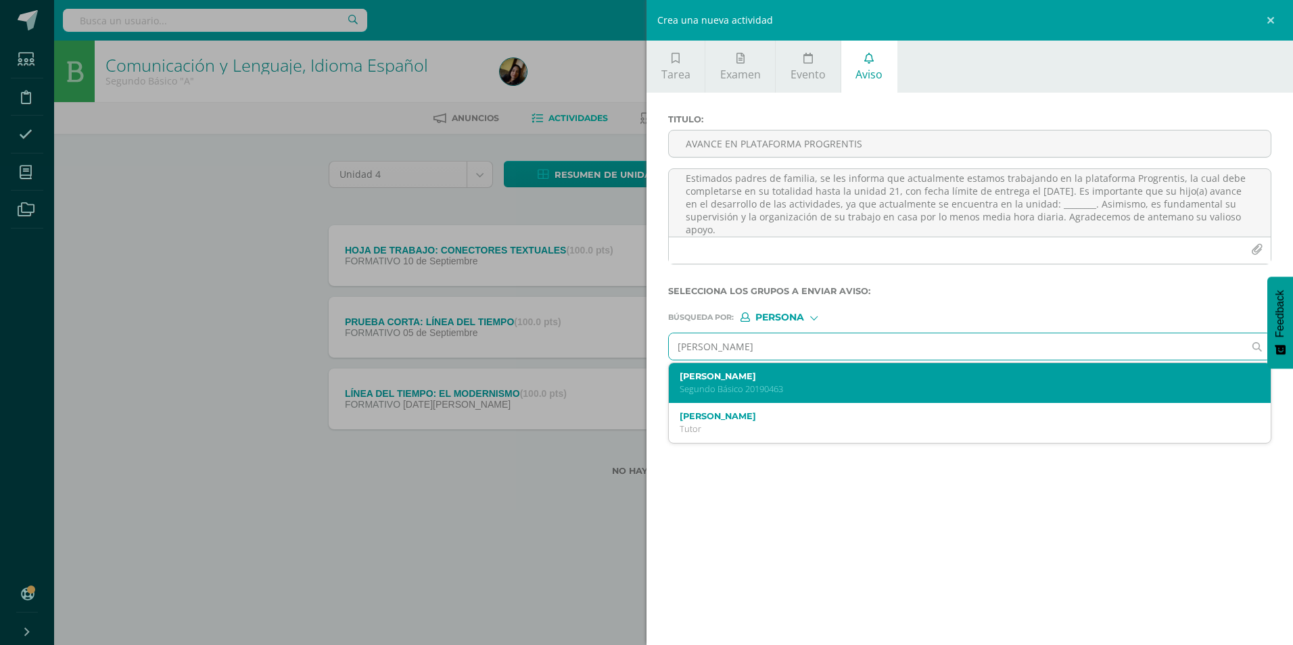
click at [631, 270] on label "[PERSON_NAME]" at bounding box center [956, 376] width 554 height 10
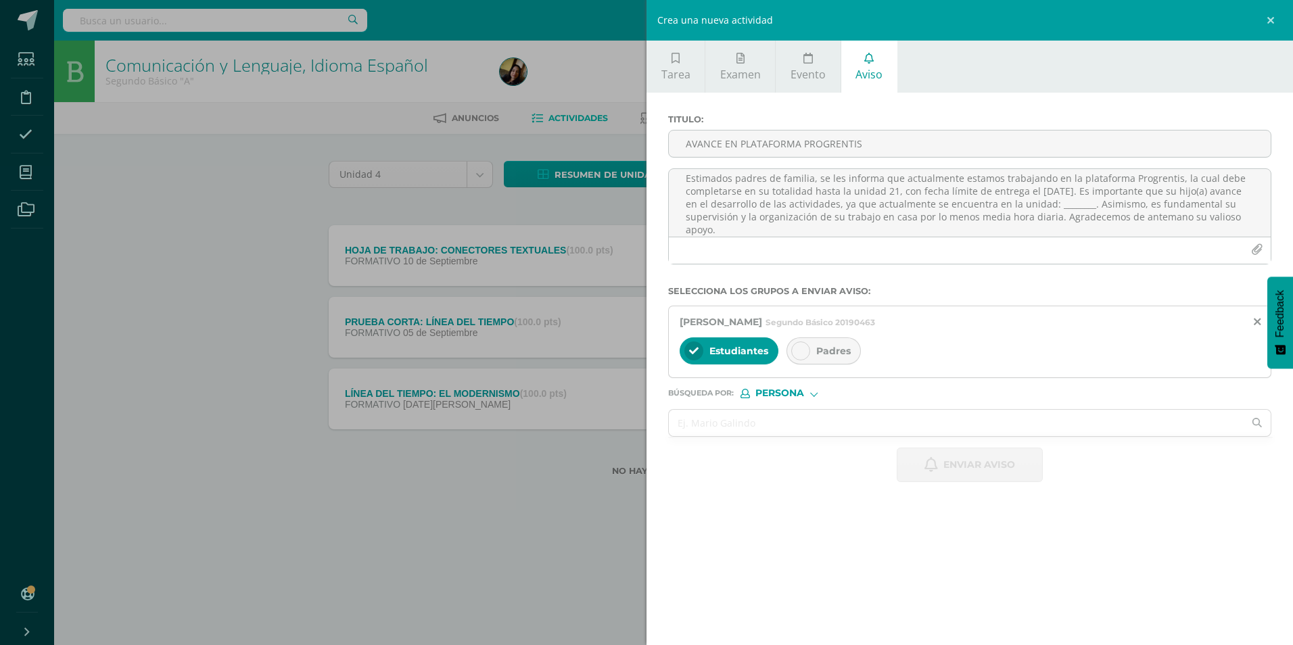
click at [631, 270] on span "Padres" at bounding box center [833, 351] width 34 height 12
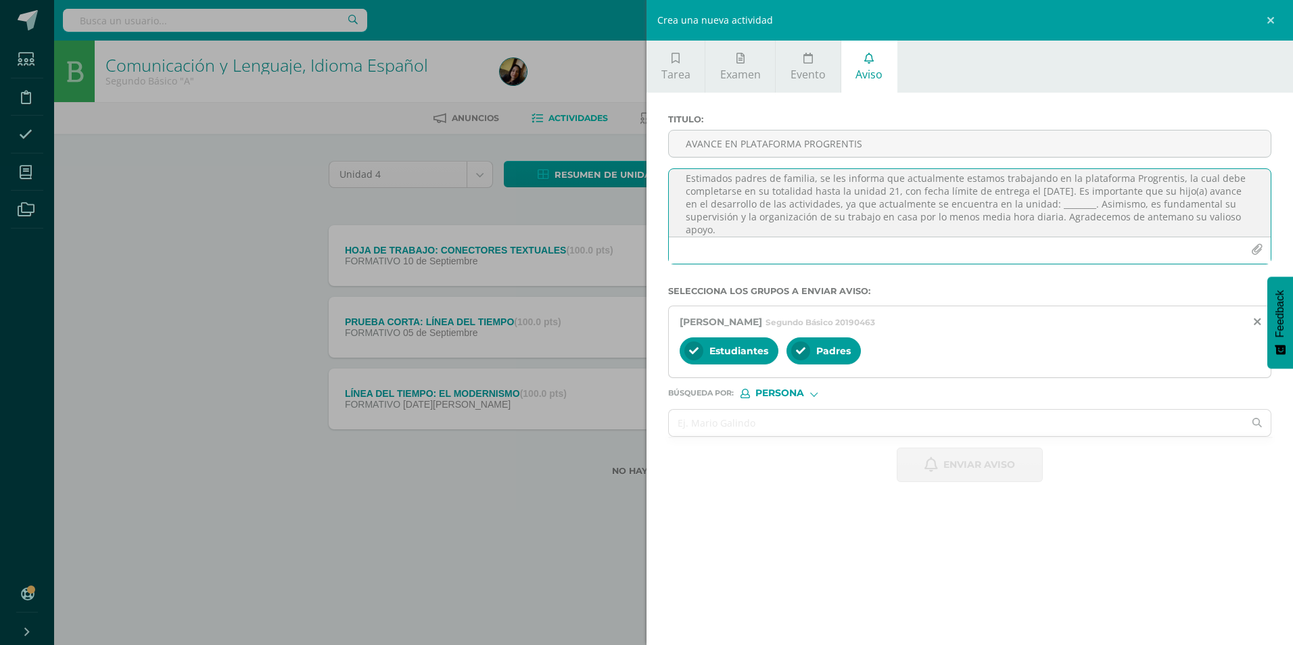
click at [631, 208] on textarea "Estimados padres de familia, se les informa que actualmente estamos trabajando …" at bounding box center [970, 203] width 602 height 68
type textarea "Estimados padres de familia, se les informa que actualmente estamos trabajando …"
click at [631, 140] on input "AVANCE EN PLATAFORMA PROGRENTIS" at bounding box center [970, 143] width 602 height 26
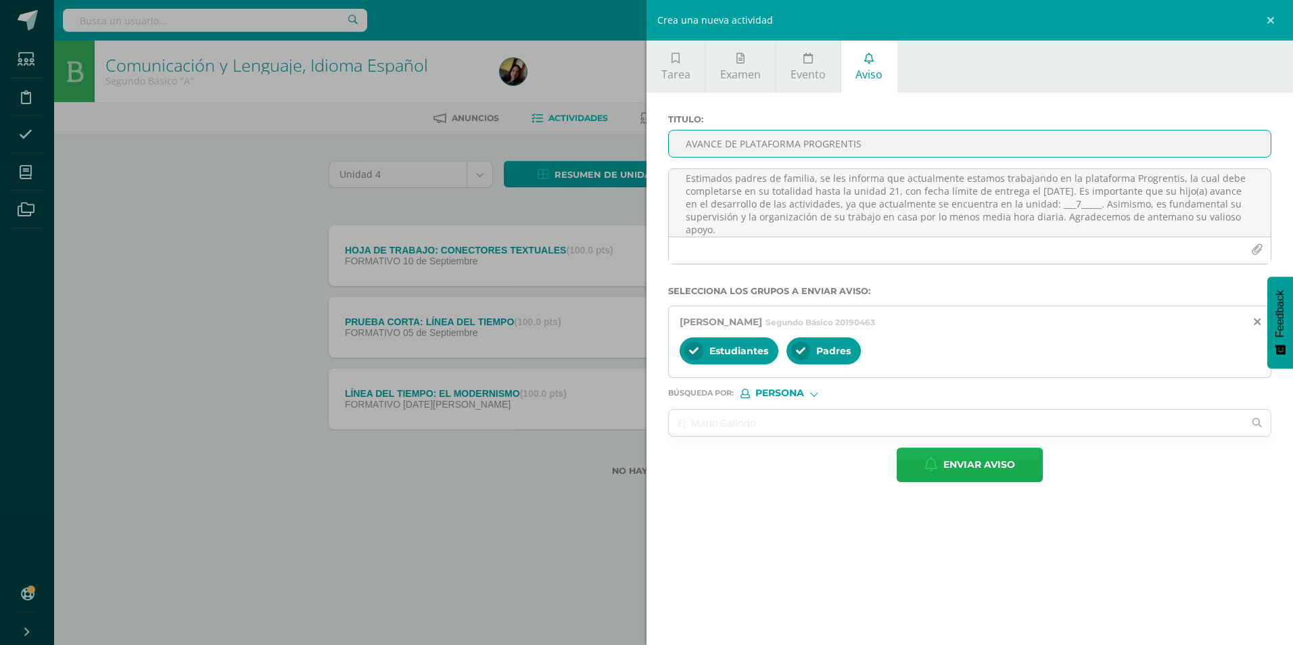
type input "AVANCE DE PLATAFORMA PROGRENTIS"
click at [631, 270] on button "Enviar aviso" at bounding box center [969, 465] width 146 height 34
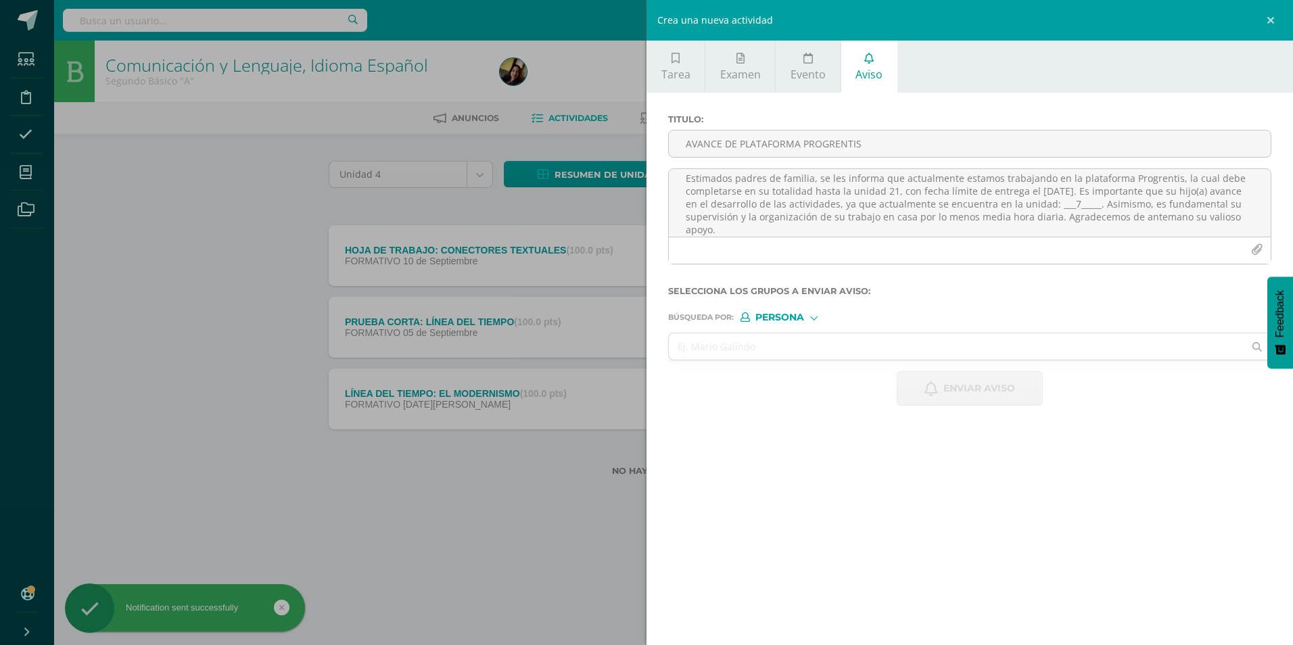
scroll to position [0, 0]
click at [631, 270] on input "text" at bounding box center [956, 346] width 575 height 26
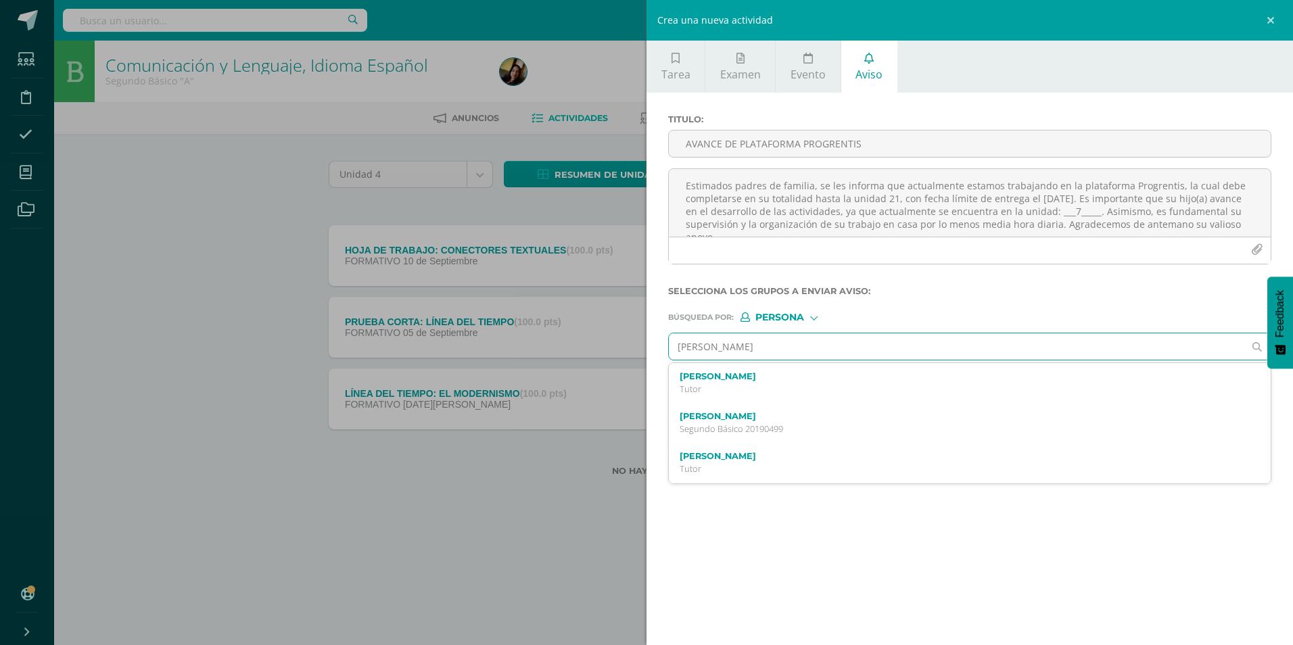
type input "[PERSON_NAME]"
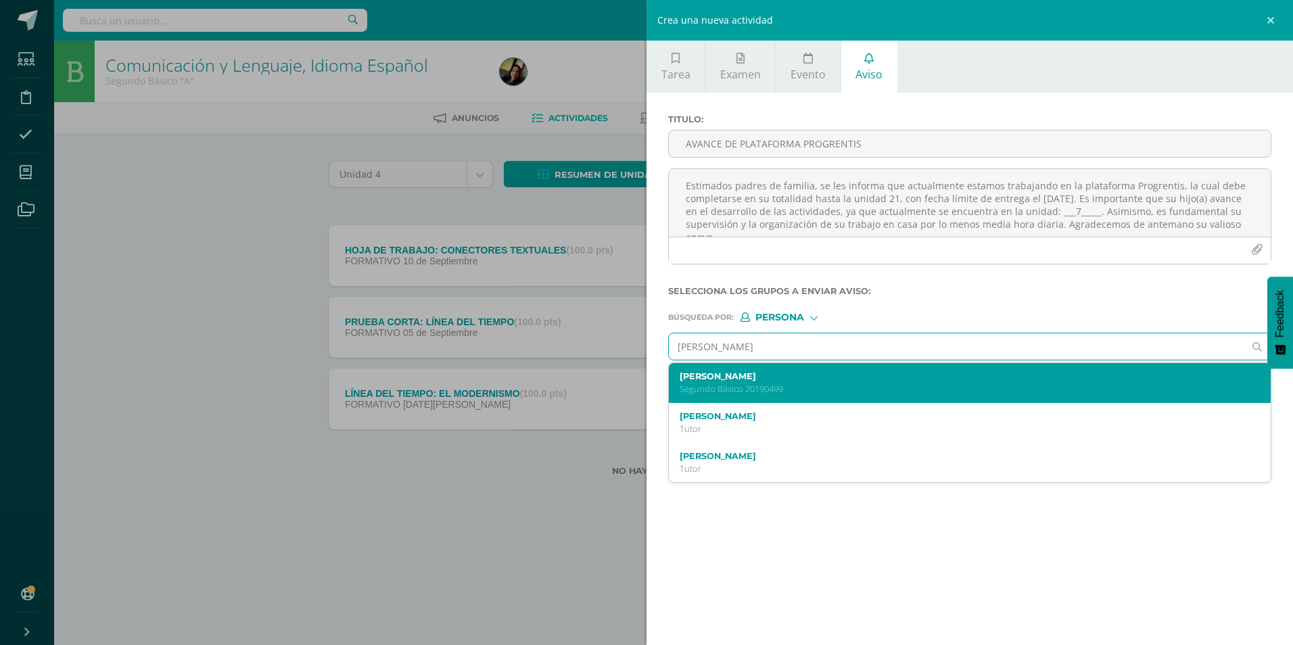
click at [631, 270] on div "[PERSON_NAME] Segundo Básico 20190499" at bounding box center [956, 383] width 554 height 24
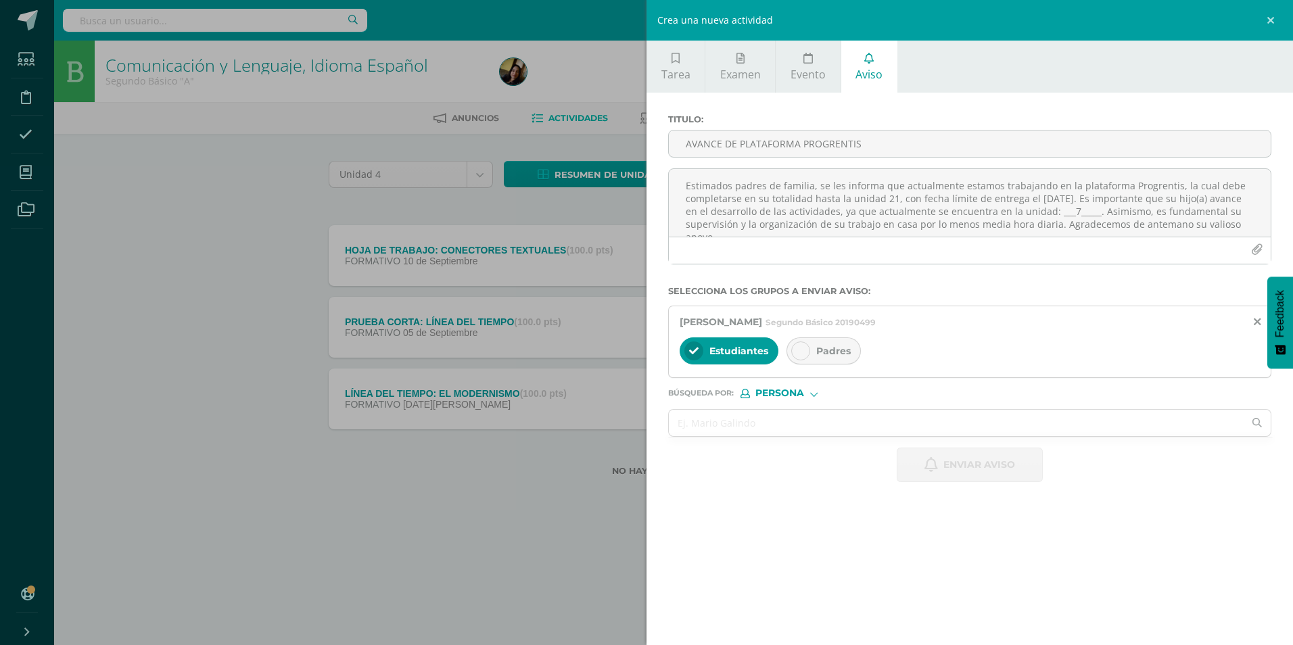
click at [631, 270] on div "Padres" at bounding box center [823, 350] width 74 height 27
click at [631, 196] on textarea "Estimados padres de familia, se les informa que actualmente estamos trabajando …" at bounding box center [970, 203] width 602 height 68
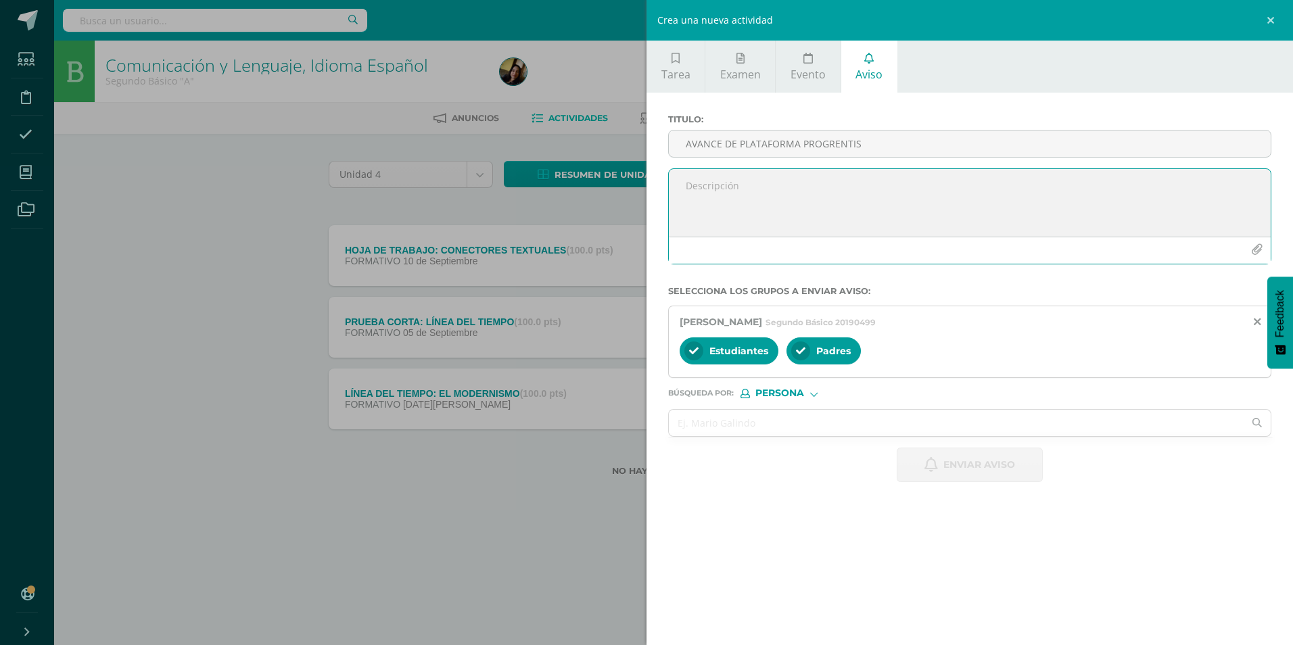
paste textarea "Estimados padres de familia, se les informa que actualmente estamos trabajando …"
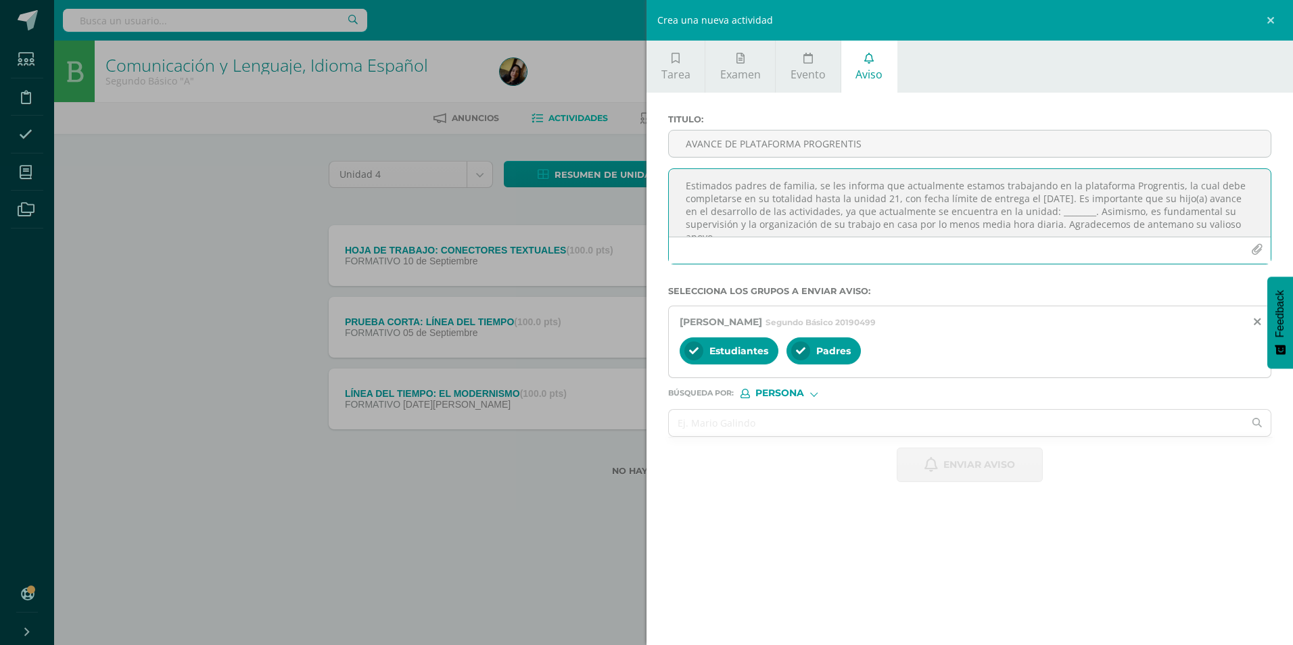
scroll to position [7, 0]
click at [631, 204] on textarea "Estimados padres de familia, se les informa que actualmente estamos trabajando …" at bounding box center [970, 203] width 602 height 68
type textarea "Estimados padres de familia, se les informa que actualmente estamos trabajando …"
click at [631, 270] on input "text" at bounding box center [956, 423] width 575 height 26
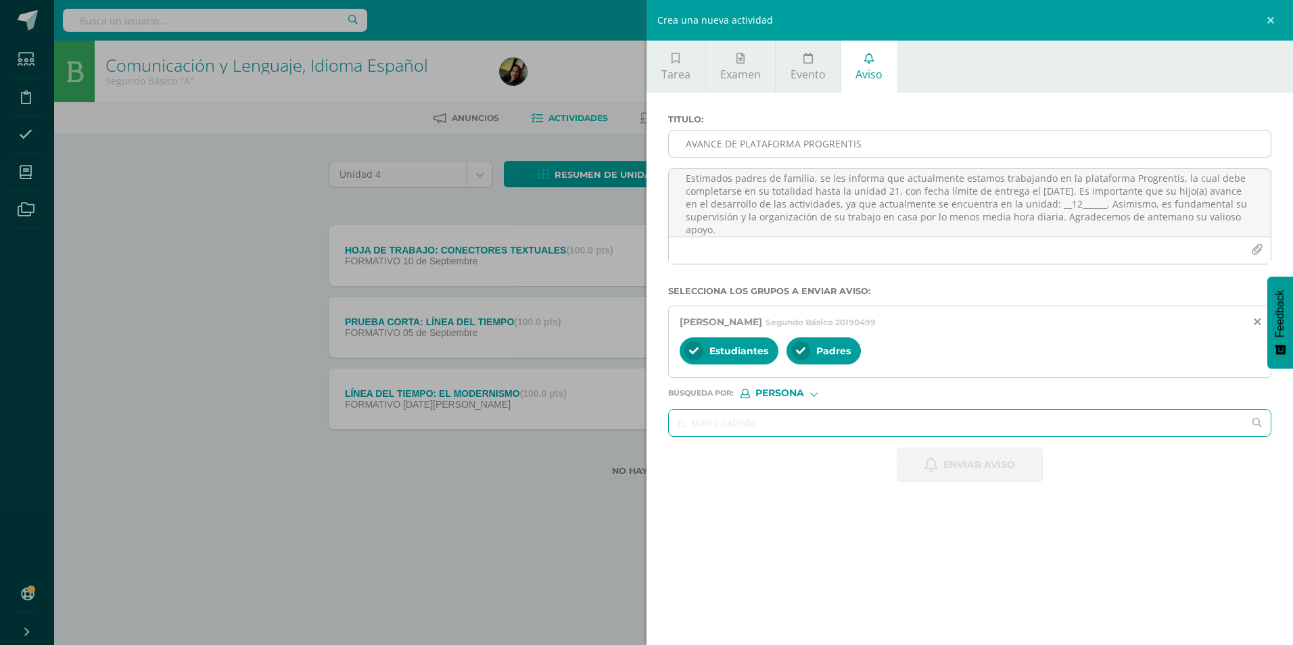
click at [631, 145] on input "AVANCE DE PLATAFORMA PROGRENTIS" at bounding box center [970, 143] width 602 height 26
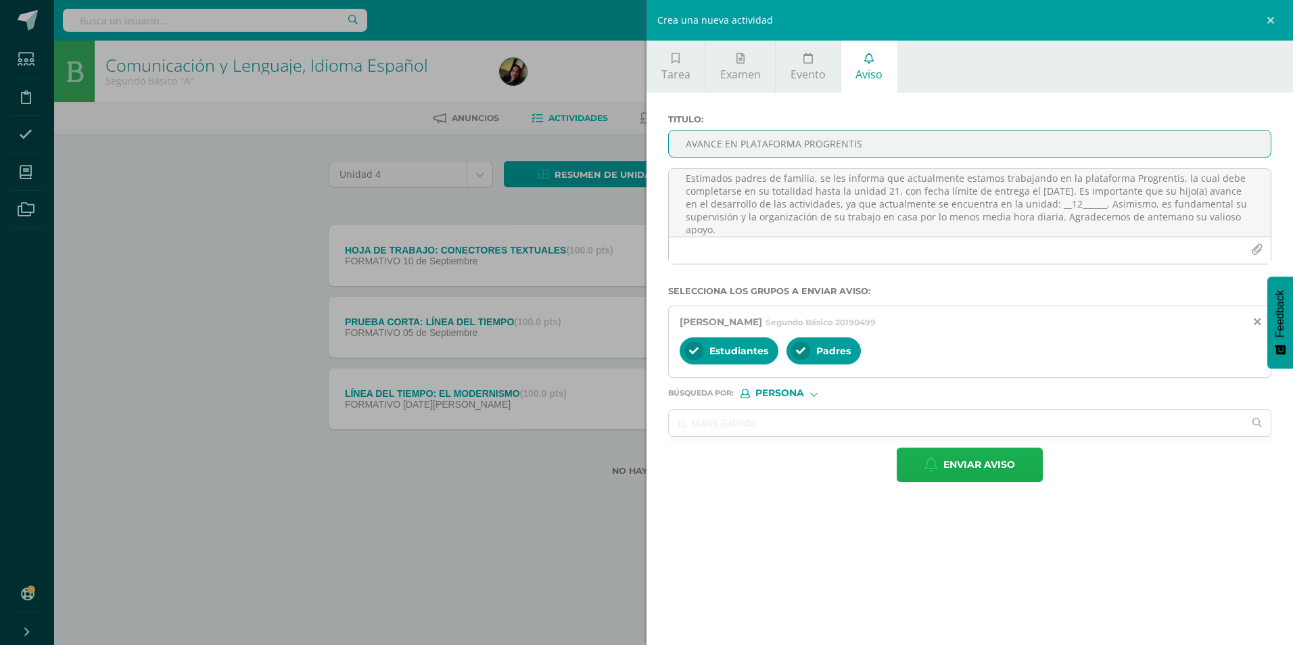
type input "AVANCE EN PLATAFORMA PROGRENTIS"
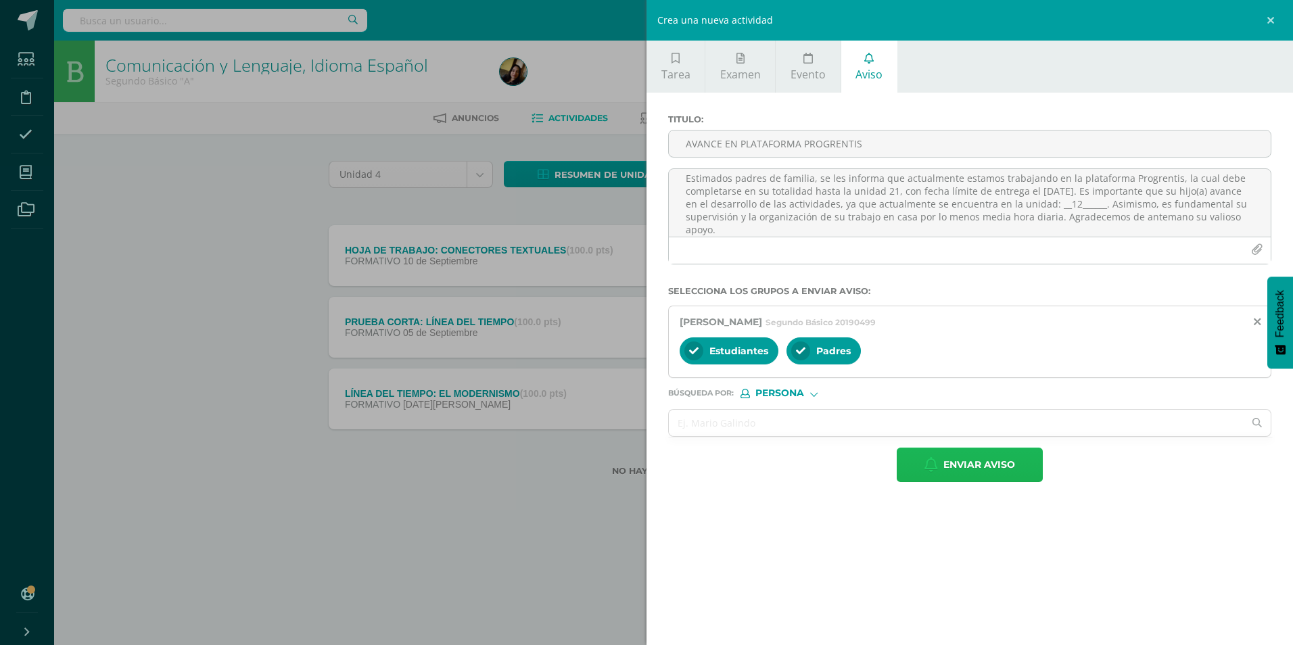
click at [631, 270] on button "Enviar aviso" at bounding box center [969, 465] width 146 height 34
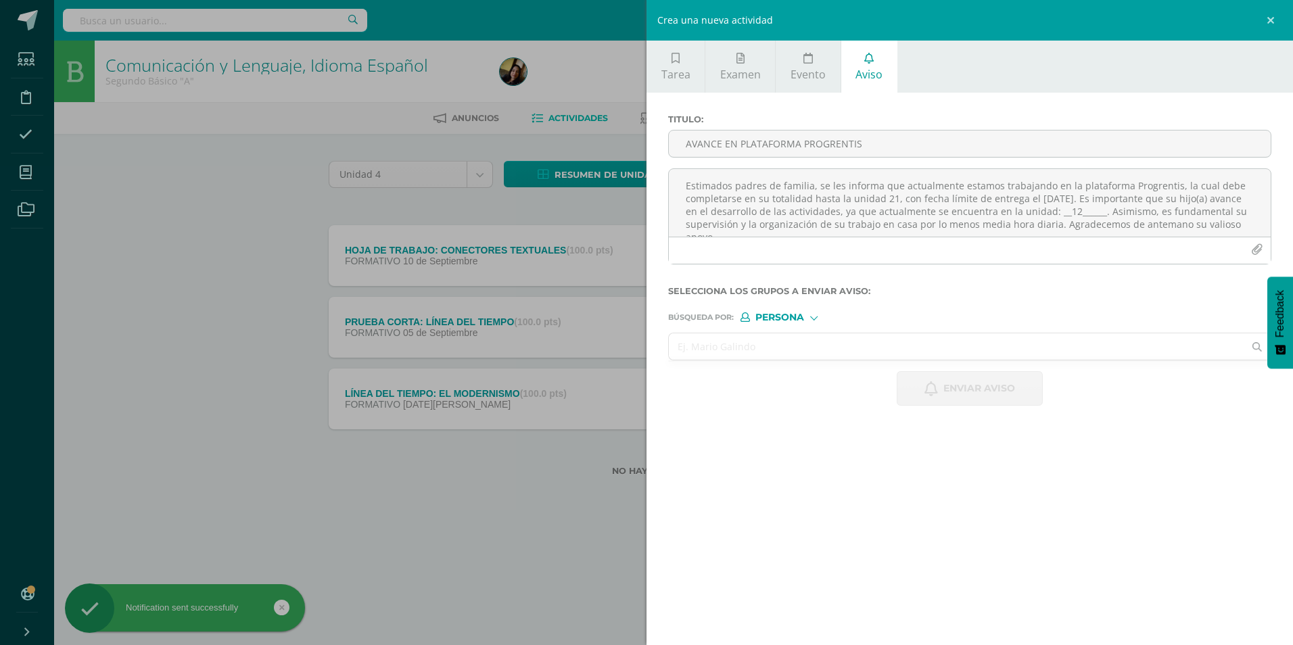
click at [631, 270] on input "text" at bounding box center [956, 346] width 575 height 26
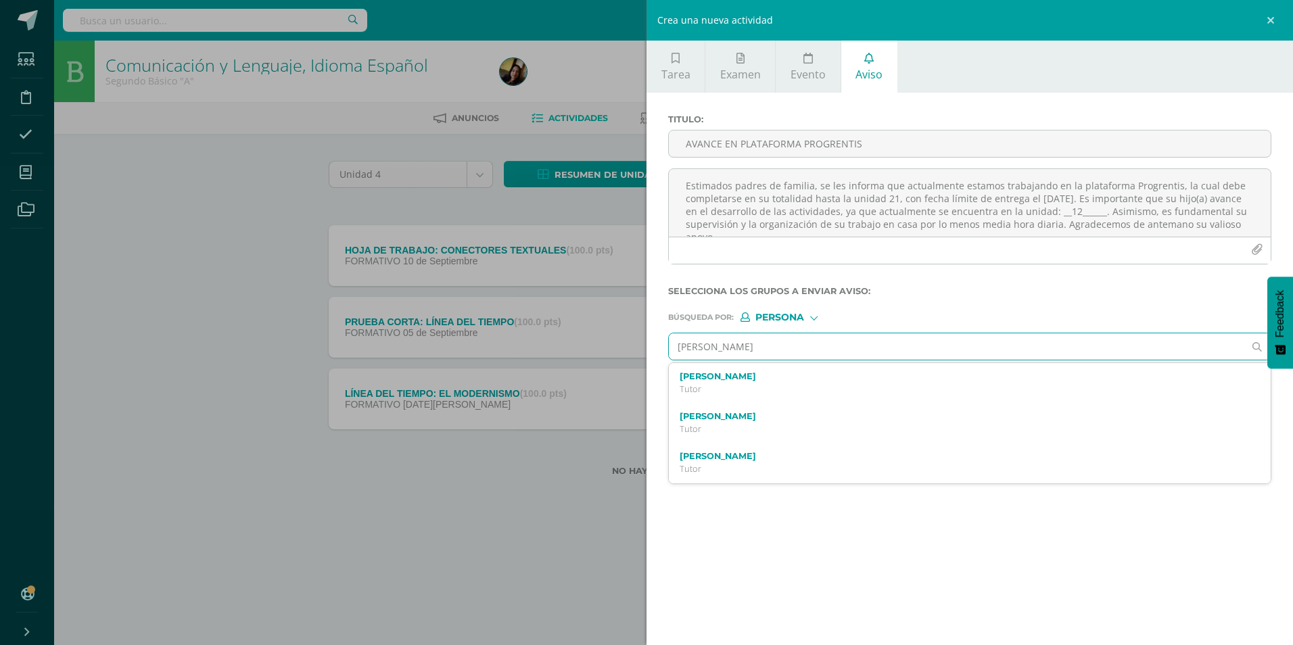
type input "[PERSON_NAME]"
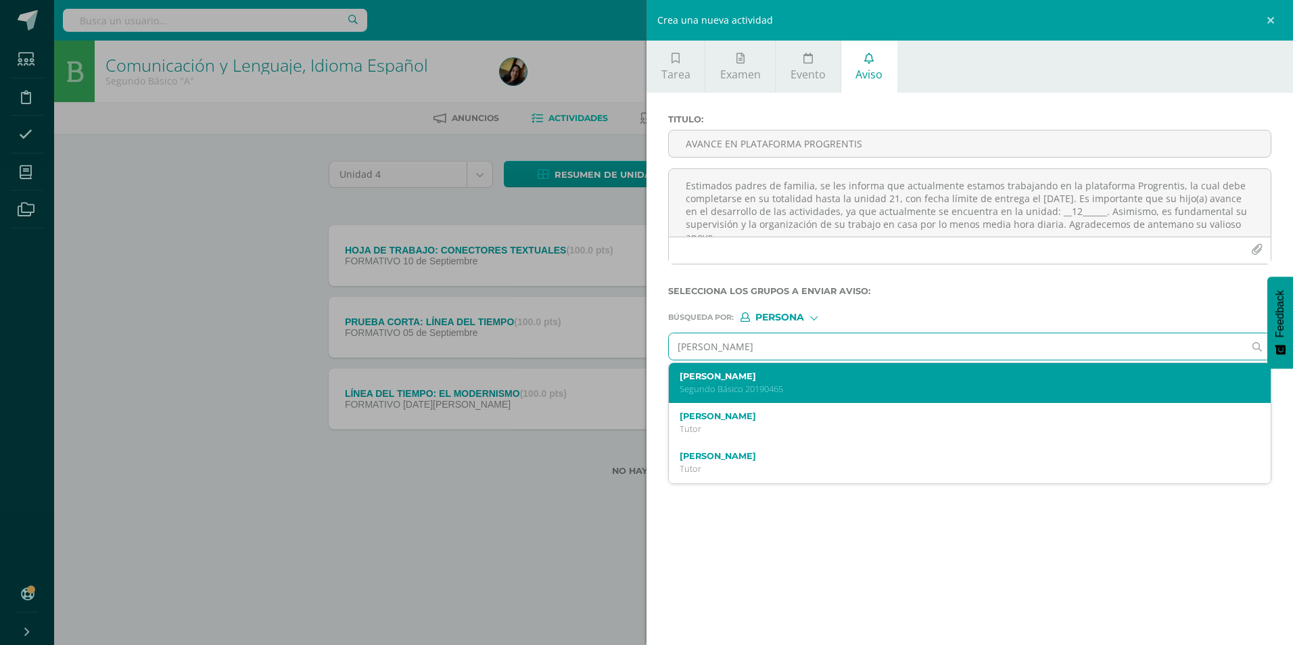
click at [631, 270] on div "[PERSON_NAME] 20190465" at bounding box center [970, 383] width 602 height 40
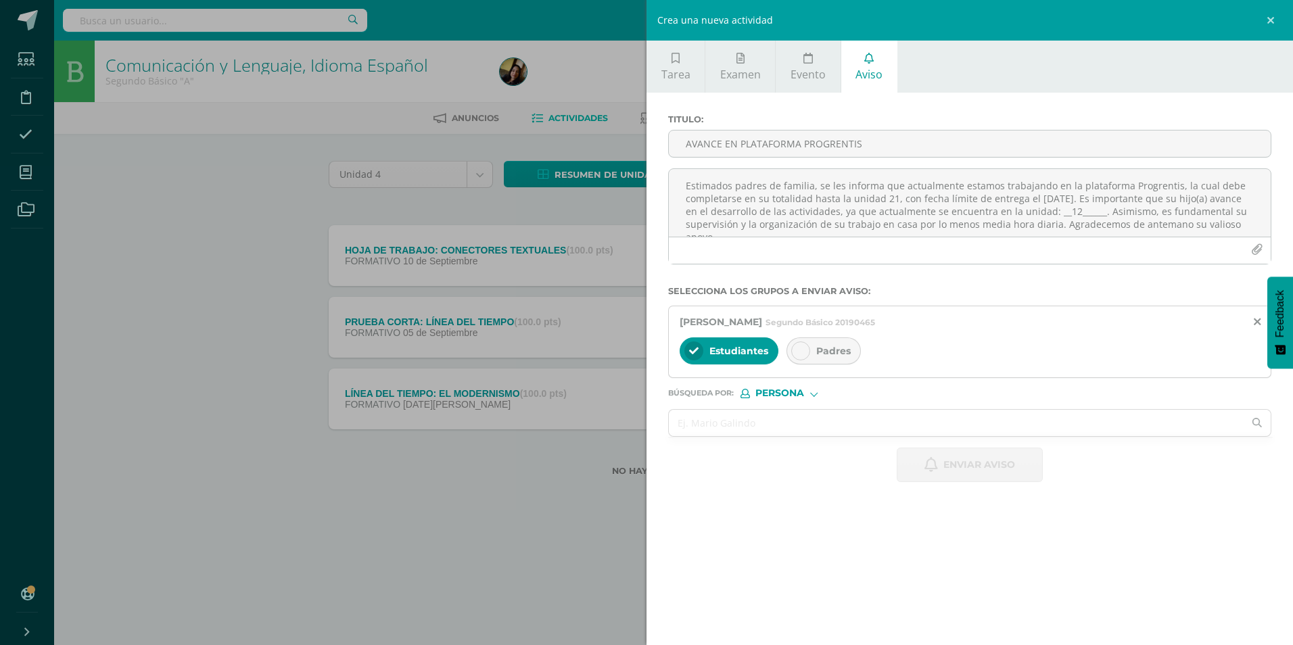
click at [631, 270] on span "Padres" at bounding box center [833, 351] width 34 height 12
click at [631, 188] on textarea "Estimados padres de familia, se les informa que actualmente estamos trabajando …" at bounding box center [970, 203] width 602 height 68
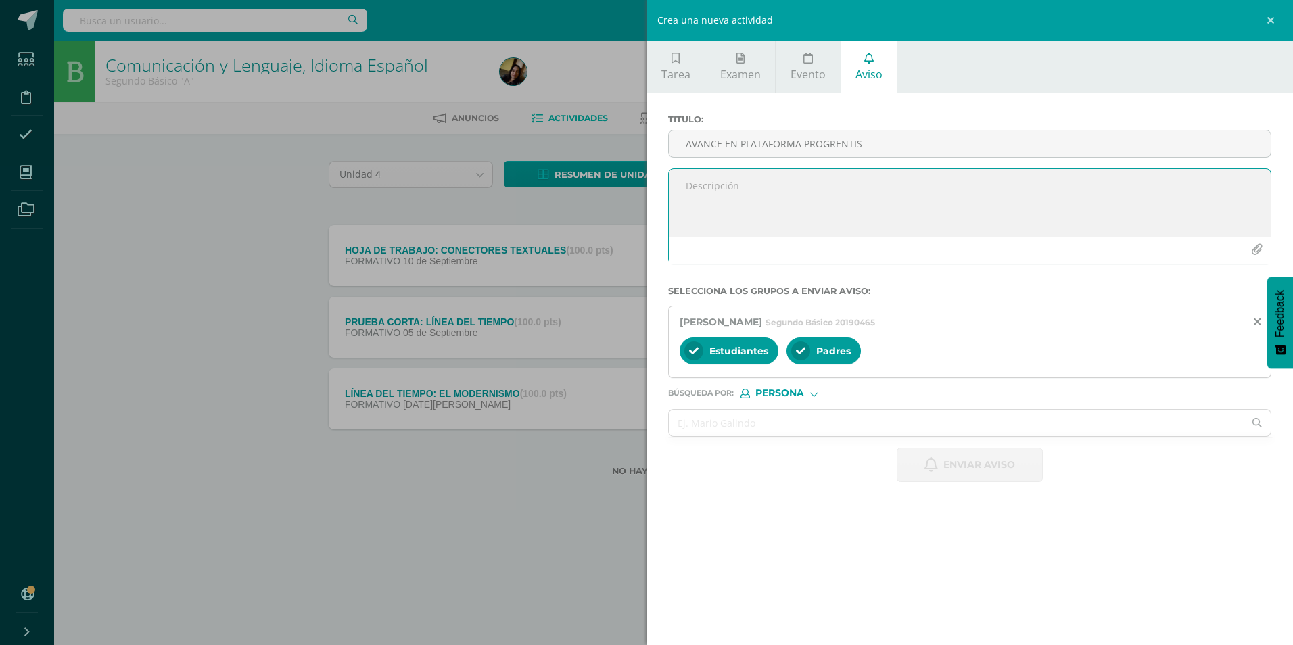
paste textarea "Estimados padres de familia, se les informa que actualmente estamos trabajando …"
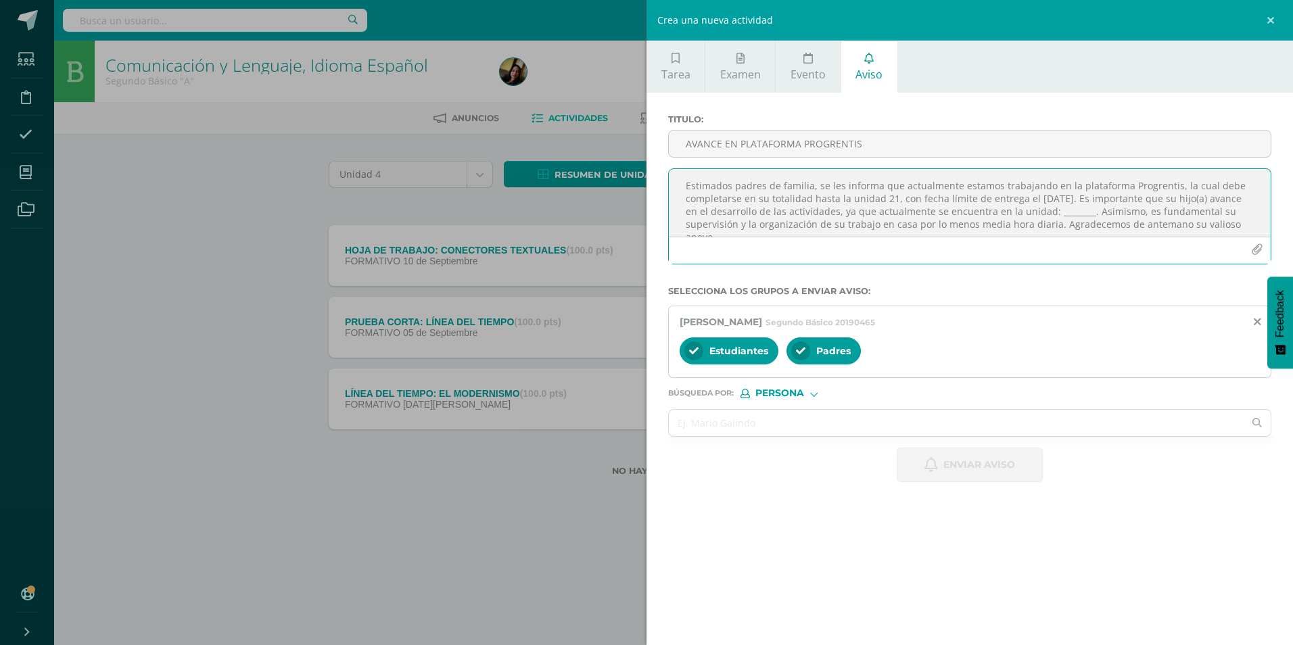
scroll to position [7, 0]
click at [631, 205] on textarea "Estimados padres de familia, se les informa que actualmente estamos trabajando …" at bounding box center [970, 203] width 602 height 68
type textarea "Estimados padres de familia, se les informa que actualmente estamos trabajando …"
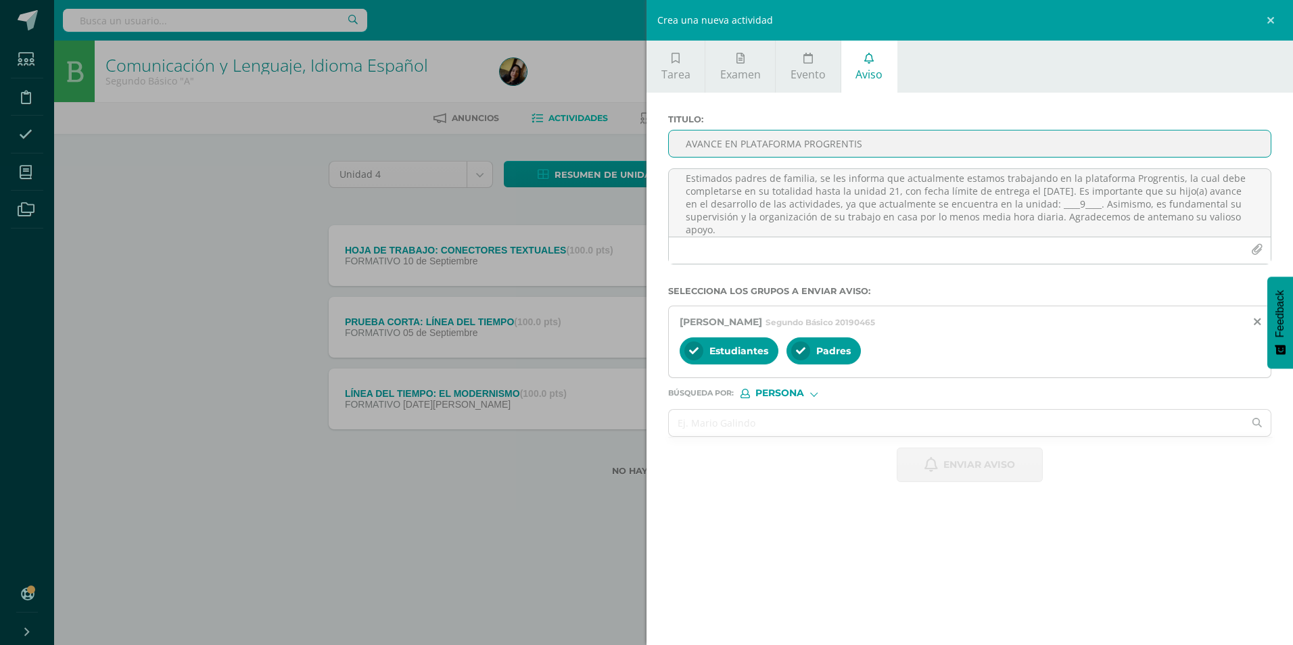
click at [631, 143] on input "AVANCE EN PLATAFORMA PROGRENTIS" at bounding box center [970, 143] width 602 height 26
type input "AVANCE DE PLATAFORMA PROGRENTIS"
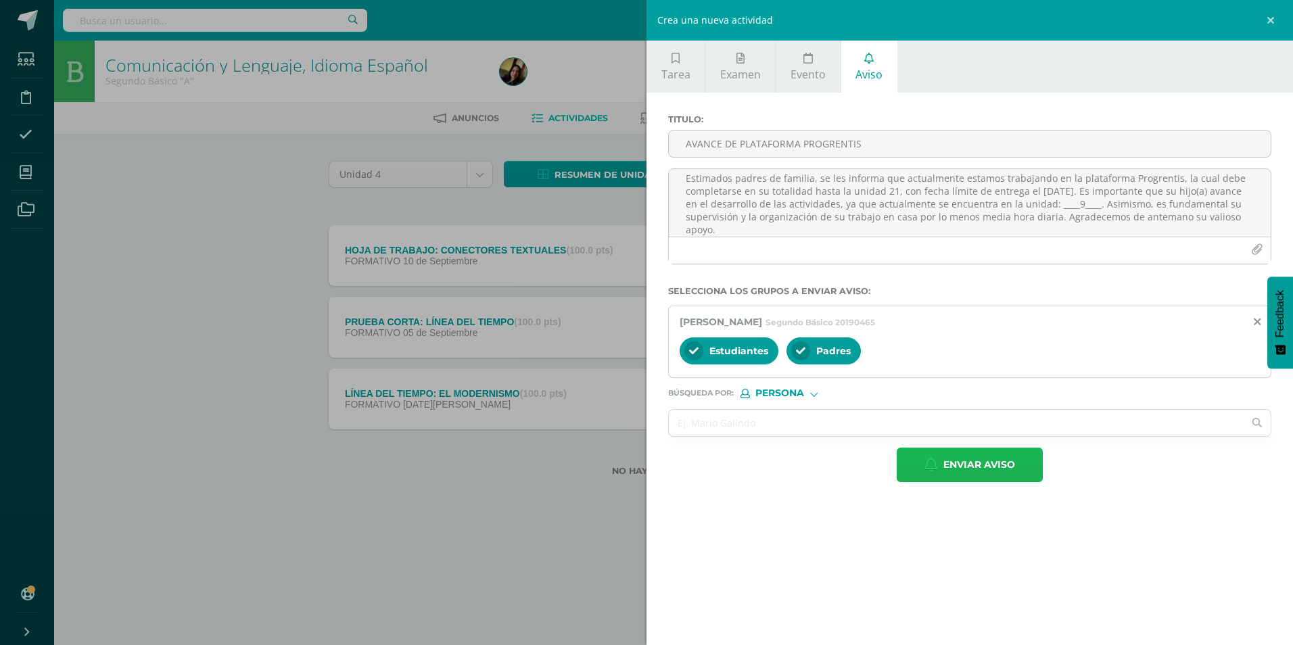
click at [631, 270] on button "Enviar aviso" at bounding box center [969, 465] width 146 height 34
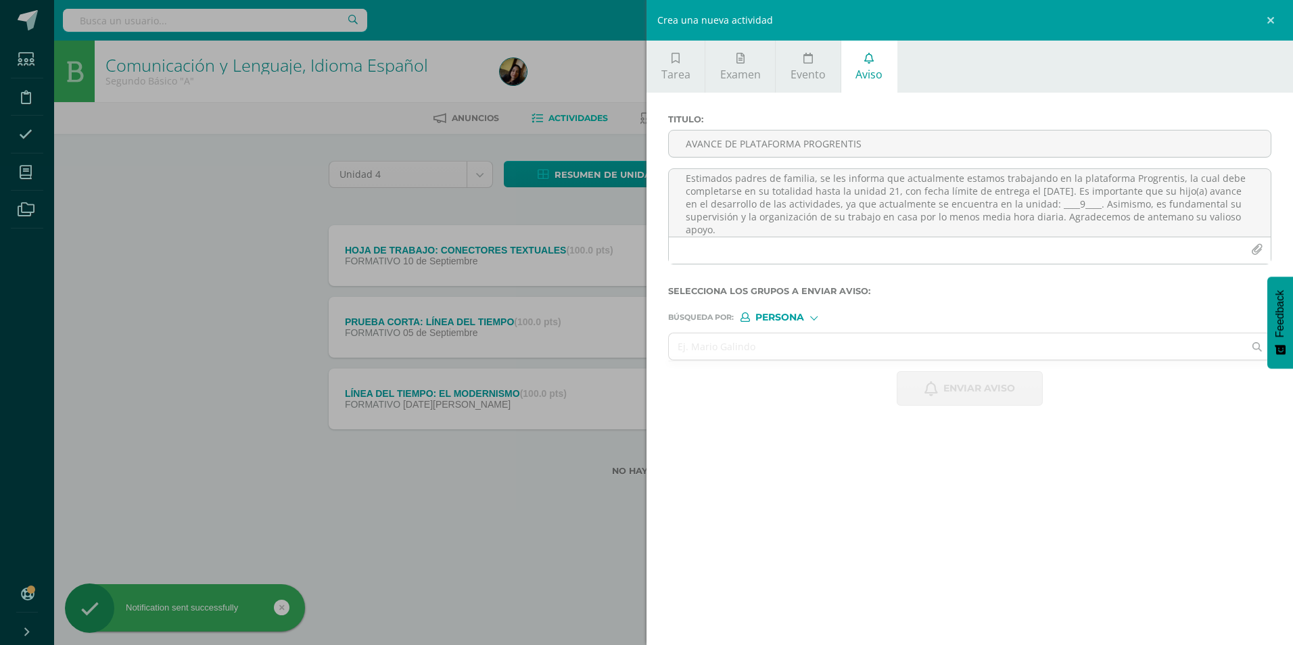
scroll to position [0, 0]
click at [631, 270] on input "text" at bounding box center [956, 346] width 575 height 26
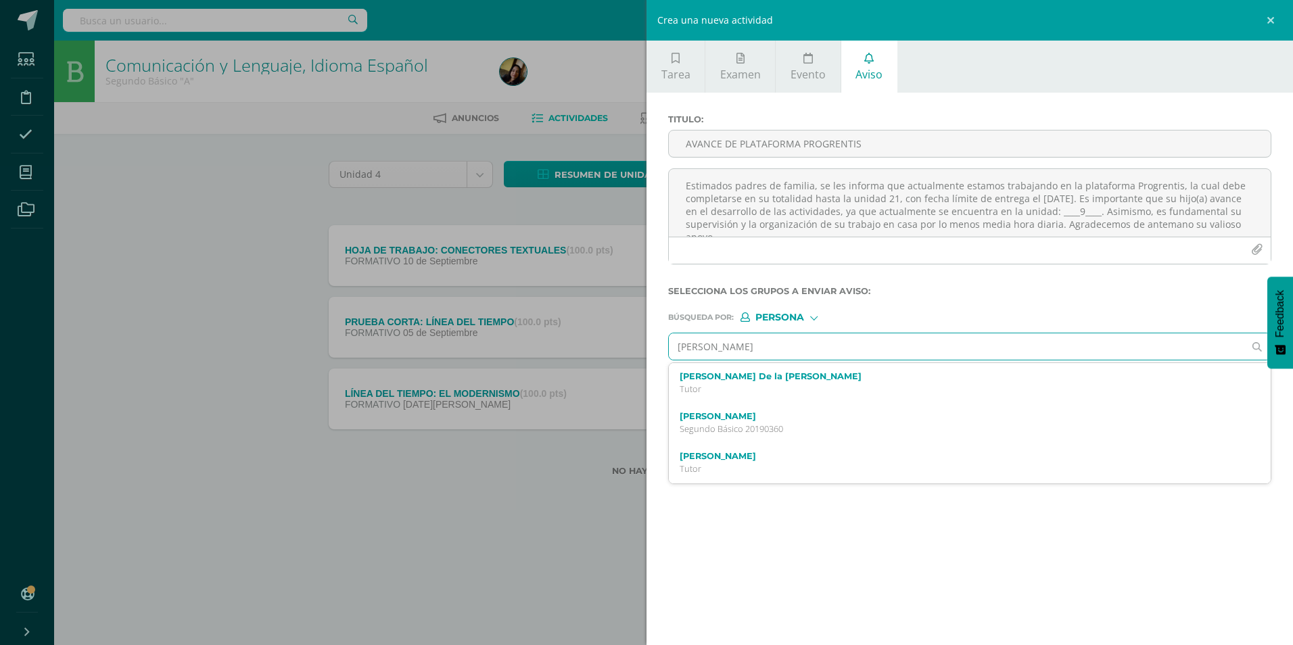
type input "[PERSON_NAME]"
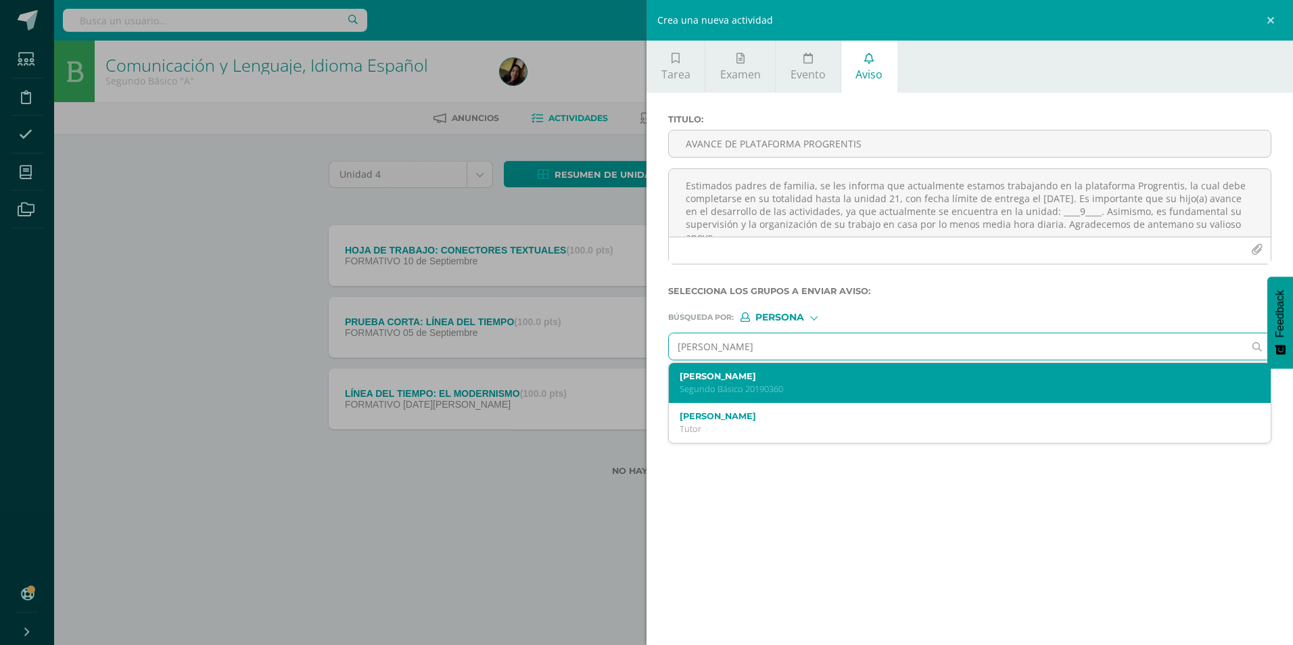
click at [631, 270] on div "[PERSON_NAME] Segundo Básico 20190360" at bounding box center [970, 383] width 602 height 40
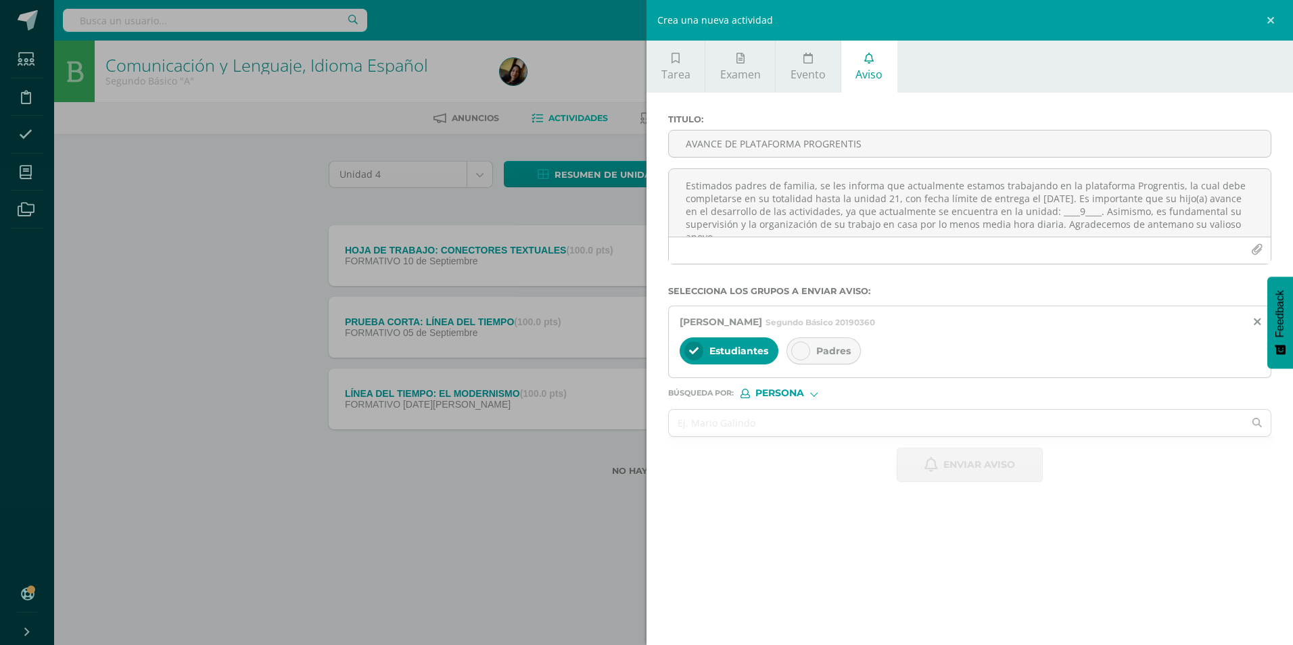
click at [631, 270] on span "Padres" at bounding box center [833, 351] width 34 height 12
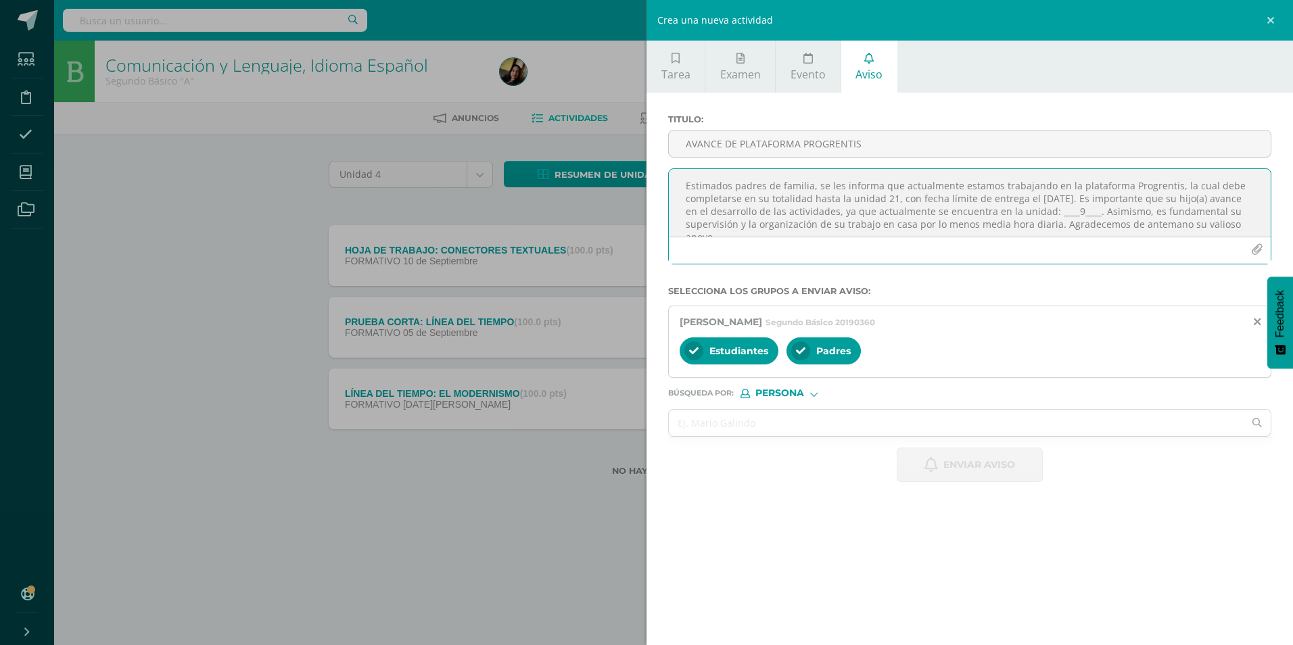
click at [631, 218] on textarea "Estimados padres de familia, se les informa que actualmente estamos trabajando …" at bounding box center [970, 203] width 602 height 68
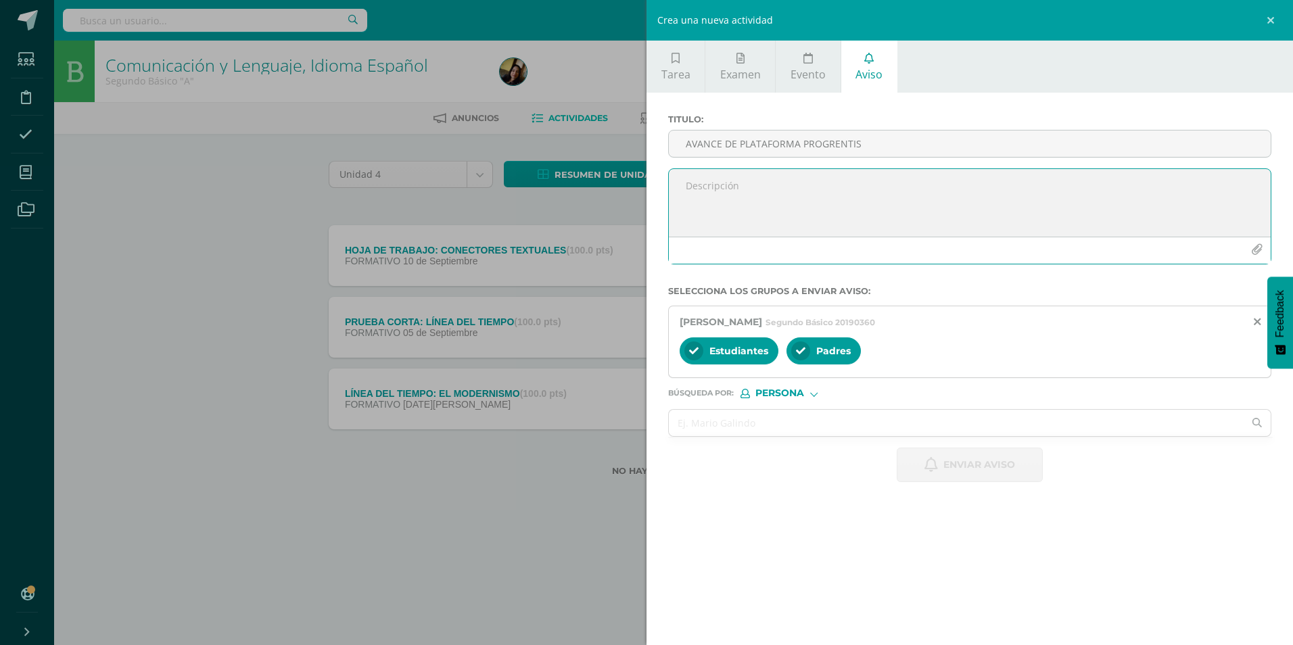
paste textarea "Estimados padres de familia, se les informa que actualmente estamos trabajando …"
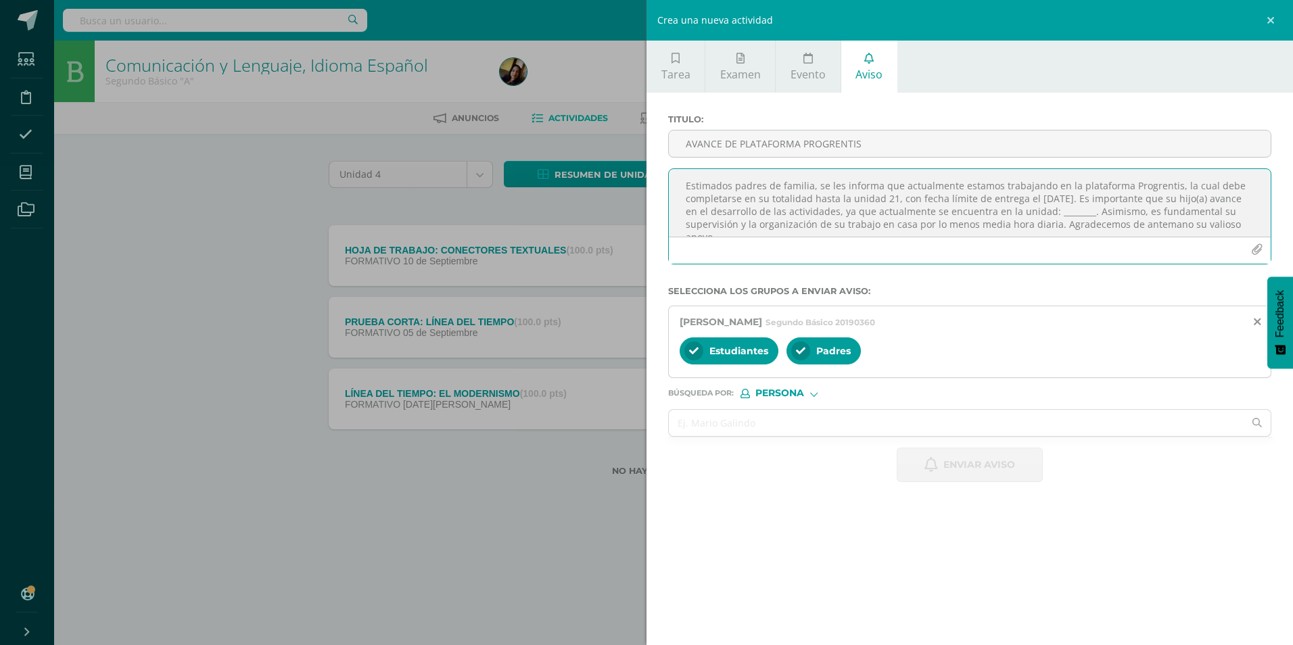
scroll to position [7, 0]
click at [631, 208] on textarea "Estimados padres de familia, se les informa que actualmente estamos trabajando …" at bounding box center [970, 203] width 602 height 68
type textarea "Estimados padres de familia, se les informa que actualmente estamos trabajando …"
click at [631, 141] on input "AVANCE DE PLATAFORMA PROGRENTIS" at bounding box center [970, 143] width 602 height 26
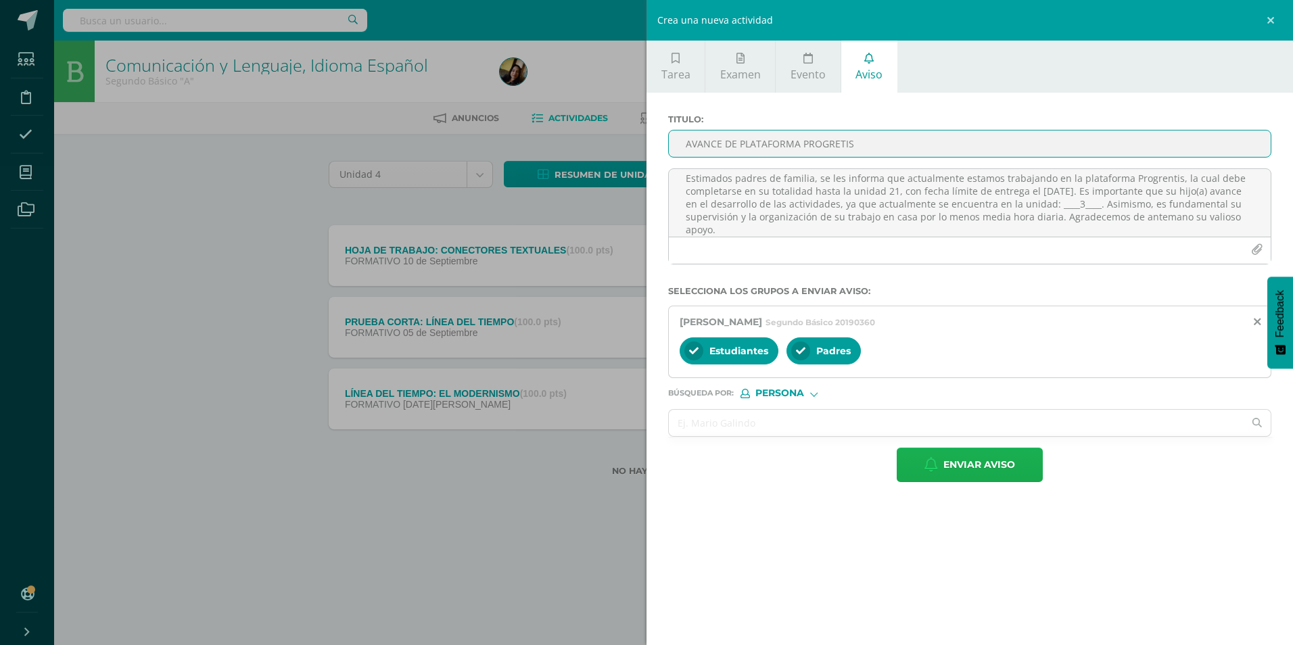
type input "AVANCE DE PLATAFORMA PROGRETIS"
click at [631, 270] on button "Enviar aviso" at bounding box center [969, 465] width 146 height 34
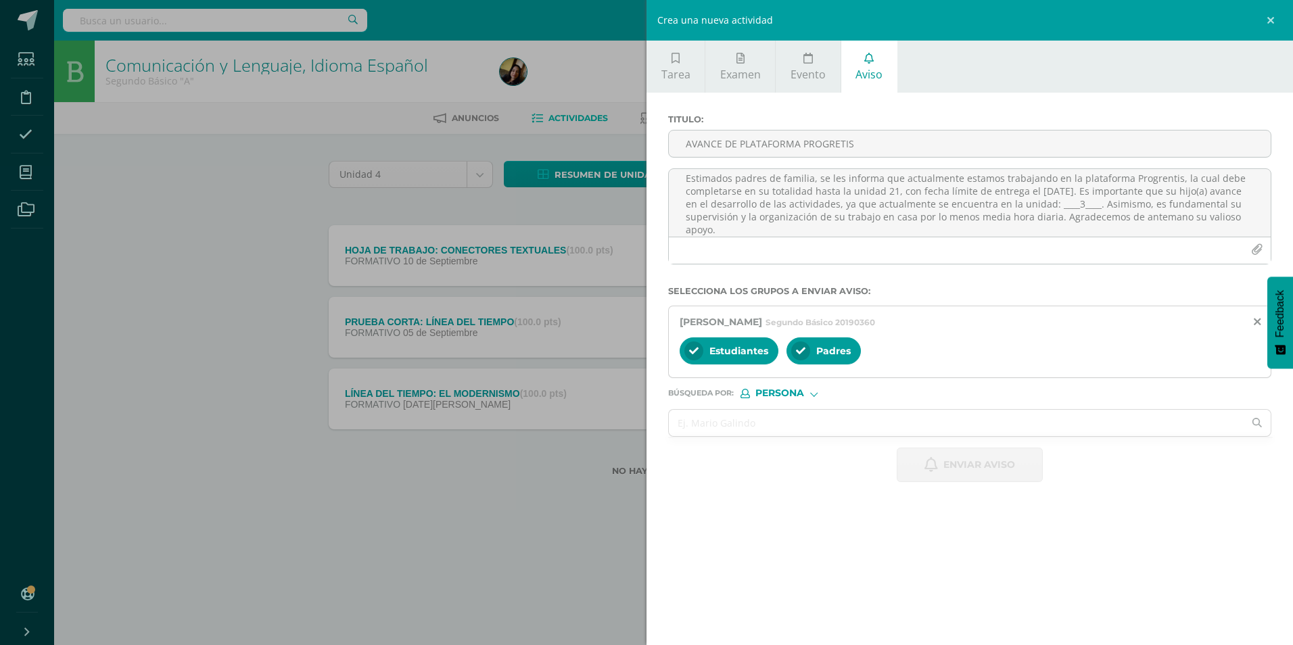
scroll to position [0, 0]
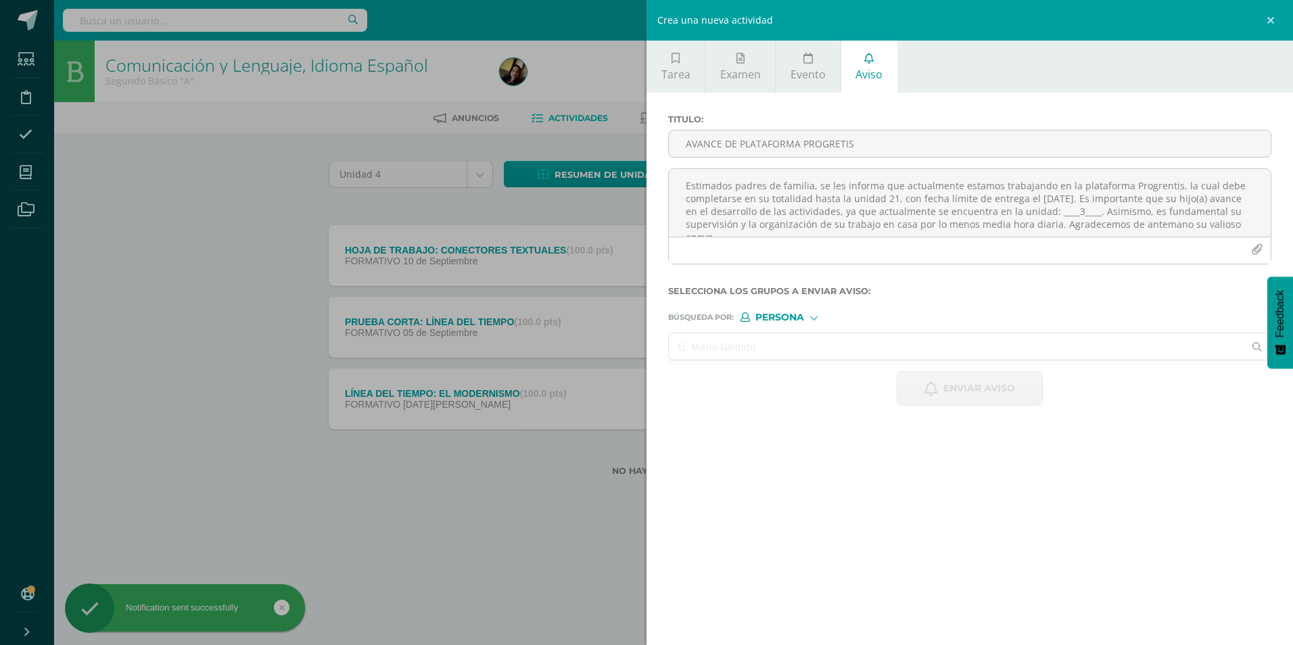
click at [631, 270] on input "text" at bounding box center [956, 346] width 575 height 26
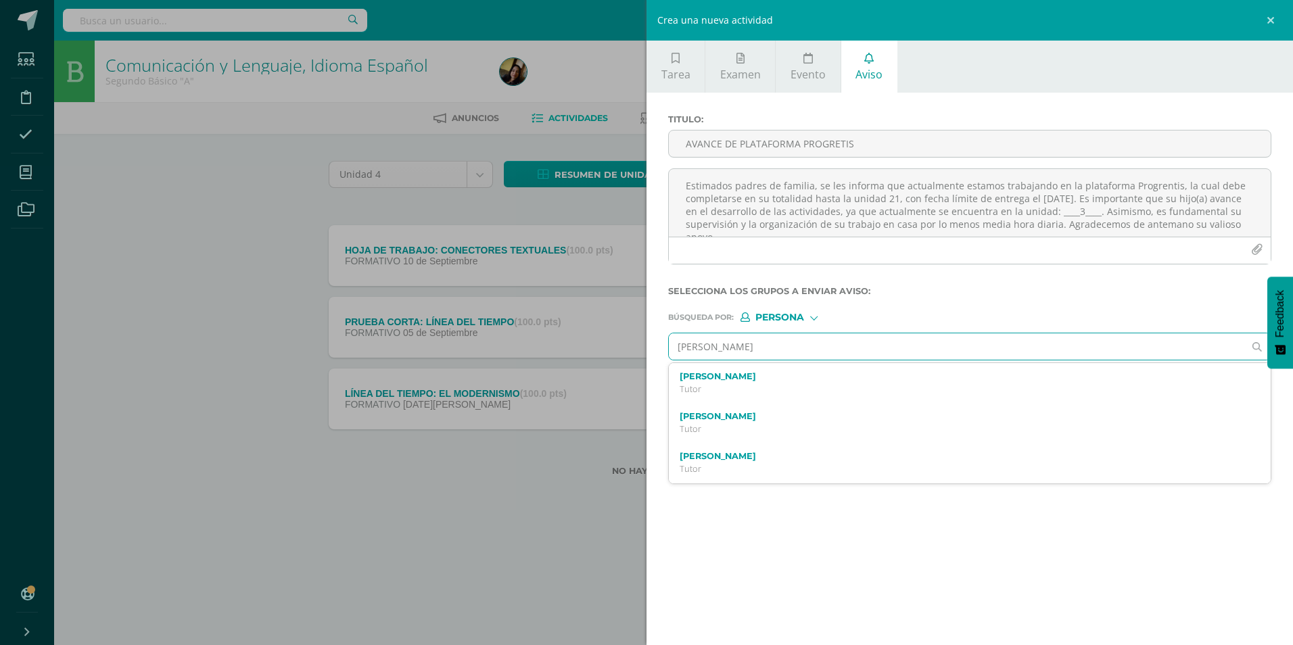
type input "[PERSON_NAME]"
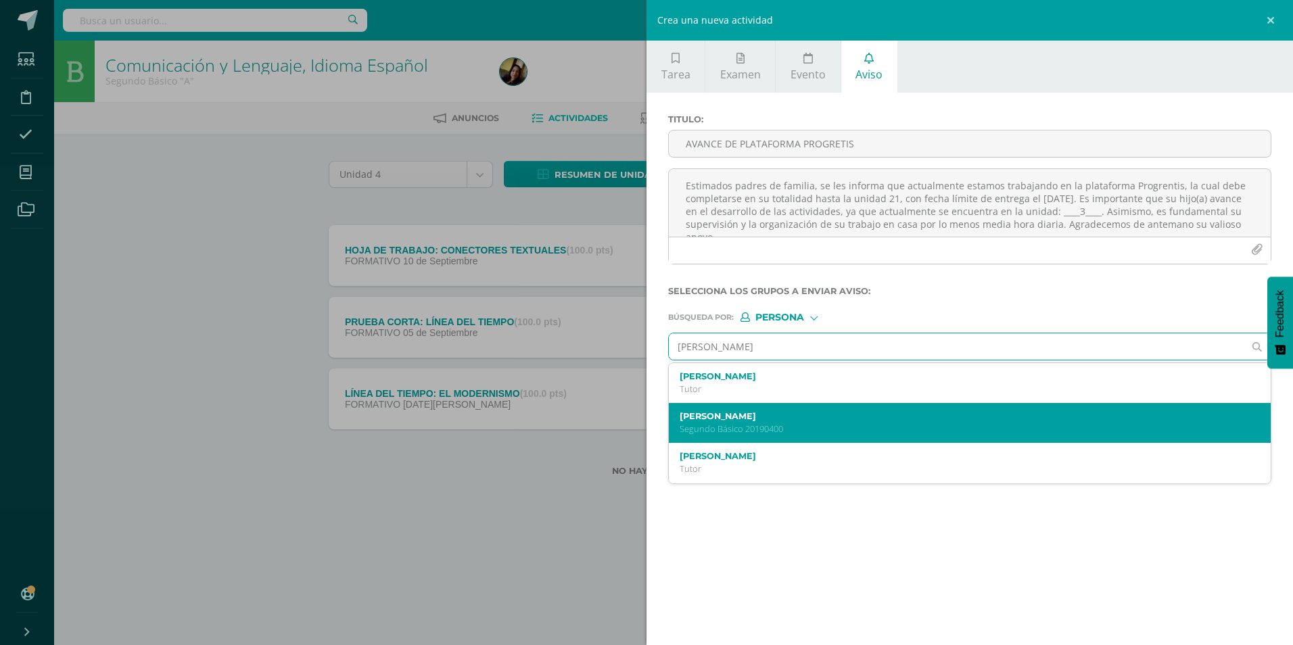
click at [631, 270] on p "Segundo Básico 20190400" at bounding box center [956, 428] width 554 height 11
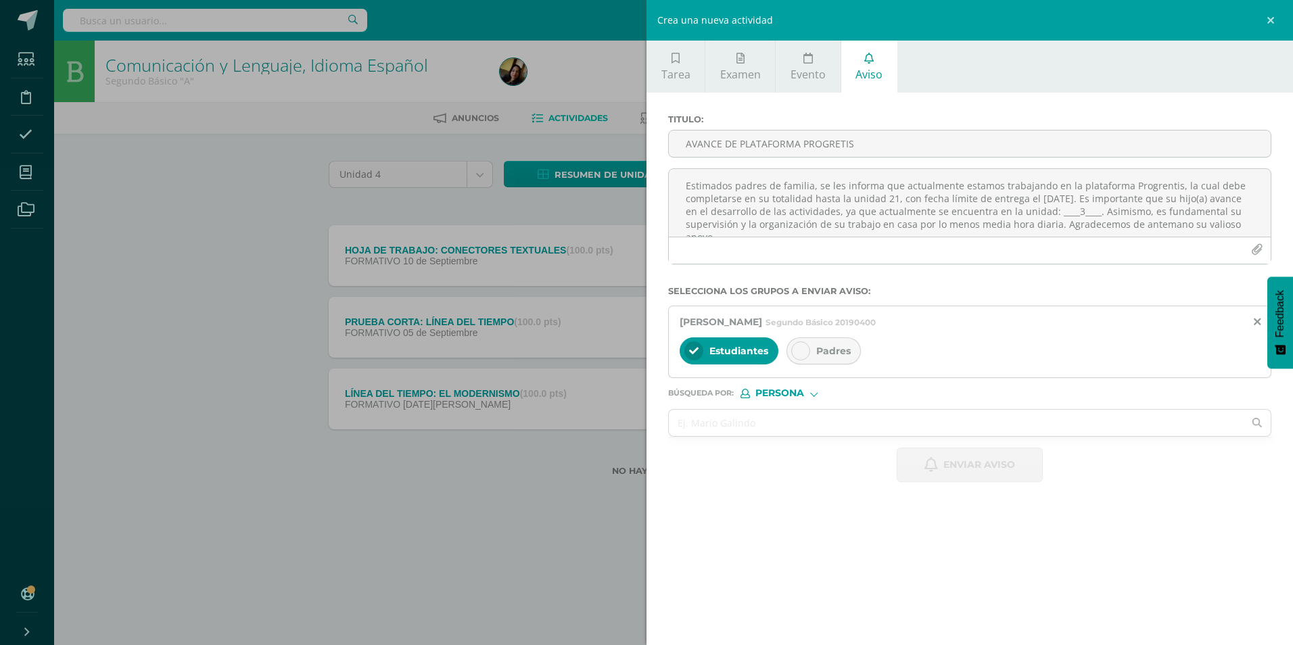
click at [631, 270] on div "Padres" at bounding box center [823, 350] width 74 height 27
click at [631, 201] on textarea "Estimados padres de familia, se les informa que actualmente estamos trabajando …" at bounding box center [970, 203] width 602 height 68
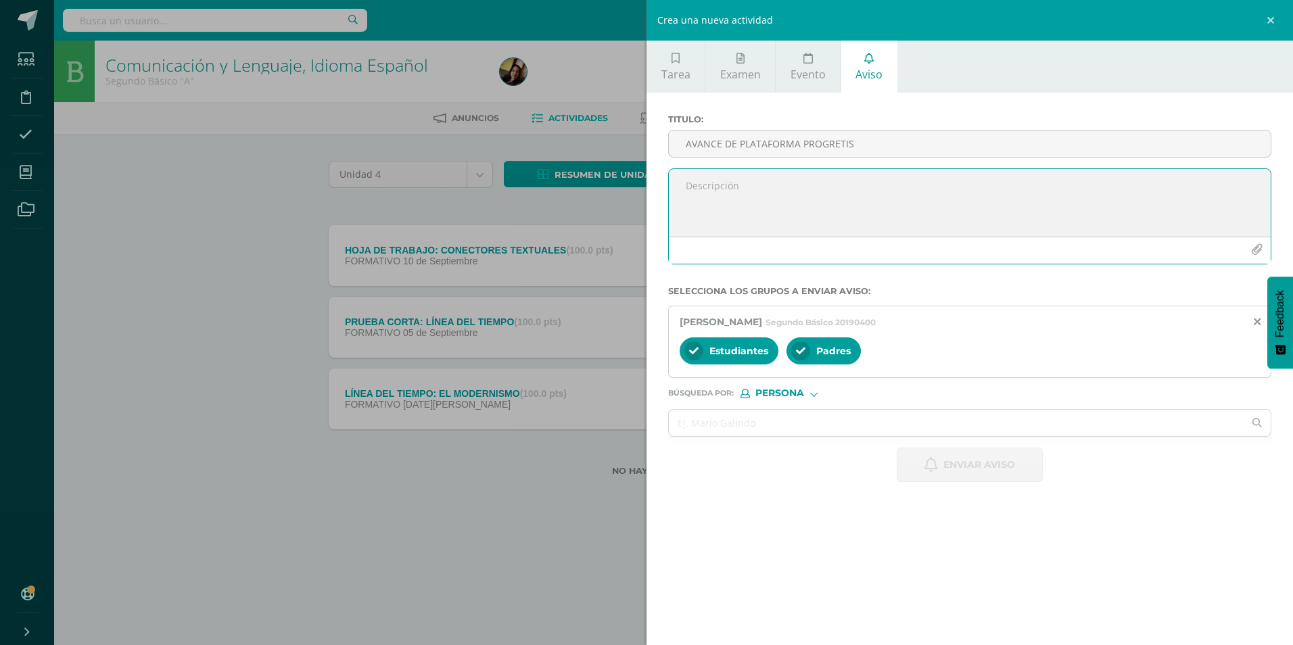
paste textarea "Estimados padres de familia, se les informa que actualmente estamos trabajando …"
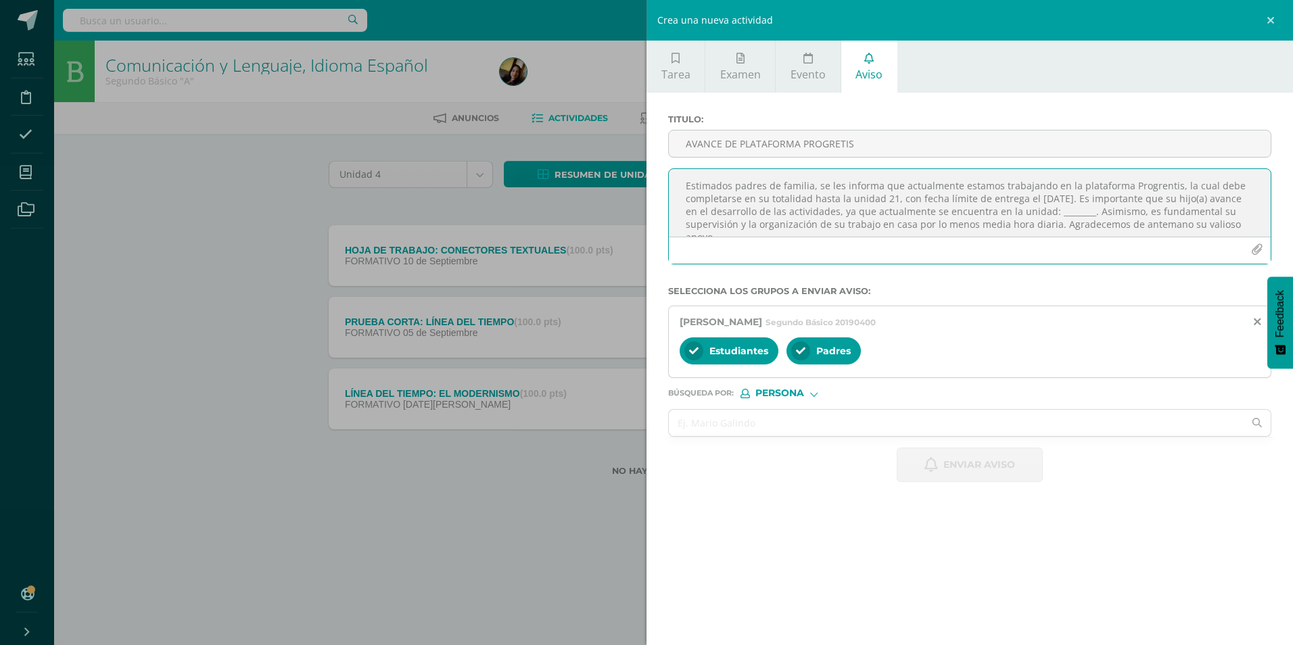
scroll to position [7, 0]
click at [631, 209] on textarea "Estimados padres de familia, se les informa que actualmente estamos trabajando …" at bounding box center [970, 203] width 602 height 68
type textarea "Estimados padres de familia, se les informa que actualmente estamos trabajando …"
click at [631, 136] on input "AVANCE DE PLATAFORMA PROGRETIS" at bounding box center [970, 143] width 602 height 26
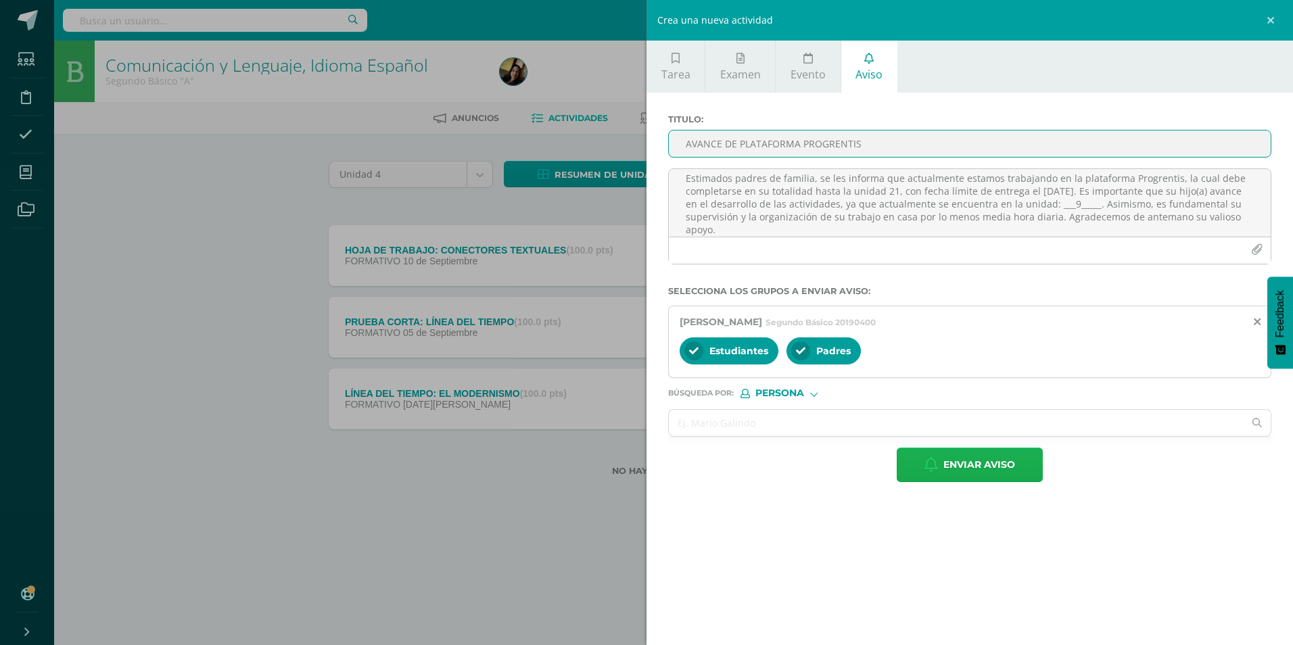
type input "AVANCE DE PLATAFORMA PROGRENTIS"
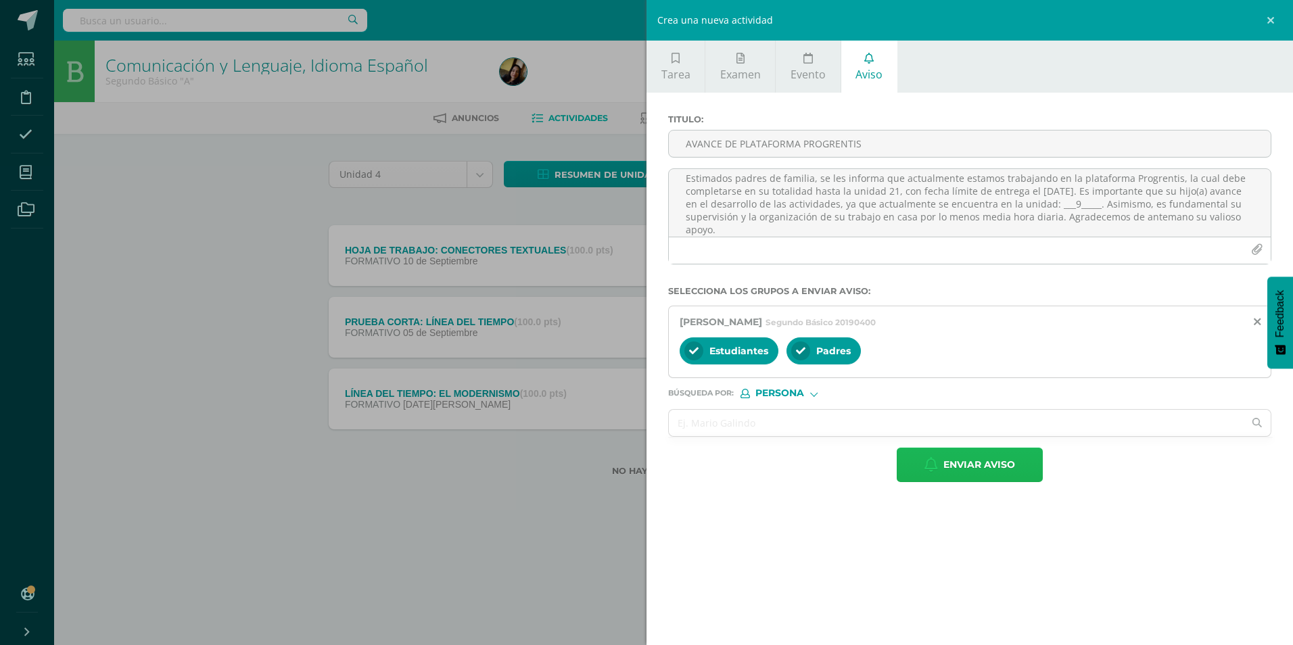
click at [631, 270] on button "Enviar aviso" at bounding box center [969, 465] width 146 height 34
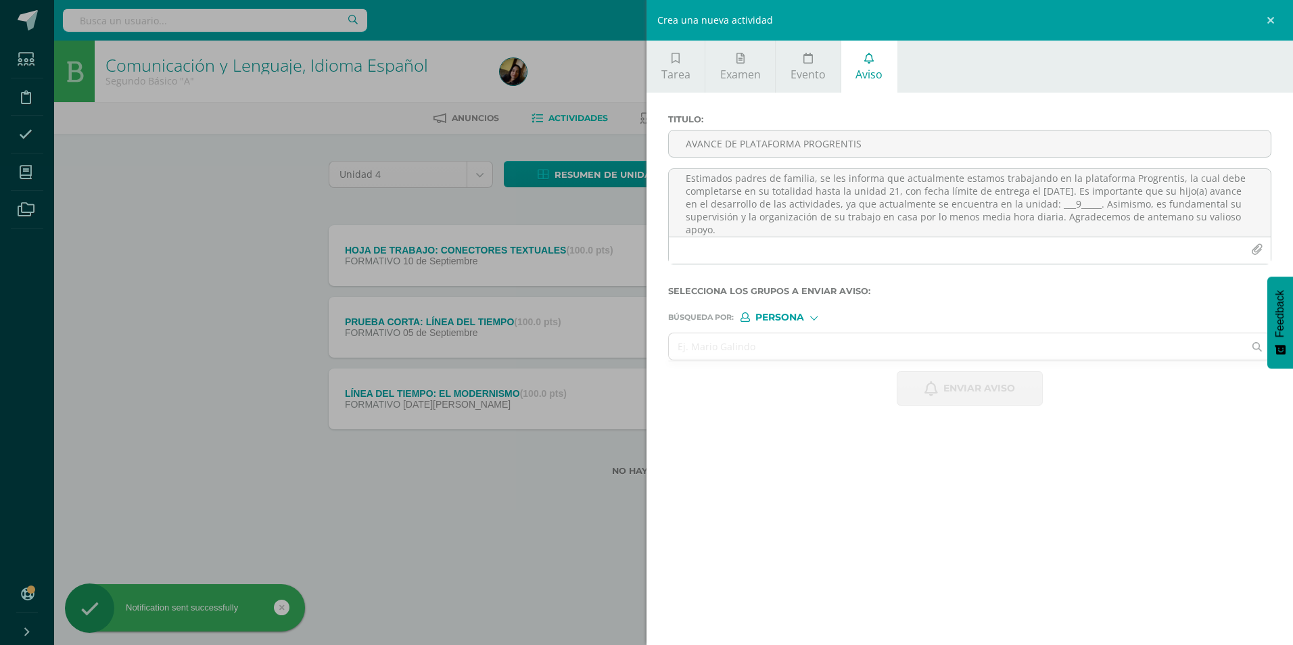
scroll to position [0, 0]
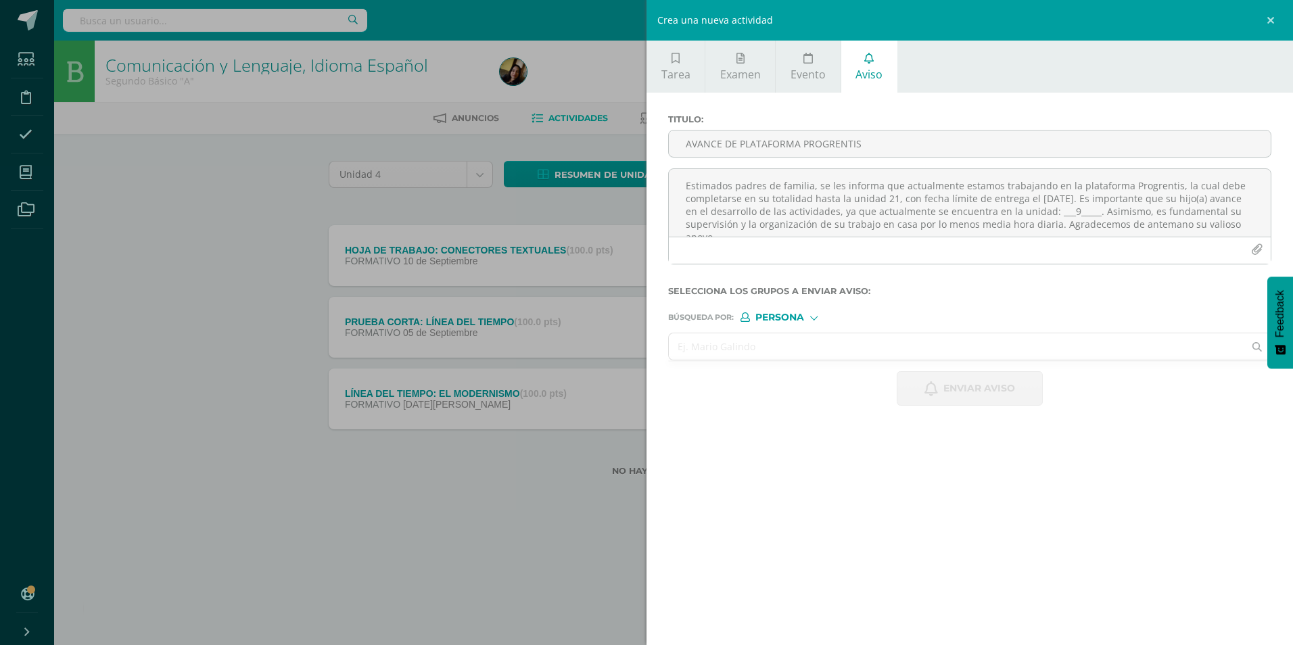
click at [631, 270] on input "text" at bounding box center [956, 346] width 575 height 26
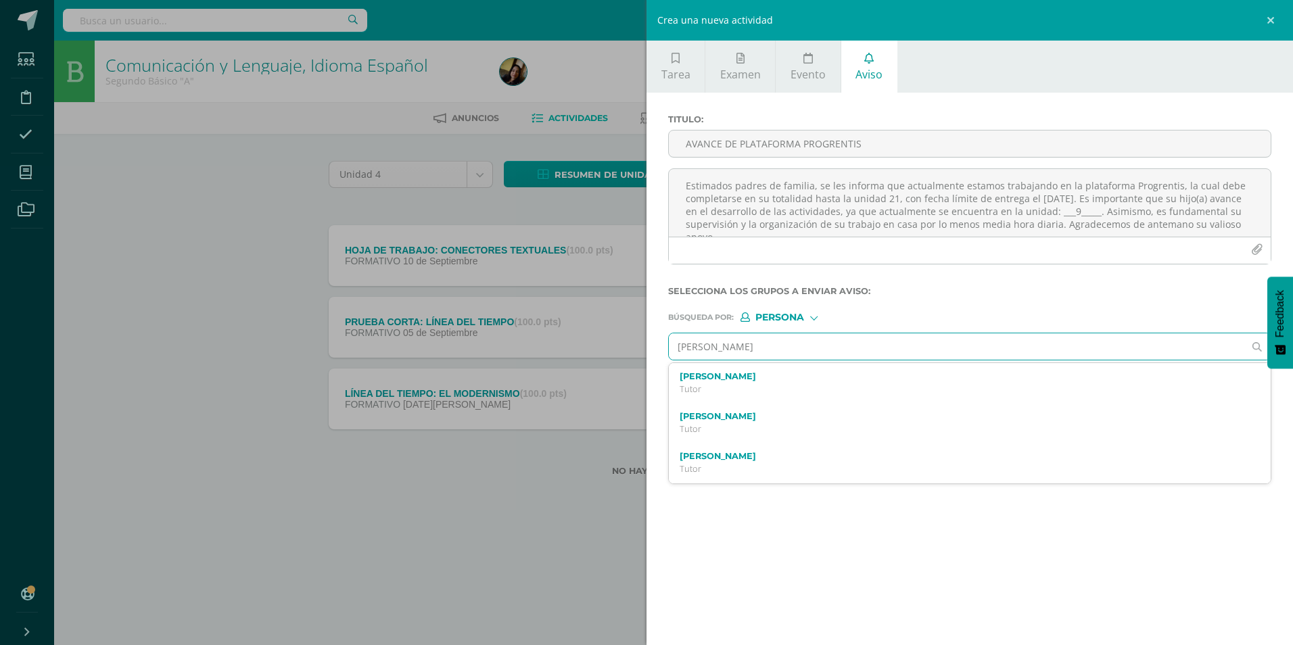
type input "[PERSON_NAME]"
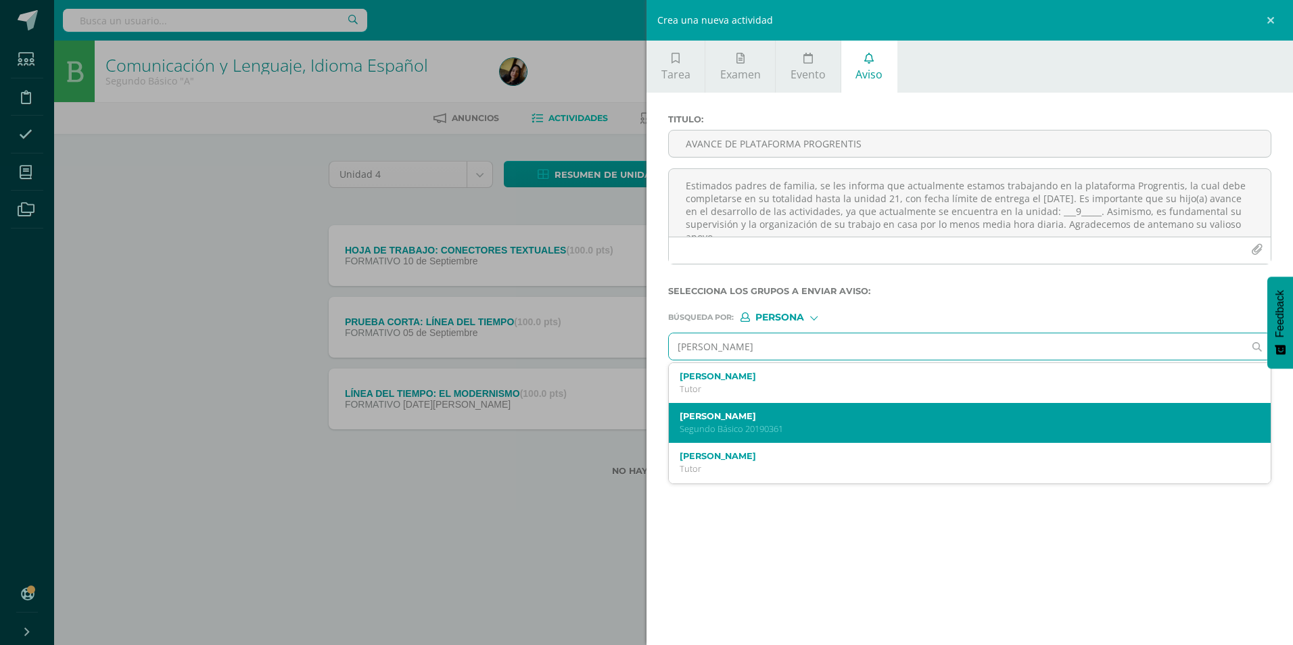
click at [631, 270] on p "Segundo Básico 20190361" at bounding box center [956, 428] width 554 height 11
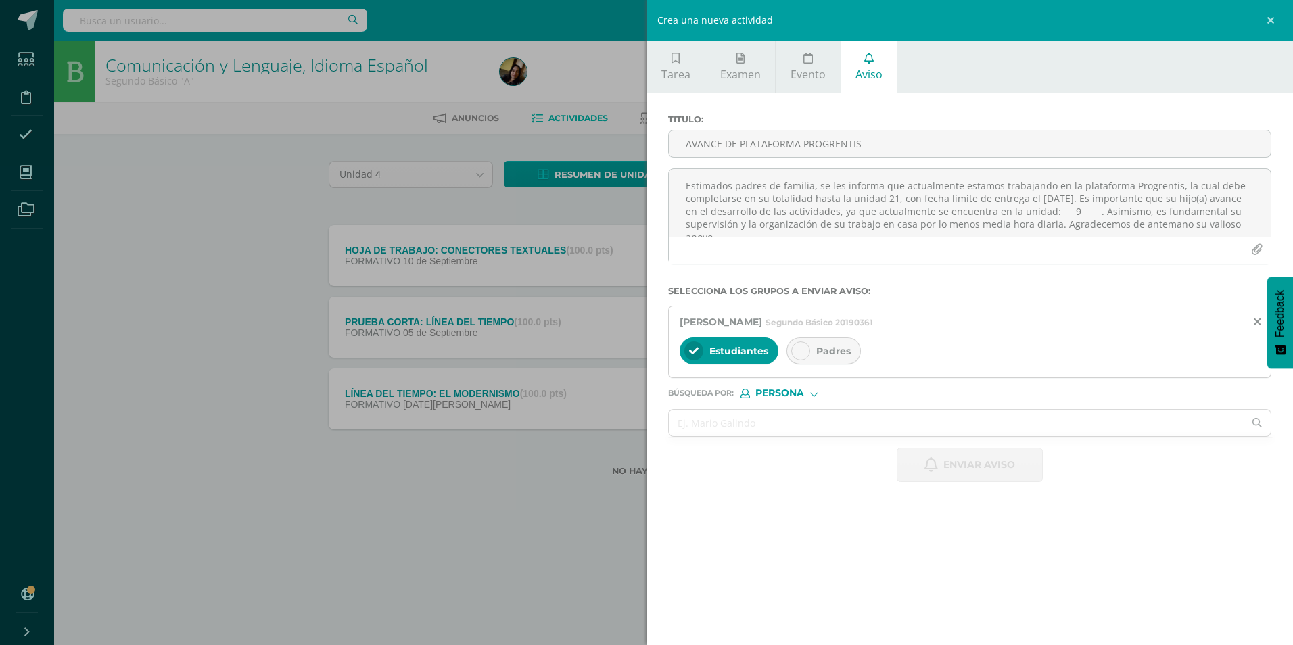
click at [631, 270] on span "Padres" at bounding box center [833, 351] width 34 height 12
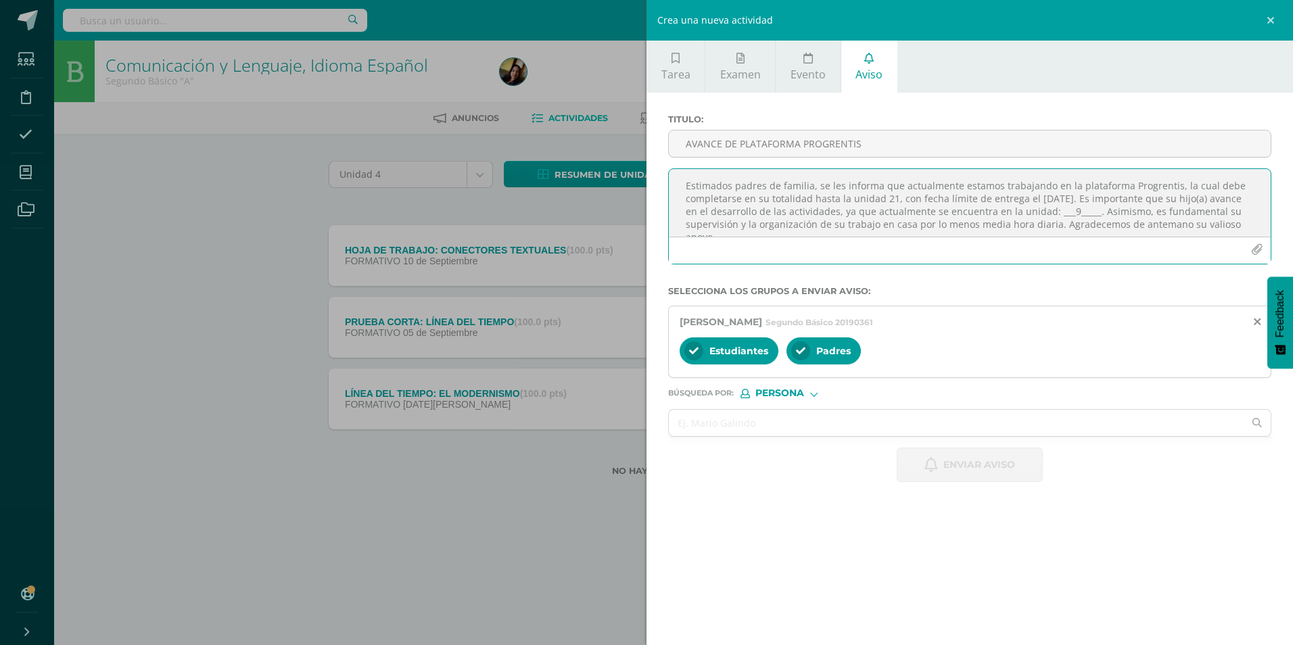
click at [631, 199] on textarea "Estimados padres de familia, se les informa que actualmente estamos trabajando …" at bounding box center [970, 203] width 602 height 68
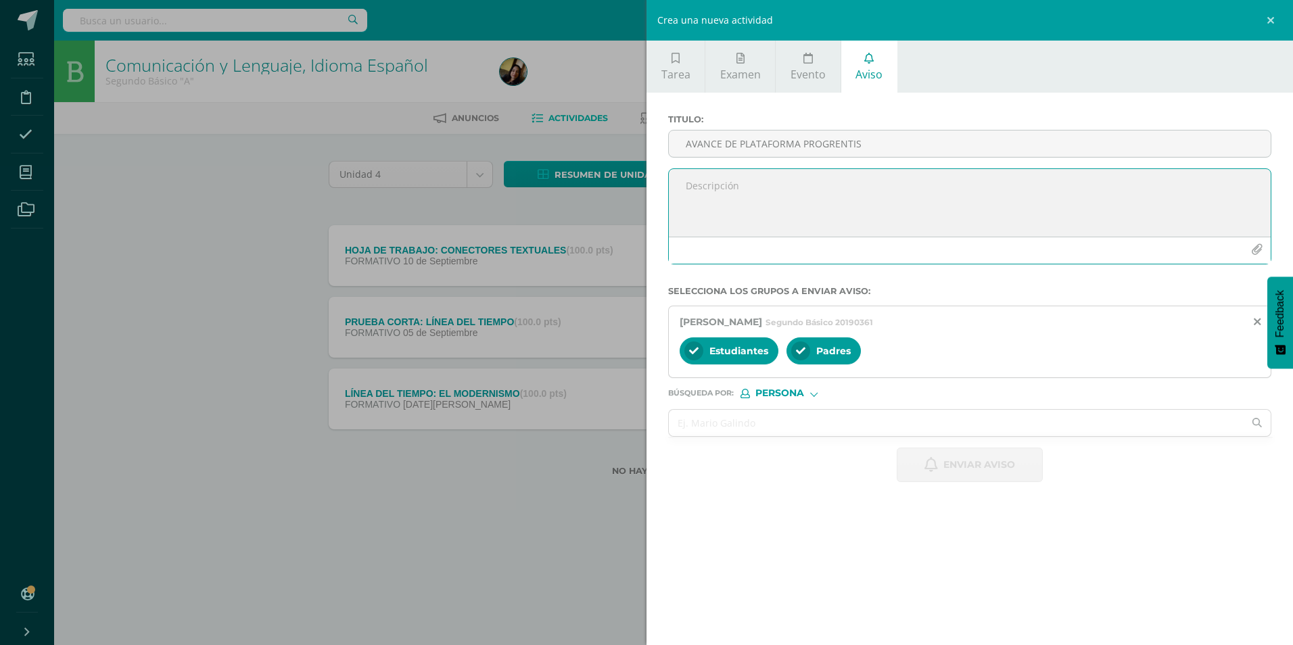
paste textarea "Estimados padres de familia, se les informa que actualmente estamos trabajando …"
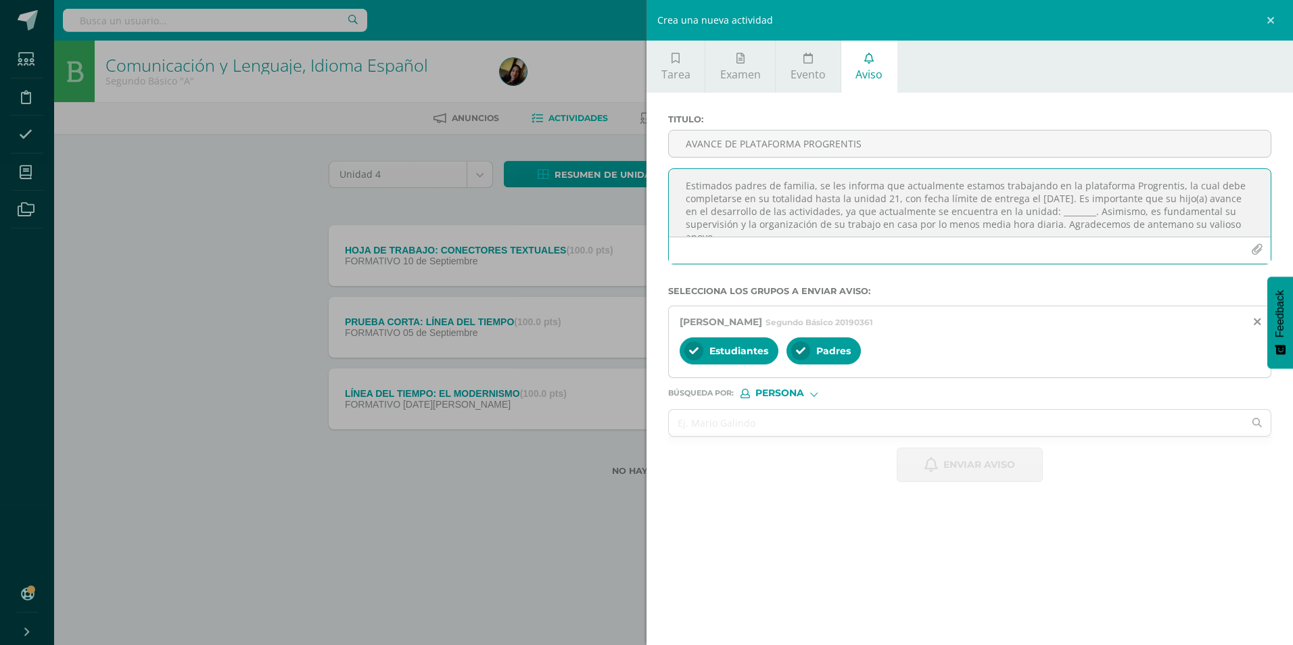
scroll to position [7, 0]
click at [631, 205] on textarea "Estimados padres de familia, se les informa que actualmente estamos trabajando …" at bounding box center [970, 203] width 602 height 68
type textarea "Estimados padres de familia, se les informa que actualmente estamos trabajando …"
click at [631, 143] on input "AVANCE DE PLATAFORMA PROGRENTIS" at bounding box center [970, 143] width 602 height 26
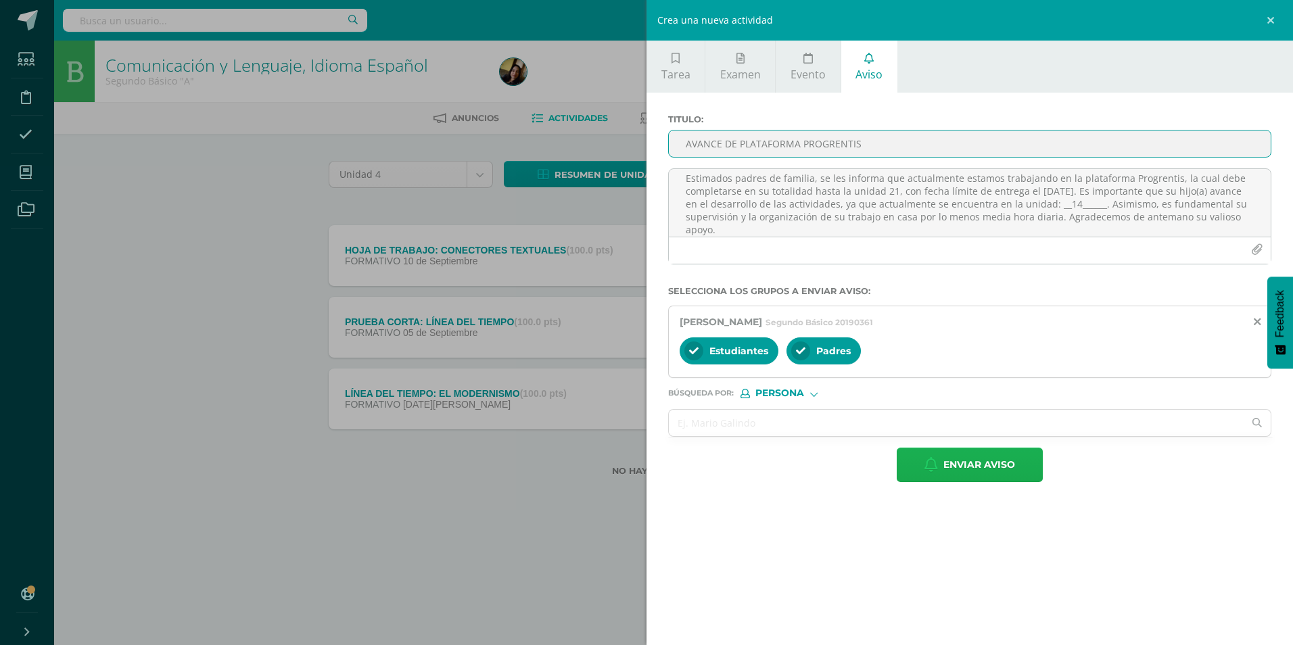
type input "AVANCE DE PLATAFORMA PROGRENTIS"
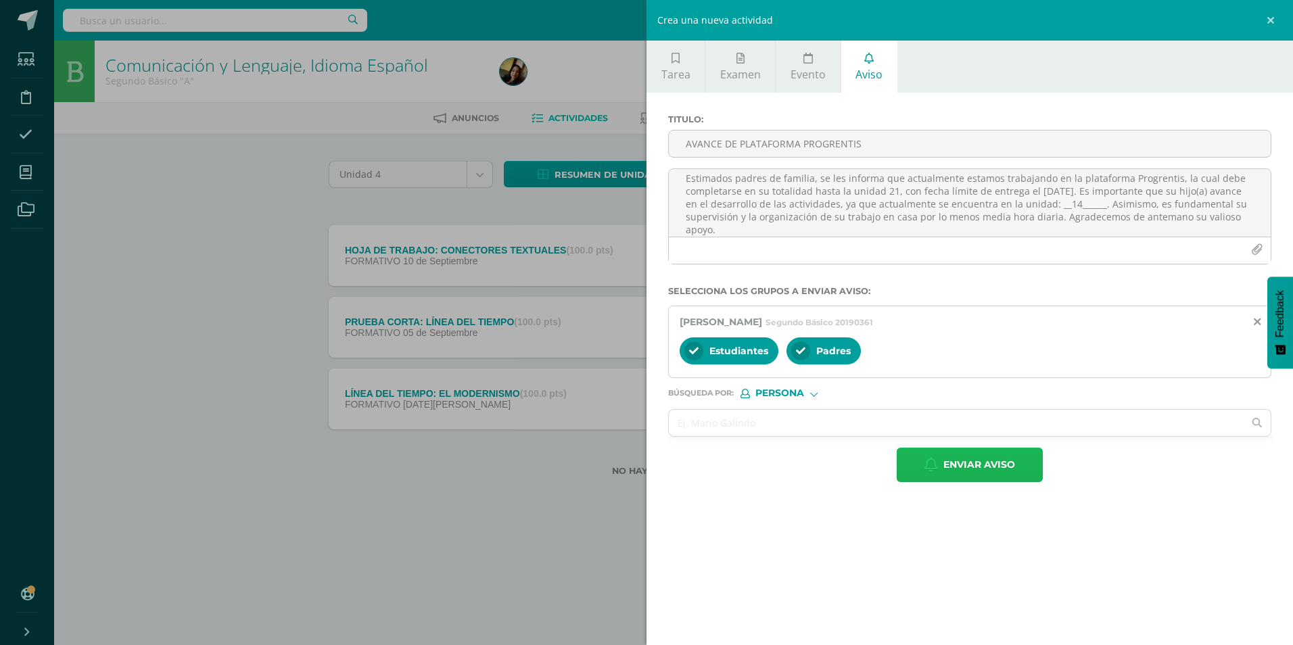
click at [631, 270] on span "Enviar aviso" at bounding box center [979, 464] width 72 height 33
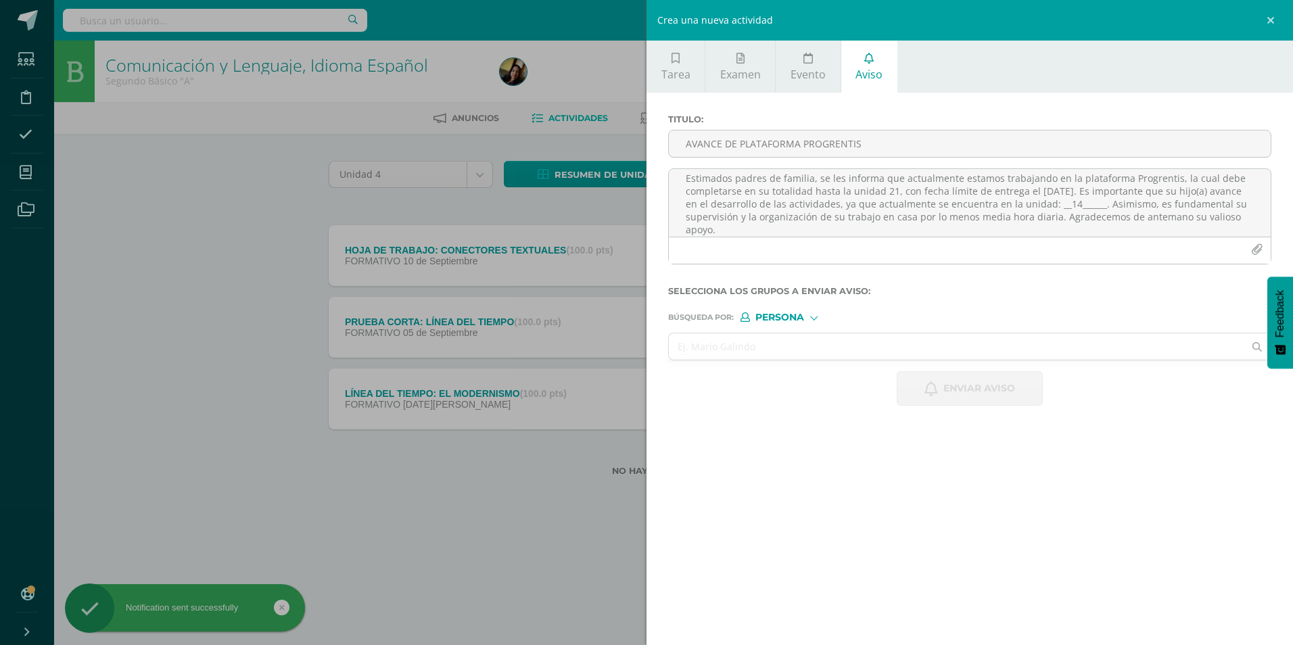
scroll to position [0, 0]
click at [631, 270] on input "text" at bounding box center [956, 346] width 575 height 26
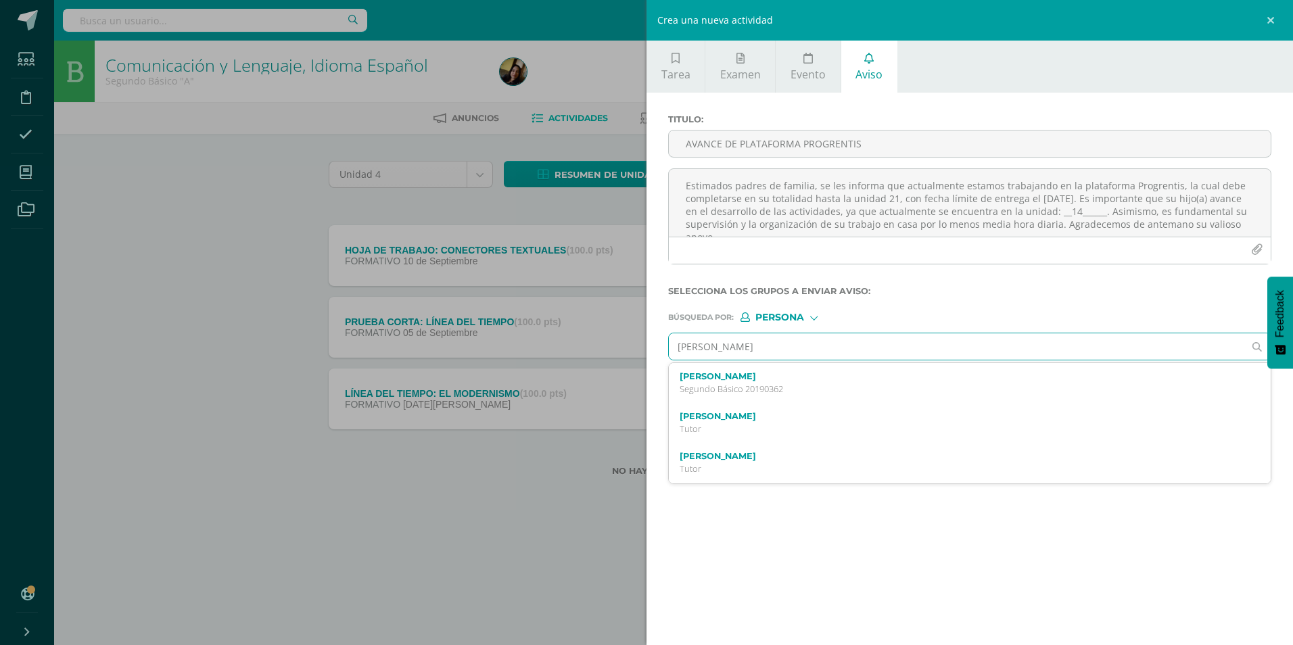
type input "[PERSON_NAME]"
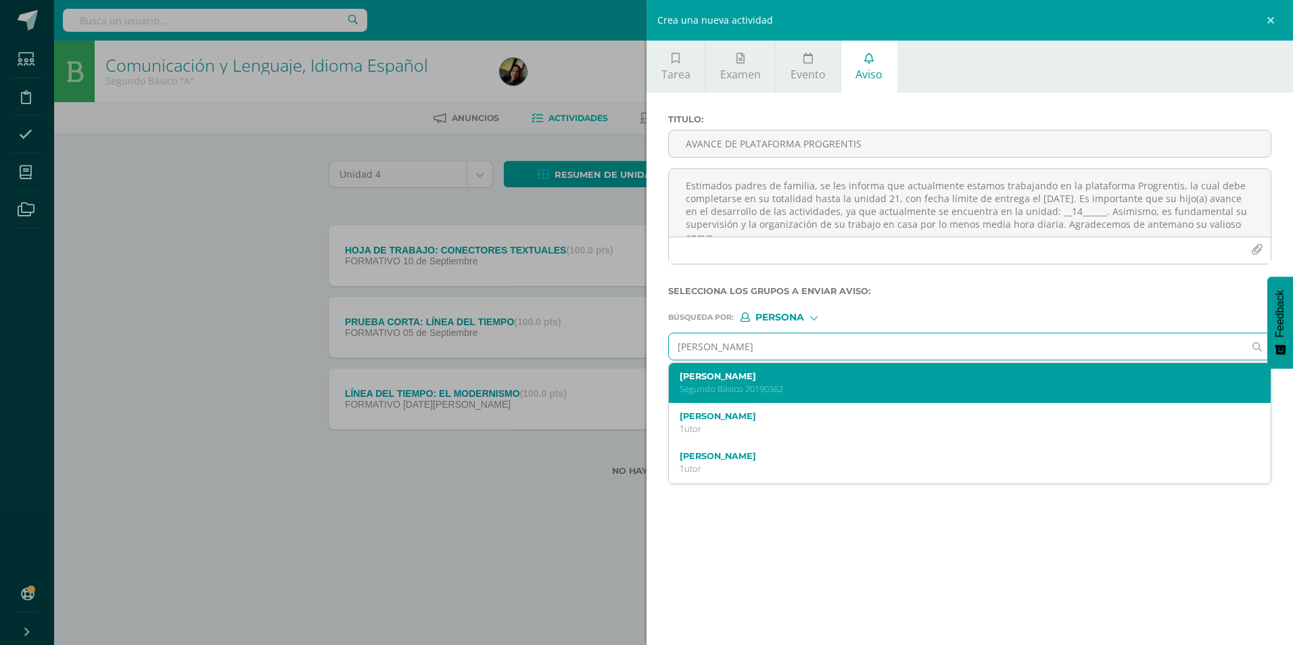
click at [631, 270] on label "[PERSON_NAME]" at bounding box center [956, 376] width 554 height 10
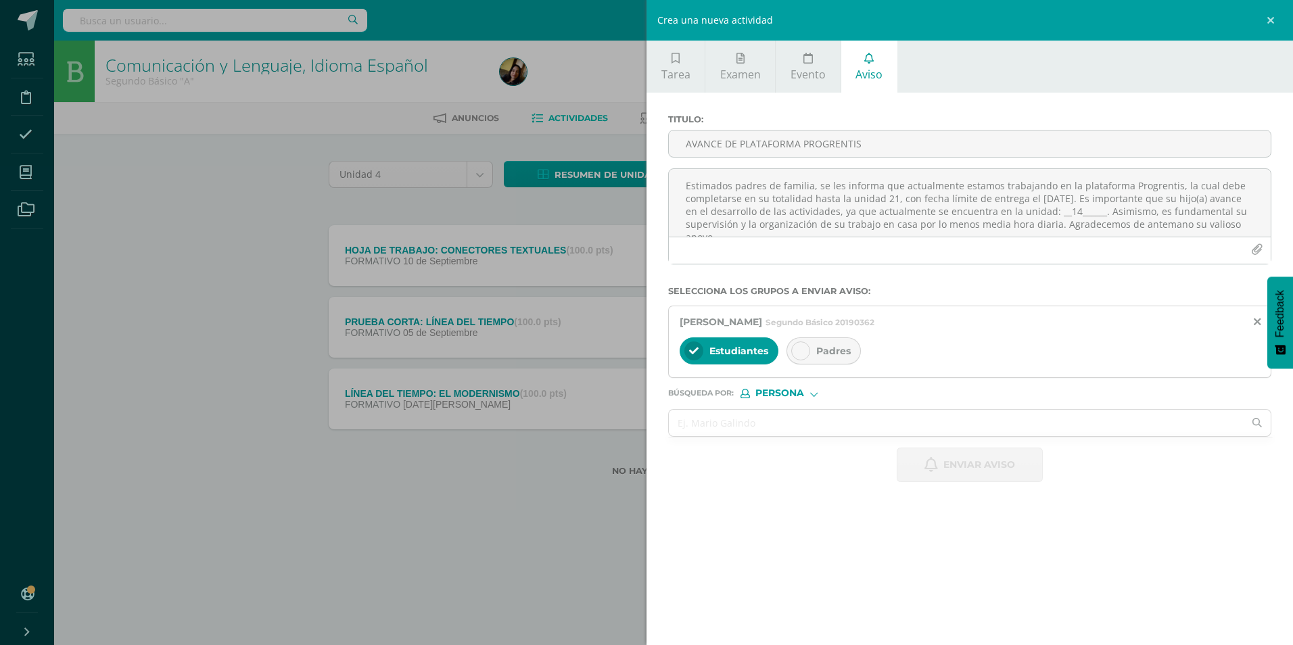
click at [631, 270] on div "Padres" at bounding box center [823, 350] width 74 height 27
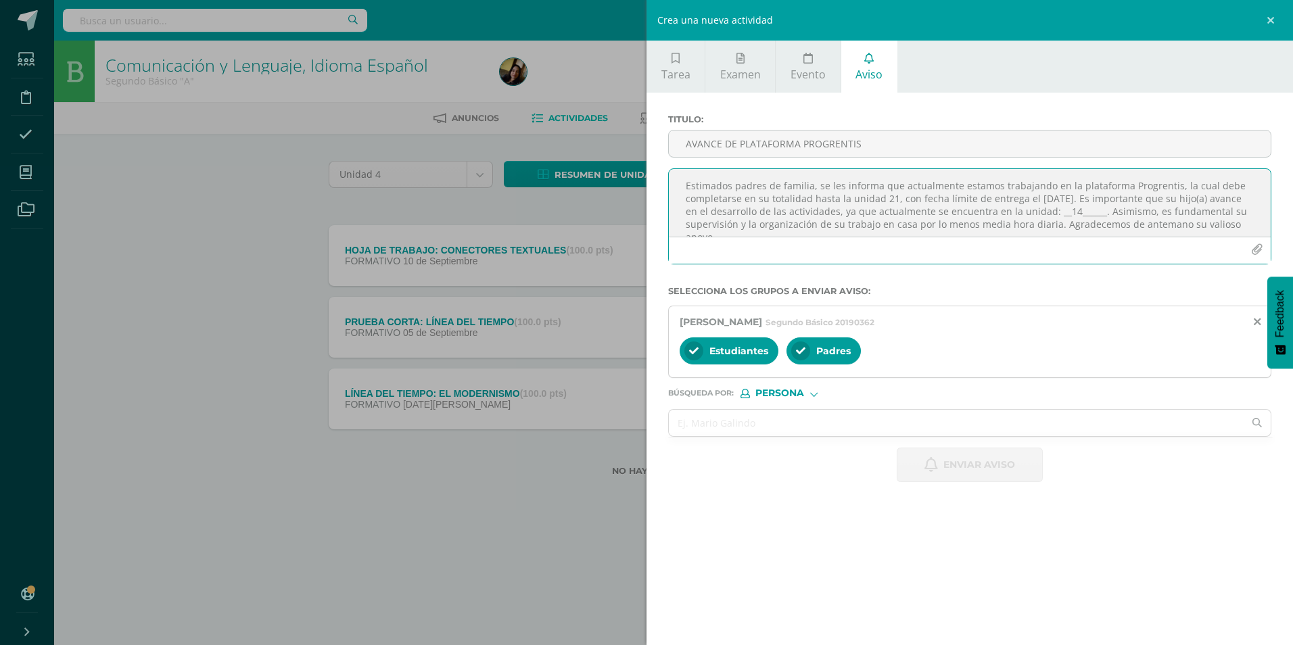
click at [631, 209] on textarea "Estimados padres de familia, se les informa que actualmente estamos trabajando …" at bounding box center [970, 203] width 602 height 68
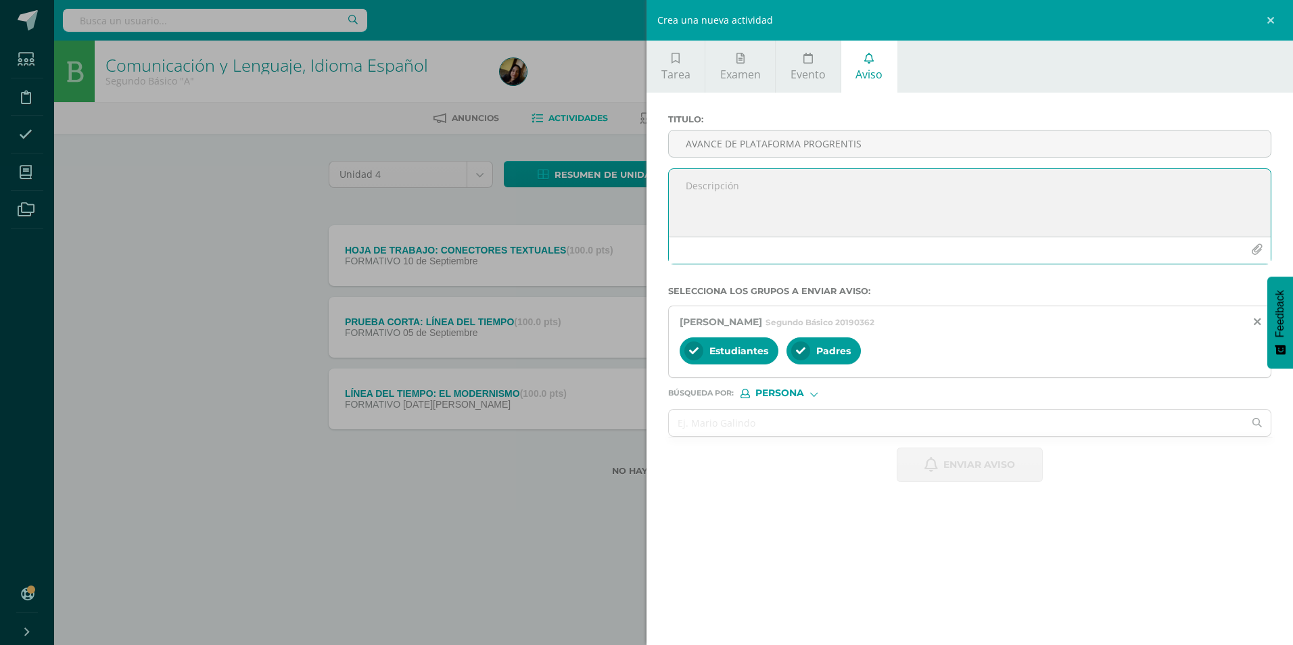
paste textarea "Estimados padres de familia, se les informa que actualmente estamos trabajando …"
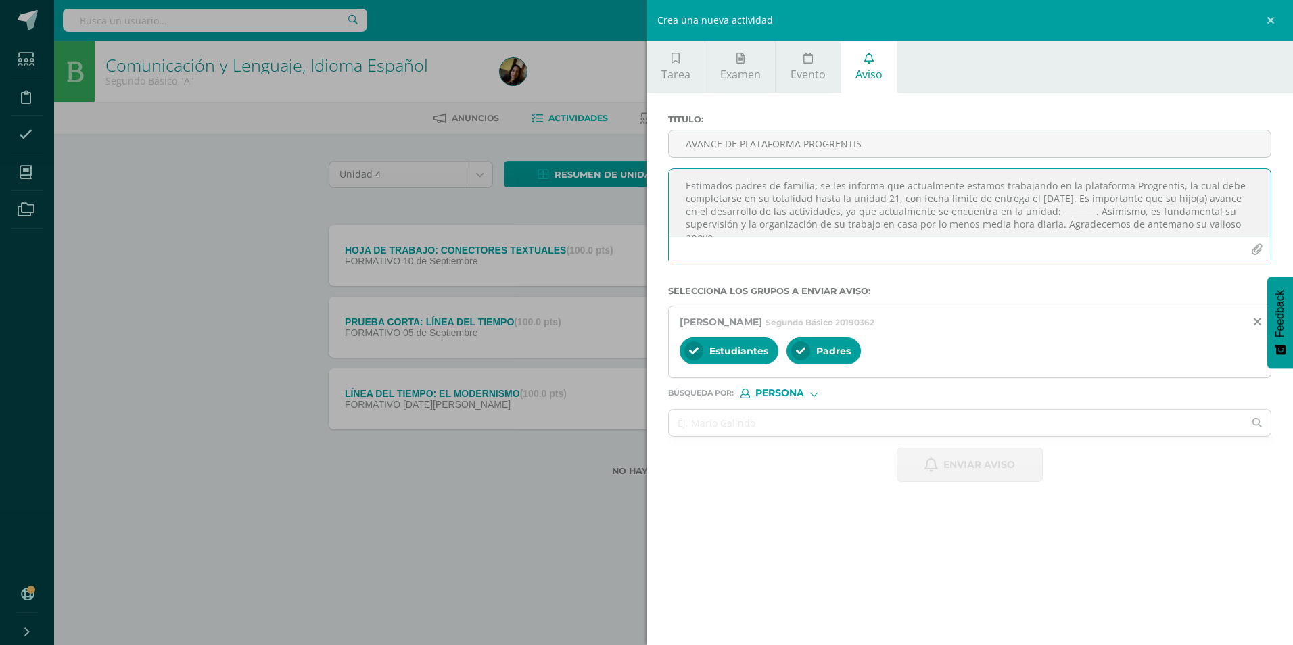
scroll to position [7, 0]
click at [631, 206] on textarea "Estimados padres de familia, se les informa que actualmente estamos trabajando …" at bounding box center [970, 203] width 602 height 68
type textarea "Estimados padres de familia, se les informa que actualmente estamos trabajando …"
click at [631, 128] on div "Titulo : AVANCE DE PLATAFORMA PROGRENTIS" at bounding box center [970, 141] width 614 height 54
click at [631, 140] on input "AVANCE DE PLATAFORMA PROGRENTIS" at bounding box center [970, 143] width 602 height 26
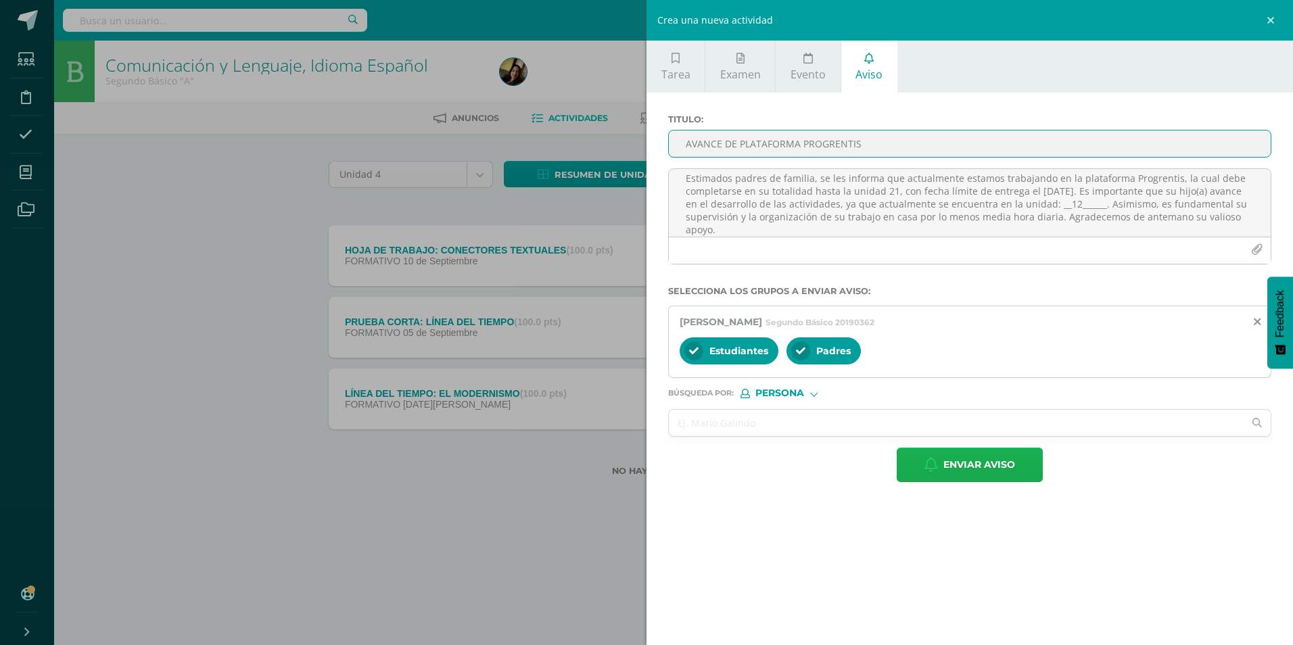
type input "AVANCE DE PLATAFORMA PROGRENTIS"
click at [631, 270] on button "Enviar aviso" at bounding box center [969, 465] width 146 height 34
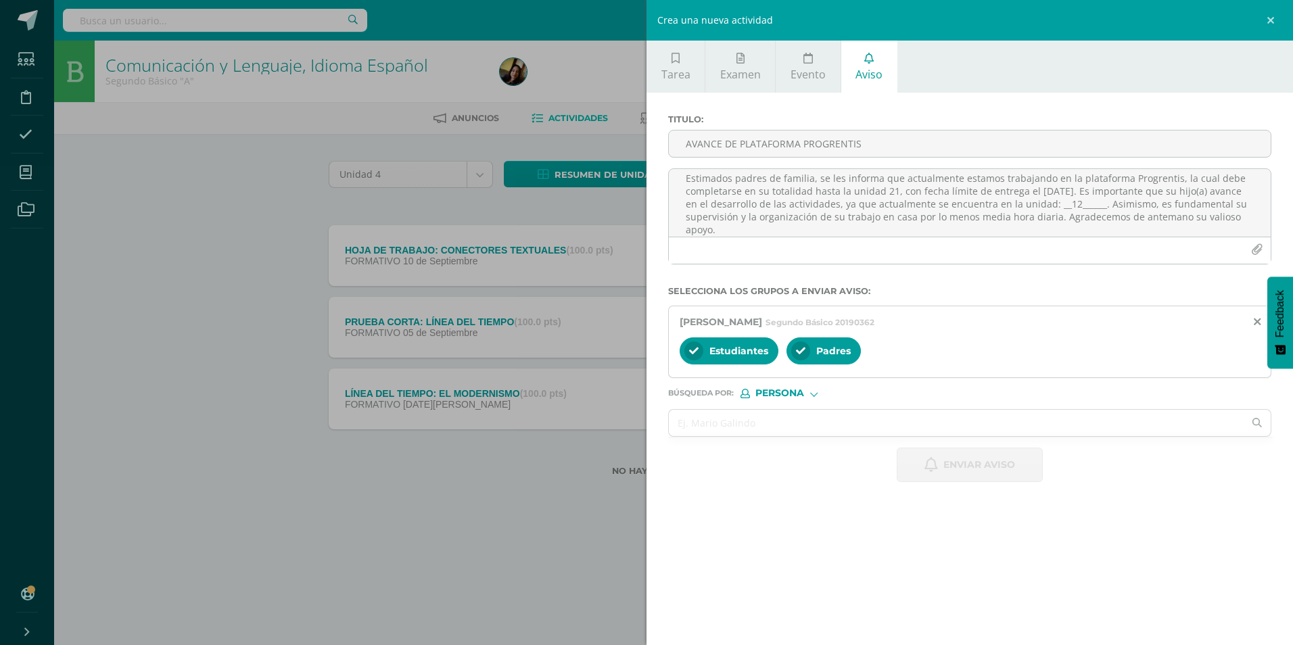
scroll to position [0, 0]
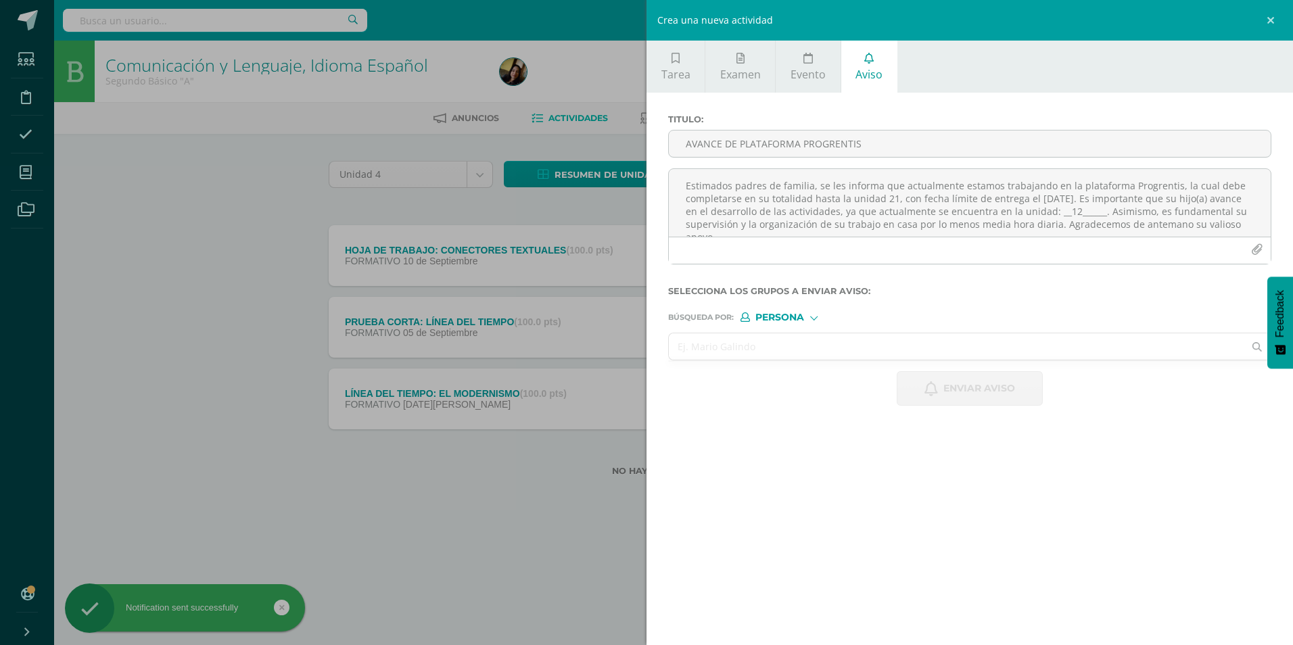
click at [631, 270] on input "text" at bounding box center [956, 346] width 575 height 26
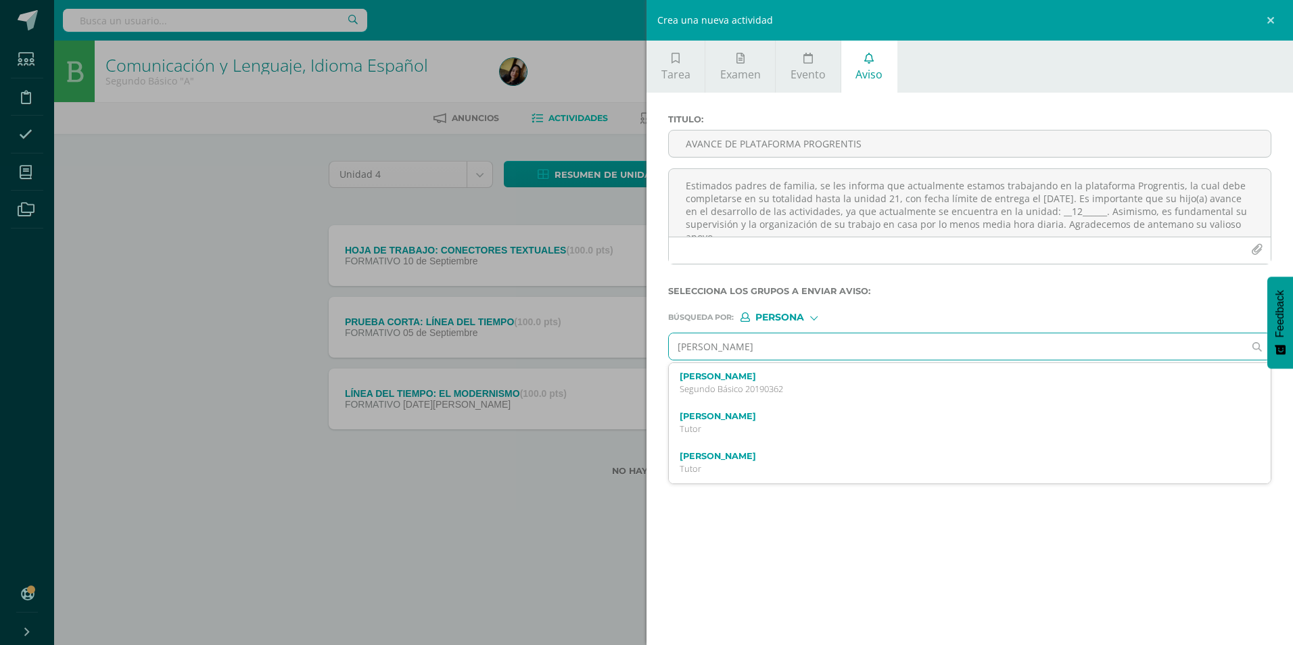
type input "[PERSON_NAME]"
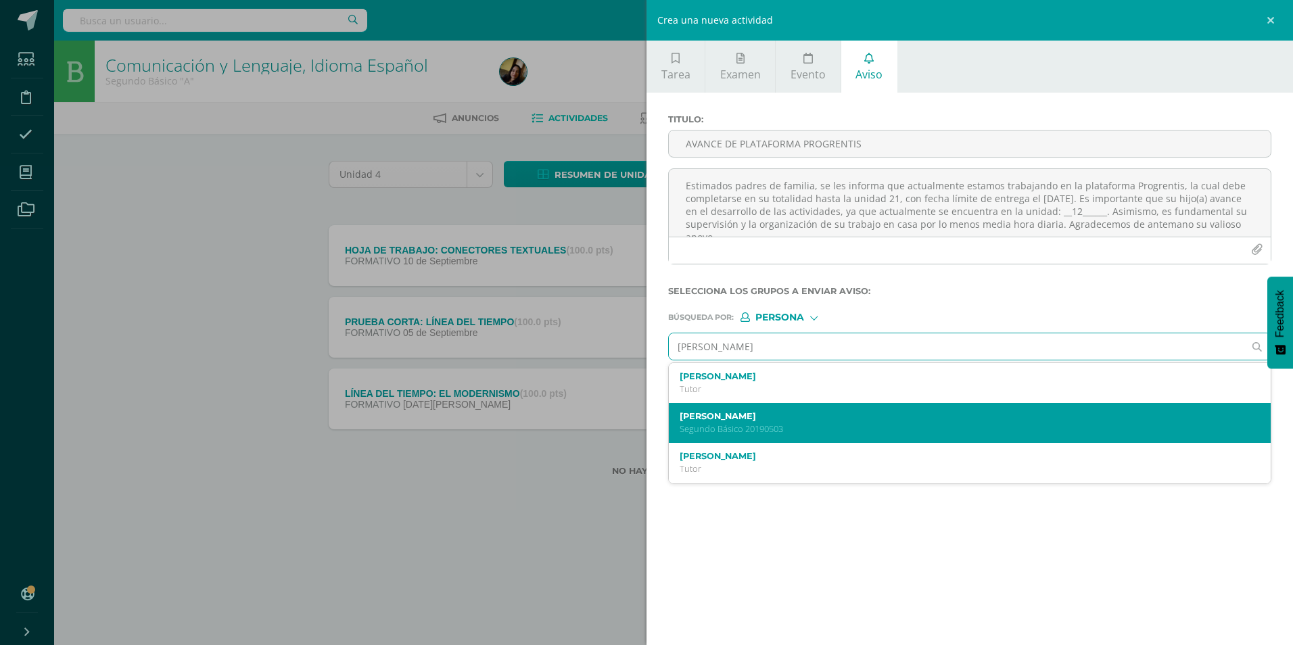
click at [631, 270] on label "[PERSON_NAME]" at bounding box center [956, 416] width 554 height 10
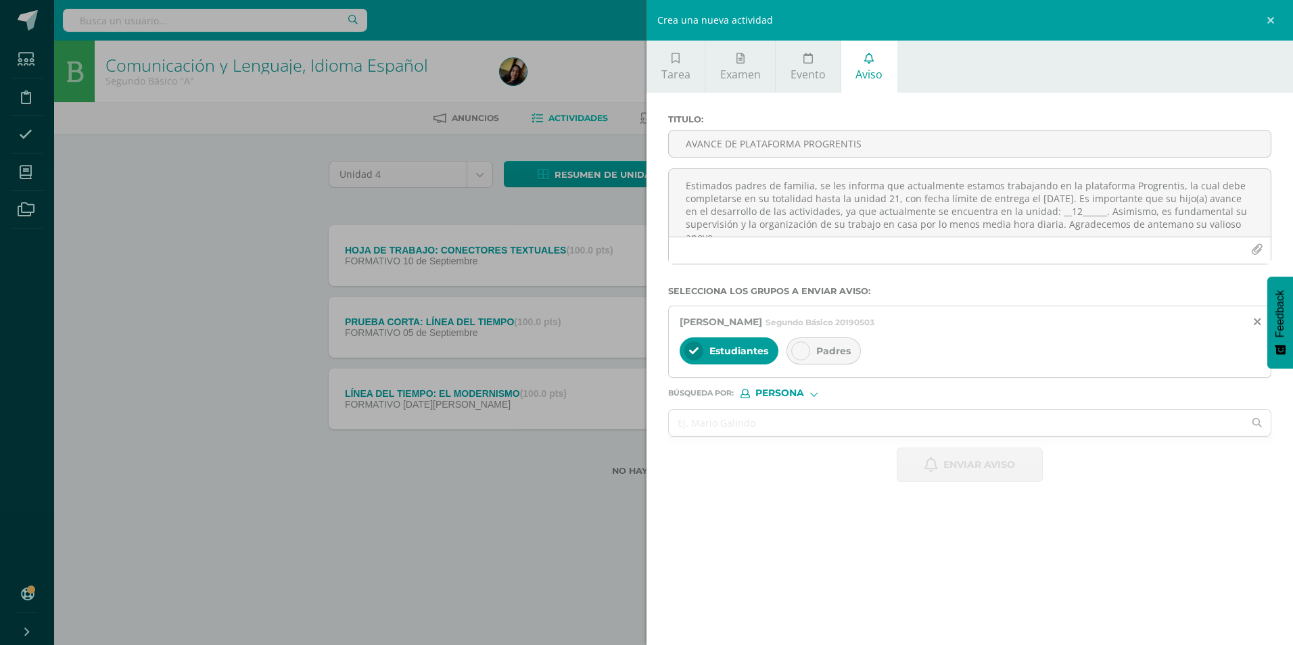
click at [631, 270] on span "Padres" at bounding box center [833, 351] width 34 height 12
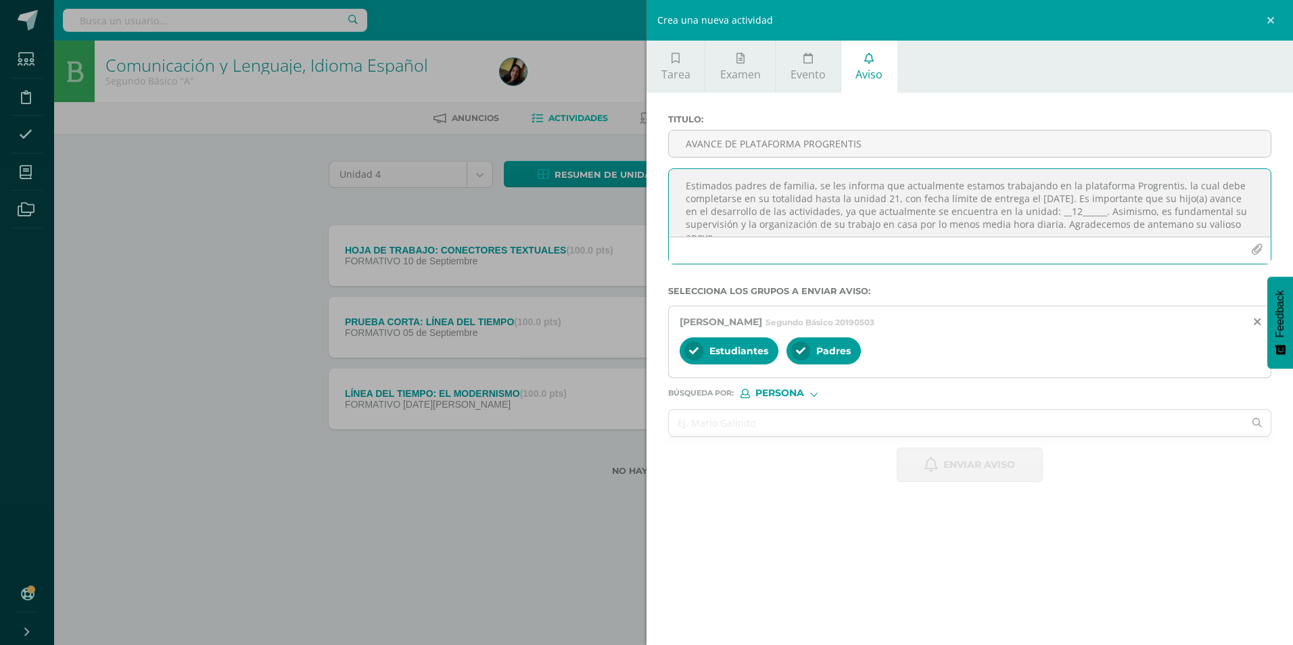
click at [631, 224] on textarea "Estimados padres de familia, se les informa que actualmente estamos trabajando …" at bounding box center [970, 203] width 602 height 68
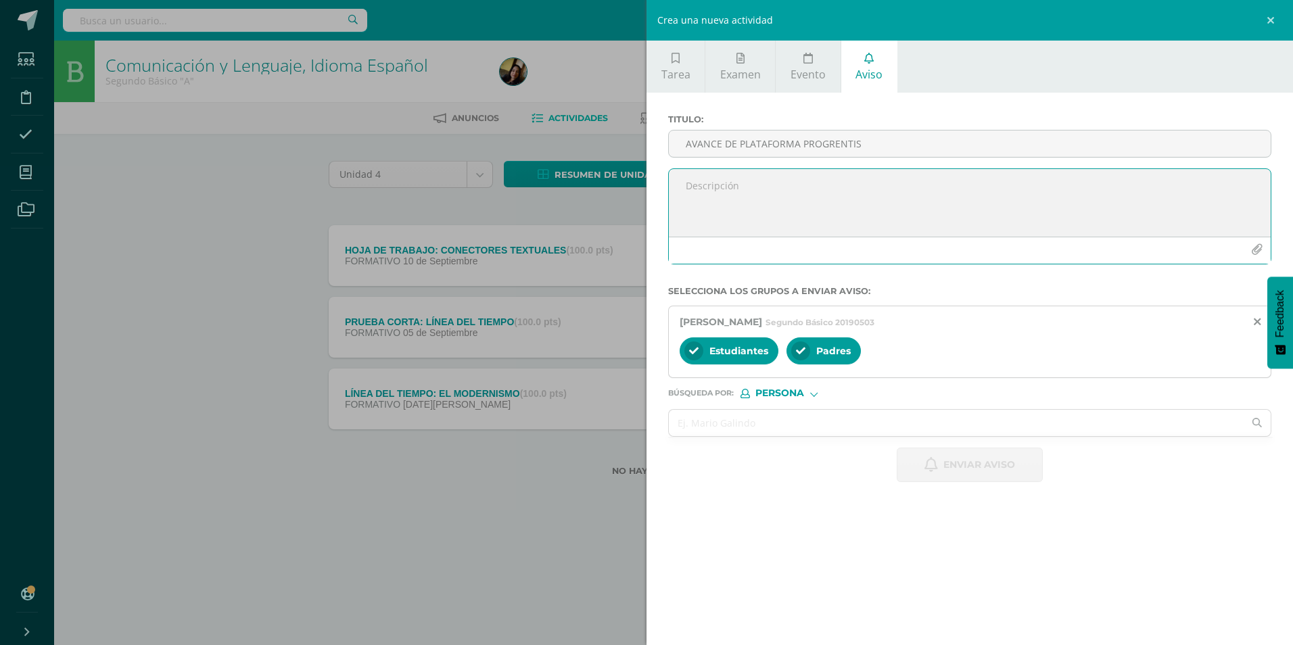
paste textarea "Estimados padres de familia, se les informa que actualmente estamos trabajando …"
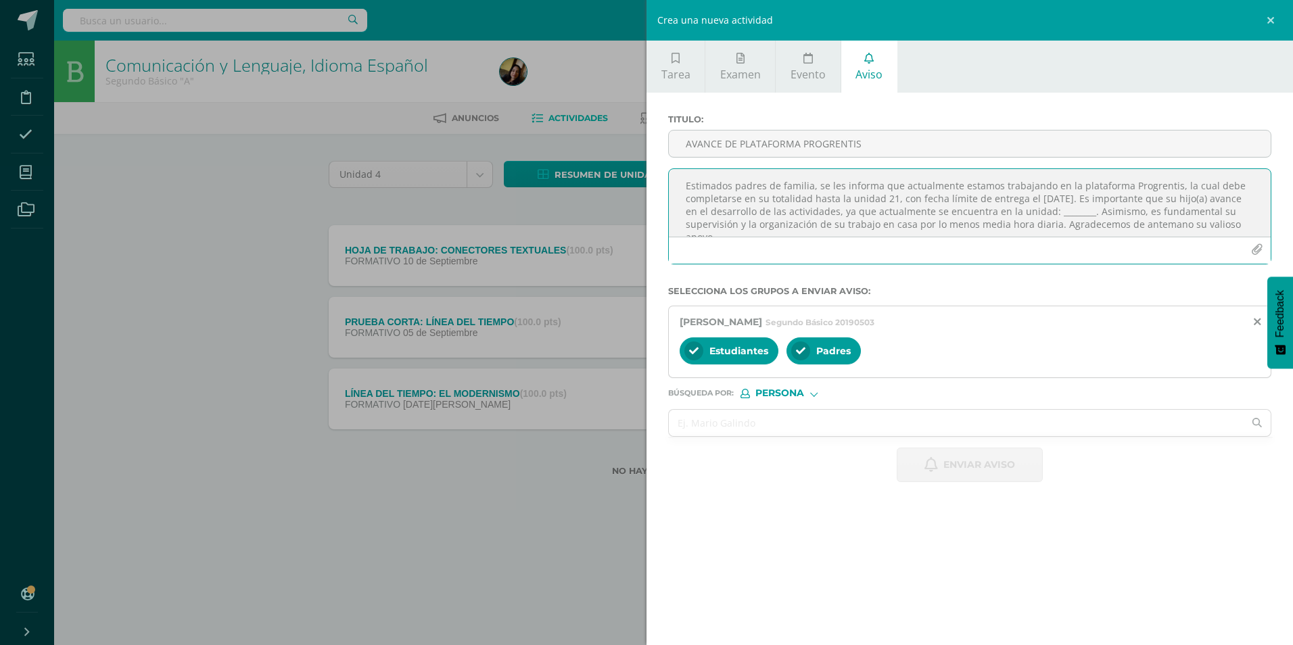
scroll to position [7, 0]
click at [631, 206] on textarea "Estimados padres de familia, se les informa que actualmente estamos trabajando …" at bounding box center [970, 203] width 602 height 68
type textarea "Estimados padres de familia, se les informa que actualmente estamos trabajando …"
click at [631, 147] on input "AVANCE DE PLATAFORMA PROGRENTIS" at bounding box center [970, 143] width 602 height 26
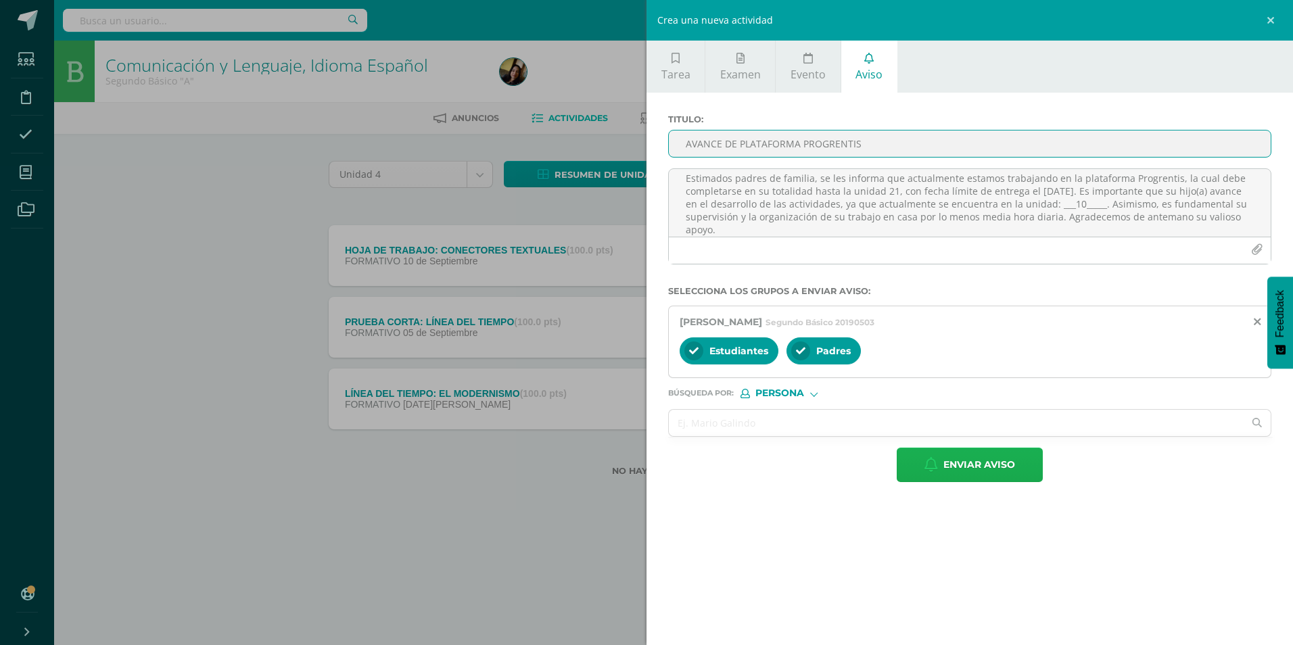
type input "AVANCE DE PLATAFORMA PROGRENTIS"
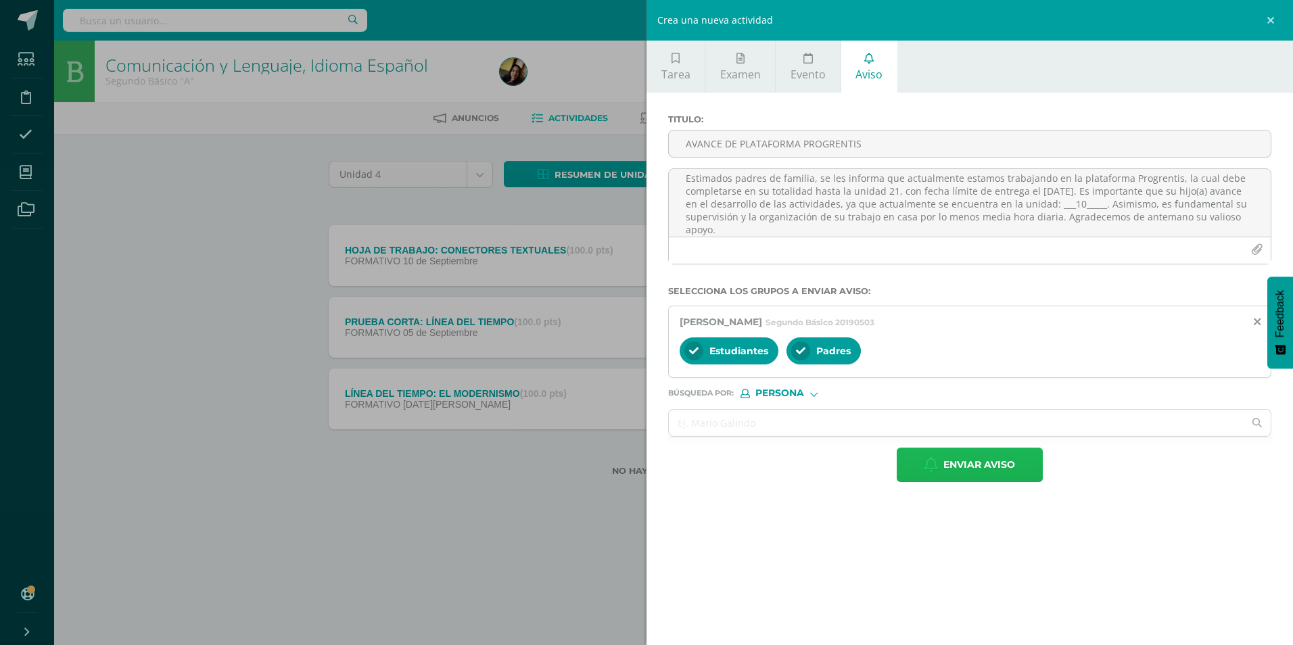
click at [631, 270] on span "Enviar aviso" at bounding box center [979, 464] width 72 height 33
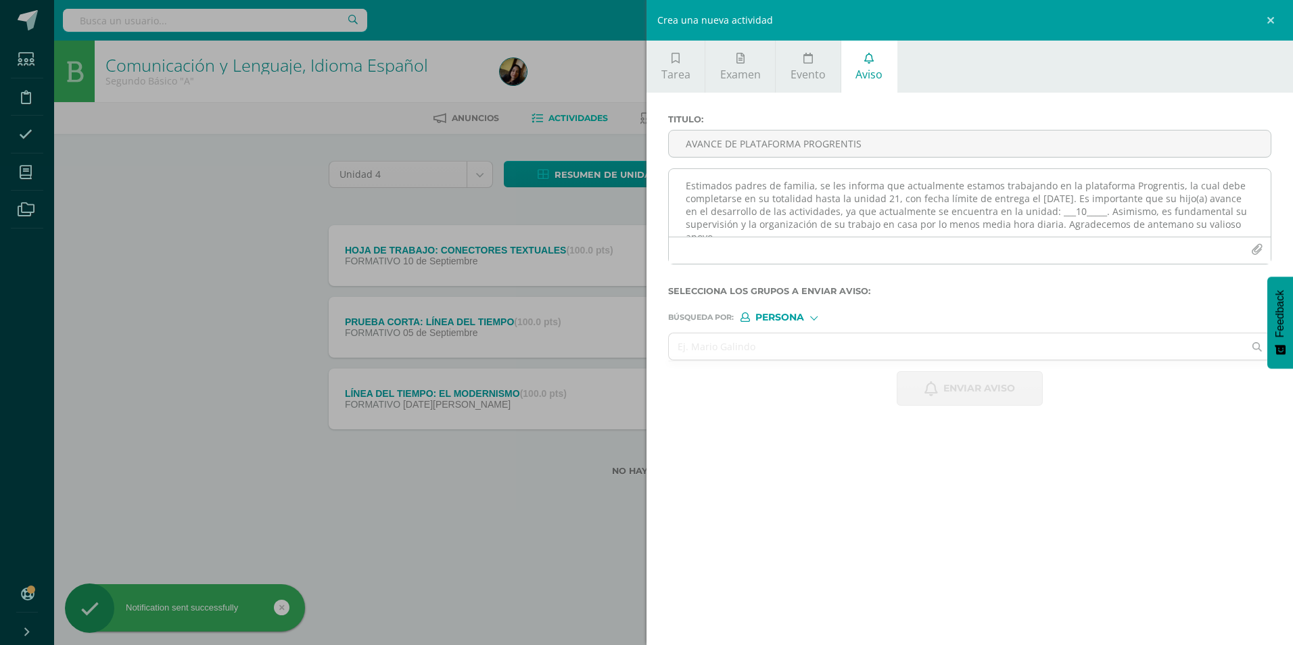
click at [631, 210] on textarea "Estimados padres de familia, se les informa que actualmente estamos trabajando …" at bounding box center [970, 203] width 602 height 68
paste textarea "Estimados padres de familia, se les informa que actualmente estamos trabajando …"
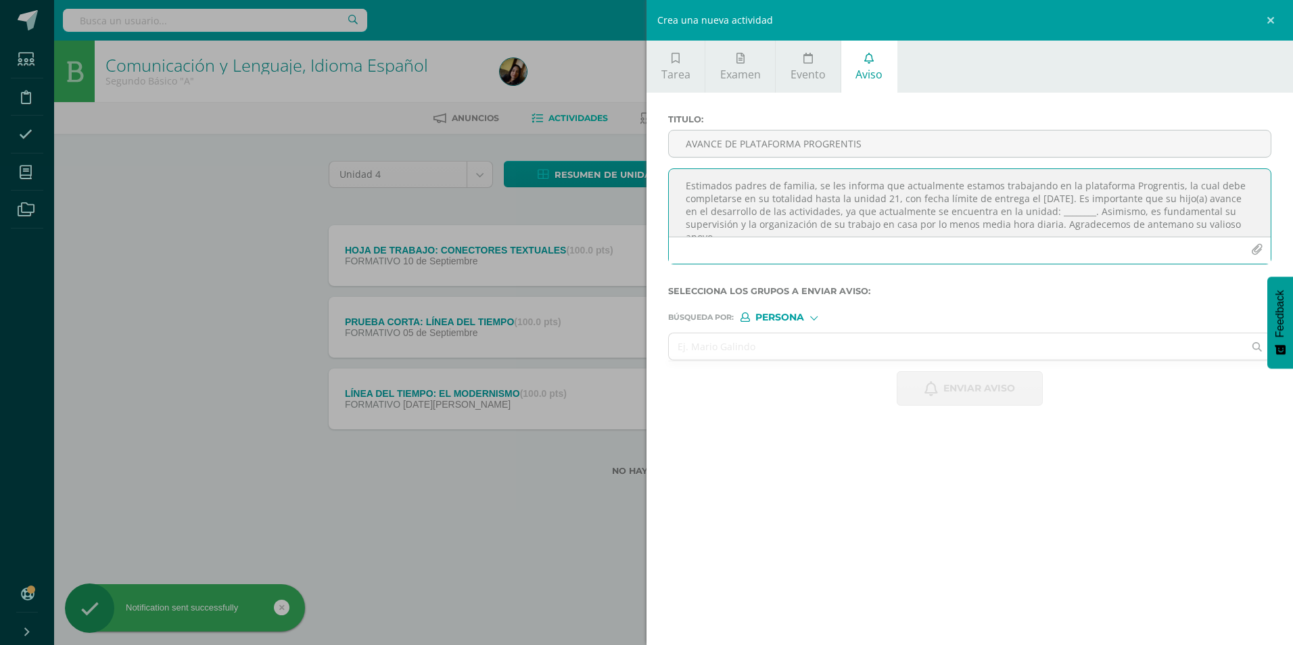
scroll to position [7, 0]
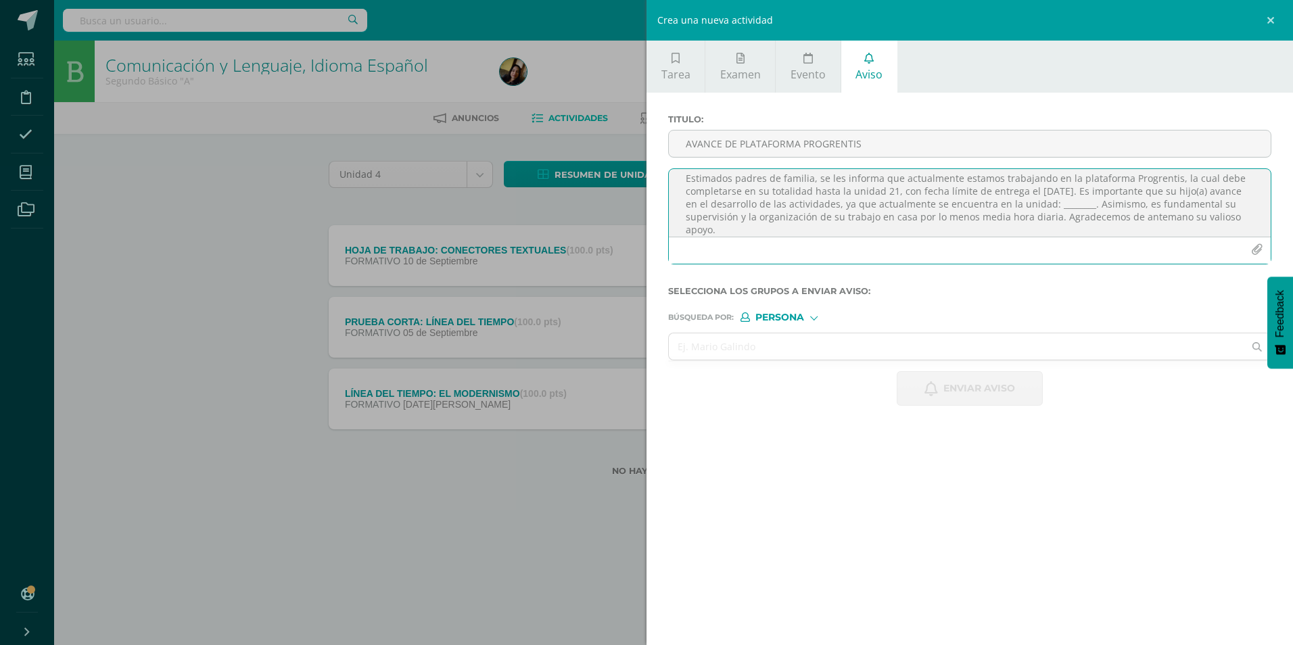
click at [631, 207] on textarea "Estimados padres de familia, se les informa que actualmente estamos trabajando …" at bounding box center [970, 203] width 602 height 68
type textarea "Estimados padres de familia, se les informa que actualmente estamos trabajando …"
click at [631, 270] on input "text" at bounding box center [956, 346] width 575 height 26
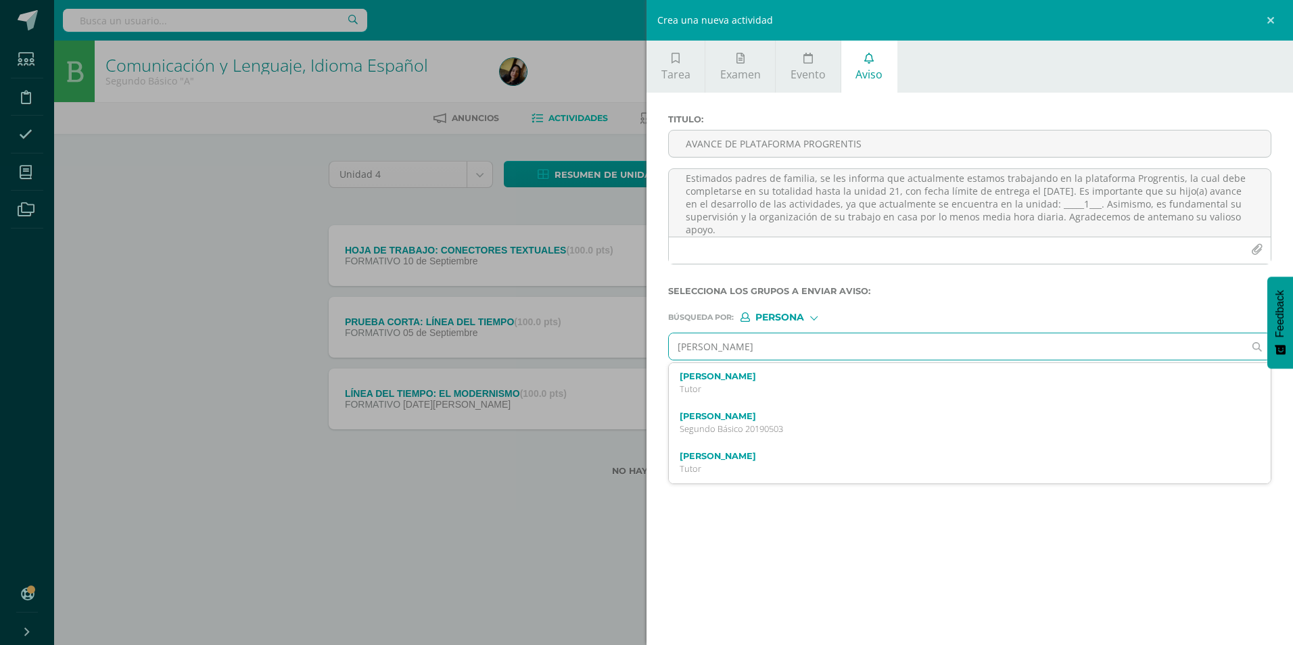
type input "[PERSON_NAME]"
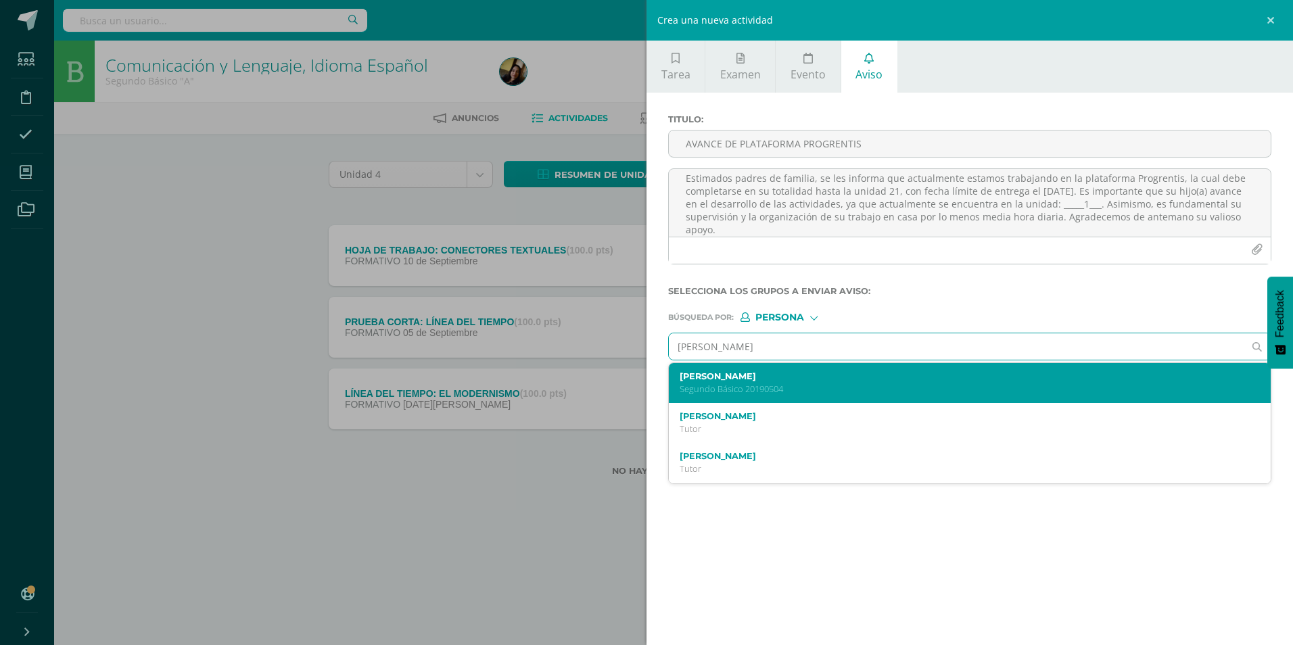
click at [631, 270] on p "Segundo Básico 20190504" at bounding box center [956, 388] width 554 height 11
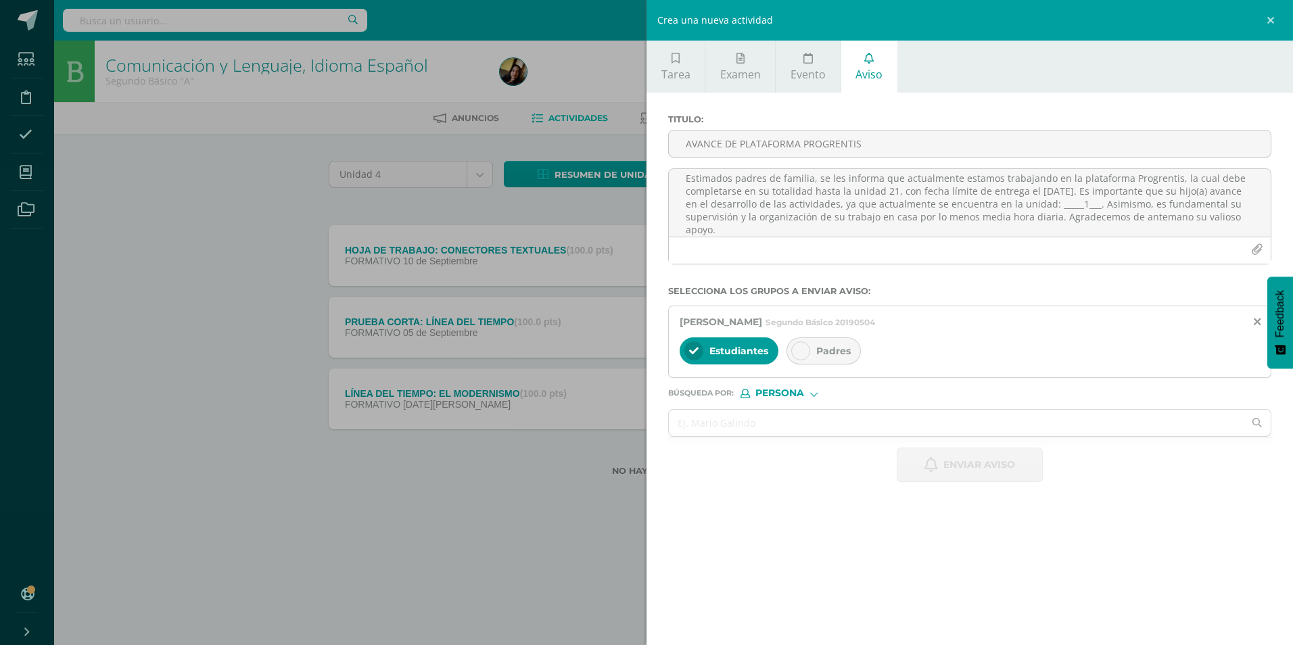
click at [631, 270] on span "Padres" at bounding box center [833, 351] width 34 height 12
drag, startPoint x: 832, startPoint y: 141, endPoint x: 845, endPoint y: 143, distance: 13.6
click at [631, 141] on input "AVANCE DE PLATAFORMA PROGRENTIS" at bounding box center [970, 143] width 602 height 26
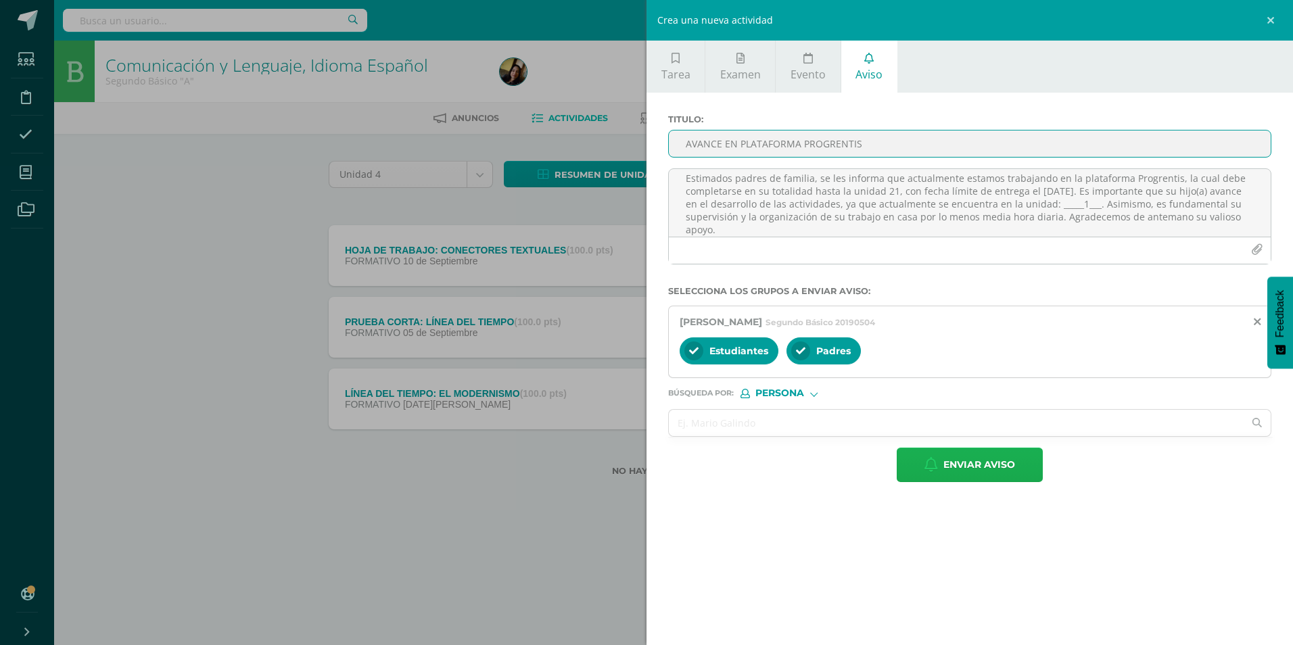
type input "AVANCE EN PLATAFORMA PROGRENTIS"
click at [631, 270] on span "Enviar aviso" at bounding box center [979, 464] width 72 height 33
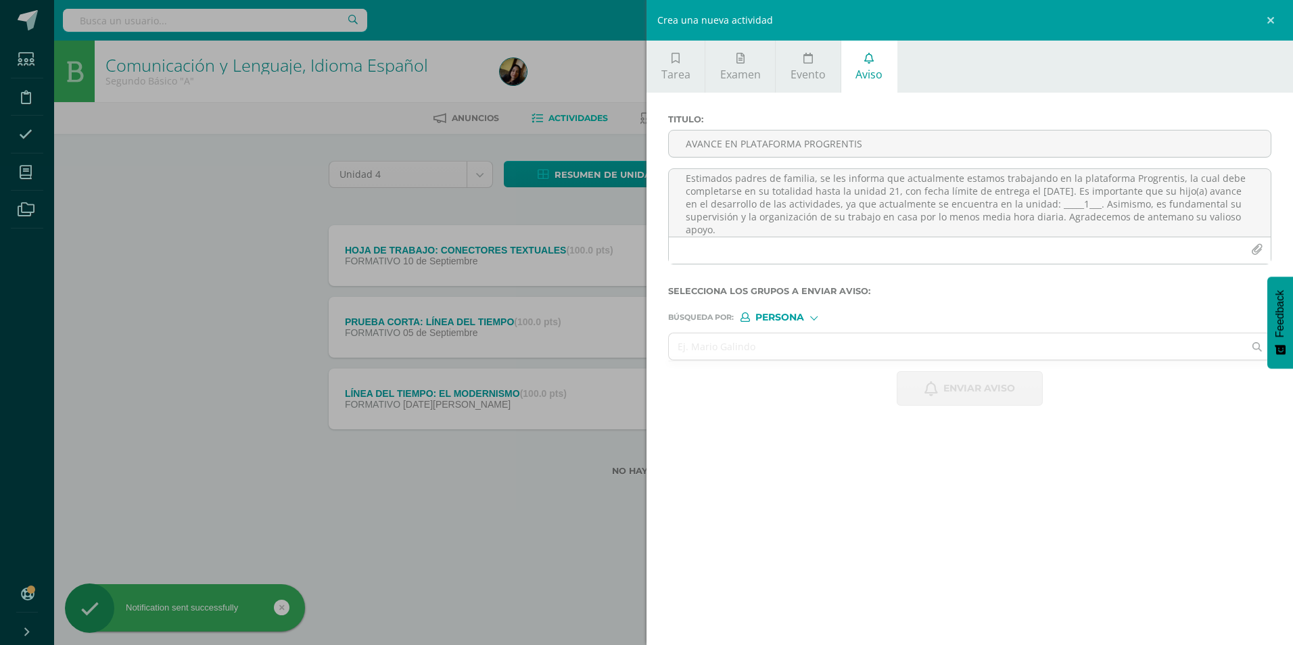
scroll to position [0, 0]
